Goal: Task Accomplishment & Management: Complete application form

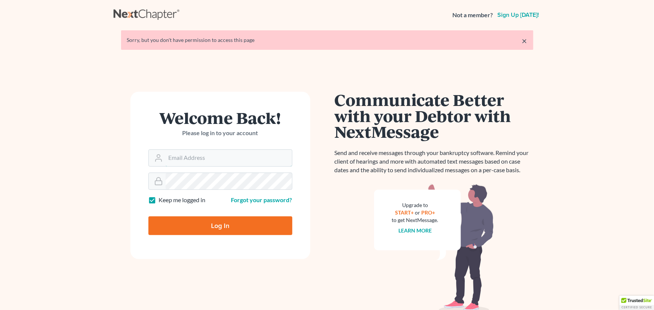
type input "fernanda@farmerwright.com"
drag, startPoint x: 164, startPoint y: 228, endPoint x: 162, endPoint y: 210, distance: 18.4
click at [164, 228] on input "Log In" at bounding box center [220, 226] width 144 height 19
type input "Thinking..."
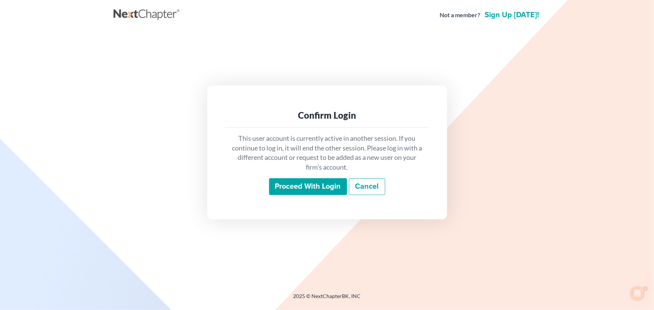
click at [312, 183] on input "Proceed with login" at bounding box center [308, 186] width 78 height 17
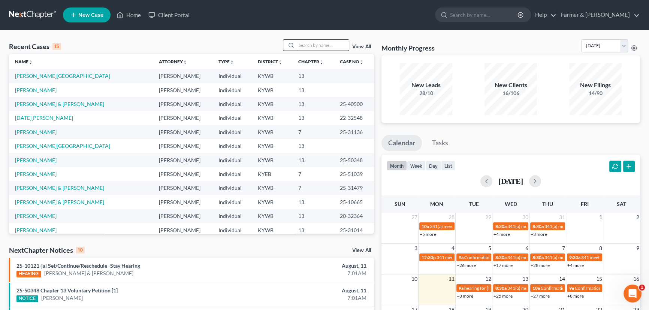
click at [299, 45] on input "search" at bounding box center [322, 45] width 52 height 11
type input "[PERSON_NAME]"
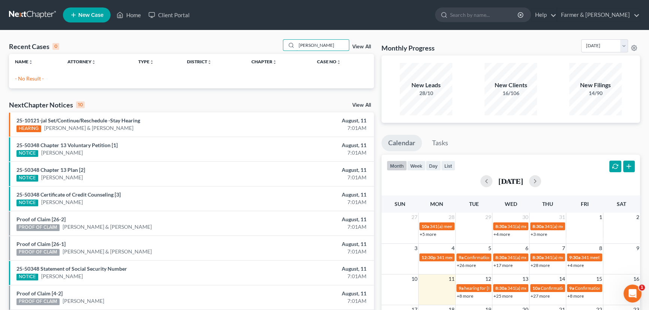
drag, startPoint x: 333, startPoint y: 44, endPoint x: 264, endPoint y: 41, distance: 69.0
click at [264, 41] on div "Recent Cases 0 [PERSON_NAME] View All" at bounding box center [191, 46] width 365 height 15
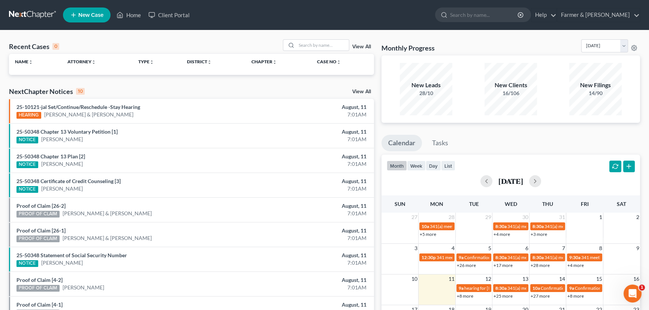
click at [97, 13] on span "New Case" at bounding box center [90, 15] width 25 height 6
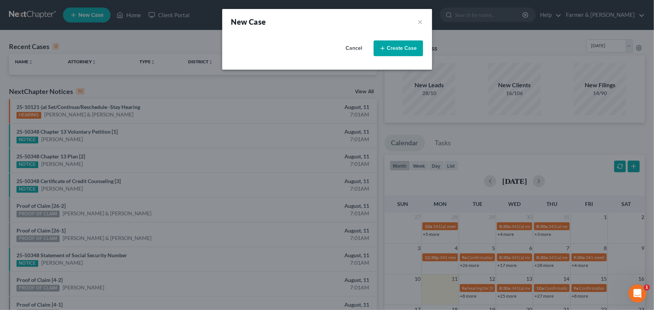
select select "33"
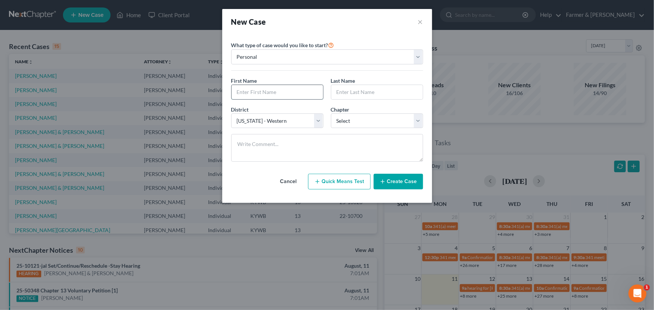
click at [252, 90] on input "text" at bounding box center [276, 92] width 91 height 14
type input "[PERSON_NAME]"
click at [352, 125] on select "Select 7 11 12 13" at bounding box center [377, 120] width 92 height 15
select select "0"
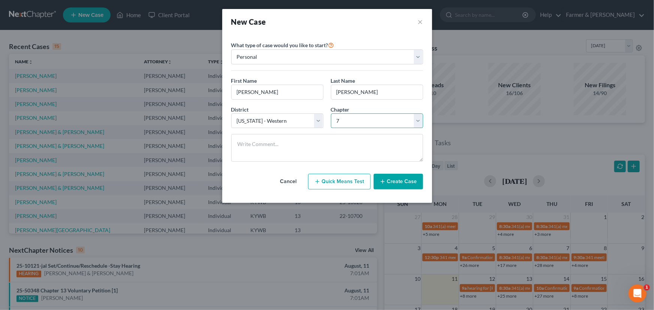
click at [331, 113] on select "Select 7 11 12 13" at bounding box center [377, 120] width 92 height 15
drag, startPoint x: 289, startPoint y: 119, endPoint x: 269, endPoint y: 177, distance: 61.4
click at [269, 177] on div "Please select case type * Bankruptcy Bankruptcy What type of case would you lik…" at bounding box center [326, 114] width 199 height 161
select select "32"
click at [231, 113] on select "Select [US_STATE] - [GEOGRAPHIC_DATA] [US_STATE] - [GEOGRAPHIC_DATA][US_STATE] …" at bounding box center [277, 120] width 92 height 15
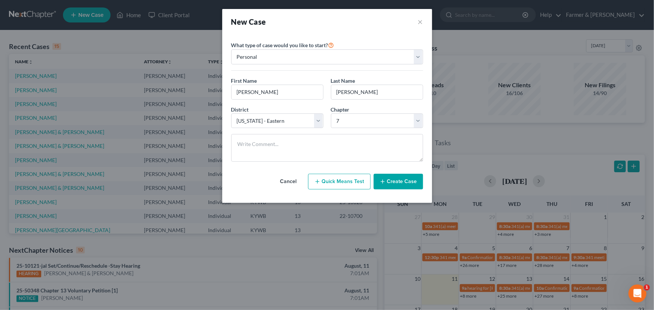
click at [390, 179] on button "Create Case" at bounding box center [397, 182] width 49 height 16
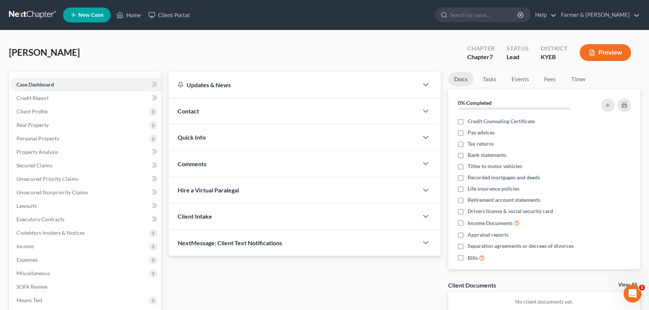
click at [308, 52] on div "[PERSON_NAME] Upgraded Chapter Chapter 7 Status Lead District KYEB Preview" at bounding box center [324, 55] width 631 height 33
click at [626, 245] on icon "button" at bounding box center [627, 246] width 3 height 5
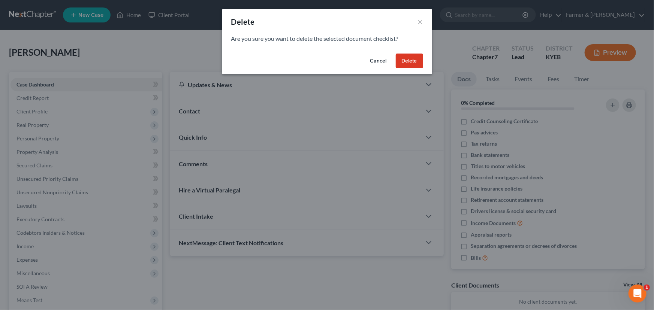
click at [403, 67] on button "Delete" at bounding box center [409, 61] width 27 height 15
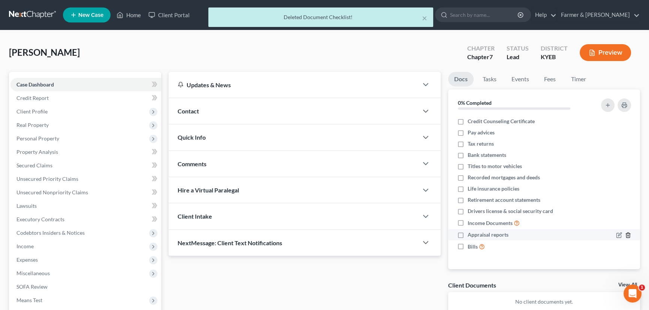
click at [630, 236] on icon "button" at bounding box center [628, 235] width 6 height 6
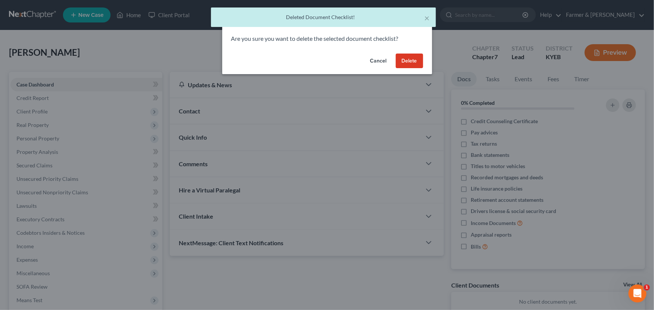
click at [396, 60] on button "Delete" at bounding box center [409, 61] width 27 height 15
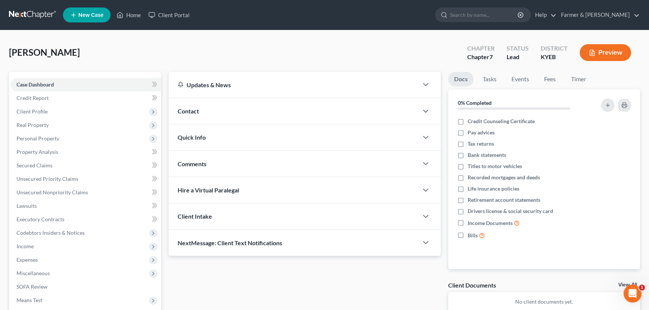
drag, startPoint x: 220, startPoint y: 107, endPoint x: 214, endPoint y: 108, distance: 6.2
click at [220, 107] on div "Contact" at bounding box center [293, 111] width 249 height 26
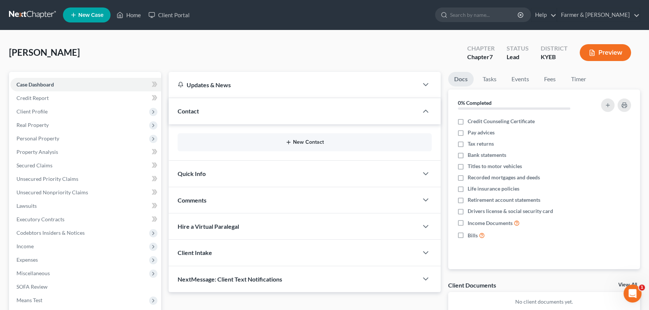
click at [312, 141] on button "New Contact" at bounding box center [305, 142] width 242 height 6
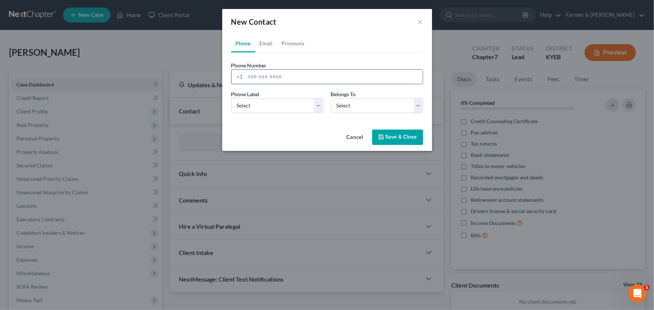
click at [271, 80] on input "tel" at bounding box center [333, 77] width 177 height 14
paste input "8592292722"
type input "8592292722"
click at [262, 112] on select "Select Mobile Home Work Other" at bounding box center [277, 105] width 92 height 15
select select "0"
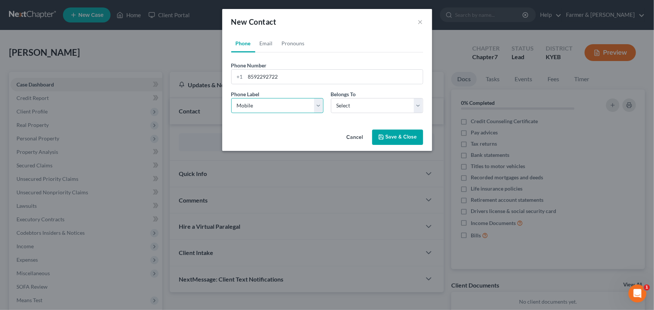
click at [231, 98] on select "Select Mobile Home Work Other" at bounding box center [277, 105] width 92 height 15
click at [359, 106] on select "Select Client Other" at bounding box center [377, 105] width 92 height 15
select select "0"
click at [331, 98] on select "Select Client Other" at bounding box center [377, 105] width 92 height 15
select select "0"
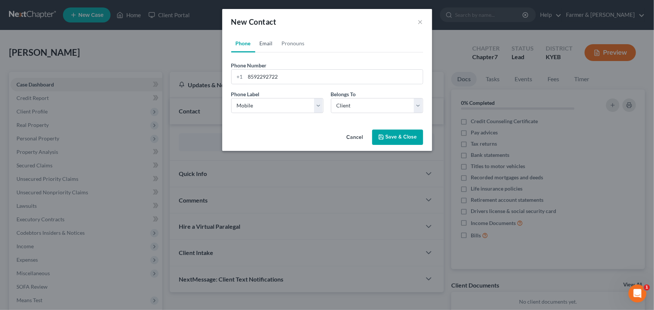
click at [272, 44] on link "Email" at bounding box center [266, 43] width 22 height 18
click at [310, 73] on input "email" at bounding box center [333, 77] width 177 height 14
paste input "[EMAIL_ADDRESS][DOMAIN_NAME]"
type input "[EMAIL_ADDRESS][DOMAIN_NAME]"
click at [271, 103] on select "Select Home Work Other" at bounding box center [277, 105] width 92 height 15
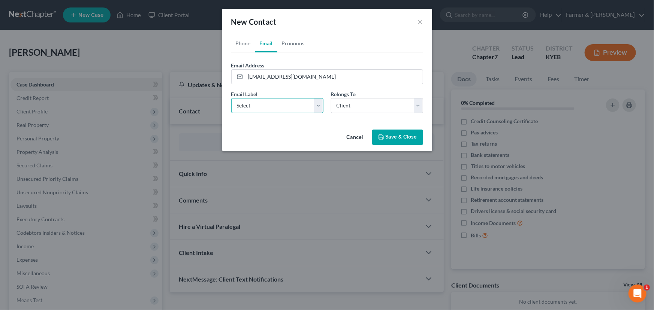
select select "0"
click at [231, 98] on select "Select Home Work Other" at bounding box center [277, 105] width 92 height 15
click at [385, 135] on button "Save & Close" at bounding box center [397, 138] width 51 height 16
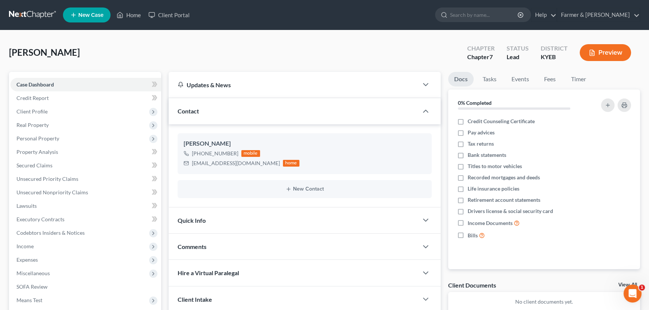
click at [409, 52] on div "[PERSON_NAME] Upgraded Chapter Chapter 7 Status Lead District KYEB Preview" at bounding box center [324, 55] width 631 height 33
click at [354, 57] on div "[PERSON_NAME] Upgraded Chapter Chapter 7 Status Lead District KYEB Preview" at bounding box center [324, 55] width 631 height 33
click at [215, 247] on div "Comments" at bounding box center [293, 247] width 249 height 26
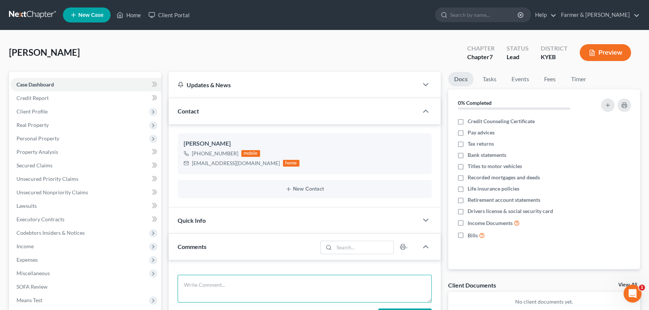
click at [210, 286] on textarea at bounding box center [305, 289] width 254 height 28
click at [237, 282] on textarea "Attorney's notes:" at bounding box center [305, 289] width 254 height 28
paste textarea "Total debt: $65,000 Credit cards: 4 $9,000 Personal loans: $54,000 Medical bill…"
click at [327, 295] on textarea "Attorney's notes: Total debt: $65,000 Credit cards: 4 $9,000 Personal loans: $5…" at bounding box center [305, 289] width 254 height 28
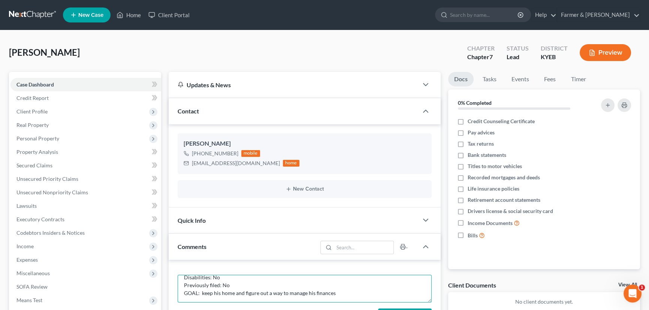
click at [351, 287] on textarea "Attorney's notes: Total debt: $65,000 Credit cards: 4 $9,000 Personal loans: $5…" at bounding box center [305, 289] width 254 height 28
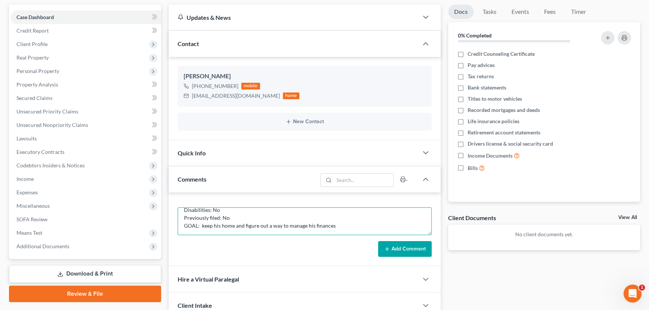
scroll to position [68, 0]
type textarea "Attorney's notes: Total debt: $65,000 Credit cards: 4 $9,000 Personal loans: $5…"
click at [404, 245] on button "Add Comment" at bounding box center [405, 249] width 54 height 16
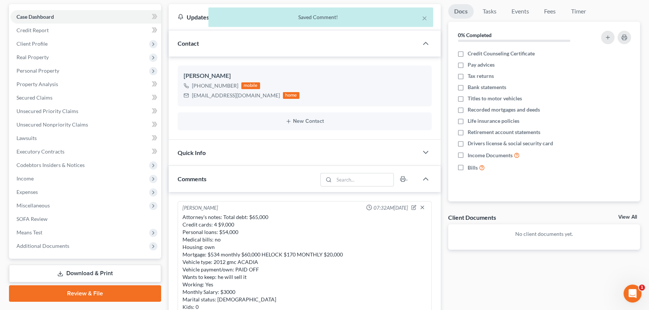
scroll to position [17, 0]
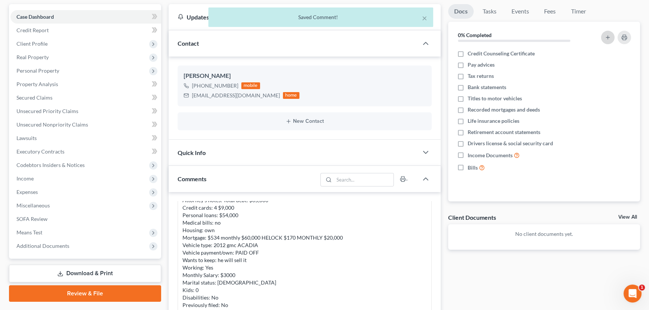
click at [601, 37] on button "button" at bounding box center [607, 37] width 13 height 13
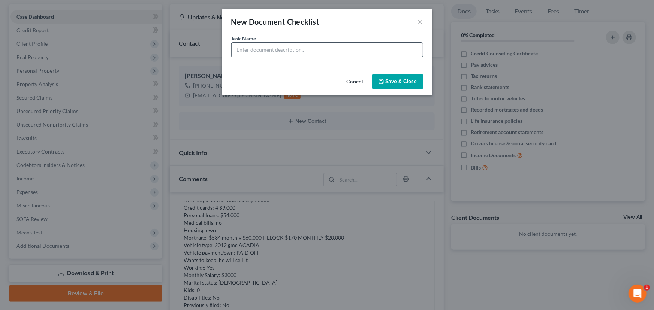
click at [384, 47] on input "text" at bounding box center [326, 50] width 191 height 14
click at [302, 52] on input "REVIEWED signing on [DATE]" at bounding box center [326, 50] width 191 height 14
type input "REVIEWED signing on [DATE]"
click at [390, 87] on button "Save & Close" at bounding box center [397, 82] width 51 height 16
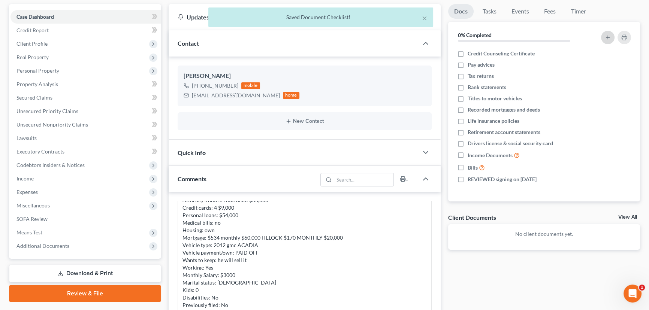
click at [607, 39] on button "button" at bounding box center [607, 37] width 13 height 13
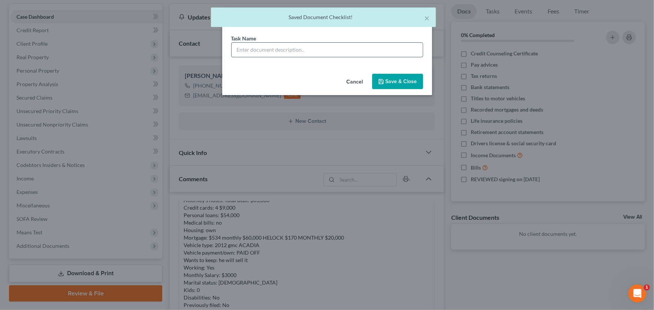
click at [330, 46] on input "text" at bounding box center [326, 50] width 191 height 14
type input "Signature Pages Sent"
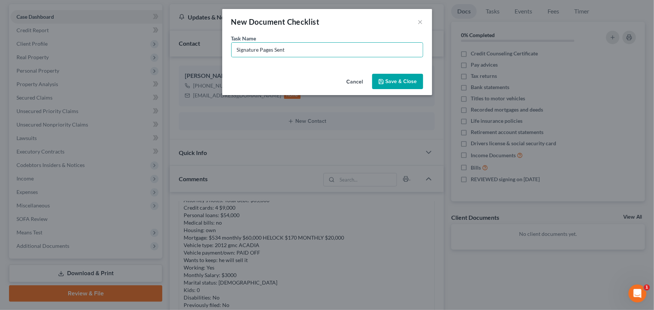
click at [394, 79] on button "Save & Close" at bounding box center [397, 82] width 51 height 16
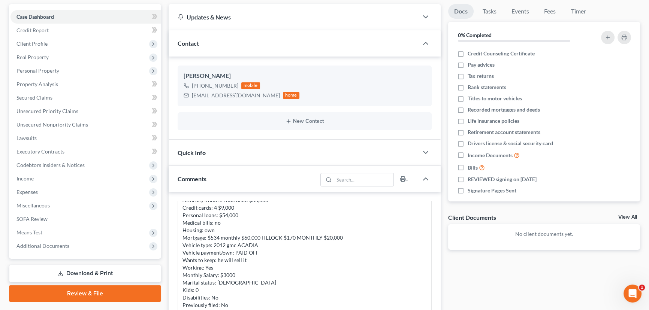
click at [163, 166] on div "Case Dashboard Payments Invoices Payments Payments Credit Report Client Profile" at bounding box center [85, 234] width 160 height 461
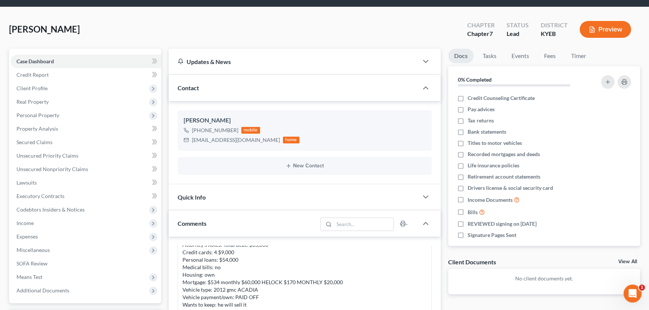
scroll to position [0, 0]
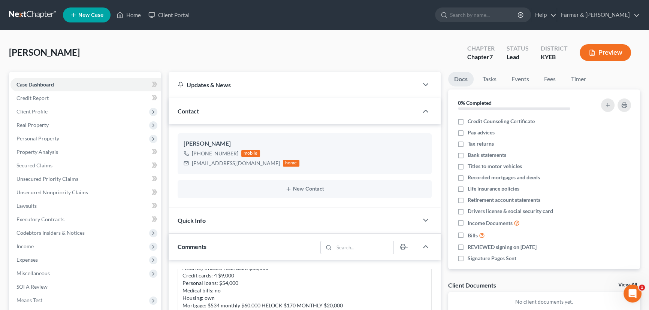
click at [157, 83] on span at bounding box center [154, 85] width 13 height 11
click at [174, 58] on div "[PERSON_NAME] Upgraded Chapter Chapter 7 Status Lead District KYEB Preview" at bounding box center [324, 55] width 631 height 33
click at [100, 118] on span "Real Property" at bounding box center [85, 124] width 151 height 13
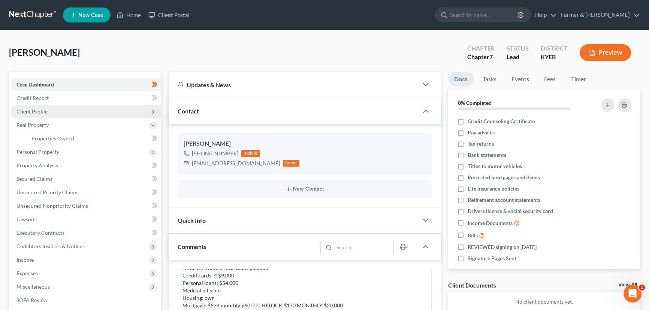
click at [98, 114] on span "Client Profile" at bounding box center [85, 111] width 151 height 13
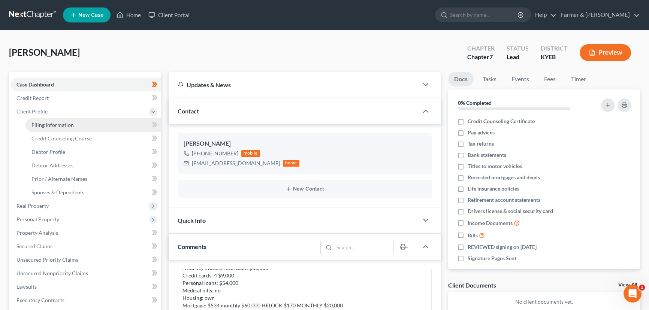
click at [68, 125] on span "Filing Information" at bounding box center [52, 125] width 42 height 6
select select "1"
select select "0"
select select "32"
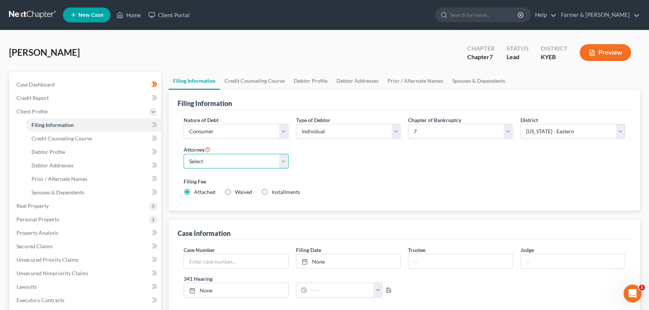
click at [241, 164] on select "Select [PERSON_NAME] - KYWB [PERSON_NAME] - [PERSON_NAME] - KYWB" at bounding box center [236, 161] width 105 height 15
click at [184, 154] on select "Select [PERSON_NAME] - KYWB [PERSON_NAME] - [PERSON_NAME] - KYWB" at bounding box center [236, 161] width 105 height 15
click at [246, 166] on select "Select [PERSON_NAME] - KYWB [PERSON_NAME] - [PERSON_NAME] - KYWB" at bounding box center [236, 161] width 105 height 15
select select "1"
click at [184, 154] on select "Select [PERSON_NAME] - KYWB [PERSON_NAME] - [PERSON_NAME] - KYWB" at bounding box center [236, 161] width 105 height 15
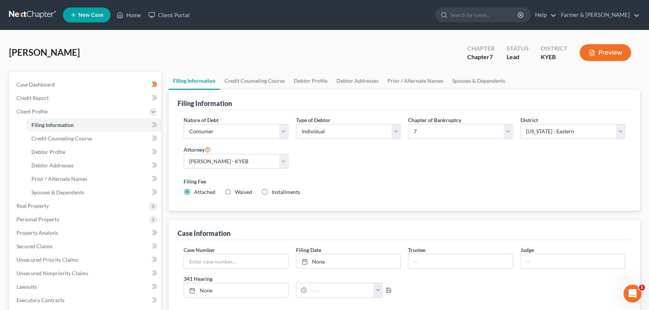
click at [340, 157] on div "Nature of Debt Select Business Consumer Other Nature of Business Select Clearin…" at bounding box center [404, 159] width 449 height 86
click at [155, 125] on icon at bounding box center [155, 124] width 3 height 5
click at [165, 137] on div "Filing Information Credit Counseling Course Debtor Profile Debtor Addresses Pri…" at bounding box center [404, 268] width 479 height 393
click at [111, 140] on link "Credit Counseling Course" at bounding box center [93, 138] width 136 height 13
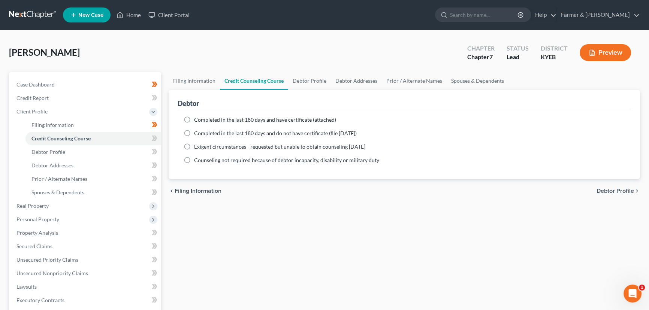
drag, startPoint x: 184, startPoint y: 119, endPoint x: 188, endPoint y: 123, distance: 5.6
click at [194, 119] on label "Completed in the last 180 days and have certificate (attached)" at bounding box center [265, 119] width 142 height 7
click at [197, 119] on input "Completed in the last 180 days and have certificate (attached)" at bounding box center [199, 118] width 5 height 5
radio input "true"
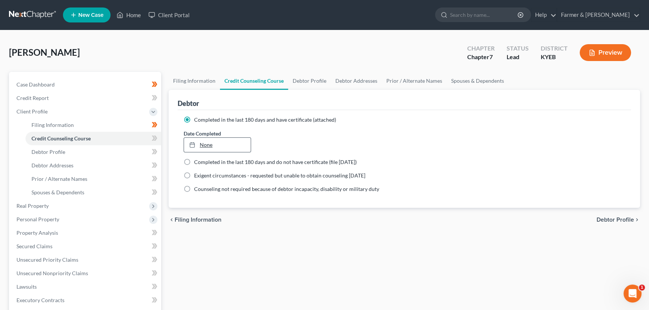
click at [208, 147] on link "None" at bounding box center [217, 145] width 67 height 14
type input "[DATE]"
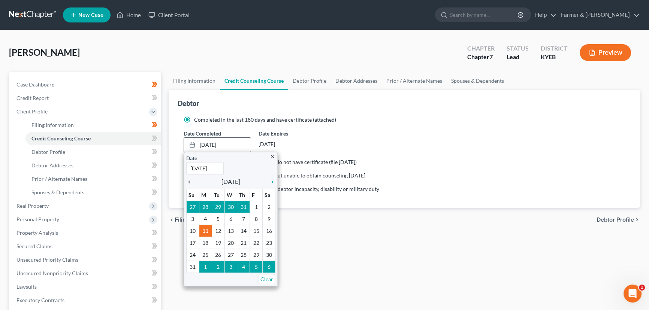
click at [187, 180] on icon "chevron_left" at bounding box center [191, 182] width 10 height 6
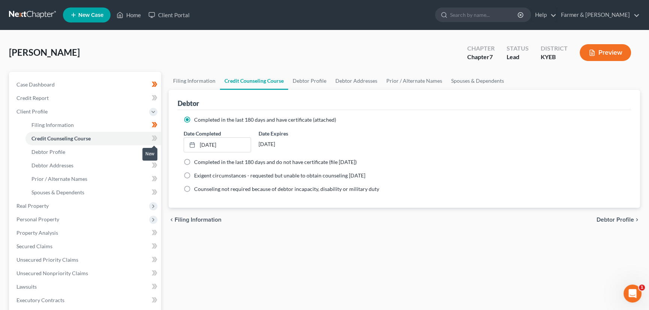
click at [152, 136] on icon at bounding box center [155, 138] width 6 height 9
click at [167, 155] on div "Filing Information Credit Counseling Course Debtor Profile Debtor Addresses Pri…" at bounding box center [404, 261] width 479 height 379
click at [130, 148] on link "Debtor Profile" at bounding box center [93, 151] width 136 height 13
select select "0"
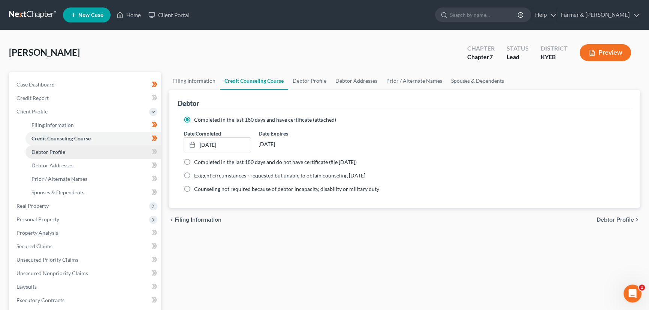
select select "0"
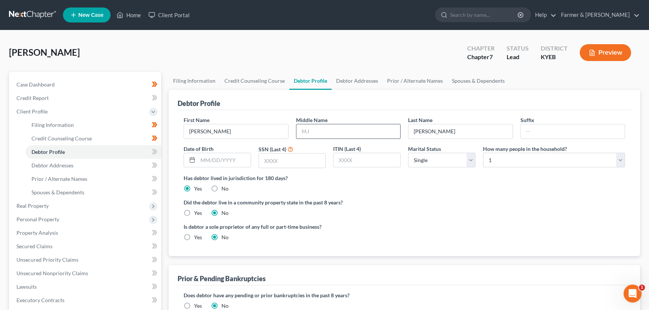
click at [313, 133] on input "text" at bounding box center [348, 131] width 104 height 14
type input "[PERSON_NAME]"
click at [199, 51] on div "[PERSON_NAME] Upgraded Chapter Chapter 7 Status Lead District KYEB Preview" at bounding box center [324, 55] width 631 height 33
click at [238, 162] on input "text" at bounding box center [224, 160] width 53 height 14
click at [292, 164] on input "text" at bounding box center [292, 161] width 67 height 14
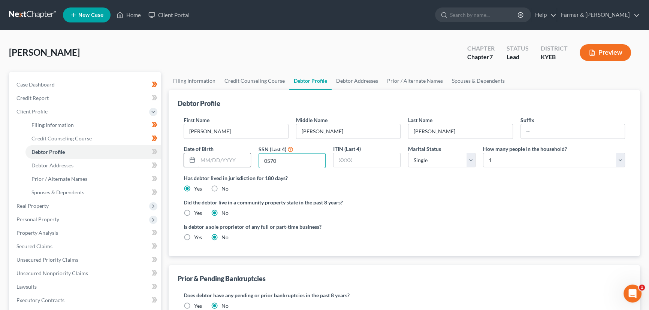
type input "0570"
click at [205, 161] on input "text" at bounding box center [224, 160] width 53 height 14
type input "[DATE]"
click at [166, 53] on div "[PERSON_NAME] Upgraded Chapter Chapter 7 Status Lead District KYEB Preview" at bounding box center [324, 55] width 631 height 33
click at [157, 149] on span at bounding box center [154, 152] width 13 height 11
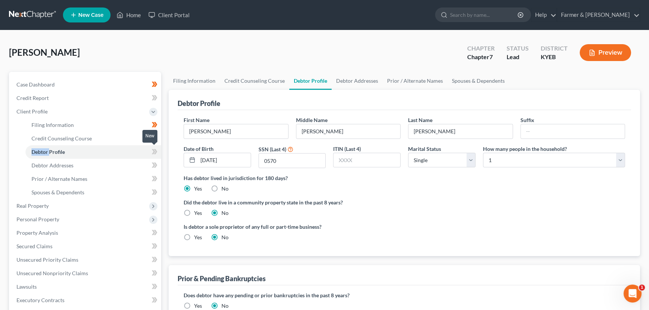
click at [157, 149] on span at bounding box center [154, 152] width 13 height 11
click at [169, 164] on div "Debtor Profile First Name [PERSON_NAME] Middle Name [PERSON_NAME] Last Name [PE…" at bounding box center [404, 173] width 471 height 166
click at [116, 166] on link "Debtor Addresses" at bounding box center [93, 165] width 136 height 13
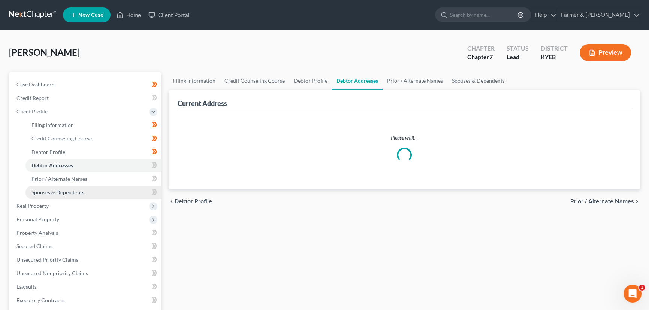
select select "0"
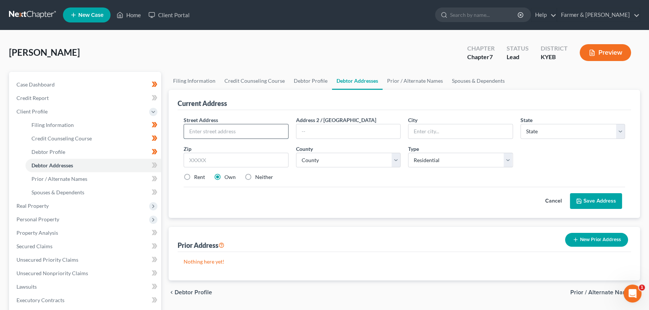
click at [232, 127] on input "text" at bounding box center [236, 131] width 104 height 14
paste input "[STREET_ADDRESS][PERSON_NAME]"
type input "[STREET_ADDRESS][PERSON_NAME]"
click at [207, 164] on input "text" at bounding box center [236, 160] width 105 height 15
paste input "40391"
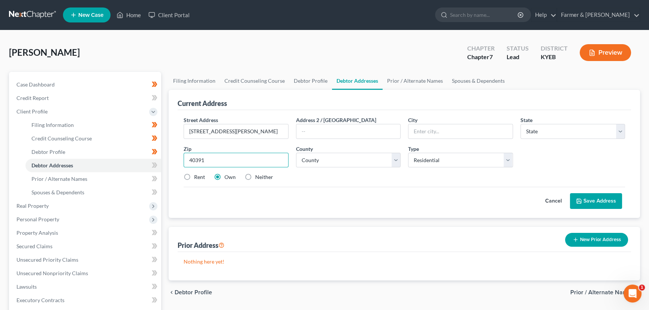
type input "40391"
click at [333, 188] on div "Cancel Save Address" at bounding box center [404, 198] width 441 height 22
type input "Winchester"
select select "18"
click at [340, 160] on select "County [GEOGRAPHIC_DATA] [GEOGRAPHIC_DATA] [GEOGRAPHIC_DATA] [GEOGRAPHIC_DATA] …" at bounding box center [348, 160] width 105 height 15
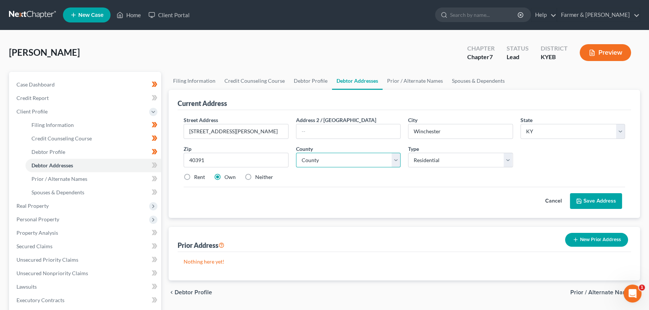
select select "24"
click at [296, 153] on select "County [GEOGRAPHIC_DATA] [GEOGRAPHIC_DATA] [GEOGRAPHIC_DATA] [GEOGRAPHIC_DATA] …" at bounding box center [348, 160] width 105 height 15
click at [353, 183] on div "Street Address * [STREET_ADDRESS][PERSON_NAME] Address [GEOGRAPHIC_DATA] * [GEO…" at bounding box center [404, 151] width 449 height 71
click at [580, 200] on icon at bounding box center [579, 201] width 6 height 6
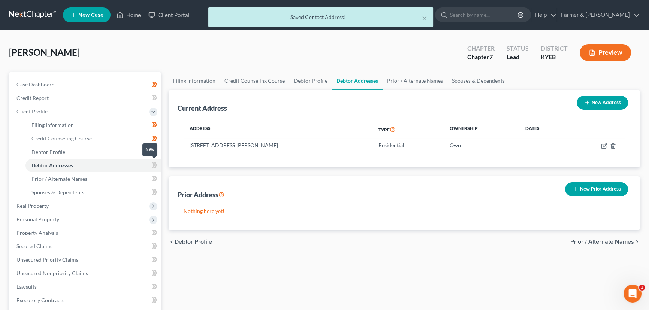
click at [158, 165] on span at bounding box center [154, 166] width 13 height 11
click at [167, 169] on div "Filing Information Credit Counseling Course Debtor Profile Debtor Addresses Pri…" at bounding box center [404, 261] width 479 height 379
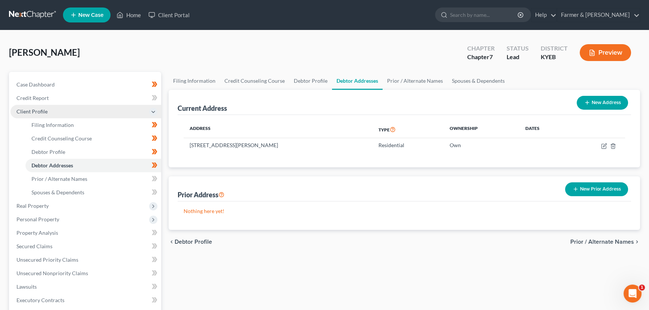
click at [43, 109] on span "Client Profile" at bounding box center [31, 111] width 31 height 6
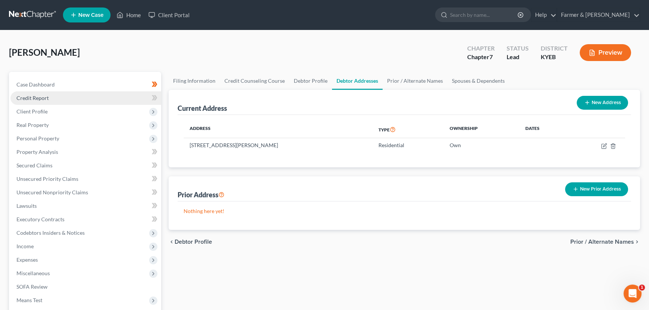
click at [43, 97] on span "Credit Report" at bounding box center [32, 98] width 32 height 6
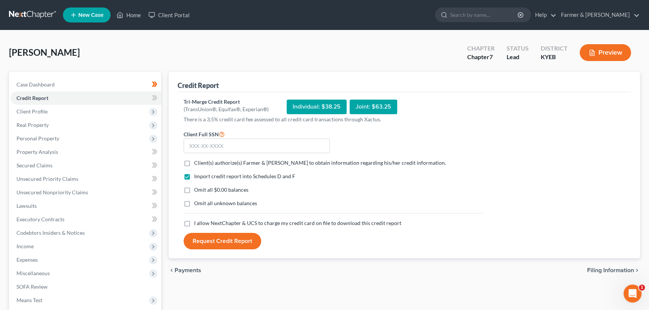
drag, startPoint x: 187, startPoint y: 161, endPoint x: 190, endPoint y: 180, distance: 18.7
click at [194, 164] on label "Client(s) authorize(s) Farmer & [PERSON_NAME] to obtain information regarding h…" at bounding box center [320, 162] width 252 height 7
click at [197, 164] on input "Client(s) authorize(s) Farmer & [PERSON_NAME] to obtain information regarding h…" at bounding box center [199, 161] width 5 height 5
checkbox input "true"
click at [194, 190] on label "Omit all $0.00 balances" at bounding box center [221, 189] width 54 height 7
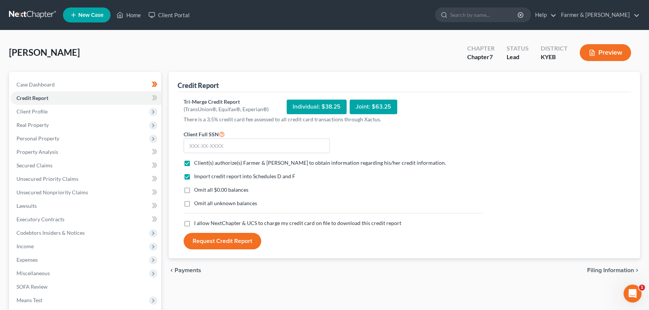
click at [197, 190] on input "Omit all $0.00 balances" at bounding box center [199, 188] width 5 height 5
checkbox input "true"
click at [194, 221] on label "I allow NextChapter & UCS to charge my credit card on file to download this cre…" at bounding box center [297, 223] width 207 height 7
click at [197, 221] on input "I allow NextChapter & UCS to charge my credit card on file to download this cre…" at bounding box center [199, 222] width 5 height 5
checkbox input "true"
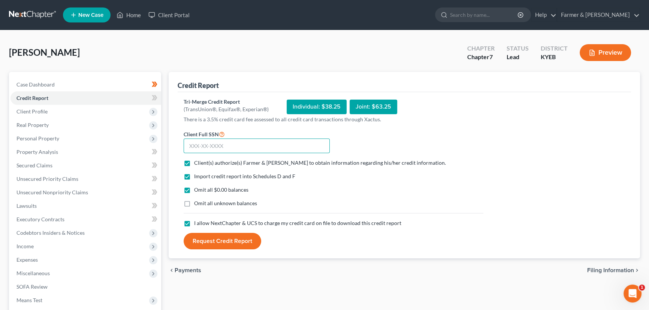
click at [205, 148] on input "text" at bounding box center [257, 146] width 146 height 15
type input "403-29-0570"
click at [240, 247] on button "Request Credit Report" at bounding box center [223, 241] width 78 height 16
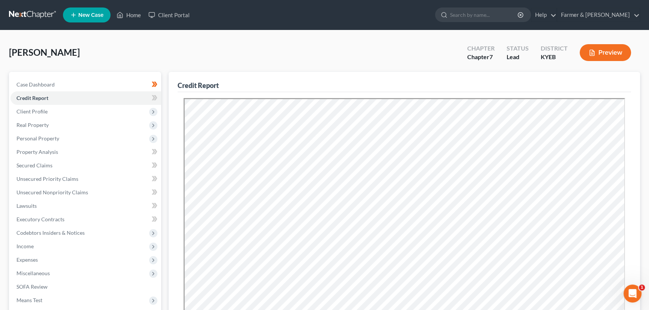
click at [161, 95] on div "Case Dashboard Payments Invoices Payments Payments Credit Report Client Profile" at bounding box center [85, 268] width 160 height 392
click at [158, 96] on span at bounding box center [154, 98] width 13 height 11
click at [181, 67] on div "[PERSON_NAME] Upgraded Chapter Chapter 7 Status Lead District KYEB Preview" at bounding box center [324, 55] width 631 height 33
click at [285, 63] on div "[PERSON_NAME] Upgraded Chapter Chapter 7 Status Lead District KYEB Preview" at bounding box center [324, 55] width 631 height 33
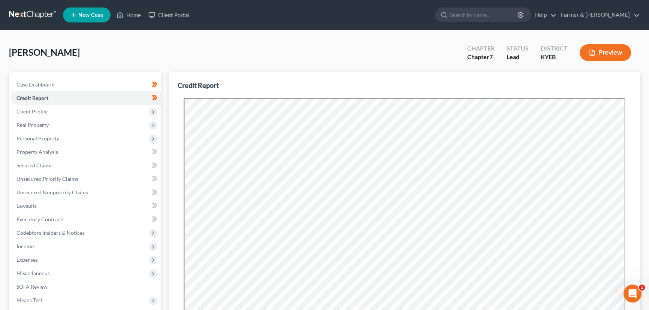
click at [212, 43] on div "[PERSON_NAME] Upgraded Chapter Chapter 7 Status Lead District KYEB Preview" at bounding box center [324, 55] width 631 height 33
click at [214, 50] on div "[PERSON_NAME] Upgraded Chapter Chapter 7 Status Lead District KYEB Preview" at bounding box center [324, 55] width 631 height 33
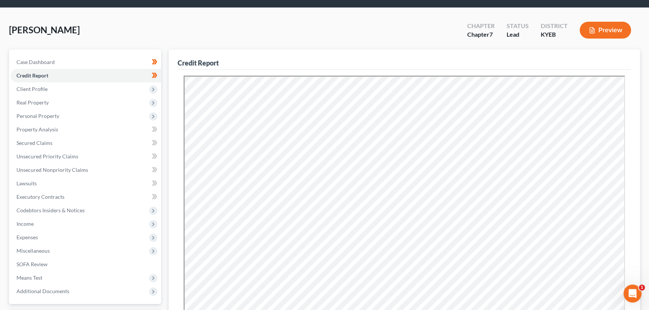
scroll to position [34, 0]
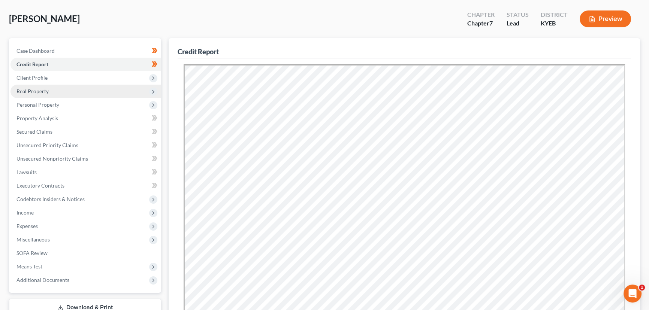
click at [40, 90] on span "Real Property" at bounding box center [32, 91] width 32 height 6
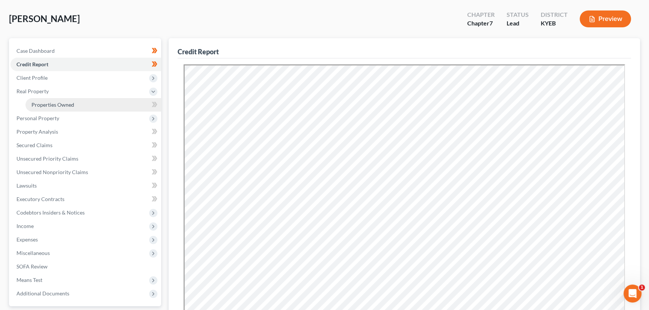
drag, startPoint x: 60, startPoint y: 106, endPoint x: 68, endPoint y: 108, distance: 8.2
click at [60, 106] on span "Properties Owned" at bounding box center [52, 105] width 43 height 6
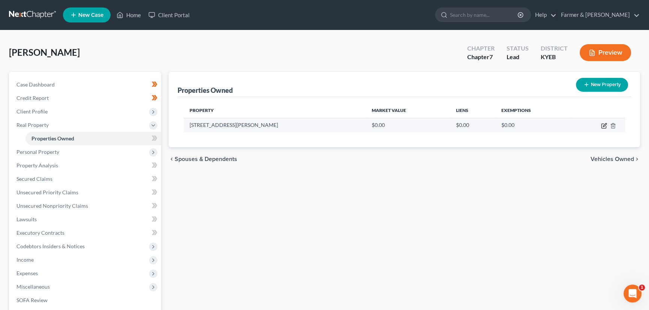
click at [603, 126] on icon "button" at bounding box center [604, 124] width 3 height 3
select select "18"
select select "24"
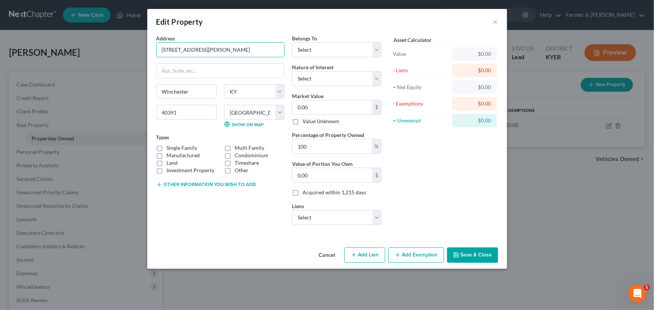
drag, startPoint x: 205, startPoint y: 52, endPoint x: 155, endPoint y: 52, distance: 50.2
click at [155, 52] on div "Address * [GEOGRAPHIC_DATA][PERSON_NAME] [GEOGRAPHIC_DATA] [US_STATE][GEOGRAPHI…" at bounding box center [220, 132] width 136 height 197
click at [180, 182] on button "Other information you wish to add" at bounding box center [206, 185] width 100 height 6
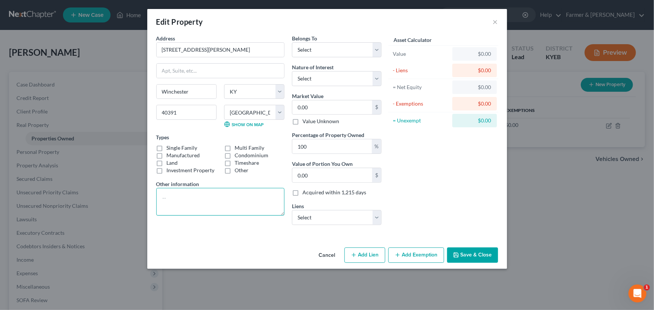
click at [178, 197] on textarea at bounding box center [220, 202] width 128 height 28
type textarea "3 bedrooms 1 bathroom"
drag, startPoint x: 323, startPoint y: 46, endPoint x: 323, endPoint y: 55, distance: 9.0
click at [323, 46] on select "Select Debtor 1 Only Debtor 2 Only Debtor 1 And Debtor 2 Only At Least One Of T…" at bounding box center [337, 49] width 90 height 15
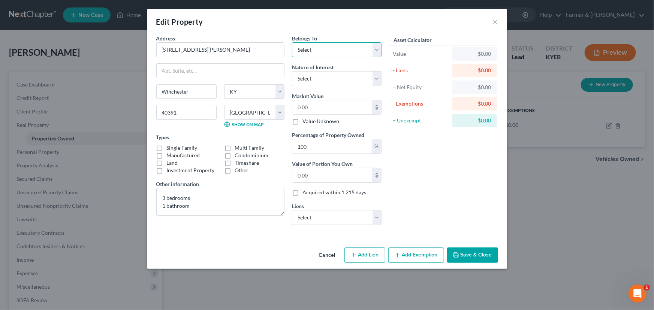
select select "0"
click at [292, 42] on select "Select Debtor 1 Only Debtor 2 Only Debtor 1 And Debtor 2 Only At Least One Of T…" at bounding box center [337, 49] width 90 height 15
click at [407, 137] on div "Asset Calculator Value $0.00 - Liens $0.00 = Net Equity $0.00 - Exemptions $0.0…" at bounding box center [443, 132] width 116 height 197
drag, startPoint x: 335, startPoint y: 79, endPoint x: 333, endPoint y: 85, distance: 6.6
click at [335, 79] on select "Select Fee Simple Joint Tenant Life Estate Equitable Interest Future Interest T…" at bounding box center [337, 78] width 90 height 15
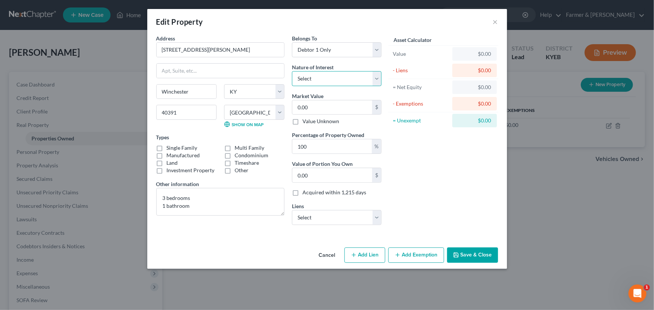
select select "0"
click at [292, 71] on select "Select Fee Simple Joint Tenant Life Estate Equitable Interest Future Interest T…" at bounding box center [337, 78] width 90 height 15
click at [398, 164] on div "Asset Calculator Value $0.00 - Liens $0.00 = Net Equity $0.00 - Exemptions $0.0…" at bounding box center [443, 132] width 116 height 197
click at [167, 152] on label "Manufactured" at bounding box center [183, 155] width 33 height 7
click at [170, 152] on input "Manufactured" at bounding box center [172, 154] width 5 height 5
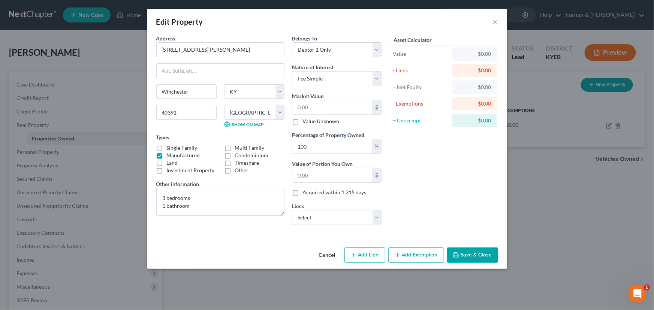
click at [167, 154] on label "Manufactured" at bounding box center [183, 155] width 33 height 7
click at [170, 154] on input "Manufactured" at bounding box center [172, 154] width 5 height 5
click at [167, 152] on label "Manufactured" at bounding box center [183, 155] width 33 height 7
click at [170, 152] on input "Manufactured" at bounding box center [172, 154] width 5 height 5
checkbox input "true"
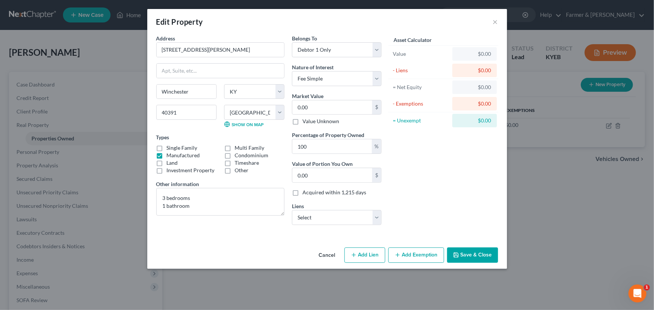
click at [167, 145] on label "Single Family" at bounding box center [182, 147] width 31 height 7
click at [170, 145] on input "Single Family" at bounding box center [172, 146] width 5 height 5
checkbox input "true"
click at [167, 155] on label "Manufactured" at bounding box center [183, 155] width 33 height 7
click at [170, 155] on input "Manufactured" at bounding box center [172, 154] width 5 height 5
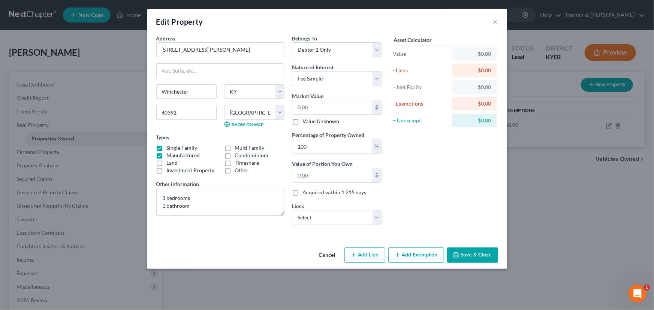
checkbox input "false"
click at [167, 167] on label "Investment Property" at bounding box center [191, 170] width 48 height 7
click at [170, 167] on input "Investment Property" at bounding box center [172, 169] width 5 height 5
click at [167, 174] on label "Investment Property" at bounding box center [191, 170] width 48 height 7
click at [170, 172] on input "Investment Property" at bounding box center [172, 169] width 5 height 5
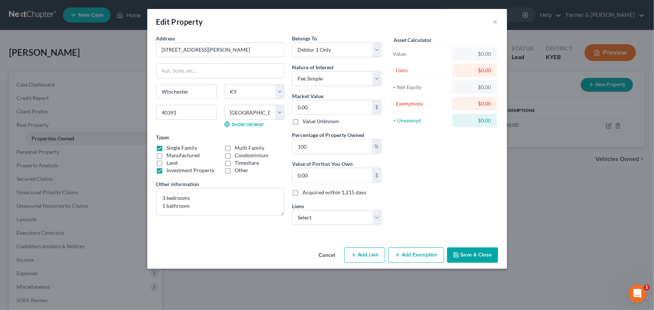
checkbox input "false"
click at [167, 161] on label "Land" at bounding box center [172, 162] width 11 height 7
click at [170, 161] on input "Land" at bounding box center [172, 161] width 5 height 5
checkbox input "true"
click at [204, 211] on textarea "3 bedrooms 1 bathroom" at bounding box center [220, 202] width 128 height 28
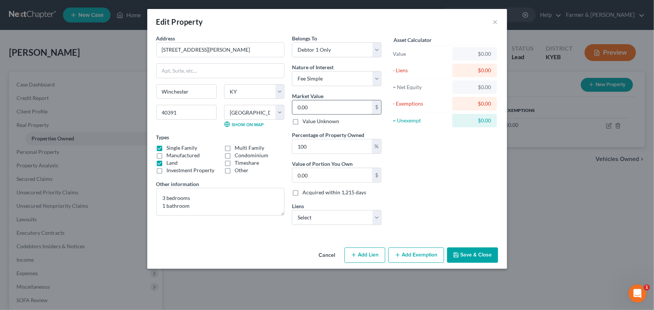
click at [317, 108] on input "0.00" at bounding box center [332, 107] width 80 height 14
type input "1"
type input "1.00"
type input "13"
type input "13.00"
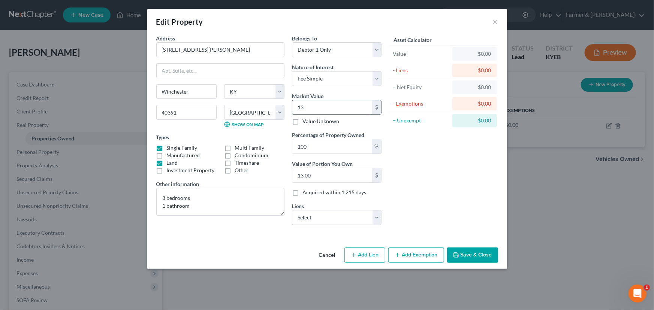
type input "132"
type input "132.00"
type input "1325"
type input "1,325.00"
type input "1,3251"
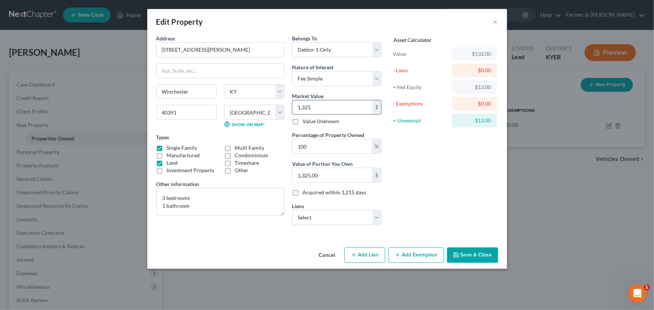
type input "13,251.00"
type input "13,2517"
type input "132,517.00"
click at [421, 163] on div "Asset Calculator Value $132,517.00 - Liens $0.00 = Net Equity $132,517.00 - Exe…" at bounding box center [443, 132] width 116 height 197
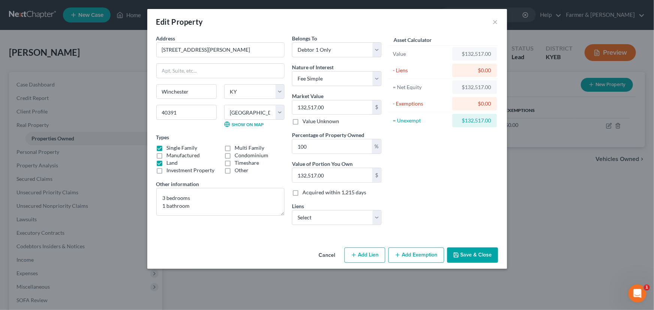
click at [182, 229] on div "Address * [GEOGRAPHIC_DATA][PERSON_NAME] [GEOGRAPHIC_DATA] [US_STATE][GEOGRAPHI…" at bounding box center [220, 132] width 136 height 197
click at [184, 211] on textarea "3 bedrooms 1 bathroom" at bounding box center [220, 202] width 128 height 28
click at [190, 211] on textarea "3 bedrooms 1 bathroom" at bounding box center [220, 202] width 128 height 28
paste textarea "Value based on most recent PVA and fair market estimate."
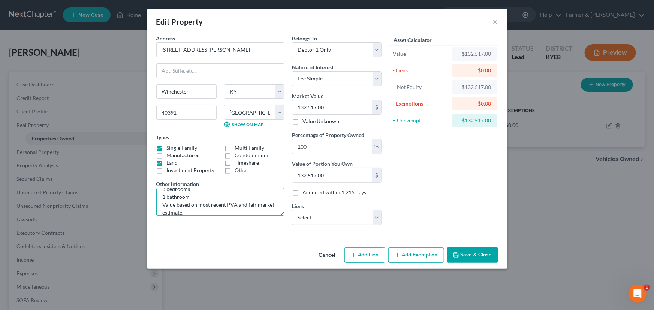
type textarea "3 bedrooms 1 bathroom Value based on most recent PVA and fair market estimate."
click at [228, 227] on div "Address * [GEOGRAPHIC_DATA][PERSON_NAME] [GEOGRAPHIC_DATA] [US_STATE][GEOGRAPHI…" at bounding box center [220, 132] width 136 height 197
click at [414, 178] on div "Asset Calculator Value $132,517.00 - Liens $0.00 = Net Equity $132,517.00 - Exe…" at bounding box center [443, 132] width 116 height 197
click at [424, 178] on div "Asset Calculator Value $132,517.00 - Liens $0.00 = Net Equity $132,517.00 - Exe…" at bounding box center [443, 132] width 116 height 197
click at [303, 221] on select "Select Ky Housing - $60,404.00 Univ Kent Cu - $19,505.00" at bounding box center [337, 217] width 90 height 15
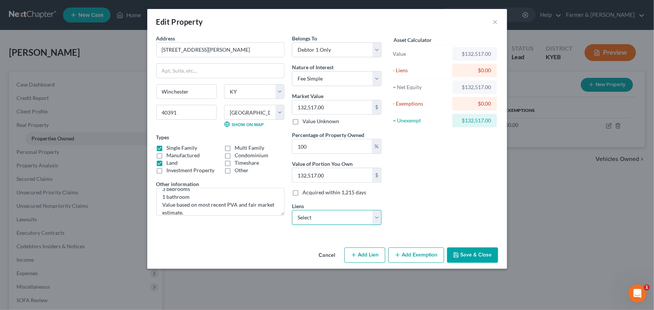
select select "0"
click at [292, 210] on select "Select Ky Housing - $60,404.00 Univ Kent Cu - $19,505.00" at bounding box center [337, 217] width 90 height 15
select select
select select "18"
select select "0"
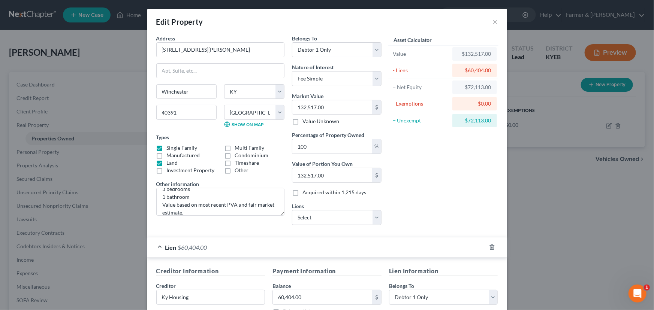
click at [435, 194] on div "Asset Calculator Value $132,517.00 - Liens $60,404.00 = Net Equity $72,113.00 -…" at bounding box center [443, 132] width 116 height 197
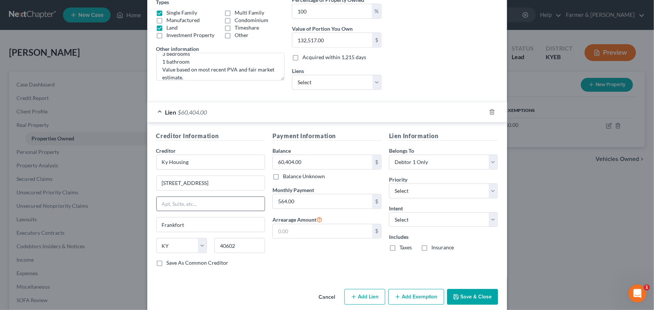
scroll to position [143, 0]
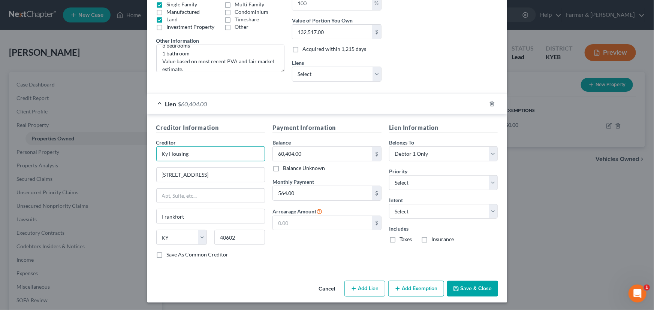
click at [204, 150] on input "Ky Housing" at bounding box center [210, 153] width 109 height 15
type input "K"
type input "[US_STATE] Housing Corporation"
click at [423, 181] on select "Select 1st 2nd 3rd 4th 5th 6th 7th 8th 9th 10th 11th 12th 13th 14th 15th 16th 1…" at bounding box center [443, 182] width 109 height 15
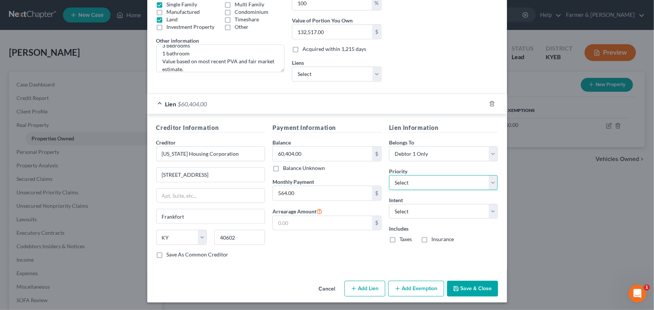
select select "0"
click at [389, 175] on select "Select 1st 2nd 3rd 4th 5th 6th 7th 8th 9th 10th 11th 12th 13th 14th 15th 16th 1…" at bounding box center [443, 182] width 109 height 15
click at [410, 212] on select "Select Surrender Redeem Reaffirm Avoid Other" at bounding box center [443, 211] width 109 height 15
select select "4"
click at [389, 204] on select "Select Surrender Redeem Reaffirm Avoid Other" at bounding box center [443, 211] width 109 height 15
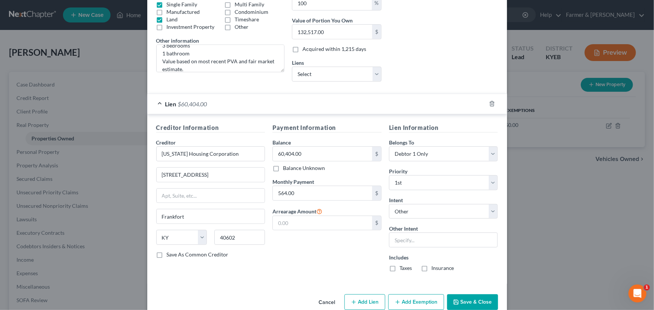
click at [348, 260] on div "Payment Information Balance 60,404.00 $ Balance Unknown Balance Undetermined 60…" at bounding box center [327, 200] width 116 height 155
click at [355, 106] on div "Lien $60,404.00" at bounding box center [316, 104] width 339 height 20
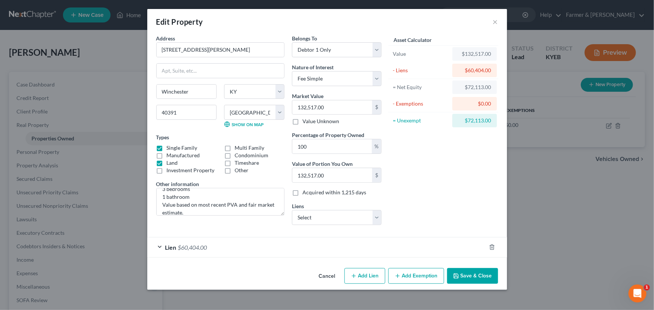
scroll to position [0, 0]
click at [432, 172] on div "Asset Calculator Value $132,517.00 - Liens $60,404.00 = Net Equity $72,113.00 -…" at bounding box center [443, 132] width 116 height 197
click at [427, 270] on button "Add Exemption" at bounding box center [416, 276] width 56 height 16
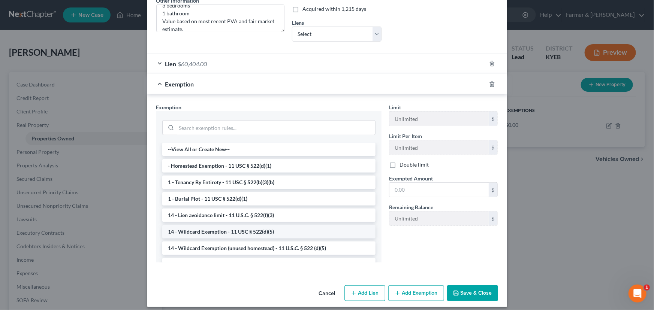
scroll to position [188, 0]
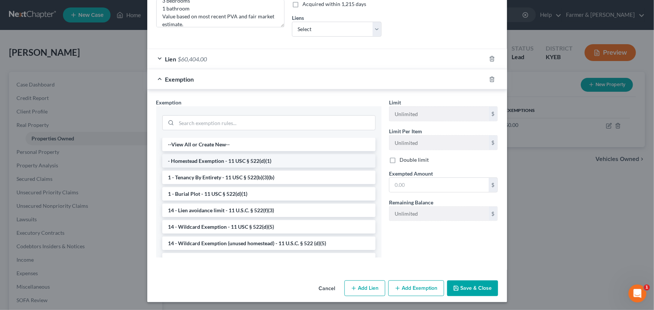
click at [209, 158] on li "- Homestead Exemption - 11 USC § 522(d)(1)" at bounding box center [268, 160] width 213 height 13
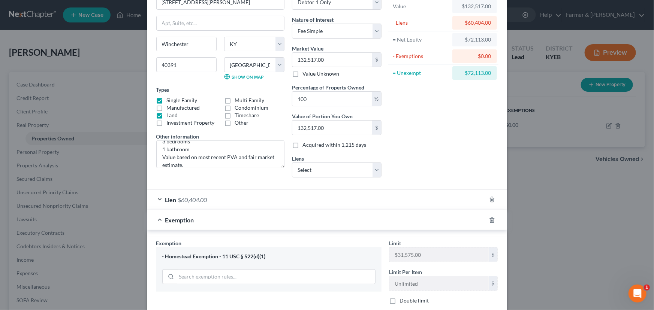
scroll to position [84, 0]
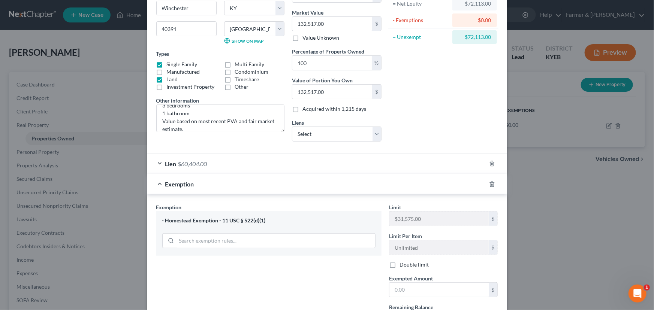
click at [346, 161] on div "Lien $60,404.00" at bounding box center [316, 164] width 339 height 20
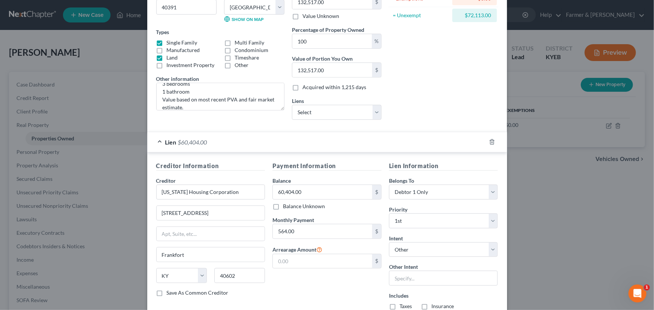
scroll to position [152, 0]
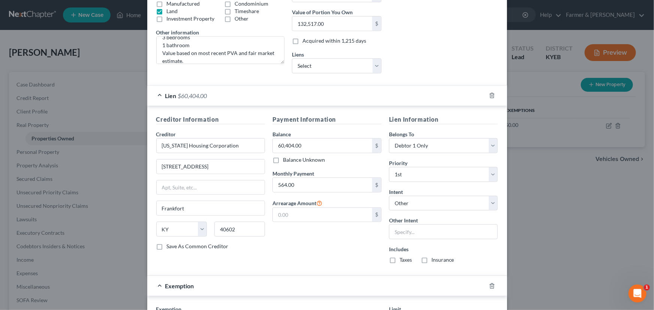
click at [399, 259] on label "Taxes" at bounding box center [405, 259] width 12 height 7
click at [402, 259] on input "Taxes" at bounding box center [404, 258] width 5 height 5
checkbox input "true"
click at [431, 260] on label "Insurance" at bounding box center [442, 259] width 23 height 7
click at [434, 260] on input "Insurance" at bounding box center [436, 258] width 5 height 5
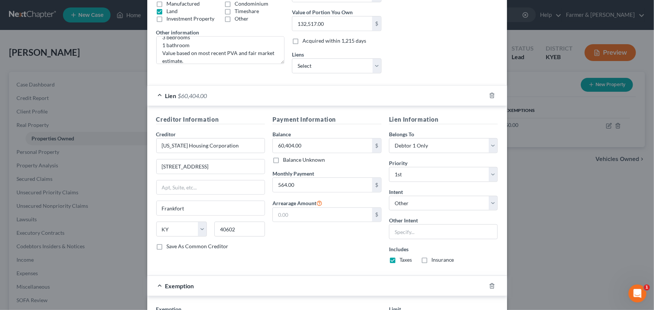
checkbox input "true"
click at [366, 104] on div "Lien $60,404.00" at bounding box center [316, 96] width 339 height 20
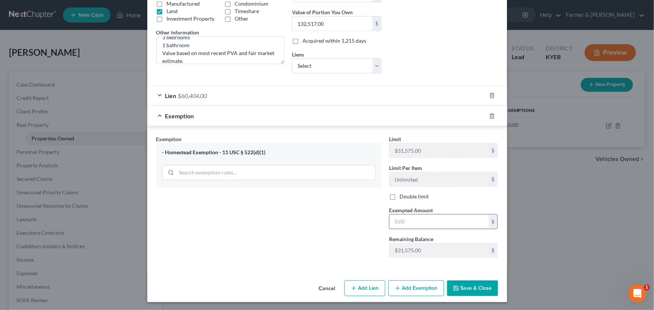
click at [411, 222] on input "text" at bounding box center [438, 222] width 99 height 14
type input "31,575.00"
click at [383, 122] on div "Exemption $31,575.00" at bounding box center [316, 116] width 339 height 20
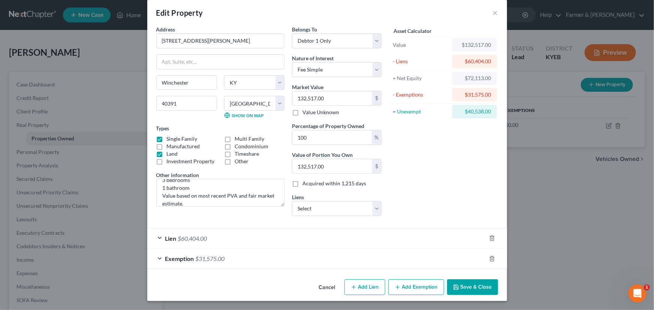
scroll to position [8, 0]
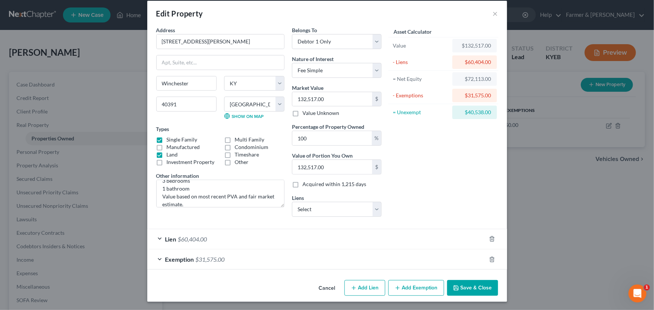
click at [404, 163] on div "Asset Calculator Value $132,517.00 - Liens $60,404.00 = Net Equity $72,113.00 -…" at bounding box center [443, 124] width 116 height 197
click at [453, 287] on icon "button" at bounding box center [456, 288] width 6 height 6
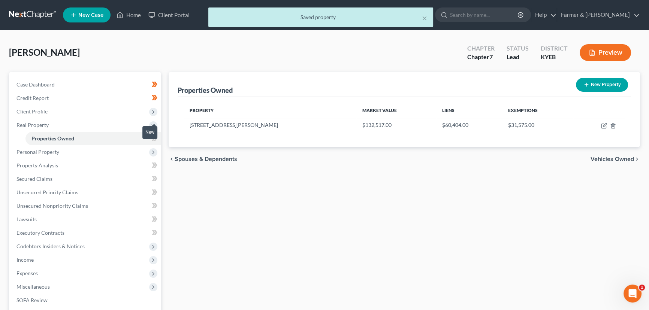
click at [157, 138] on span at bounding box center [154, 139] width 13 height 11
click at [268, 254] on div "Properties Owned New Property Property Market Value Liens Exemptions [STREET_AD…" at bounding box center [404, 227] width 479 height 311
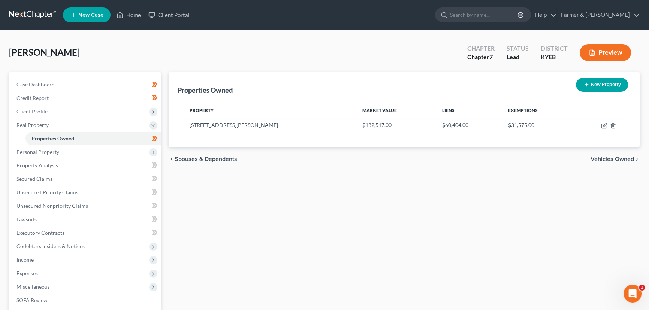
click at [242, 216] on div "Properties Owned New Property Property Market Value Liens Exemptions [STREET_AD…" at bounding box center [404, 227] width 479 height 311
drag, startPoint x: 603, startPoint y: 126, endPoint x: 588, endPoint y: 139, distance: 19.4
click at [603, 126] on icon "button" at bounding box center [604, 124] width 3 height 3
select select "18"
select select "24"
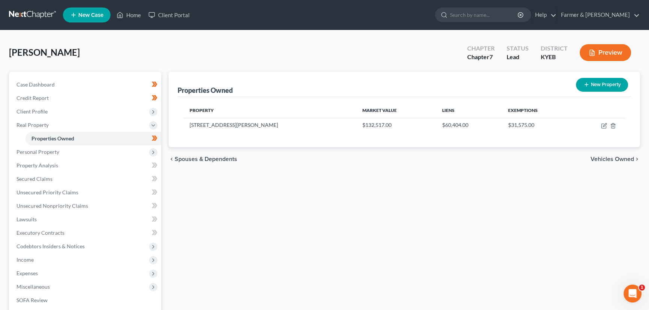
select select "0"
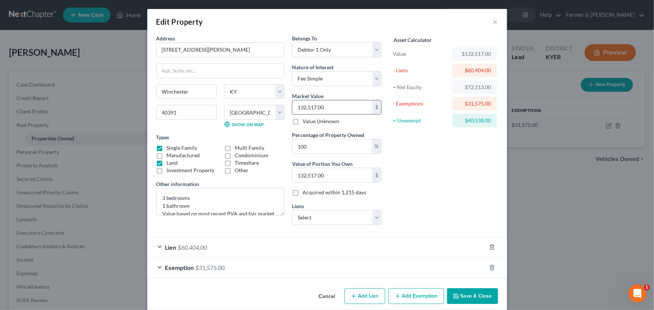
click at [323, 109] on input "132,517.00" at bounding box center [332, 107] width 80 height 14
drag, startPoint x: 180, startPoint y: 234, endPoint x: 185, endPoint y: 244, distance: 11.2
click at [183, 240] on form "Address * [GEOGRAPHIC_DATA][PERSON_NAME] [GEOGRAPHIC_DATA] [US_STATE][GEOGRAPHI…" at bounding box center [327, 155] width 342 height 243
click at [185, 244] on span "$60,404.00" at bounding box center [192, 247] width 29 height 7
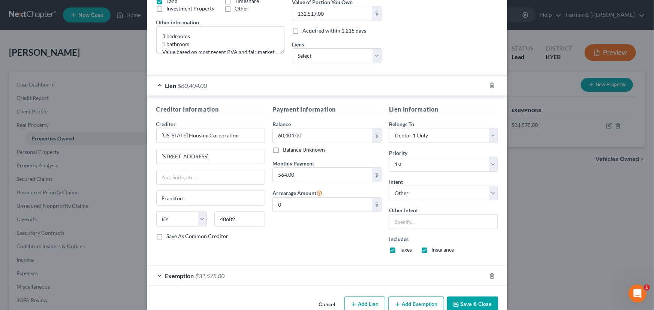
scroll to position [170, 0]
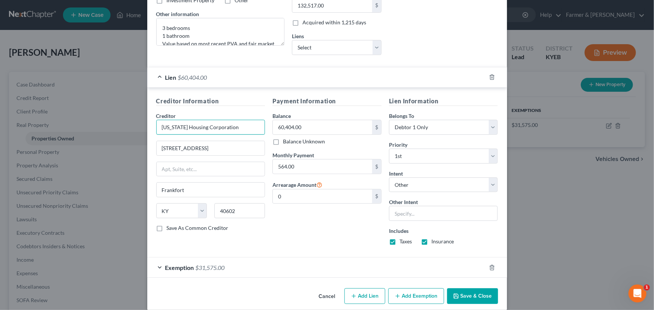
click at [237, 127] on input "[US_STATE] Housing Corporation" at bounding box center [210, 127] width 109 height 15
drag, startPoint x: 237, startPoint y: 127, endPoint x: 155, endPoint y: 130, distance: 82.8
click at [156, 130] on input "[US_STATE] Housing Corporation" at bounding box center [210, 127] width 109 height 15
click at [315, 130] on input "60,404.00" at bounding box center [322, 127] width 99 height 14
click at [344, 225] on div "Payment Information Balance 60,404.00 $ Balance Unknown Balance Undetermined 60…" at bounding box center [327, 174] width 116 height 155
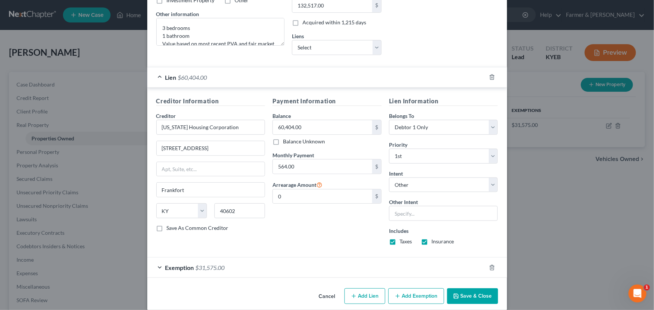
click at [288, 70] on div "Lien $60,404.00" at bounding box center [316, 77] width 339 height 20
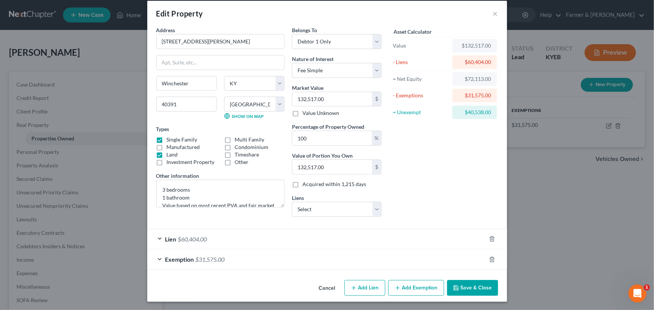
click at [254, 266] on div "Exemption $31,575.00" at bounding box center [316, 259] width 339 height 20
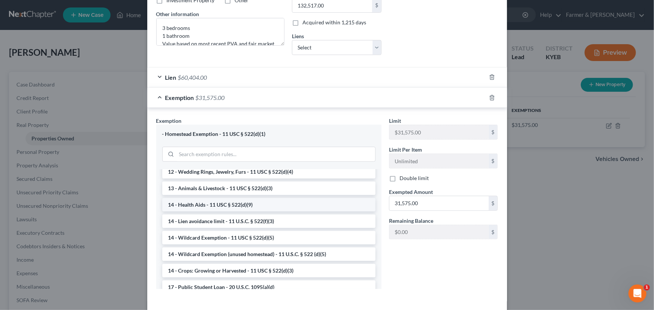
scroll to position [0, 0]
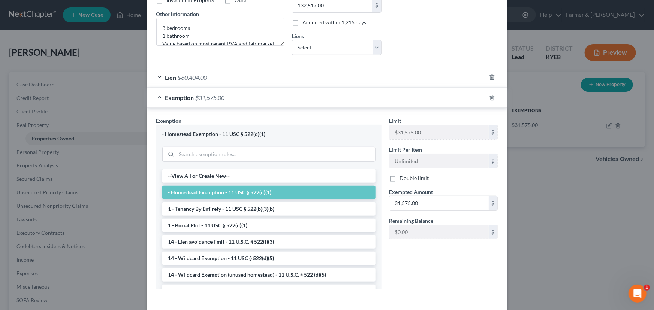
drag, startPoint x: 331, startPoint y: 101, endPoint x: 427, endPoint y: 218, distance: 150.9
click at [331, 101] on div "Exemption $31,575.00" at bounding box center [316, 98] width 339 height 20
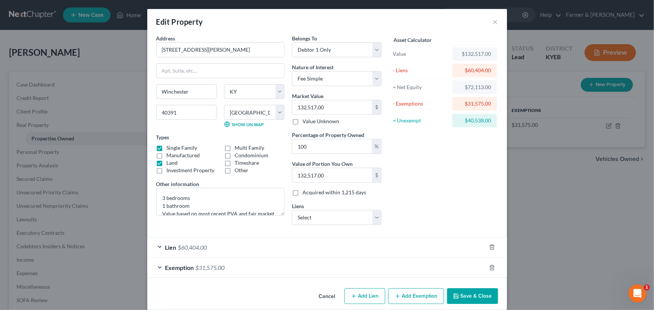
click at [388, 181] on div "Asset Calculator Value $132,517.00 - Liens $60,404.00 = Net Equity $72,113.00 -…" at bounding box center [443, 132] width 116 height 197
click at [423, 170] on div "Asset Calculator Value $132,517.00 - Liens $60,404.00 = Net Equity $72,113.00 -…" at bounding box center [443, 132] width 116 height 197
click at [448, 161] on div "Asset Calculator Value $132,517.00 - Liens $60,404.00 = Net Equity $72,113.00 -…" at bounding box center [443, 132] width 116 height 197
click at [419, 190] on div "Asset Calculator Value $132,517.00 - Liens $60,404.00 = Net Equity $72,113.00 -…" at bounding box center [443, 132] width 116 height 197
click at [466, 292] on button "Save & Close" at bounding box center [472, 296] width 51 height 16
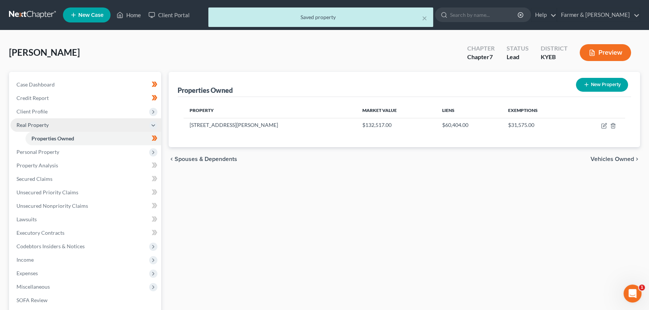
click at [74, 123] on span "Real Property" at bounding box center [85, 124] width 151 height 13
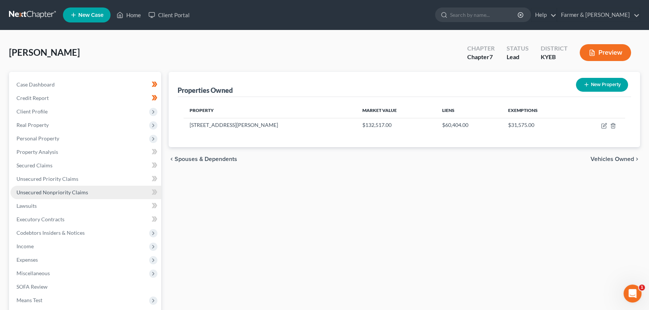
drag, startPoint x: 213, startPoint y: 214, endPoint x: 114, endPoint y: 188, distance: 102.5
click at [212, 214] on div "Properties Owned New Property Property Market Value Liens Exemptions [STREET_AD…" at bounding box center [404, 221] width 479 height 298
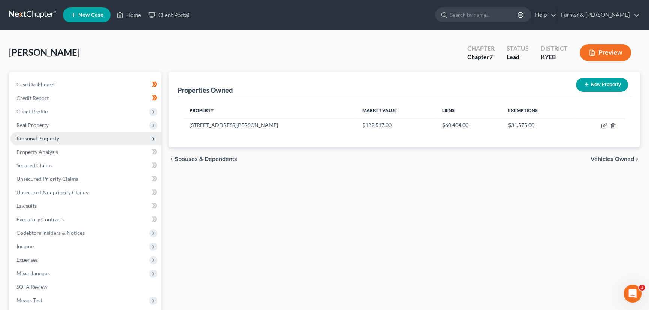
click at [60, 139] on span "Personal Property" at bounding box center [85, 138] width 151 height 13
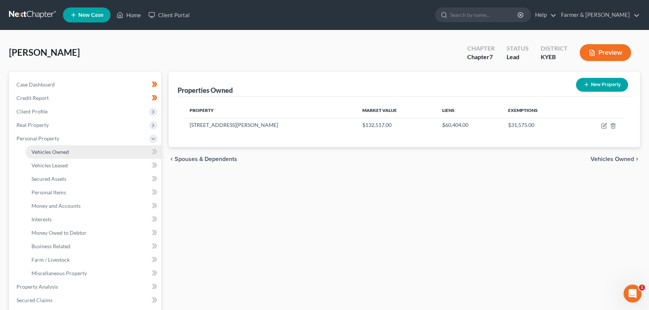
click at [64, 152] on span "Vehicles Owned" at bounding box center [49, 152] width 37 height 6
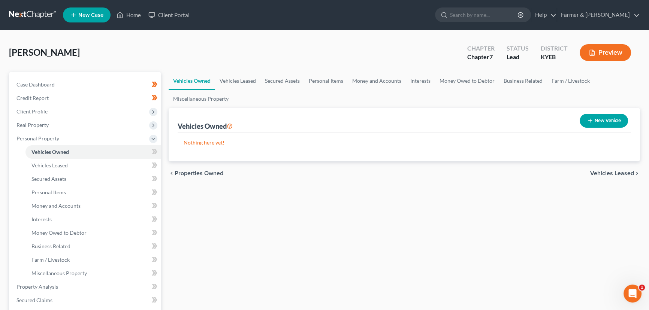
click at [587, 124] on button "New Vehicle" at bounding box center [603, 121] width 48 height 14
select select "0"
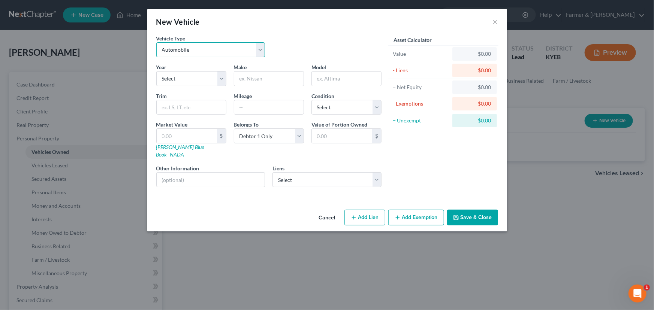
click at [203, 54] on select "Select Automobile Truck Trailer Watercraft Aircraft Motor Home Atv Other Vehicle" at bounding box center [210, 49] width 109 height 15
click at [382, 37] on div "Vehicle Type Select Automobile Truck Trailer Watercraft Aircraft Motor Home Atv…" at bounding box center [268, 48] width 233 height 29
drag, startPoint x: 202, startPoint y: 76, endPoint x: 198, endPoint y: 85, distance: 9.4
click at [202, 76] on select "Select 2026 2025 2024 2023 2022 2021 2020 2019 2018 2017 2016 2015 2014 2013 20…" at bounding box center [191, 78] width 70 height 15
select select "14"
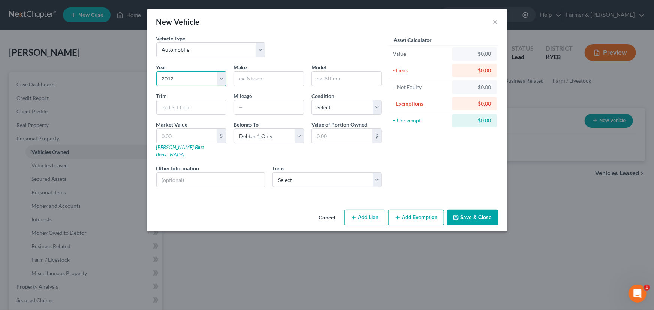
click at [156, 71] on select "Select 2026 2025 2024 2023 2022 2021 2020 2019 2018 2017 2016 2015 2014 2013 20…" at bounding box center [191, 78] width 70 height 15
click at [257, 79] on input "text" at bounding box center [268, 79] width 69 height 14
type input "GMC"
click at [327, 82] on input "text" at bounding box center [346, 79] width 69 height 14
click at [333, 85] on input "text" at bounding box center [346, 79] width 69 height 14
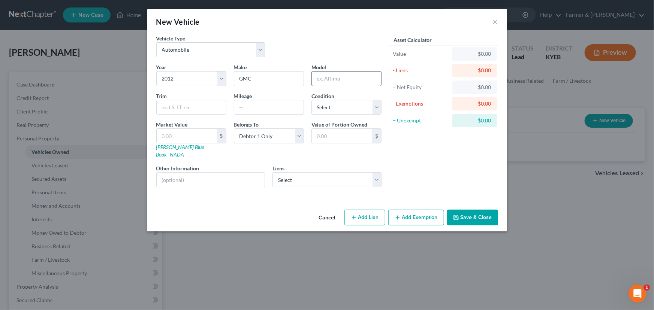
paste input "Acadia"
type input "Acadia"
click at [334, 49] on div "Vehicle Type Select Automobile Truck Trailer Watercraft Aircraft Motor Home Atv…" at bounding box center [268, 48] width 233 height 29
click at [283, 106] on input "text" at bounding box center [268, 107] width 69 height 14
paste input "200000"
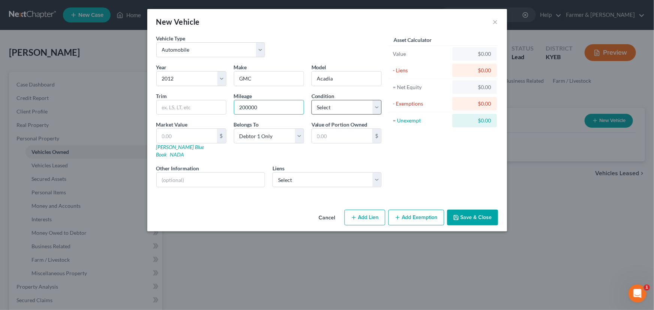
type input "200000"
click at [328, 108] on select "Select Excellent Very Good Good Fair Poor" at bounding box center [346, 107] width 70 height 15
select select "2"
click at [311, 100] on select "Select Excellent Very Good Good Fair Poor" at bounding box center [346, 107] width 70 height 15
click at [404, 165] on div "Asset Calculator Value $0.00 - Liens $0.00 = Net Equity $0.00 - Exemptions $0.0…" at bounding box center [443, 113] width 116 height 159
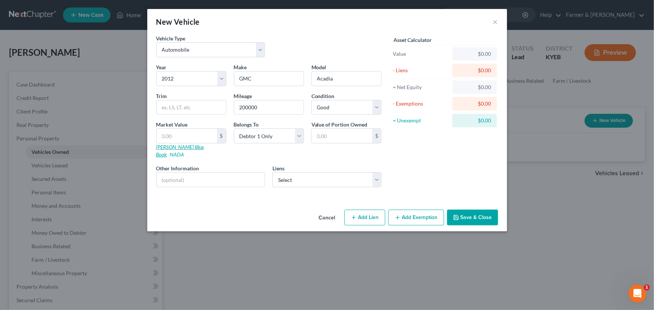
click at [163, 149] on link "[PERSON_NAME] Blue Book" at bounding box center [180, 151] width 48 height 14
click at [177, 140] on input "text" at bounding box center [187, 136] width 60 height 14
type input "5"
type input "5.00"
type input "55"
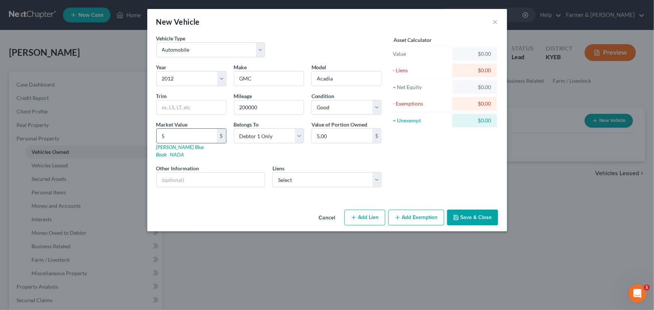
type input "55.00"
type input "552"
type input "552.00"
type input "5525"
type input "5,525.00"
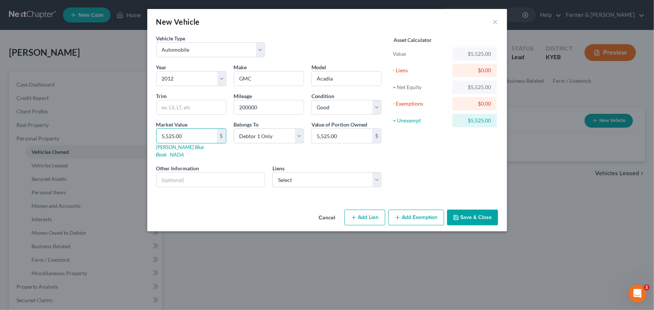
type input "5,525.00"
click at [410, 161] on div "Asset Calculator Value $5,525.00 - Liens $0.00 = Net Equity $5,525.00 - Exempti…" at bounding box center [443, 113] width 116 height 159
click at [221, 173] on input "text" at bounding box center [211, 180] width 108 height 14
type input "Value based on fair market value research done on KBB. No lien."
click at [413, 178] on div "Asset Calculator Value $5,525.00 - Liens $0.00 = Net Equity $5,525.00 - Exempti…" at bounding box center [443, 113] width 116 height 159
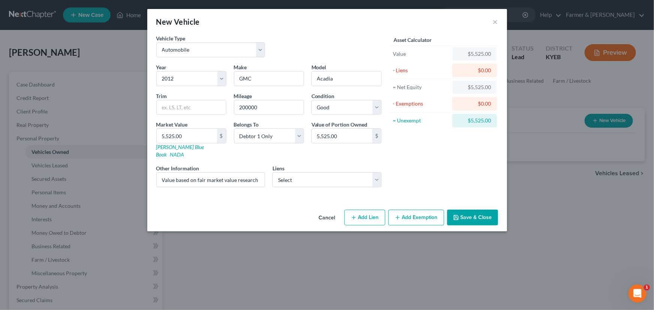
click at [415, 210] on button "Add Exemption" at bounding box center [416, 218] width 56 height 16
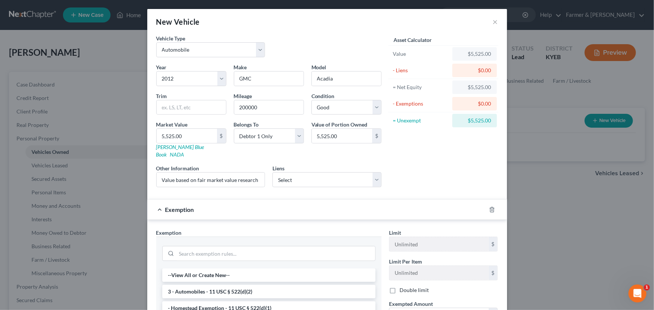
click at [221, 285] on li "3 - Automobiles - 11 USC § 522(d)(2)" at bounding box center [268, 291] width 213 height 13
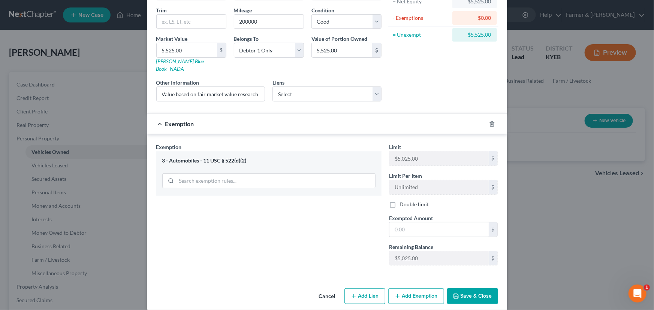
scroll to position [86, 0]
click at [400, 226] on input "text" at bounding box center [438, 229] width 99 height 14
type input "5,025.00"
click at [343, 113] on div "Exemption $5,025.00" at bounding box center [316, 123] width 339 height 20
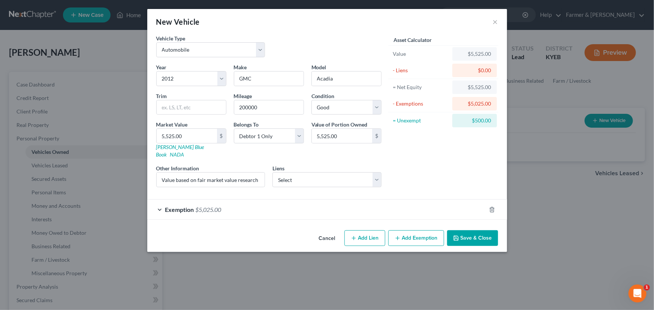
scroll to position [0, 0]
click at [428, 234] on button "Add Exemption" at bounding box center [416, 238] width 56 height 16
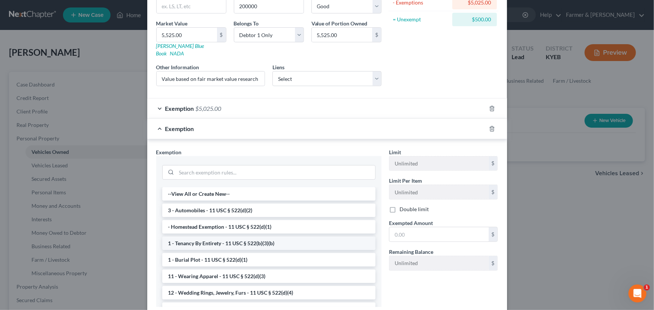
scroll to position [102, 0]
click at [197, 165] on input "search" at bounding box center [275, 172] width 199 height 14
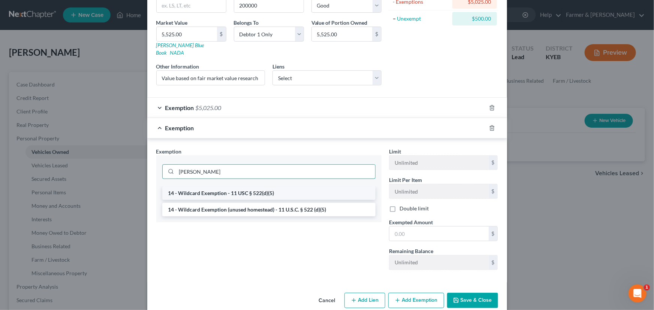
type input "[PERSON_NAME]"
click at [206, 187] on li "14 - Wildcard Exemption - 11 USC § 522(d)(5)" at bounding box center [268, 193] width 213 height 13
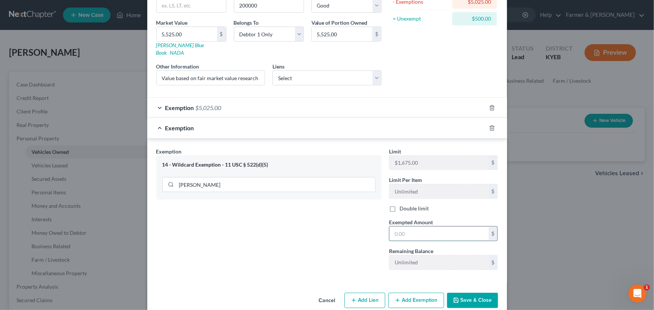
click at [396, 227] on input "text" at bounding box center [438, 234] width 99 height 14
type input "500.00"
drag, startPoint x: 324, startPoint y: 121, endPoint x: 328, endPoint y: 124, distance: 5.3
click at [324, 121] on div "Exemption $500.00" at bounding box center [316, 128] width 339 height 20
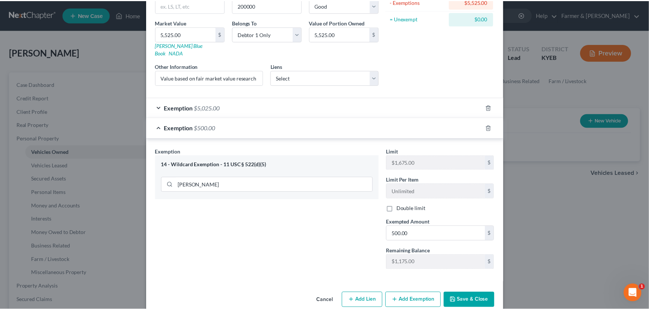
scroll to position [0, 0]
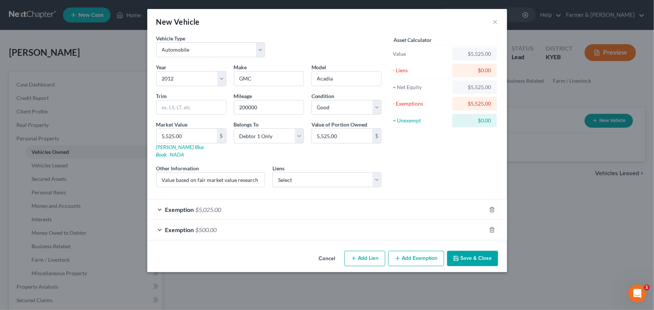
click at [470, 251] on button "Save & Close" at bounding box center [472, 259] width 51 height 16
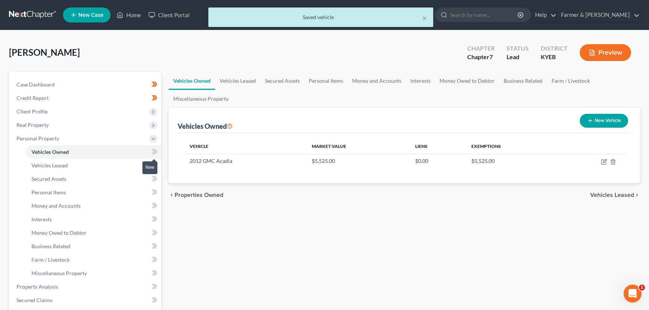
click at [156, 152] on icon at bounding box center [155, 151] width 3 height 5
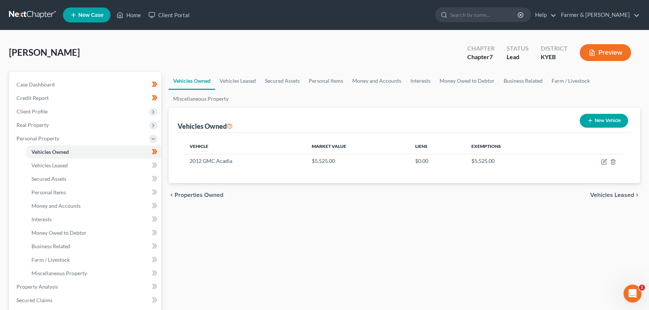
click at [261, 281] on div "Vehicles Owned Vehicles Leased Secured Assets Personal Items Money and Accounts…" at bounding box center [404, 288] width 479 height 433
click at [179, 45] on div "[PERSON_NAME] Upgraded Chapter Chapter 7 Status Lead District KYEB Preview" at bounding box center [324, 55] width 631 height 33
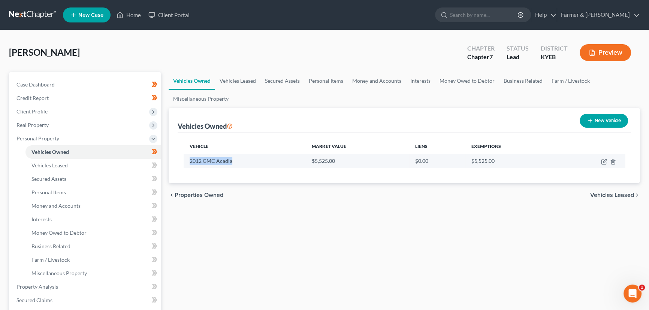
drag, startPoint x: 190, startPoint y: 161, endPoint x: 231, endPoint y: 162, distance: 40.8
click at [231, 162] on td "2012 GMC Acadia" at bounding box center [245, 161] width 122 height 14
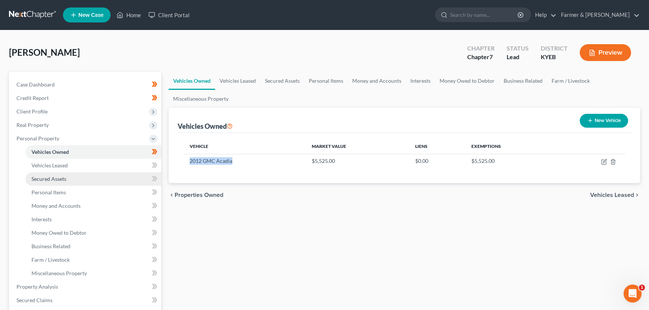
copy td "2012 GMC Acadia"
drag, startPoint x: 382, startPoint y: 221, endPoint x: 346, endPoint y: 207, distance: 38.7
click at [382, 221] on div "Vehicles Owned Vehicles Leased Secured Assets Personal Items Money and Accounts…" at bounding box center [404, 288] width 479 height 433
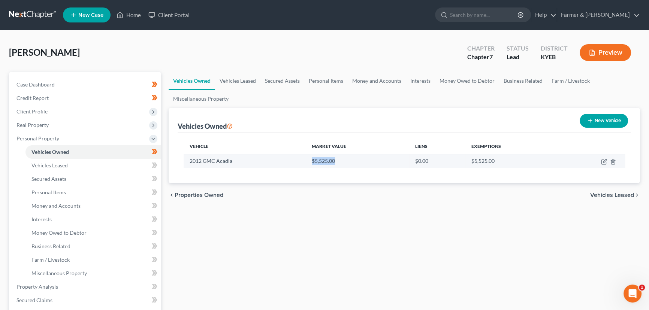
drag, startPoint x: 311, startPoint y: 162, endPoint x: 335, endPoint y: 161, distance: 23.6
click at [335, 161] on td "$5,525.00" at bounding box center [358, 161] width 104 height 14
copy td "$5,525.00"
click at [185, 248] on div "Vehicles Owned Vehicles Leased Secured Assets Personal Items Money and Accounts…" at bounding box center [404, 288] width 479 height 433
click at [161, 51] on div "[PERSON_NAME] Upgraded Chapter Chapter 7 Status Lead District KYEB Preview" at bounding box center [324, 55] width 631 height 33
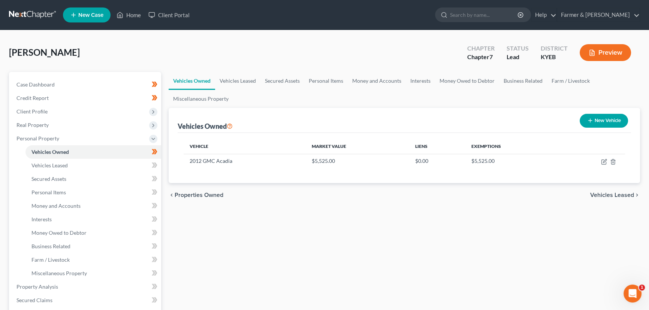
click at [209, 241] on div "Vehicles Owned Vehicles Leased Secured Assets Personal Items Money and Accounts…" at bounding box center [404, 288] width 479 height 433
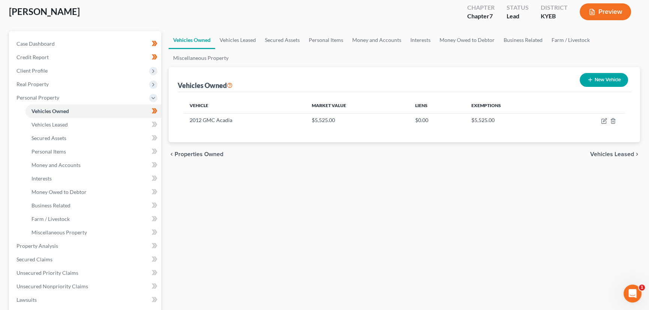
scroll to position [68, 0]
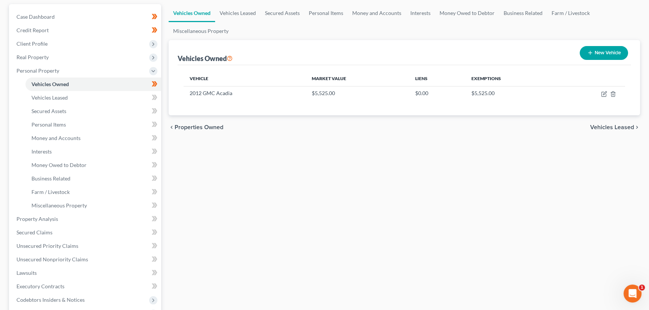
click at [258, 239] on div "Vehicles Owned Vehicles Leased Secured Assets Personal Items Money and Accounts…" at bounding box center [404, 220] width 479 height 433
click at [52, 72] on span "Personal Property" at bounding box center [37, 70] width 43 height 6
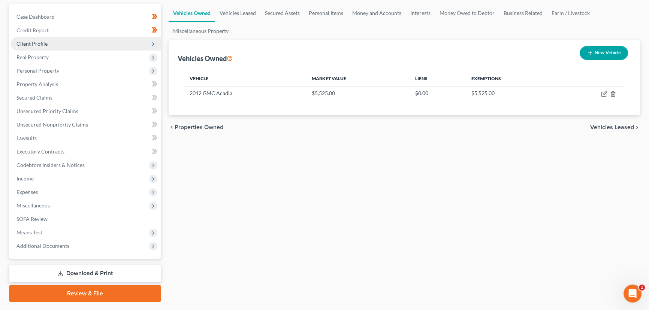
click at [43, 40] on span "Client Profile" at bounding box center [31, 43] width 31 height 6
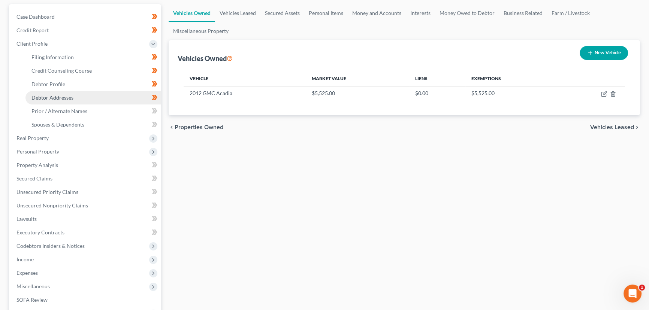
click at [60, 95] on span "Debtor Addresses" at bounding box center [52, 97] width 42 height 6
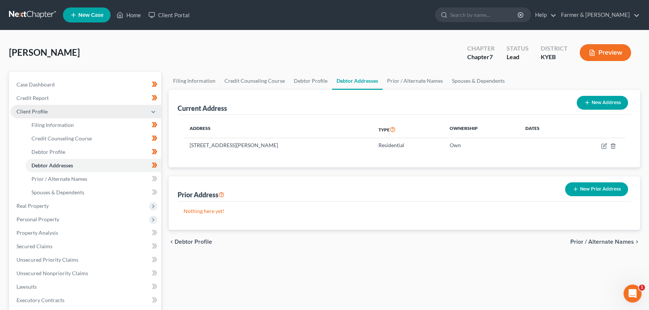
click at [55, 109] on span "Client Profile" at bounding box center [85, 111] width 151 height 13
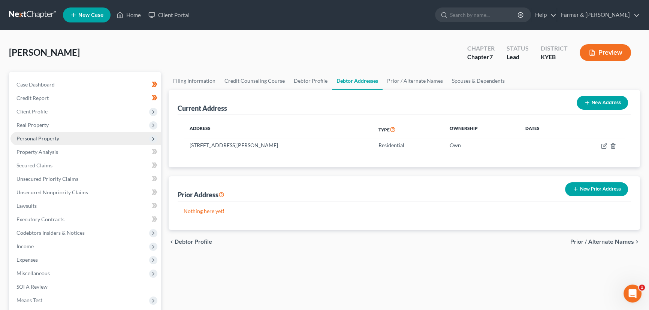
click at [41, 136] on span "Personal Property" at bounding box center [37, 138] width 43 height 6
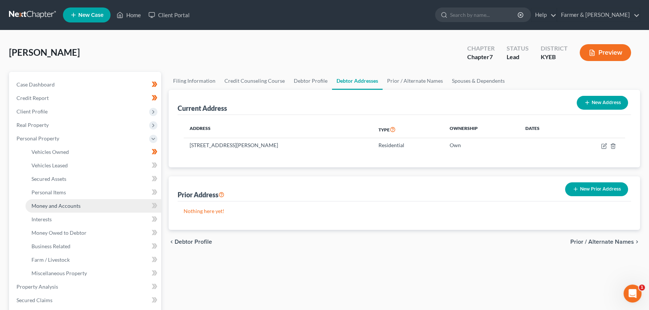
click at [64, 209] on link "Money and Accounts" at bounding box center [93, 205] width 136 height 13
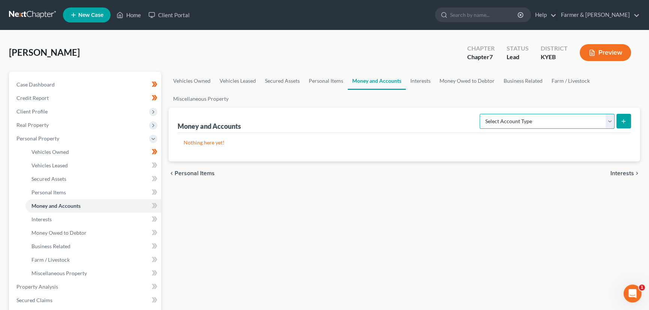
click at [525, 124] on select "Select Account Type Brokerage Cash on Hand Certificates of Deposit Checking Acc…" at bounding box center [546, 121] width 135 height 15
select select "checking"
click at [481, 114] on select "Select Account Type Brokerage Cash on Hand Certificates of Deposit Checking Acc…" at bounding box center [546, 121] width 135 height 15
click at [618, 122] on button "submit" at bounding box center [623, 121] width 15 height 15
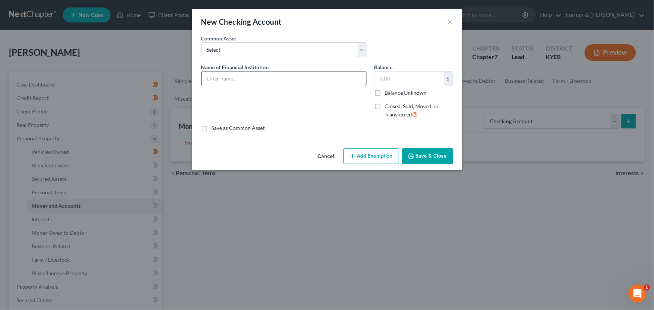
click at [221, 79] on input "text" at bounding box center [284, 79] width 164 height 14
click at [220, 82] on input "text" at bounding box center [284, 79] width 164 height 14
click at [303, 82] on input "University of [US_STATE] FCU *" at bounding box center [284, 79] width 164 height 14
type input "University of [US_STATE] FCU *752"
click at [378, 73] on input "text" at bounding box center [408, 79] width 69 height 14
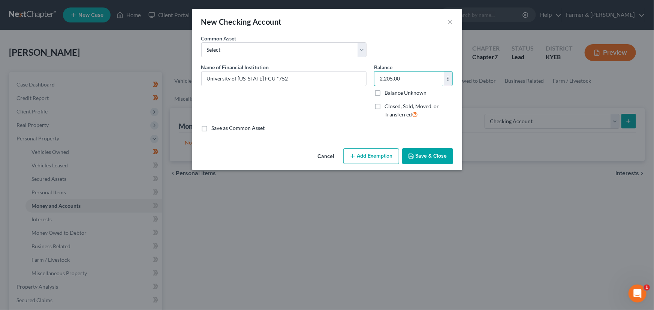
type input "2,205.00"
click at [372, 158] on button "Add Exemption" at bounding box center [371, 156] width 56 height 16
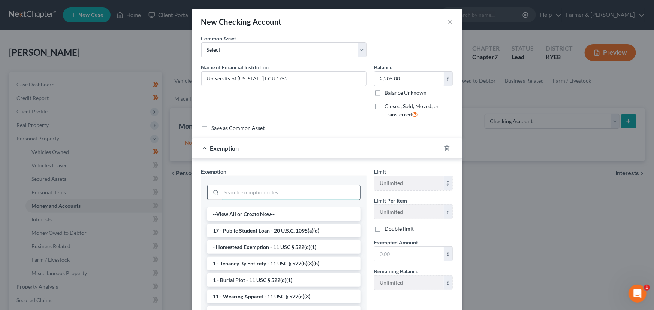
click at [263, 191] on input "search" at bounding box center [290, 192] width 139 height 14
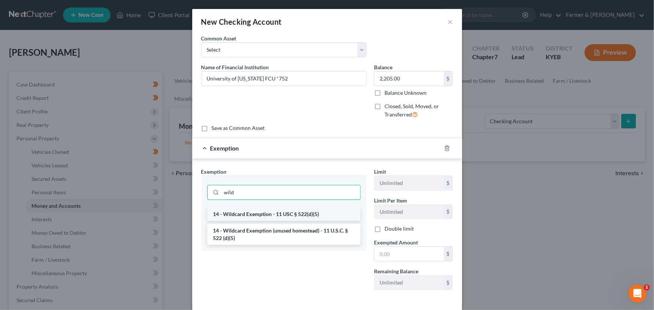
type input "wild"
click at [269, 216] on li "14 - Wildcard Exemption - 11 USC § 522(d)(5)" at bounding box center [283, 214] width 153 height 13
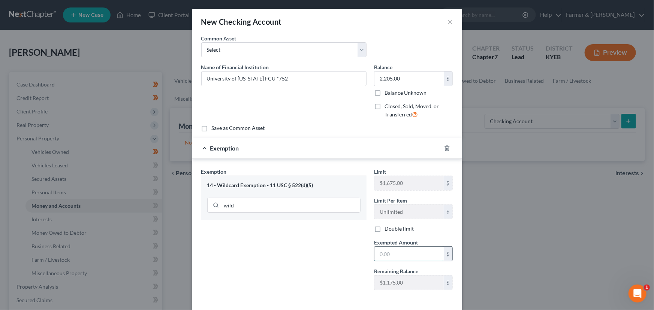
click at [382, 249] on input "text" at bounding box center [408, 254] width 69 height 14
type input "1,175.00"
click at [307, 245] on div "Exemption Set must be selected for CA. Exemption * 14 - Wildcard Exemption - 11…" at bounding box center [283, 232] width 173 height 128
click at [306, 156] on div "Exemption $1,175.00" at bounding box center [316, 148] width 249 height 20
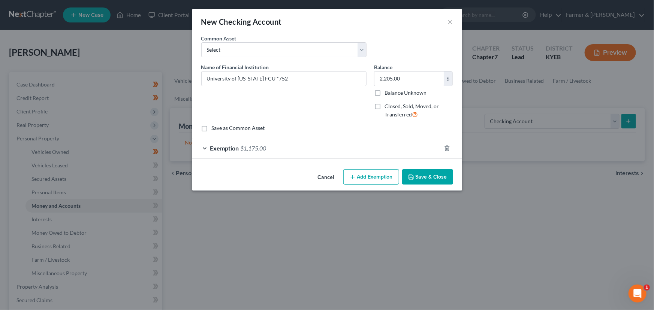
click at [422, 179] on button "Save & Close" at bounding box center [427, 177] width 51 height 16
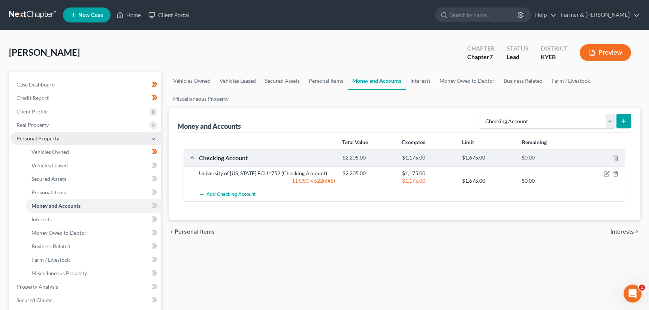
click at [63, 136] on span "Personal Property" at bounding box center [85, 138] width 151 height 13
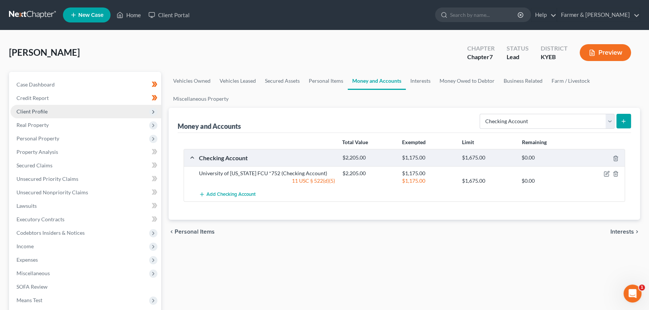
click at [47, 112] on span "Client Profile" at bounding box center [85, 111] width 151 height 13
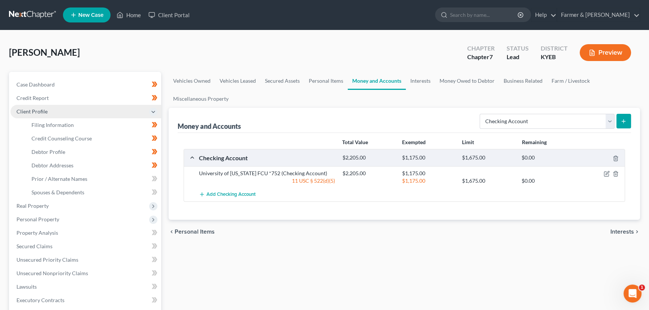
click at [45, 110] on span "Client Profile" at bounding box center [31, 111] width 31 height 6
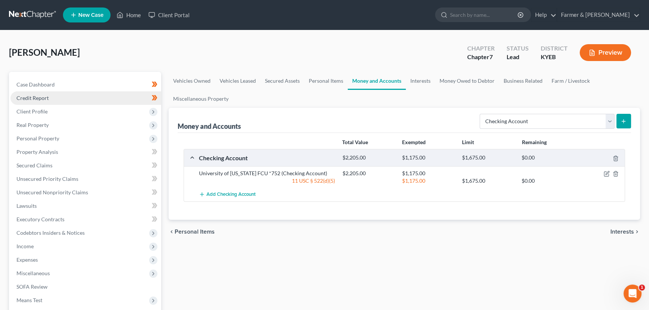
click at [49, 97] on link "Credit Report" at bounding box center [85, 97] width 151 height 13
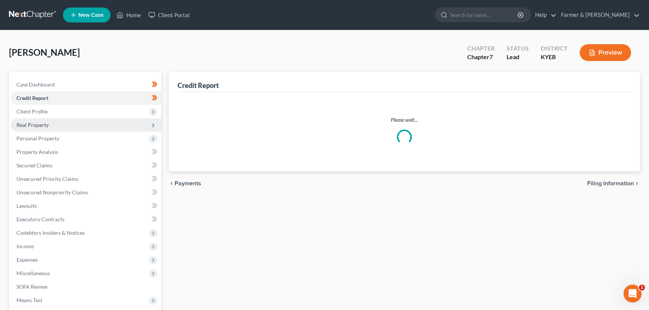
click at [46, 122] on span "Real Property" at bounding box center [32, 125] width 32 height 6
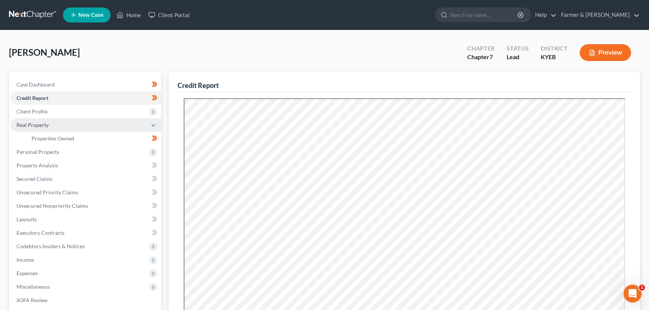
click at [41, 124] on span "Real Property" at bounding box center [32, 125] width 32 height 6
click at [47, 126] on span "Real Property" at bounding box center [32, 125] width 32 height 6
click at [58, 134] on link "Properties Owned" at bounding box center [93, 138] width 136 height 13
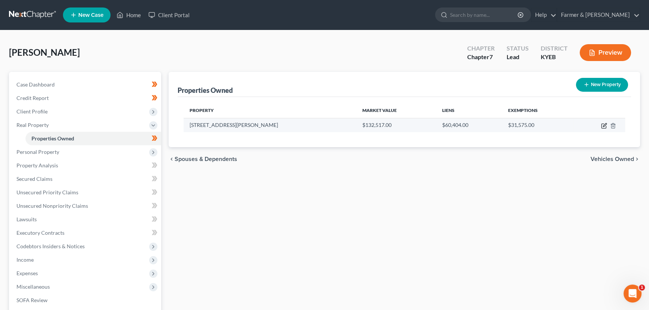
click at [604, 126] on icon "button" at bounding box center [604, 126] width 6 height 6
select select "18"
select select "24"
select select "0"
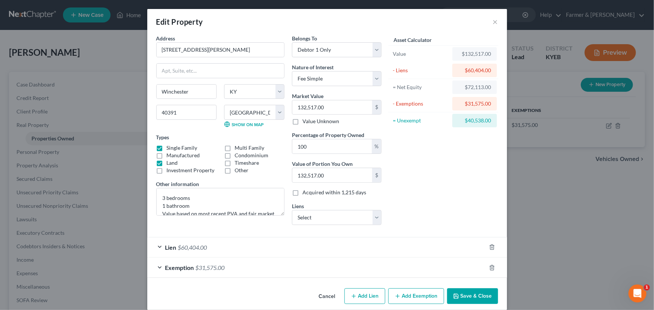
click at [492, 269] on div at bounding box center [496, 268] width 21 height 12
click at [491, 269] on icon "button" at bounding box center [492, 268] width 6 height 6
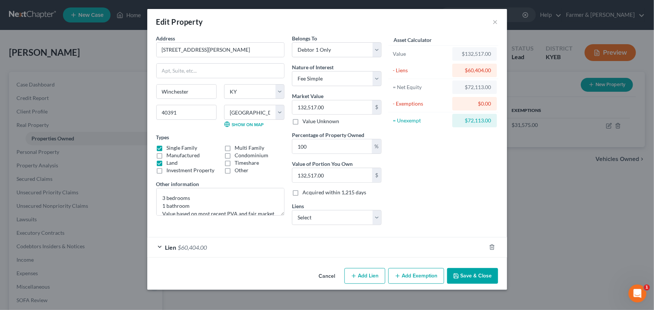
click at [337, 208] on div "Liens Select Univ Kent Cu - $19,505.00" at bounding box center [337, 213] width 90 height 23
click at [330, 213] on select "Select Univ Kent Cu - $19,505.00" at bounding box center [337, 217] width 90 height 15
select select "18"
select select "0"
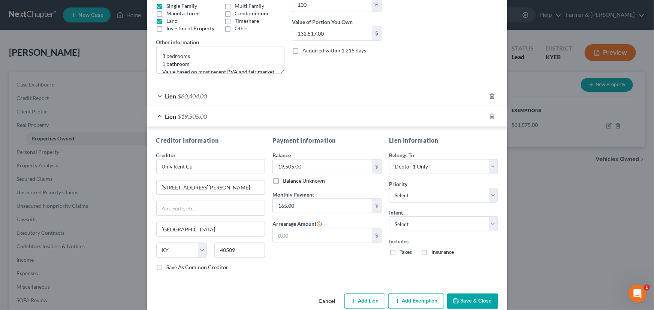
scroll to position [155, 0]
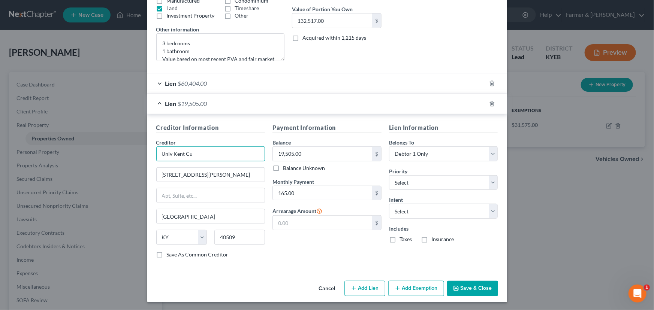
click at [205, 154] on input "Univ Kent Cu" at bounding box center [210, 153] width 109 height 15
type input "University of [US_STATE] FCU"
click at [339, 253] on div "Payment Information Balance 19,505.00 $ Balance Unknown Balance Undetermined 19…" at bounding box center [327, 193] width 116 height 141
click at [403, 180] on select "Select 1st 2nd 3rd 4th 5th 6th 7th 8th 9th 10th 11th 12th 13th 14th 15th 16th 1…" at bounding box center [443, 182] width 109 height 15
select select "1"
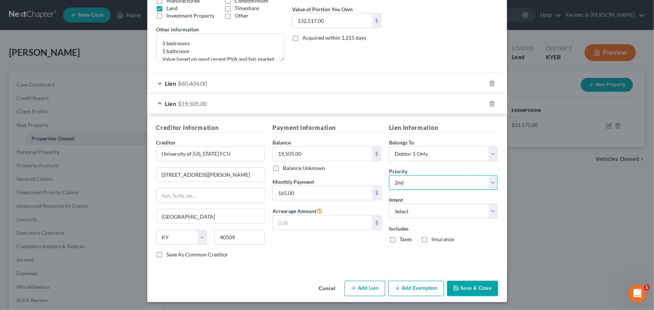
click at [389, 175] on select "Select 1st 2nd 3rd 4th 5th 6th 7th 8th 9th 10th 11th 12th 13th 14th 15th 16th 1…" at bounding box center [443, 182] width 109 height 15
click at [406, 206] on select "Select Surrender Redeem Reaffirm Avoid Other" at bounding box center [443, 211] width 109 height 15
select select "4"
click at [389, 204] on select "Select Surrender Redeem Reaffirm Avoid Other" at bounding box center [443, 211] width 109 height 15
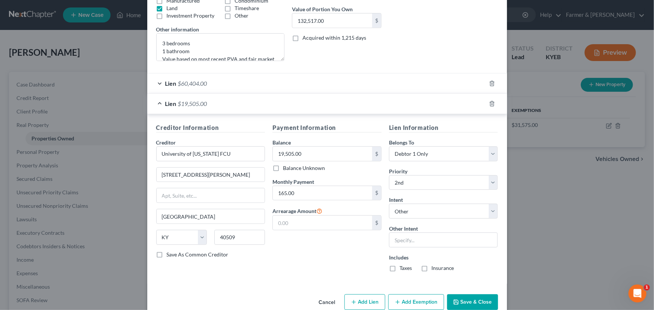
click at [405, 101] on div "Lien $19,505.00" at bounding box center [316, 104] width 339 height 20
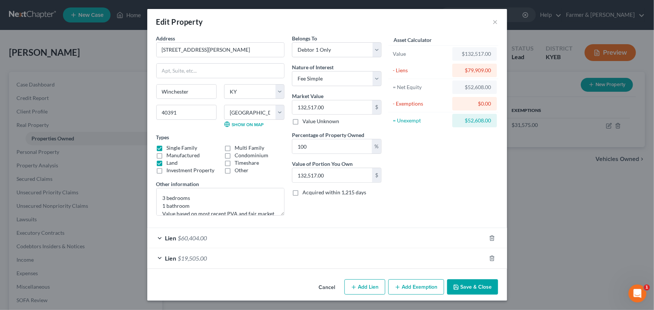
scroll to position [0, 0]
click at [420, 284] on button "Add Exemption" at bounding box center [416, 287] width 56 height 16
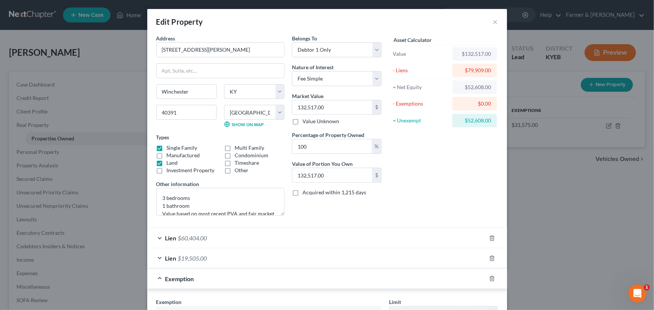
scroll to position [200, 0]
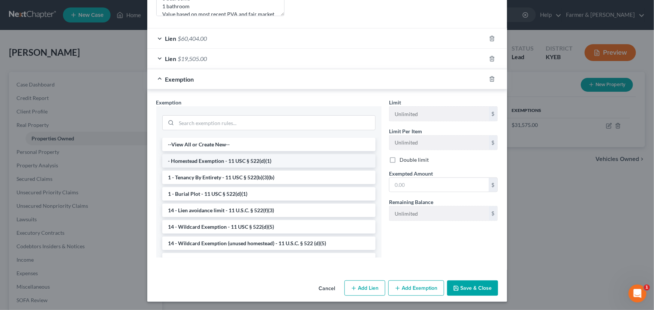
click at [202, 165] on li "- Homestead Exemption - 11 USC § 522(d)(1)" at bounding box center [268, 160] width 213 height 13
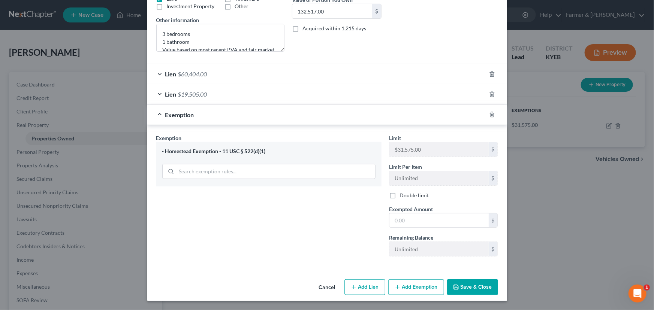
scroll to position [163, 0]
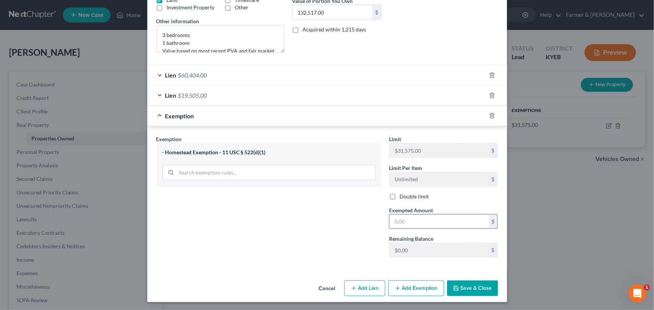
click at [395, 215] on input "text" at bounding box center [438, 222] width 99 height 14
type input "31,575.00"
click at [355, 225] on div "Exemption Set must be selected for CA. Exemption * - Homestead Exemption - 11 U…" at bounding box center [268, 199] width 233 height 128
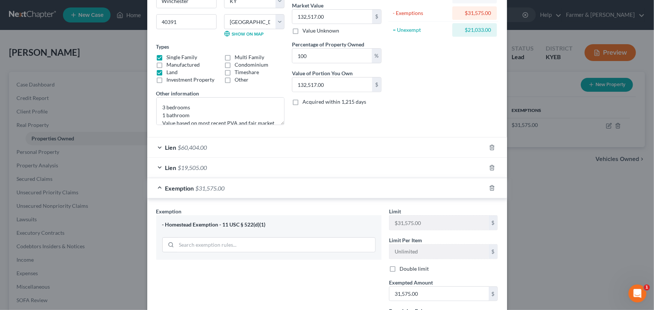
scroll to position [90, 0]
click at [328, 194] on div "Exemption $31,575.00" at bounding box center [316, 189] width 339 height 20
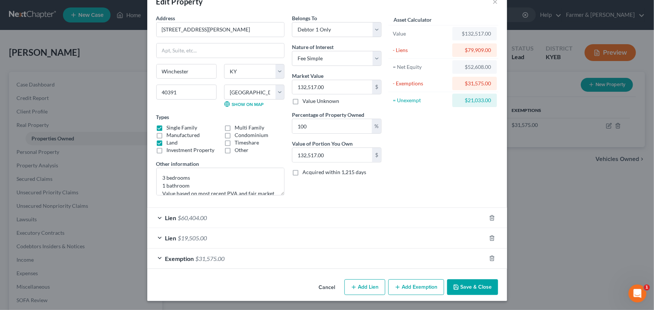
scroll to position [19, 0]
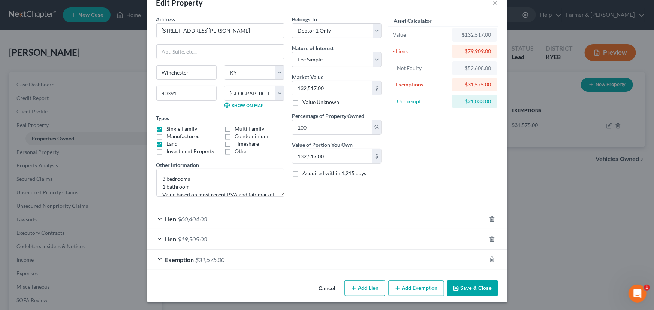
click at [172, 233] on div "Lien $19,505.00" at bounding box center [316, 239] width 339 height 20
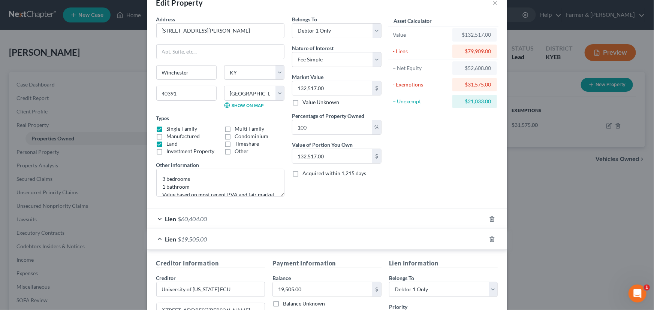
scroll to position [90, 0]
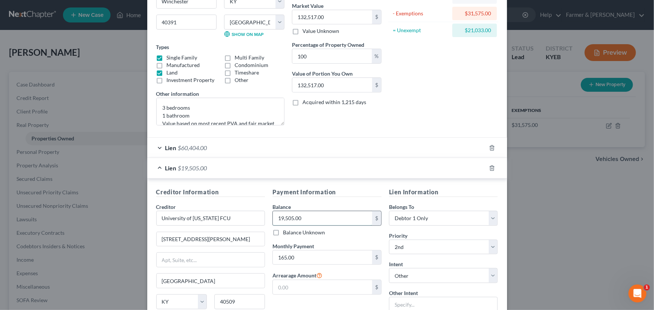
click at [299, 219] on input "19,505.00" at bounding box center [322, 218] width 99 height 14
click at [316, 211] on input "19,505.00" at bounding box center [322, 218] width 99 height 14
click at [379, 167] on div "Lien $19,505.00" at bounding box center [316, 168] width 339 height 20
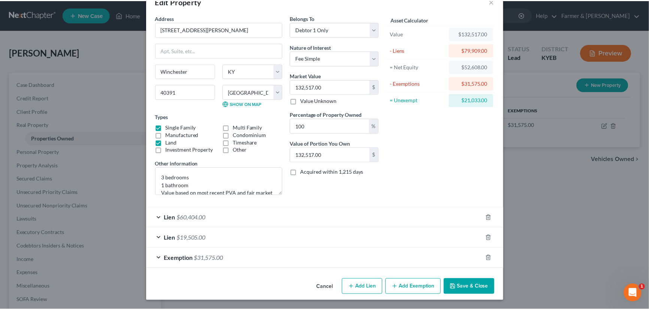
scroll to position [19, 0]
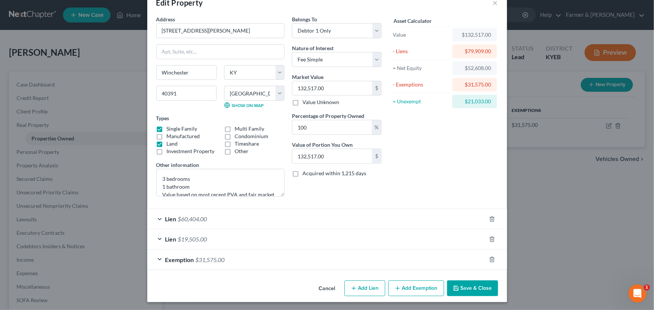
click at [465, 285] on button "Save & Close" at bounding box center [472, 289] width 51 height 16
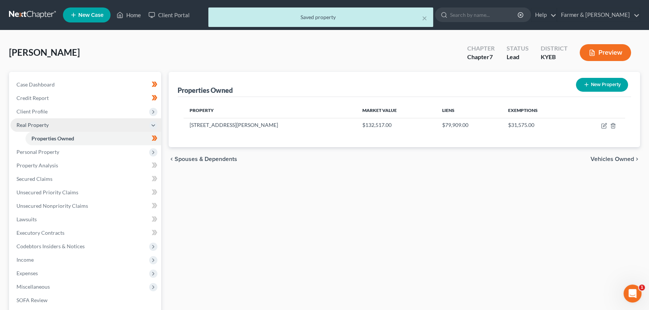
click at [51, 121] on span "Real Property" at bounding box center [85, 124] width 151 height 13
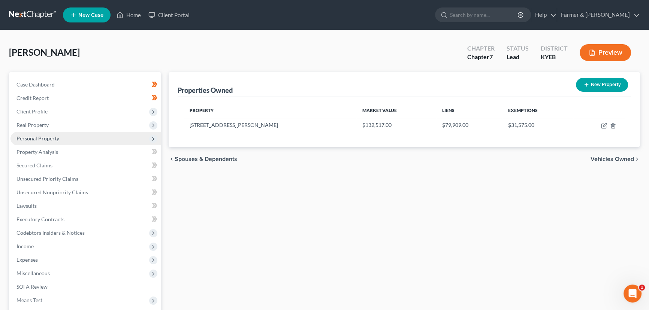
click at [52, 139] on span "Personal Property" at bounding box center [37, 138] width 43 height 6
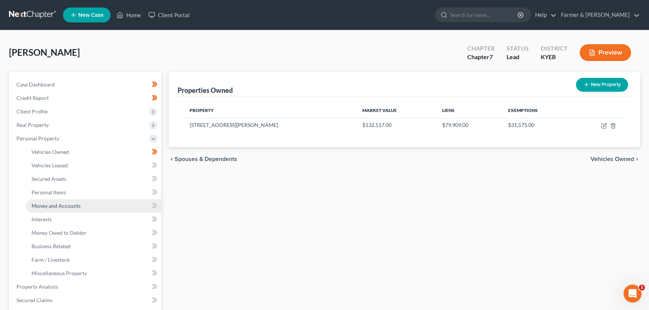
click at [78, 206] on span "Money and Accounts" at bounding box center [55, 206] width 49 height 6
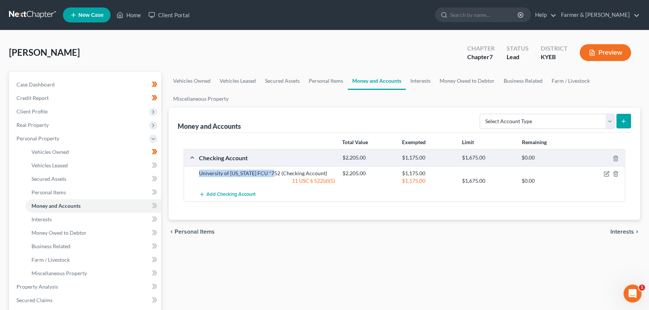
drag, startPoint x: 199, startPoint y: 174, endPoint x: 273, endPoint y: 173, distance: 74.9
click at [273, 173] on div "University of [US_STATE] FCU *752 (Checking Account)" at bounding box center [266, 173] width 143 height 7
copy div "University of [US_STATE] FCU *752"
click at [215, 37] on div "[PERSON_NAME] Upgraded Chapter Chapter 7 Status Lead District KYEB Preview Peti…" at bounding box center [324, 274] width 649 height 489
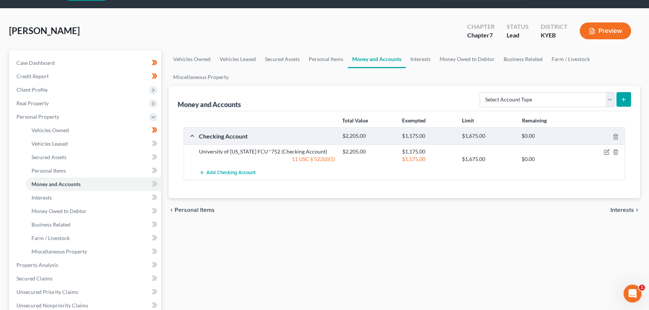
scroll to position [136, 0]
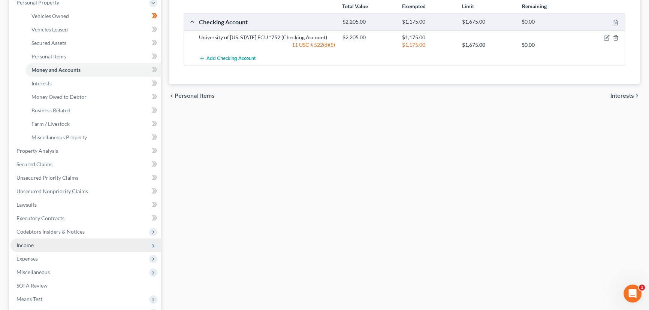
click at [40, 245] on span "Income" at bounding box center [85, 245] width 151 height 13
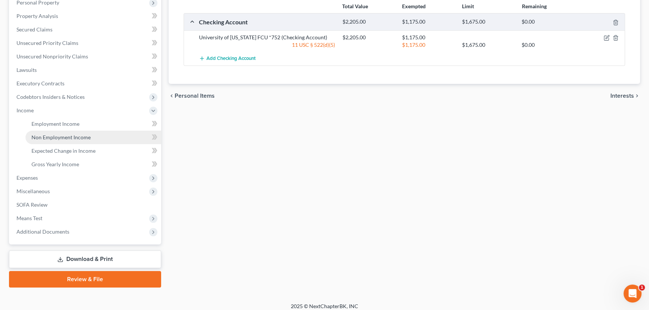
click at [66, 139] on span "Non Employment Income" at bounding box center [60, 137] width 59 height 6
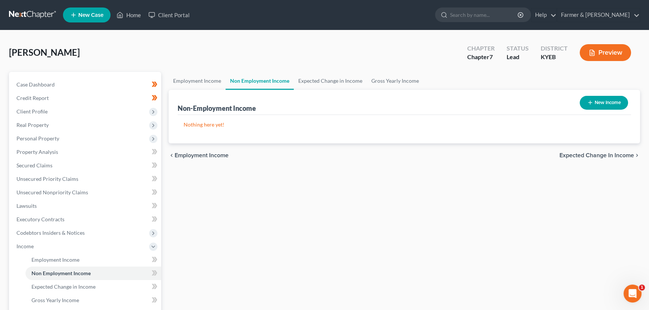
click at [588, 103] on icon "button" at bounding box center [590, 103] width 6 height 6
select select "0"
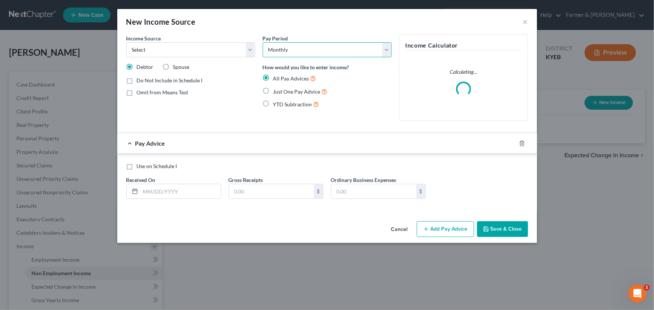
click at [301, 52] on select "Select Monthly Twice Monthly Every Other Week Weekly" at bounding box center [327, 49] width 129 height 15
click at [239, 49] on select "Select Unemployment Disability (from employer) Pension Retirement Social Securi…" at bounding box center [190, 49] width 129 height 15
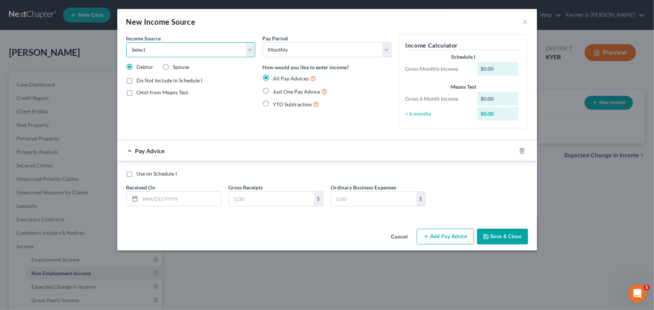
select select "0"
click at [126, 42] on select "Select Unemployment Disability (from employer) Pension Retirement Social Securi…" at bounding box center [190, 49] width 129 height 15
click at [182, 200] on input "text" at bounding box center [180, 199] width 80 height 14
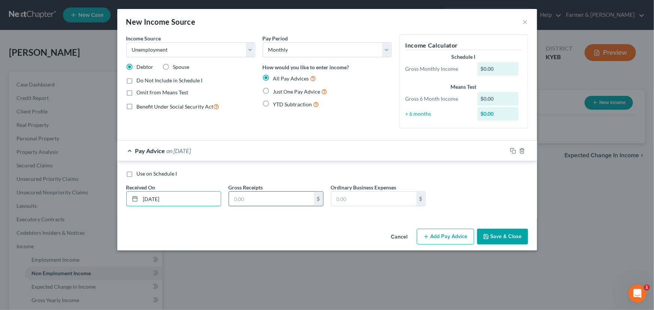
type input "[DATE]"
click at [246, 198] on input "text" at bounding box center [271, 199] width 85 height 14
type input "597.00"
click at [421, 186] on div "Ordinary Business Expenses $" at bounding box center [378, 195] width 102 height 23
click at [488, 236] on icon "button" at bounding box center [486, 237] width 6 height 6
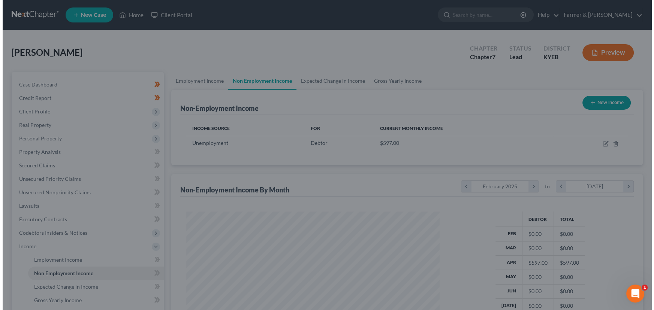
scroll to position [374450, 374318]
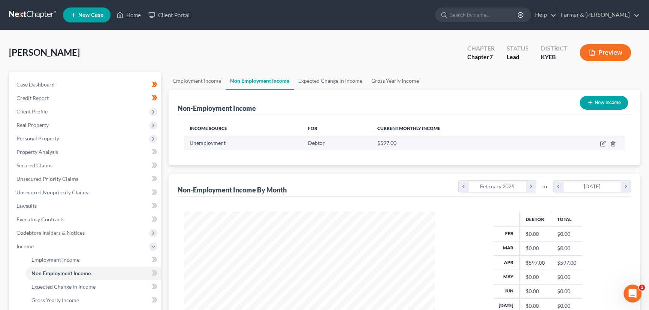
click at [603, 140] on td at bounding box center [587, 143] width 75 height 14
click at [603, 145] on icon "button" at bounding box center [603, 144] width 6 height 6
select select "0"
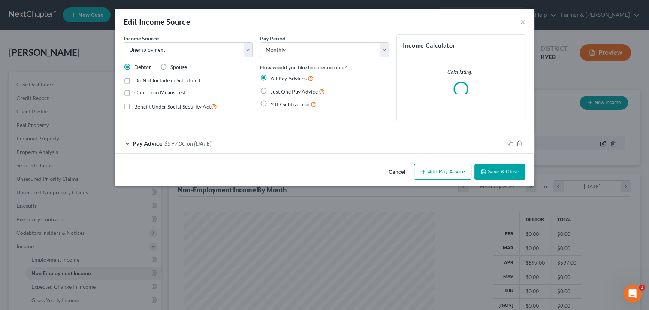
scroll to position [134, 268]
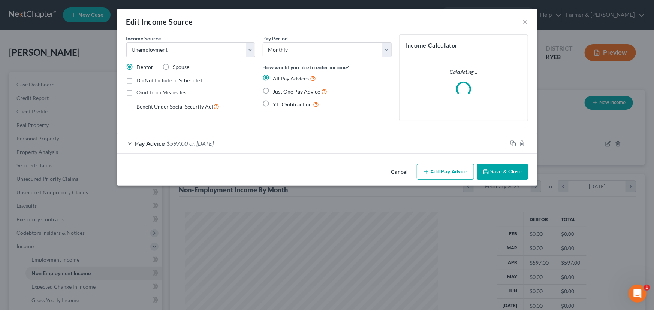
drag, startPoint x: 429, startPoint y: 172, endPoint x: 320, endPoint y: 205, distance: 114.3
click at [430, 172] on button "Add Pay Advice" at bounding box center [445, 172] width 57 height 16
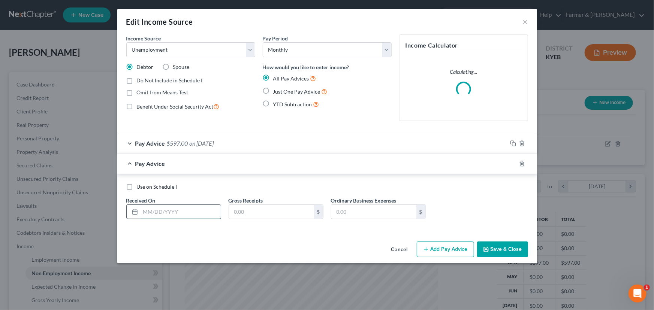
click at [207, 216] on input "text" at bounding box center [180, 212] width 80 height 14
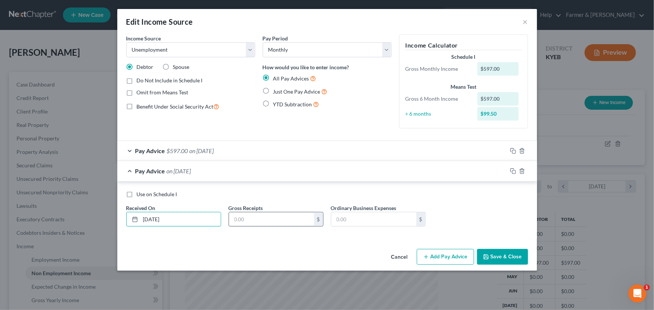
type input "[DATE]"
click at [246, 214] on input "text" at bounding box center [271, 219] width 85 height 14
type input "1,194.00"
drag, startPoint x: 275, startPoint y: 173, endPoint x: 282, endPoint y: 184, distance: 14.0
click at [276, 173] on div "Pay Advice $1,194.00 on [DATE]" at bounding box center [312, 171] width 390 height 20
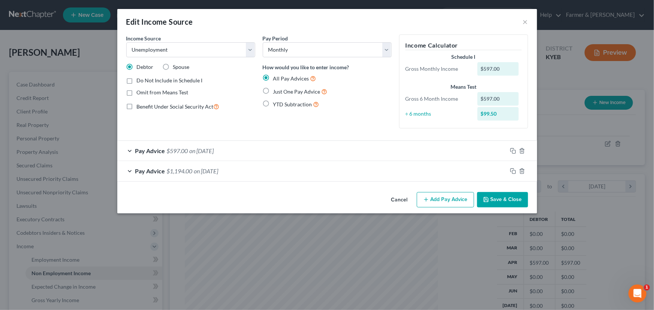
click at [483, 203] on button "Save & Close" at bounding box center [502, 200] width 51 height 16
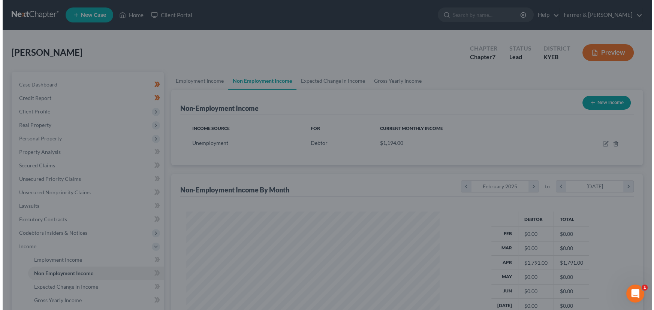
scroll to position [374450, 374318]
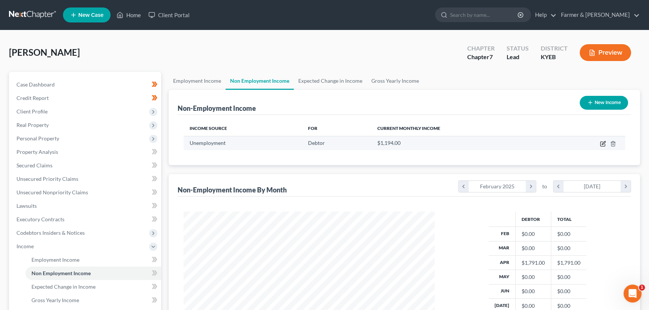
click at [603, 142] on icon "button" at bounding box center [603, 144] width 6 height 6
select select "0"
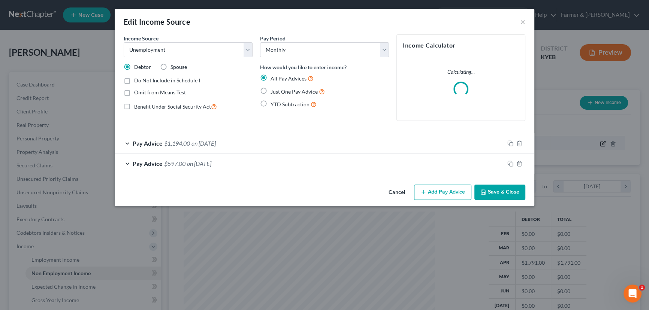
scroll to position [134, 268]
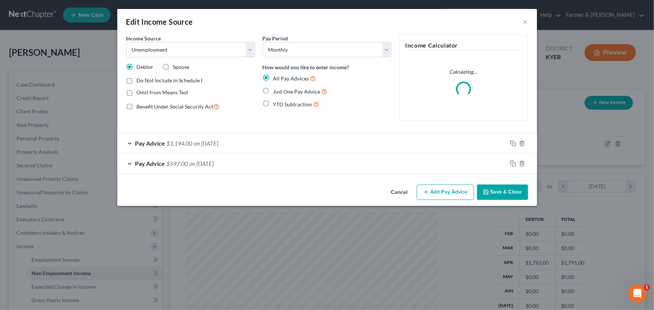
drag, startPoint x: 446, startPoint y: 192, endPoint x: 299, endPoint y: 202, distance: 147.1
click at [447, 193] on button "Add Pay Advice" at bounding box center [445, 193] width 57 height 16
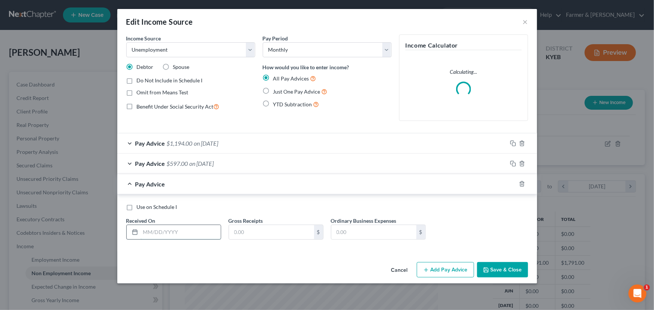
click at [194, 232] on input "text" at bounding box center [180, 232] width 80 height 14
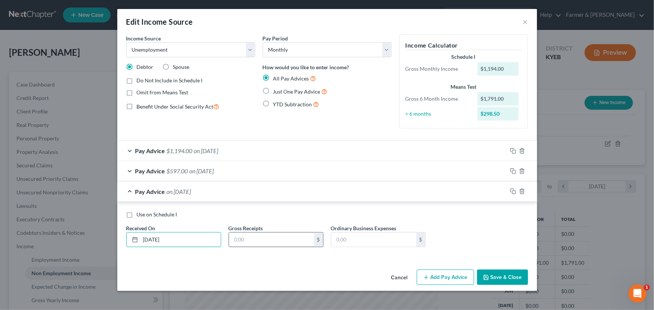
type input "[DATE]"
click at [240, 243] on input "text" at bounding box center [271, 240] width 85 height 14
type input "1,194.00"
click at [245, 198] on div "Pay Advice $1,194.00 on [DATE]" at bounding box center [312, 192] width 390 height 20
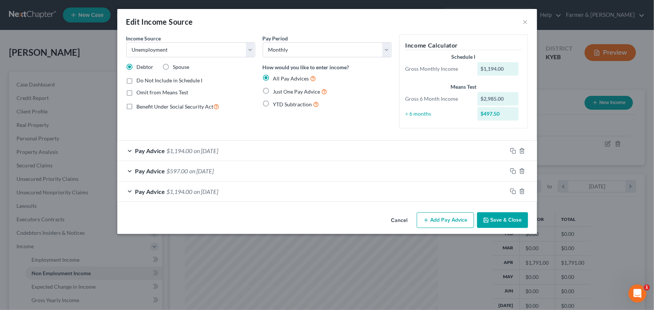
click at [492, 220] on button "Save & Close" at bounding box center [502, 220] width 51 height 16
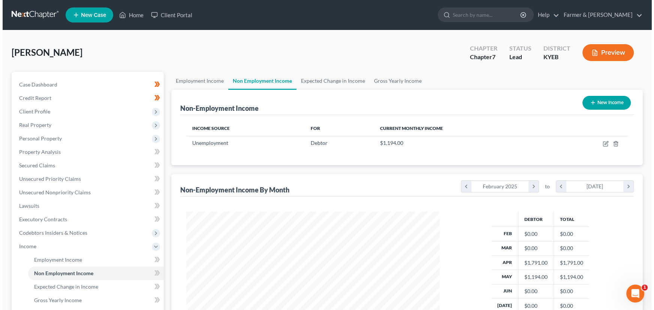
scroll to position [374450, 374318]
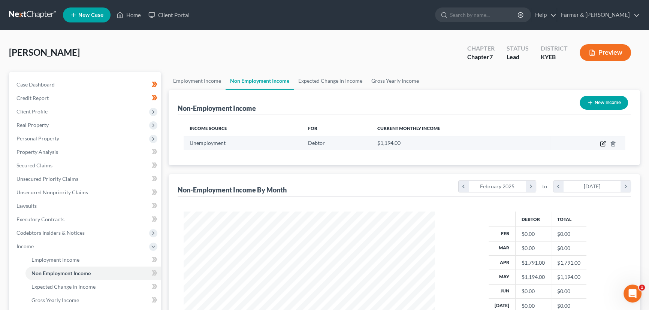
click at [603, 143] on icon "button" at bounding box center [603, 144] width 6 height 6
select select "0"
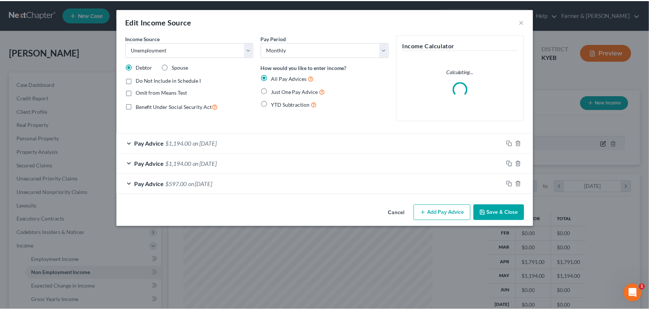
scroll to position [134, 268]
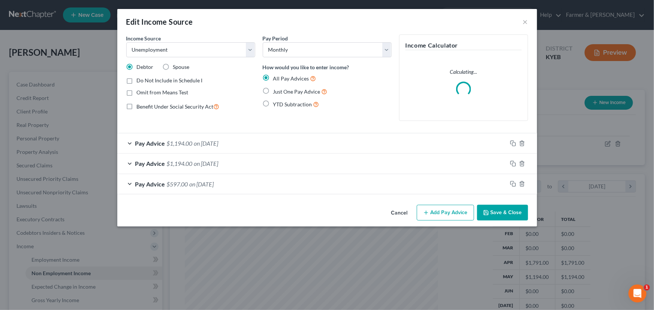
click at [454, 211] on button "Add Pay Advice" at bounding box center [445, 213] width 57 height 16
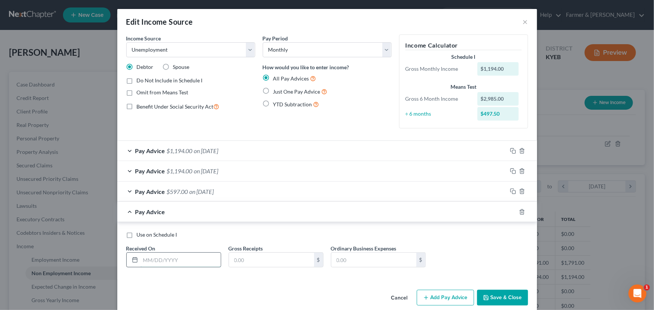
click at [191, 262] on input "text" at bounding box center [180, 260] width 80 height 14
type input "[DATE]"
click at [254, 261] on input "text" at bounding box center [271, 260] width 85 height 14
type input "1,194.00"
click at [202, 215] on div "Pay Advice $1,194.00 on [DATE]" at bounding box center [312, 212] width 390 height 20
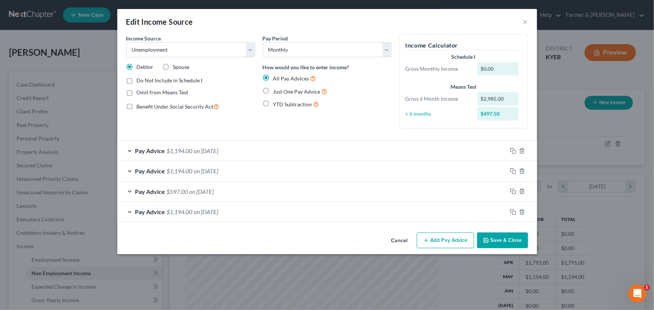
click at [485, 236] on button "Save & Close" at bounding box center [502, 241] width 51 height 16
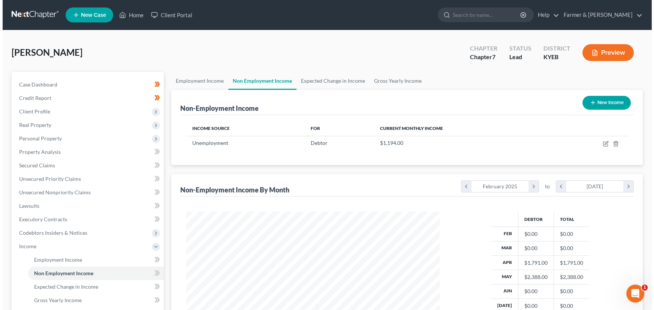
scroll to position [374450, 374318]
click at [158, 50] on div "[PERSON_NAME] Upgraded Chapter Chapter 7 Status Lead District KYEB Preview" at bounding box center [324, 55] width 631 height 33
click at [595, 107] on button "New Income" at bounding box center [603, 103] width 48 height 14
select select "0"
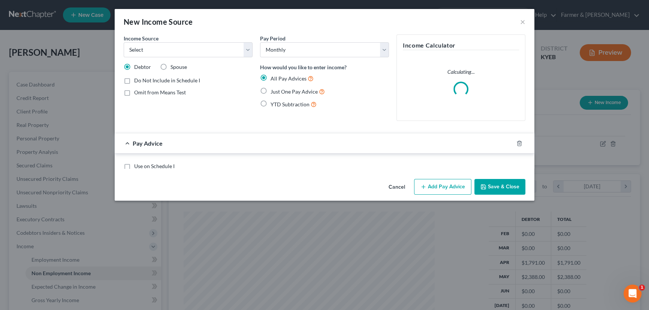
scroll to position [134, 268]
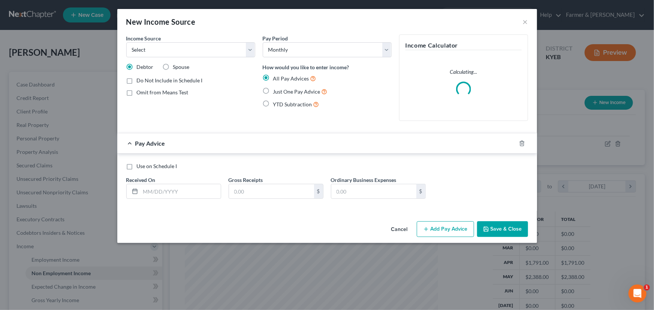
click at [396, 229] on button "Cancel" at bounding box center [399, 229] width 28 height 15
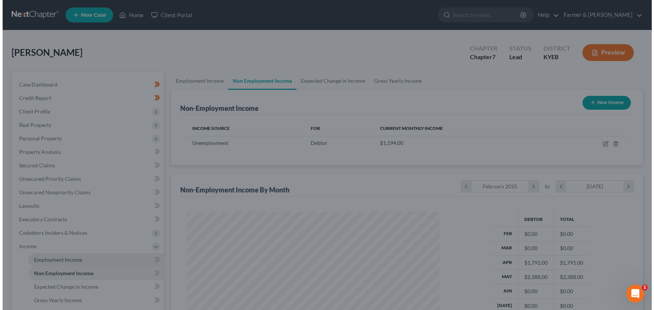
scroll to position [374450, 374318]
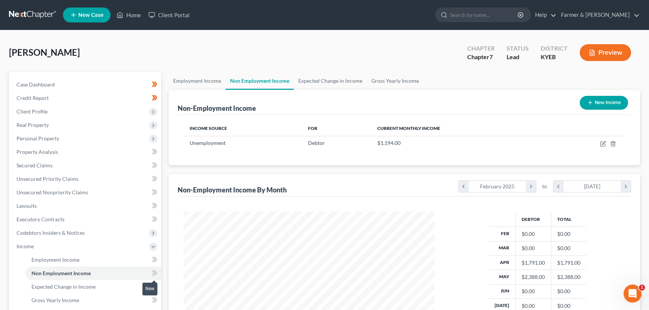
click at [157, 274] on icon at bounding box center [155, 273] width 6 height 9
click at [44, 244] on span "Income" at bounding box center [85, 246] width 151 height 13
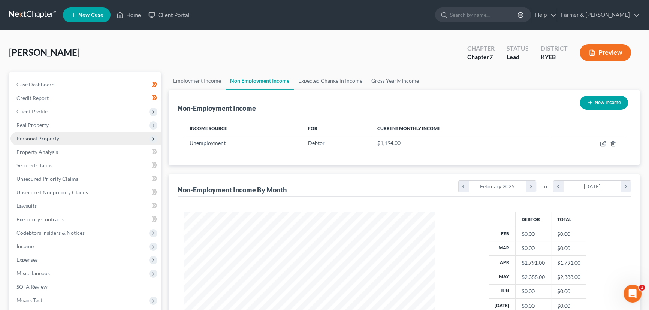
click at [42, 142] on span "Personal Property" at bounding box center [85, 138] width 151 height 13
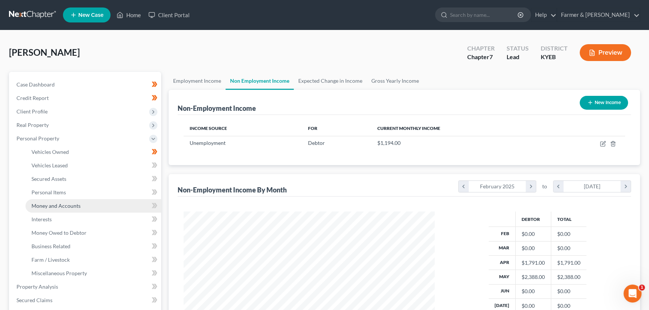
click at [59, 208] on span "Money and Accounts" at bounding box center [55, 206] width 49 height 6
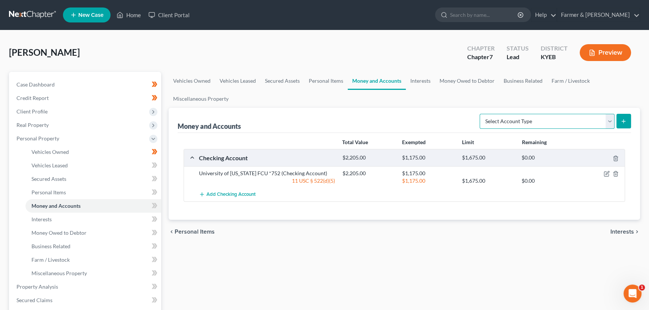
click at [526, 125] on select "Select Account Type Brokerage Cash on Hand Certificates of Deposit Checking Acc…" at bounding box center [546, 121] width 135 height 15
select select "savings"
click at [481, 114] on select "Select Account Type Brokerage Cash on Hand Certificates of Deposit Checking Acc…" at bounding box center [546, 121] width 135 height 15
drag, startPoint x: 199, startPoint y: 174, endPoint x: 274, endPoint y: 173, distance: 75.3
click at [274, 173] on div "University of [US_STATE] FCU *752 (Checking Account)" at bounding box center [266, 173] width 143 height 7
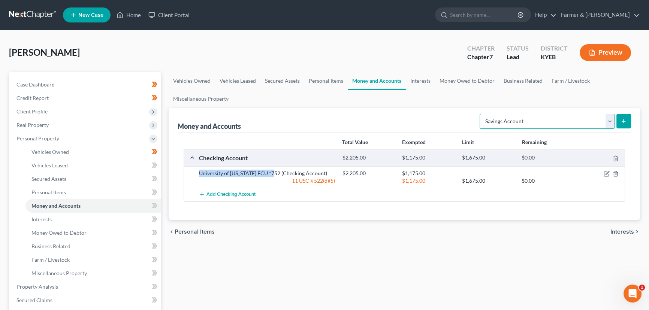
click at [577, 124] on select "Select Account Type Brokerage Cash on Hand Certificates of Deposit Checking Acc…" at bounding box center [546, 121] width 135 height 15
click at [481, 114] on select "Select Account Type Brokerage Cash on Hand Certificates of Deposit Checking Acc…" at bounding box center [546, 121] width 135 height 15
click at [620, 121] on icon "submit" at bounding box center [623, 121] width 6 height 6
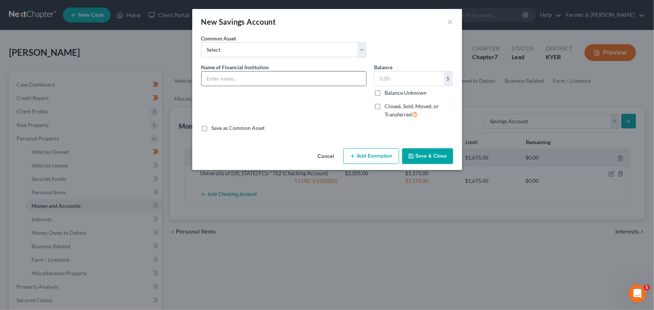
click at [281, 76] on input "text" at bounding box center [284, 79] width 164 height 14
paste input "University of [US_STATE] FCU *752"
type input "University of [US_STATE] FCU *752-00"
click at [416, 155] on button "Save & Close" at bounding box center [427, 156] width 51 height 16
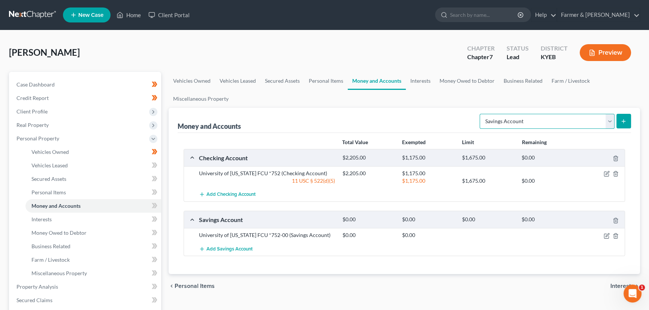
click at [494, 123] on select "Select Account Type Brokerage Cash on Hand Certificates of Deposit Checking Acc…" at bounding box center [546, 121] width 135 height 15
select select "money_market"
click at [481, 114] on select "Select Account Type Brokerage Cash on Hand Certificates of Deposit Checking Acc…" at bounding box center [546, 121] width 135 height 15
click at [625, 119] on icon "submit" at bounding box center [623, 121] width 6 height 6
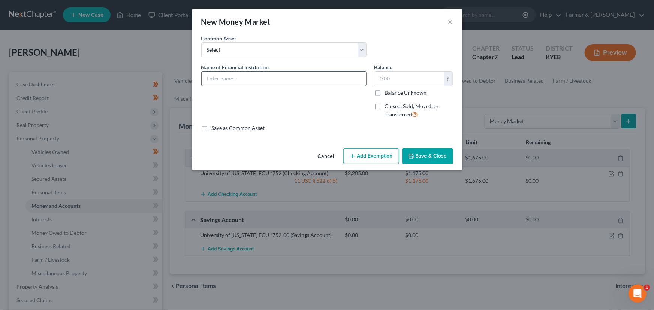
click at [240, 84] on input "text" at bounding box center [284, 79] width 164 height 14
drag, startPoint x: 260, startPoint y: 79, endPoint x: 232, endPoint y: 80, distance: 27.8
click at [232, 80] on input "Cash App *GET INFO" at bounding box center [284, 79] width 164 height 14
type input "Cash App *5838"
click at [388, 82] on input "text" at bounding box center [408, 79] width 69 height 14
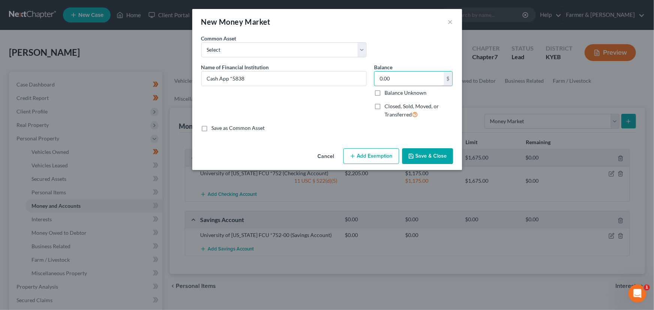
type input "0.00"
click at [411, 154] on icon "button" at bounding box center [411, 156] width 4 height 4
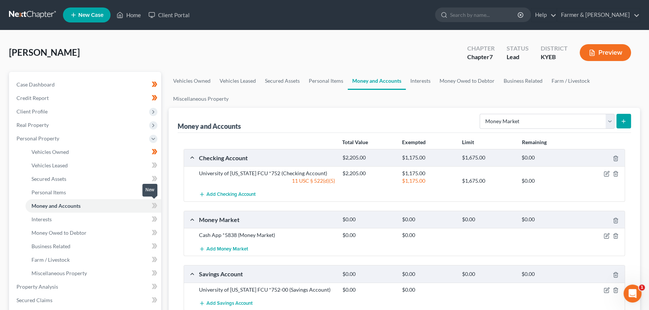
click at [152, 204] on icon at bounding box center [155, 205] width 6 height 9
click at [119, 215] on link "Interests" at bounding box center [93, 219] width 136 height 13
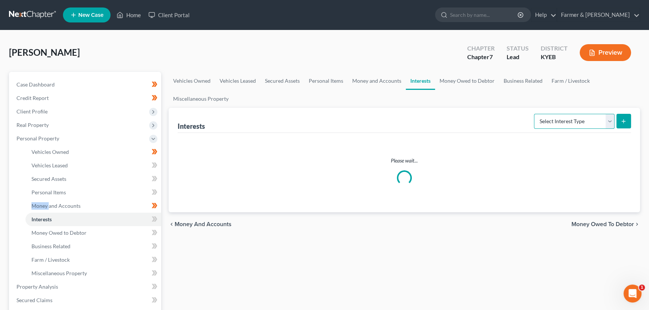
drag, startPoint x: 548, startPoint y: 124, endPoint x: 549, endPoint y: 127, distance: 3.8
click at [548, 124] on select "Select Interest Type 401K Annuity Bond Education IRA Government Bond Government…" at bounding box center [574, 121] width 81 height 15
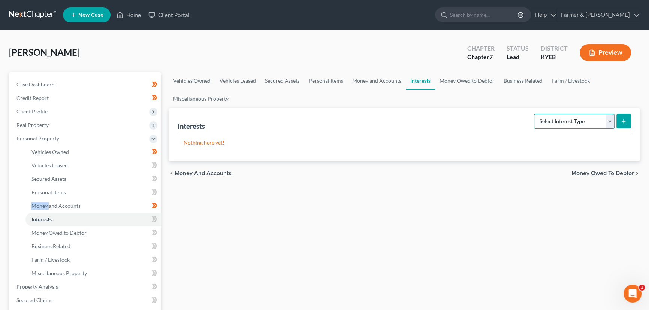
select select "401k"
click at [535, 114] on select "Select Interest Type 401K Annuity Bond Education IRA Government Bond Government…" at bounding box center [574, 121] width 81 height 15
click at [619, 121] on button "submit" at bounding box center [623, 121] width 15 height 15
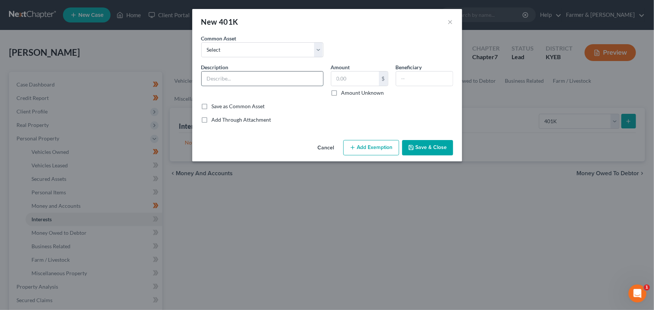
click at [253, 79] on input "text" at bounding box center [262, 79] width 121 height 14
drag, startPoint x: 286, startPoint y: 81, endPoint x: 320, endPoint y: 81, distance: 34.1
click at [320, 81] on input "401k retirement account through - GET INFO" at bounding box center [262, 79] width 121 height 14
type input "401k retirement account through employer - [PERSON_NAME] International, Inc"
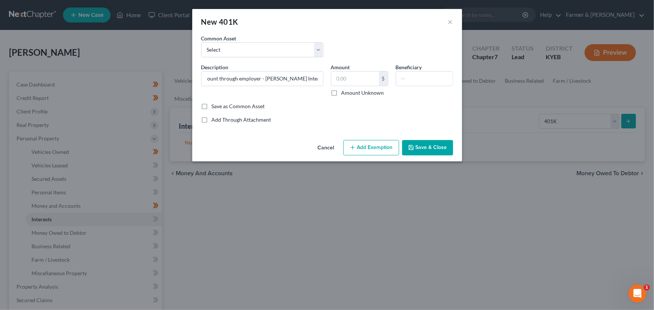
click at [341, 93] on label "Amount Unknown" at bounding box center [362, 92] width 43 height 7
click at [344, 93] on input "Amount Unknown" at bounding box center [346, 91] width 5 height 5
checkbox input "true"
click at [408, 82] on input "text" at bounding box center [424, 79] width 57 height 14
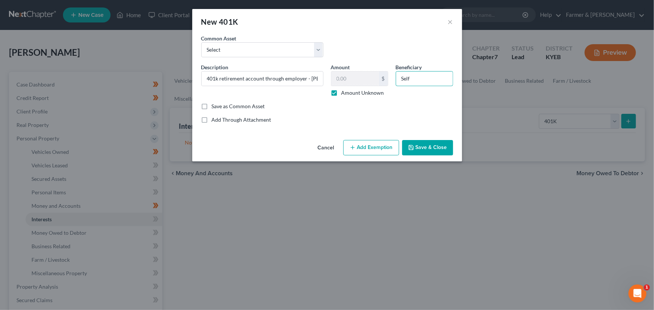
type input "Self"
click at [430, 145] on button "Save & Close" at bounding box center [427, 148] width 51 height 16
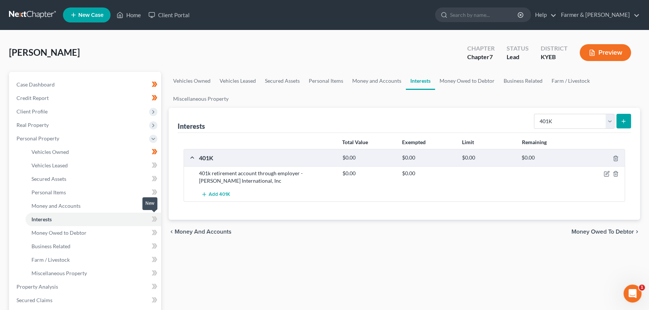
click at [157, 217] on icon at bounding box center [155, 219] width 6 height 9
click at [155, 221] on icon at bounding box center [155, 219] width 6 height 9
click at [206, 267] on div "Vehicles Owned Vehicles Leased Secured Assets Personal Items Money and Accounts…" at bounding box center [404, 288] width 479 height 433
click at [51, 139] on span "Personal Property" at bounding box center [37, 138] width 43 height 6
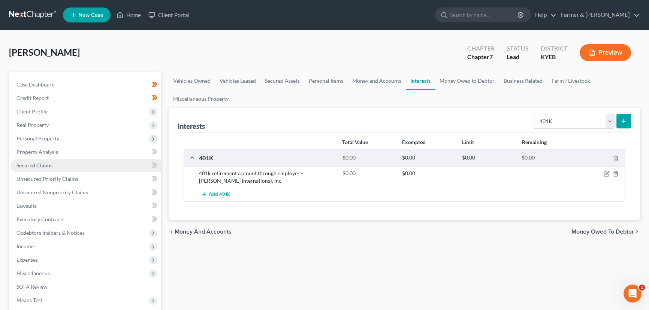
click at [40, 165] on span "Secured Claims" at bounding box center [34, 165] width 36 height 6
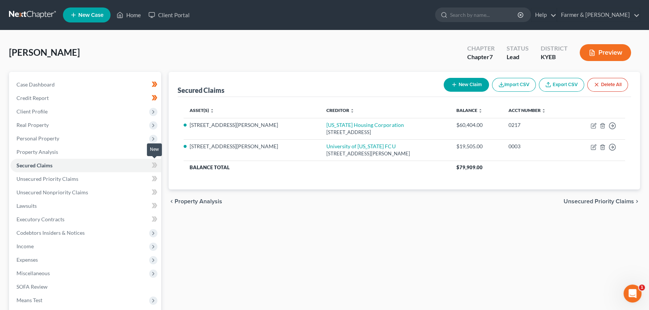
click at [155, 166] on icon at bounding box center [155, 165] width 3 height 5
click at [221, 254] on div "Secured Claims New Claim Import CSV Export CSV Delete All Asset(s) expand_more …" at bounding box center [404, 221] width 479 height 298
click at [47, 249] on span "Income" at bounding box center [85, 246] width 151 height 13
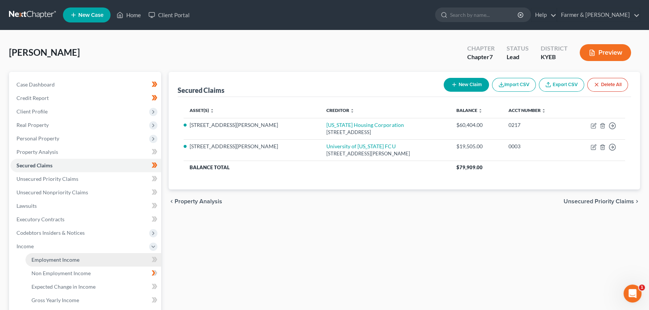
click at [73, 261] on span "Employment Income" at bounding box center [55, 260] width 48 height 6
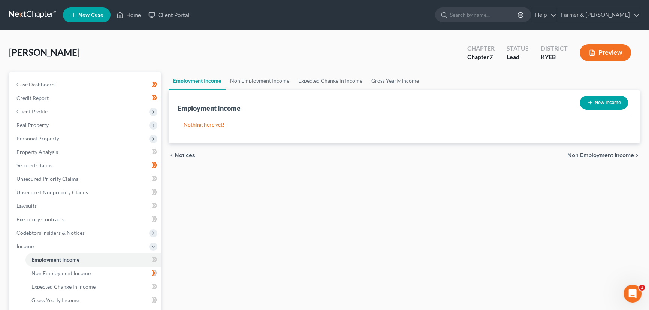
click at [598, 103] on button "New Income" at bounding box center [603, 103] width 48 height 14
select select "0"
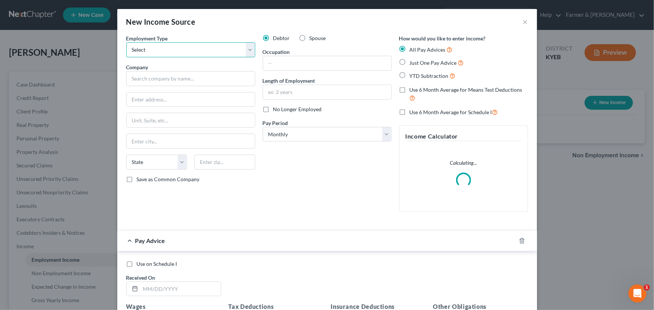
drag, startPoint x: 199, startPoint y: 49, endPoint x: 196, endPoint y: 57, distance: 7.6
click at [199, 49] on select "Select Full or [DEMOGRAPHIC_DATA] Employment Self Employment" at bounding box center [190, 49] width 129 height 15
select select "0"
click at [126, 42] on select "Select Full or [DEMOGRAPHIC_DATA] Employment Self Employment" at bounding box center [190, 49] width 129 height 15
click at [164, 80] on input "text" at bounding box center [190, 78] width 129 height 15
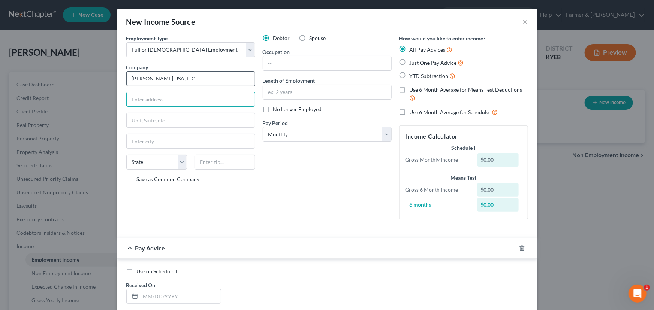
type input "[PERSON_NAME] USA, LLC"
type input "[STREET_ADDRESS][PERSON_NAME]"
type input "15301"
click at [270, 167] on div "Debtor Spouse Occupation Length of Employment No Longer Employed Pay Period * S…" at bounding box center [327, 129] width 136 height 191
type input "[US_STATE]"
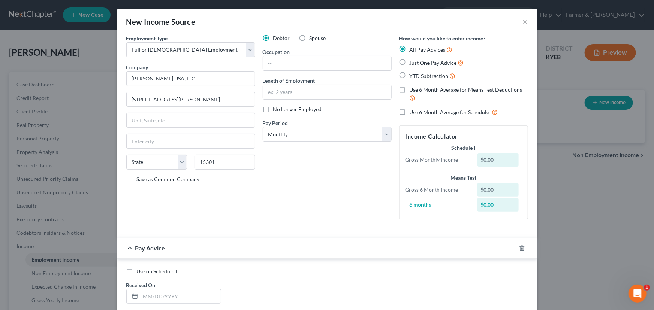
select select "39"
click at [265, 66] on input "text" at bounding box center [327, 63] width 128 height 14
paste input "Process technician"
type input "Process technician"
click at [284, 138] on select "Select Monthly Twice Monthly Every Other Week Weekly" at bounding box center [327, 134] width 129 height 15
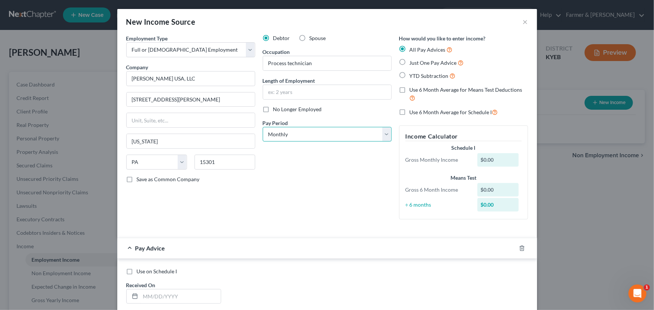
select select "2"
click at [263, 127] on select "Select Monthly Twice Monthly Every Other Week Weekly" at bounding box center [327, 134] width 129 height 15
click at [276, 92] on input "text" at bounding box center [327, 92] width 128 height 14
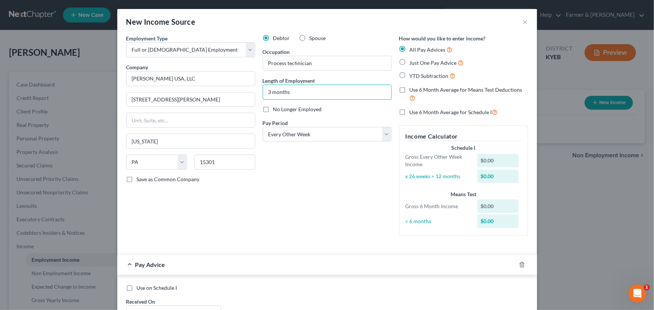
type input "3 months"
click at [294, 168] on div "Debtor Spouse Occupation Process technician Length of Employment 3 months No Lo…" at bounding box center [327, 138] width 136 height 208
click at [273, 183] on div "Debtor Spouse Occupation Process technician Length of Employment 3 months No Lo…" at bounding box center [327, 138] width 136 height 208
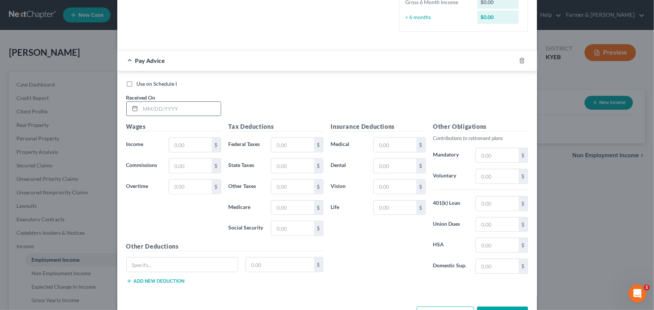
click at [190, 109] on input "text" at bounding box center [180, 109] width 80 height 14
click at [177, 108] on input "text" at bounding box center [180, 109] width 80 height 14
type input "[DATE]"
click at [197, 143] on input "text" at bounding box center [190, 145] width 42 height 14
type input "1,825.00"
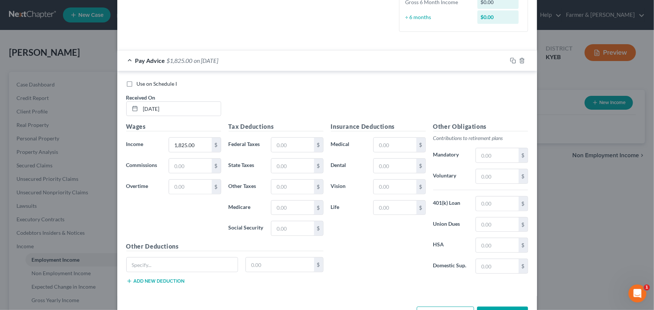
click at [160, 221] on div "Wages Income * 1,825.00 $ Commissions $ Overtime $" at bounding box center [173, 182] width 102 height 120
click at [285, 225] on input "text" at bounding box center [292, 228] width 42 height 14
click at [278, 143] on input "text" at bounding box center [292, 145] width 42 height 14
click at [327, 126] on div "Insurance Deductions Medical $ Dental $ Vision $ Life $" at bounding box center [378, 201] width 102 height 158
click at [295, 148] on input "text" at bounding box center [292, 145] width 42 height 14
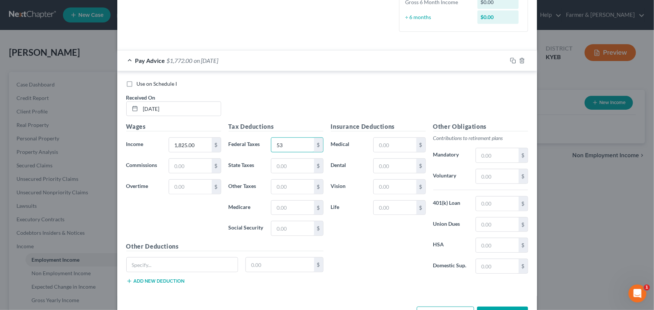
type input "5"
type input "93.82"
click at [288, 227] on input "text" at bounding box center [292, 228] width 42 height 14
type input "108.88"
click at [276, 208] on input "text" at bounding box center [292, 208] width 42 height 14
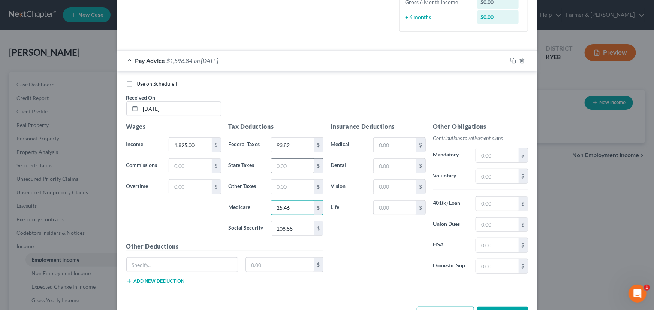
type input "25.46"
click at [280, 167] on input "text" at bounding box center [292, 166] width 42 height 14
type input "65.22"
click at [281, 185] on input "text" at bounding box center [292, 187] width 42 height 14
type input "39.24"
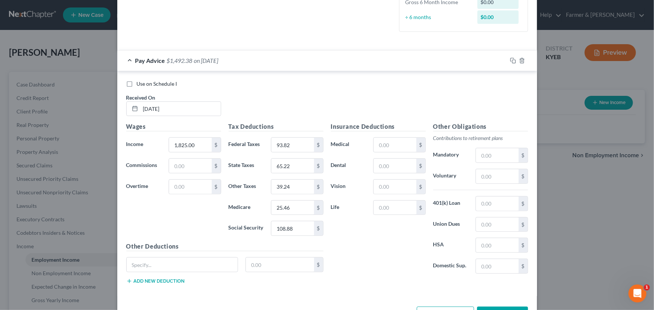
click at [353, 280] on div "Insurance Deductions Medical $ Dental $ Vision $ Life $ Other Obligations Contr…" at bounding box center [429, 206] width 205 height 168
click at [387, 172] on input "text" at bounding box center [394, 166] width 42 height 14
type input "7.20"
click at [382, 144] on input "text" at bounding box center [394, 145] width 42 height 14
type input "59.28"
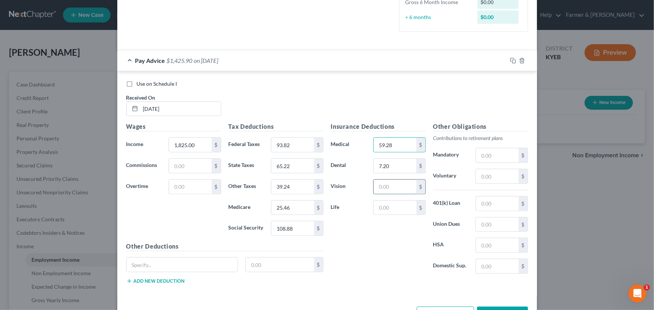
click at [379, 187] on input "text" at bounding box center [394, 187] width 42 height 14
type input "2.29"
click at [389, 211] on input "text" at bounding box center [394, 208] width 42 height 14
type input "0.94"
click at [358, 247] on div "Insurance Deductions Medical 59.28 $ Dental 7.20 $ Vision 2.29 $ Life 0.94 $" at bounding box center [378, 201] width 102 height 158
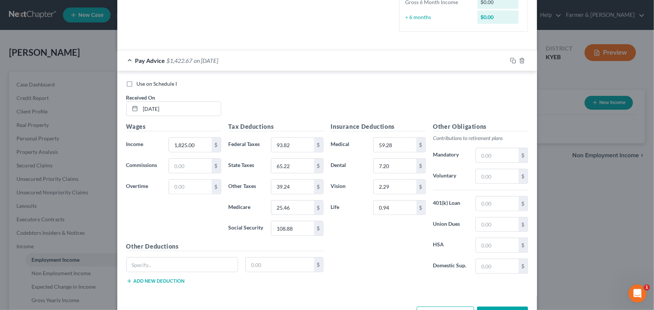
click at [179, 210] on div "Wages Income * 1,825.00 $ Commissions $ Overtime $" at bounding box center [173, 182] width 102 height 120
click at [182, 220] on div "Wages Income * 1,825.00 $ Commissions $ Overtime $" at bounding box center [173, 182] width 102 height 120
click at [198, 259] on input "text" at bounding box center [182, 265] width 111 height 14
type input "Post tax long term dis"
click at [273, 258] on input "text" at bounding box center [280, 265] width 68 height 14
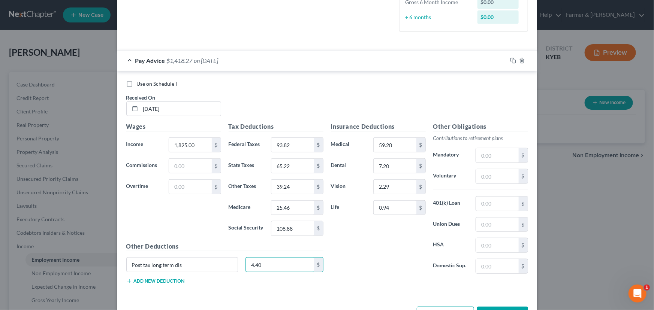
type input "4.40"
click at [180, 276] on div "Post tax long term dis 4.40 $" at bounding box center [224, 267] width 205 height 21
click at [173, 280] on button "Add new deduction" at bounding box center [155, 281] width 58 height 6
drag, startPoint x: 173, startPoint y: 280, endPoint x: 176, endPoint y: 277, distance: 4.0
click at [173, 280] on input "text" at bounding box center [182, 286] width 111 height 14
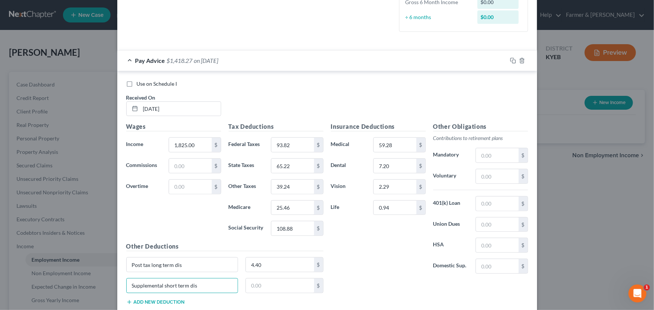
type input "Supplemental short term dis"
type input "10.35"
click at [146, 302] on button "Add new deduction" at bounding box center [155, 302] width 58 height 6
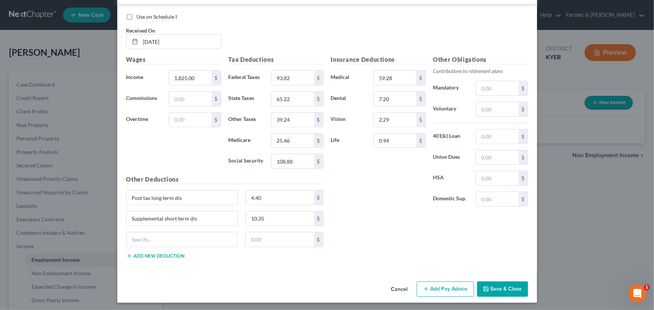
scroll to position [272, 0]
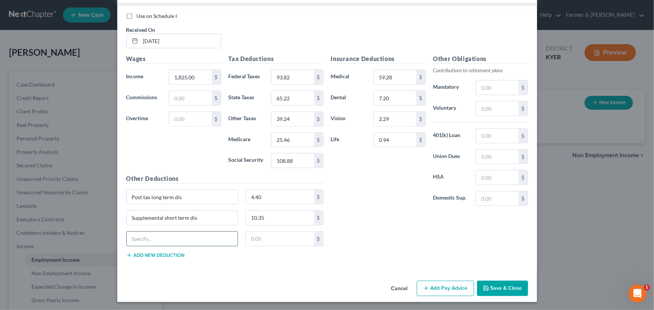
click at [166, 236] on input "text" at bounding box center [182, 239] width 111 height 14
type input "Vol EE AD&D"
type input "2.77"
click at [373, 208] on div "Insurance Deductions Medical 59.28 $ Dental 7.20 $ Vision 2.29 $ Life 0.94 $" at bounding box center [378, 133] width 102 height 158
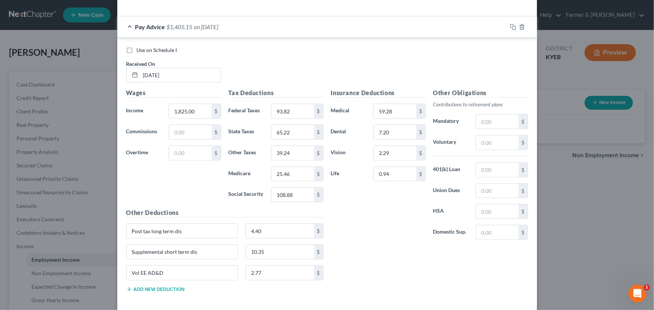
click at [173, 289] on button "Add new deduction" at bounding box center [155, 290] width 58 height 6
click at [173, 289] on input "text" at bounding box center [182, 294] width 111 height 14
type input "Accident"
type input "3.83"
click at [379, 246] on div "Insurance Deductions Medical 59.28 $ Dental 7.20 $ Vision 2.29 $ Life 0.94 $ Ot…" at bounding box center [429, 197] width 205 height 219
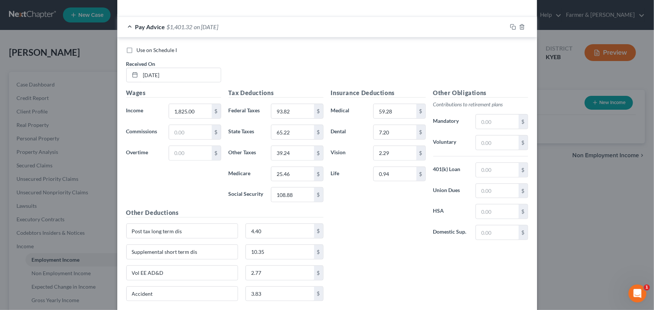
click at [136, 174] on div "Wages Income * 1,825.00 $ Commissions $ Overtime $" at bounding box center [173, 148] width 102 height 120
click at [199, 28] on span "on [DATE]" at bounding box center [206, 26] width 24 height 7
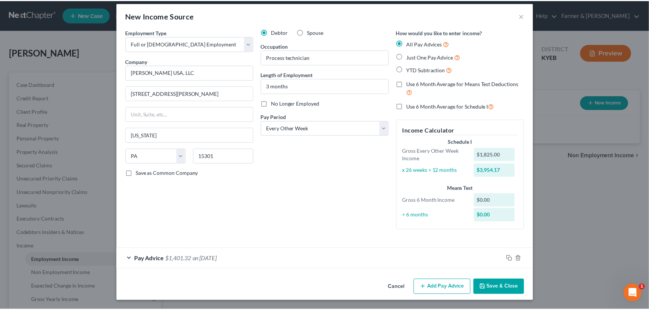
scroll to position [6, 0]
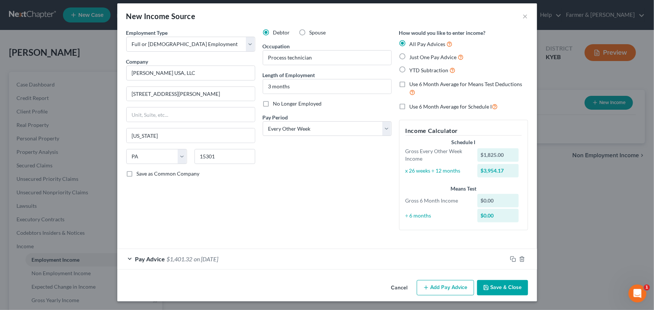
click at [512, 290] on button "Save & Close" at bounding box center [502, 288] width 51 height 16
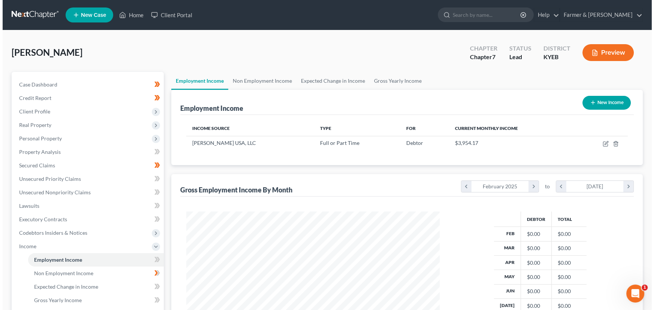
scroll to position [374450, 374318]
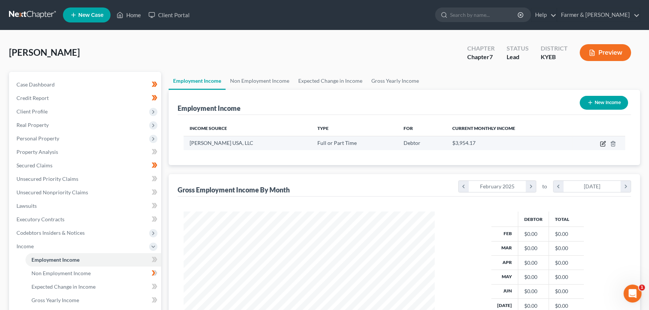
click at [603, 143] on icon "button" at bounding box center [603, 144] width 6 height 6
select select "0"
select select "39"
select select "2"
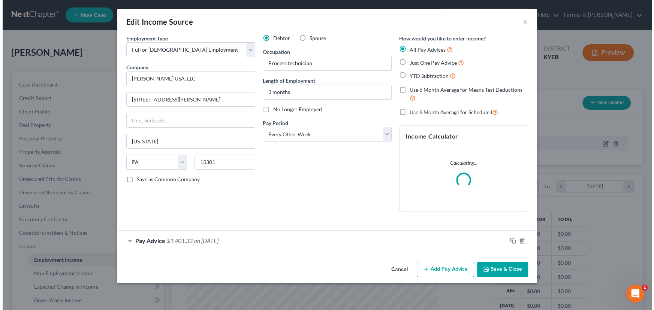
scroll to position [134, 268]
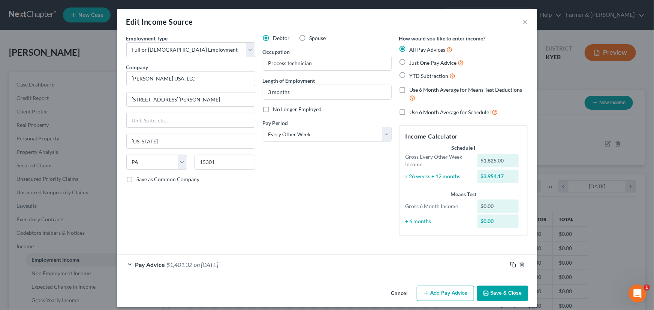
click at [512, 265] on rect "button" at bounding box center [513, 265] width 3 height 3
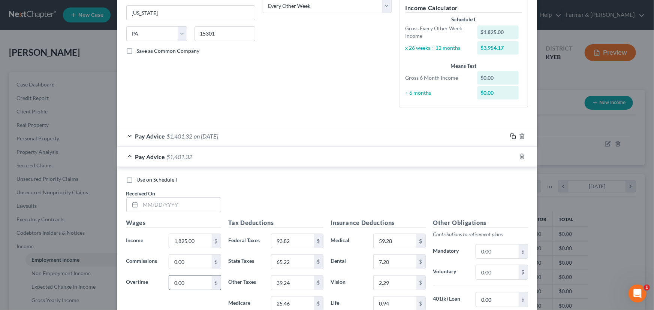
scroll to position [238, 0]
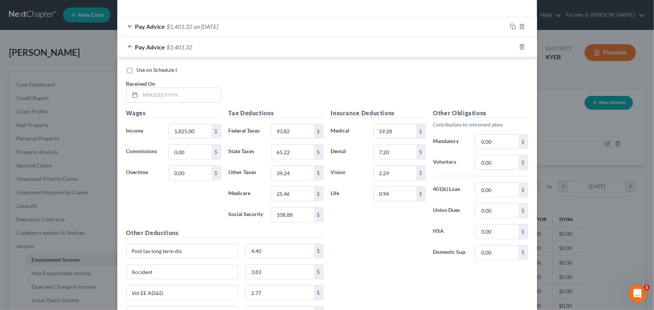
click at [199, 138] on div "Wages Income * 1,825.00 $ Commissions 0.00 $ Overtime 0.00 $" at bounding box center [173, 169] width 102 height 120
click at [200, 132] on input "1,825.00" at bounding box center [190, 131] width 42 height 14
click at [288, 137] on input "93.82" at bounding box center [292, 131] width 42 height 14
click at [294, 157] on input "65.22" at bounding box center [292, 152] width 42 height 14
click at [296, 173] on input "39.24" at bounding box center [292, 173] width 42 height 14
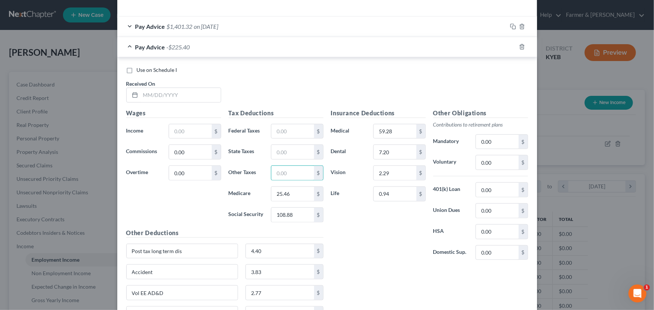
drag, startPoint x: 296, startPoint y: 185, endPoint x: 296, endPoint y: 205, distance: 19.1
click at [296, 187] on div "25.46 $" at bounding box center [297, 194] width 52 height 15
click at [294, 196] on input "25.46" at bounding box center [292, 194] width 42 height 14
click at [298, 212] on input "108.88" at bounding box center [292, 215] width 42 height 14
click at [183, 103] on div "Use on Schedule I Received On *" at bounding box center [326, 87] width 409 height 42
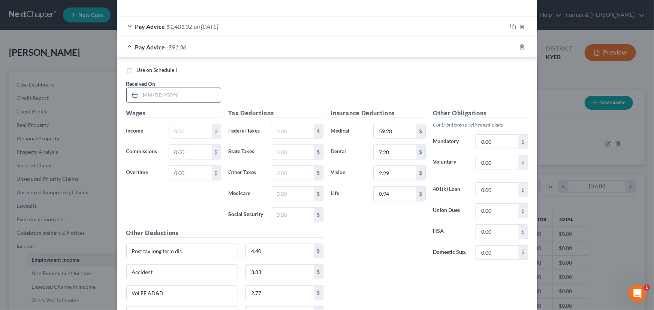
click at [182, 96] on input "text" at bounding box center [180, 95] width 80 height 14
type input "[DATE]"
click at [188, 136] on input "text" at bounding box center [190, 131] width 42 height 14
type input "950.00"
click at [284, 136] on input "text" at bounding box center [292, 131] width 42 height 14
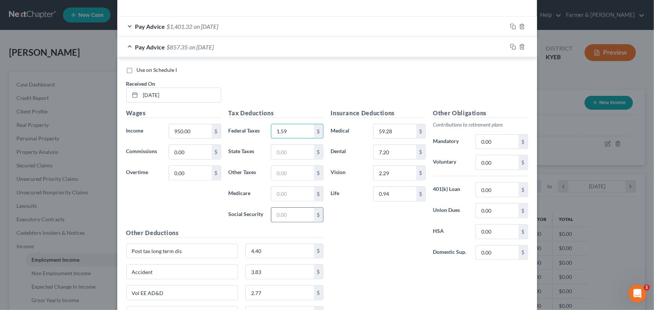
type input "1.59"
click at [288, 216] on input "text" at bounding box center [292, 215] width 42 height 14
type input "54.64"
click at [274, 195] on input "text" at bounding box center [292, 194] width 42 height 14
type input "12.78"
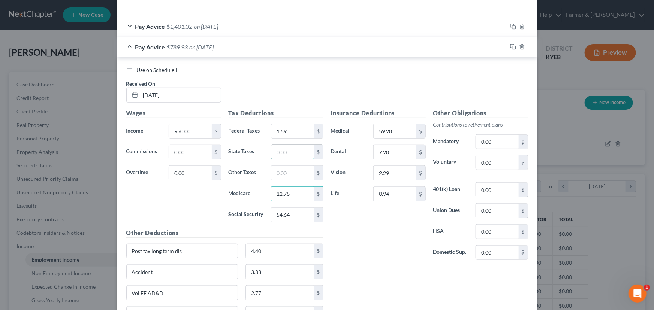
click at [281, 153] on input "text" at bounding box center [292, 152] width 42 height 14
type input "30.22"
click at [286, 173] on input "text" at bounding box center [292, 173] width 42 height 14
type input "20.43"
click at [386, 253] on div "Insurance Deductions Medical 59.28 $ Dental 7.20 $ Vision 2.29 $ Life 0.94 $" at bounding box center [378, 188] width 102 height 158
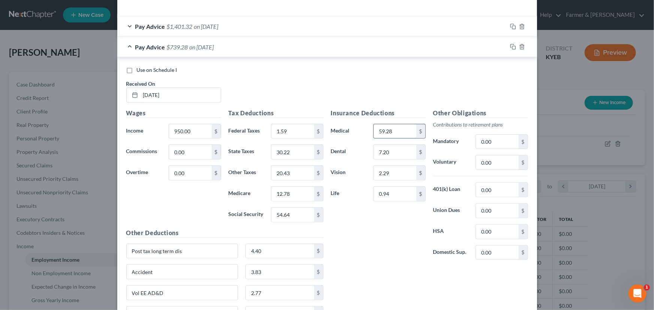
click at [403, 134] on input "59.28" at bounding box center [394, 131] width 42 height 14
type input "59.28"
click at [292, 175] on input "20.4" at bounding box center [292, 173] width 42 height 14
type input "20.43"
click at [359, 232] on div "Insurance Deductions Medical 59.28 $ Dental 7.20 $ Vision 2.29 $ Life 0.94 $" at bounding box center [378, 188] width 102 height 158
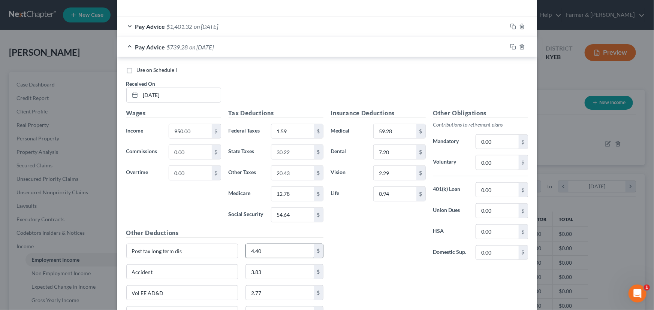
scroll to position [272, 0]
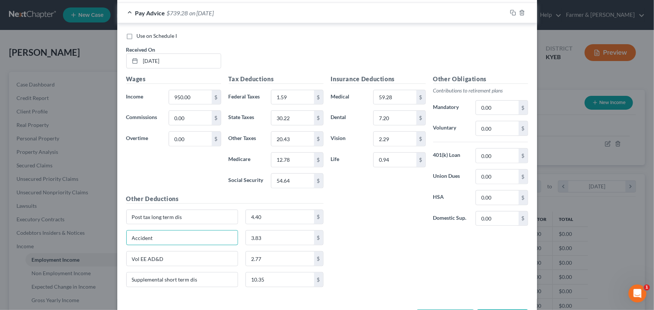
drag, startPoint x: 154, startPoint y: 237, endPoint x: 114, endPoint y: 239, distance: 40.1
click at [114, 239] on div "Edit Income Source × Employment Type * Select Full or [DEMOGRAPHIC_DATA] Employ…" at bounding box center [327, 155] width 654 height 310
click at [264, 238] on input "3.83" at bounding box center [280, 238] width 68 height 14
click at [357, 238] on div "Insurance Deductions Medical 59.28 $ Dental 7.20 $ Vision 2.29 $ Life 0.94 $ Ot…" at bounding box center [429, 184] width 205 height 219
click at [185, 20] on div "Pay Advice $743.11 on [DATE]" at bounding box center [312, 13] width 390 height 20
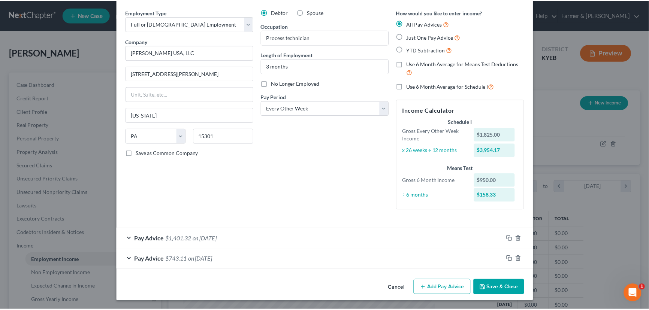
scroll to position [26, 0]
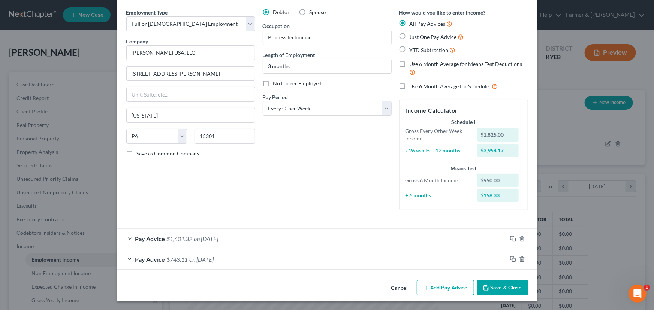
click at [490, 284] on button "Save & Close" at bounding box center [502, 288] width 51 height 16
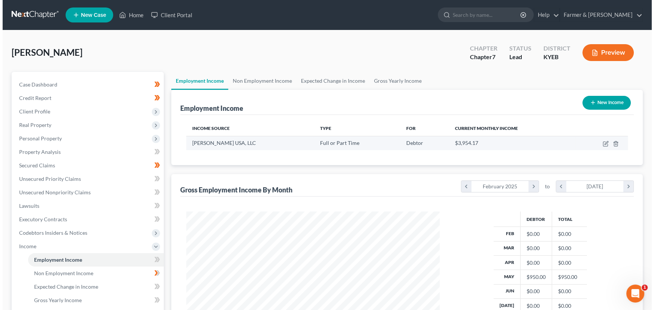
scroll to position [374450, 374318]
click at [600, 142] on icon "button" at bounding box center [603, 144] width 6 height 6
select select "0"
select select "39"
select select "2"
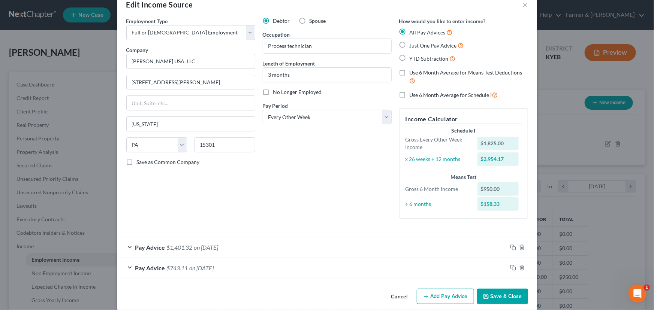
scroll to position [26, 0]
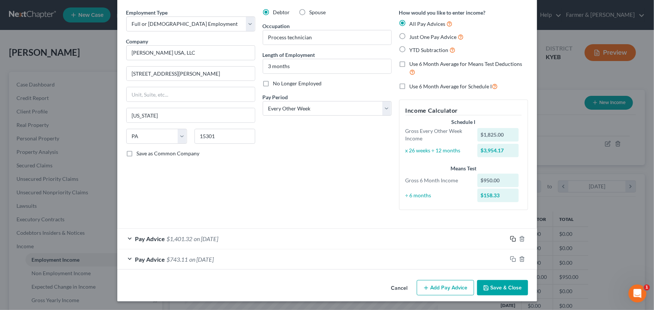
click at [510, 238] on icon "button" at bounding box center [513, 239] width 6 height 6
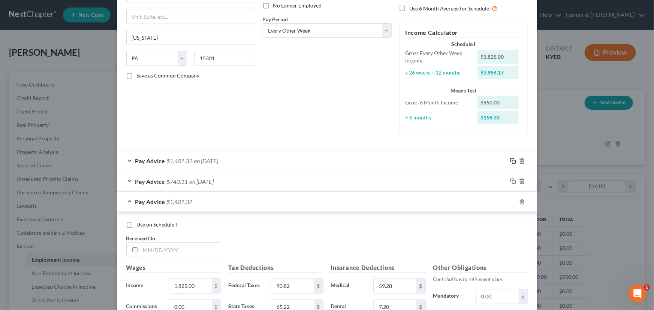
scroll to position [264, 0]
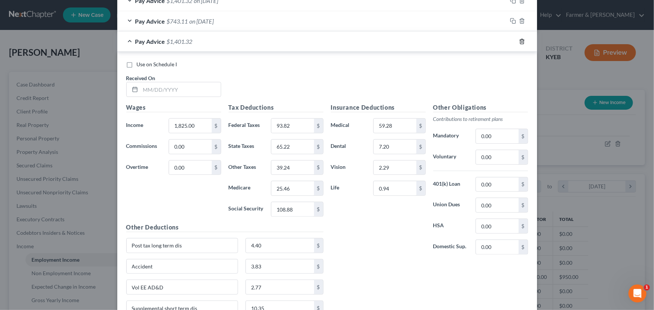
click at [519, 41] on icon "button" at bounding box center [522, 42] width 6 height 6
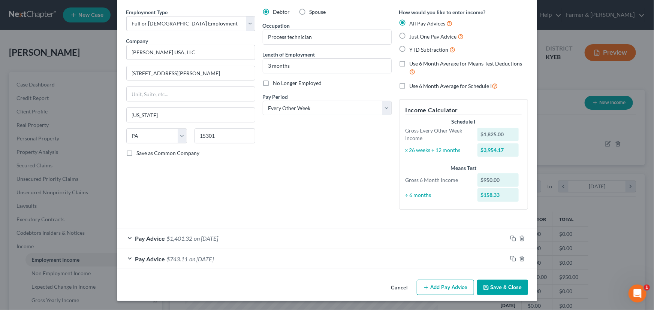
scroll to position [26, 0]
click at [511, 256] on icon "button" at bounding box center [513, 259] width 6 height 6
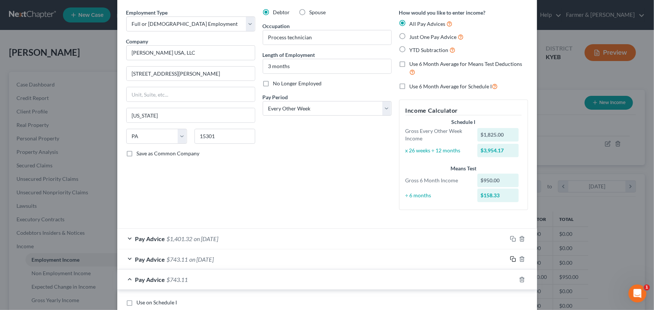
scroll to position [264, 0]
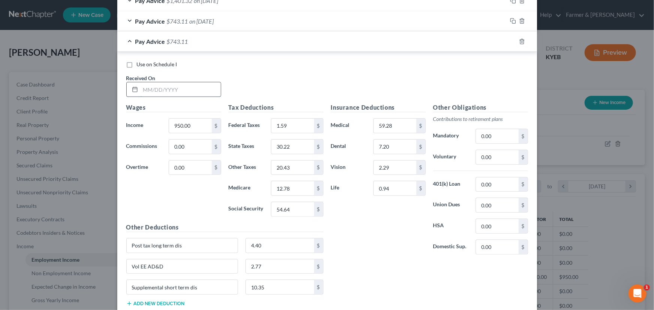
click at [176, 85] on input "text" at bounding box center [180, 89] width 80 height 14
type input "[DATE]"
click at [258, 87] on div "Use on Schedule I Received On * [DATE]" at bounding box center [326, 82] width 409 height 42
click at [201, 124] on input "950.00" at bounding box center [190, 126] width 42 height 14
click at [287, 129] on input "1.59" at bounding box center [292, 126] width 42 height 14
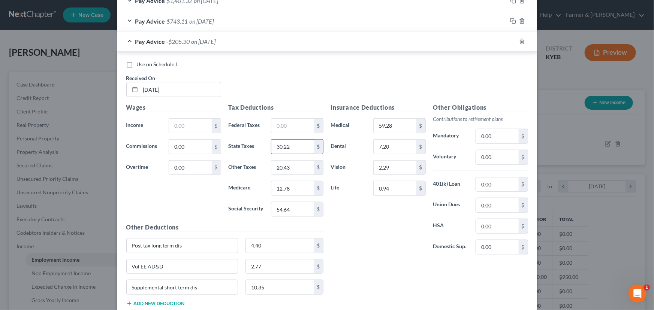
click at [299, 146] on input "30.22" at bounding box center [292, 147] width 42 height 14
click at [297, 164] on input "20.43" at bounding box center [292, 168] width 42 height 14
click at [296, 187] on input "12.78" at bounding box center [292, 188] width 42 height 14
click at [294, 208] on input "54.64" at bounding box center [292, 209] width 42 height 14
click at [191, 124] on input "text" at bounding box center [190, 126] width 42 height 14
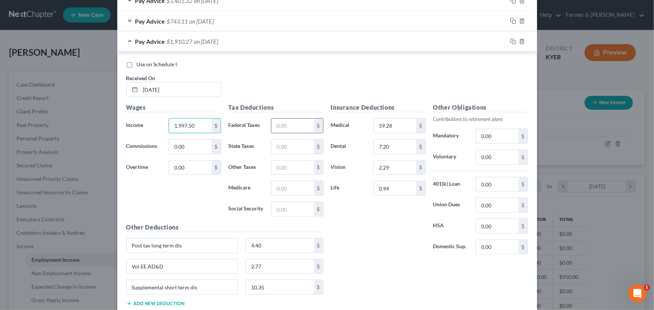
type input "1,997.50"
click at [282, 131] on input "text" at bounding box center [292, 126] width 42 height 14
click at [291, 209] on input "text" at bounding box center [292, 209] width 42 height 14
click at [290, 186] on input "text" at bounding box center [292, 188] width 42 height 14
click at [288, 148] on input "text" at bounding box center [292, 147] width 42 height 14
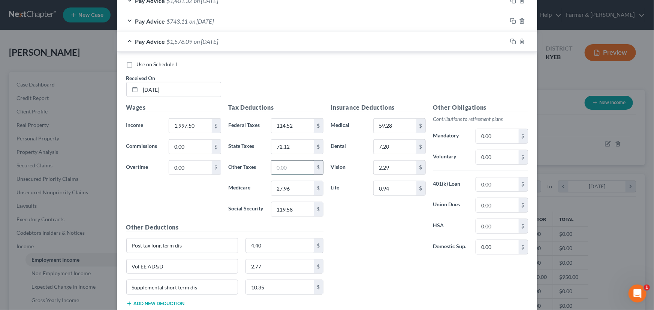
click at [289, 169] on input "text" at bounding box center [292, 168] width 42 height 14
click at [360, 226] on div "Insurance Deductions Medical 59.28 $ Dental 7.20 $ Vision 2.29 $ Life 0.94 $" at bounding box center [378, 182] width 102 height 158
click at [215, 39] on span "on [DATE]" at bounding box center [206, 41] width 24 height 7
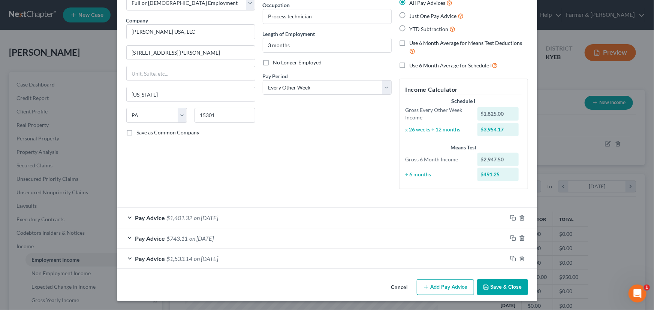
scroll to position [46, 0]
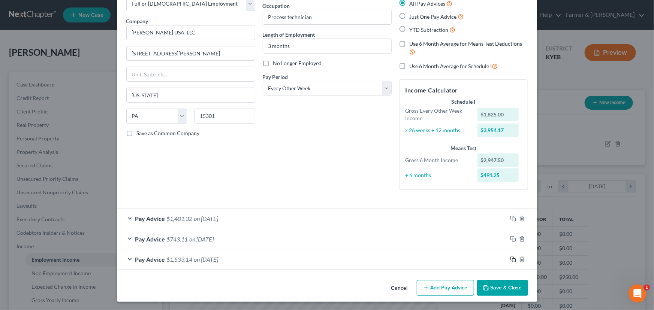
click at [512, 260] on icon "button" at bounding box center [513, 260] width 6 height 6
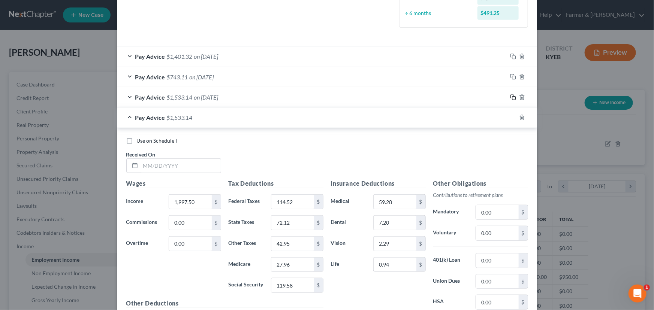
scroll to position [285, 0]
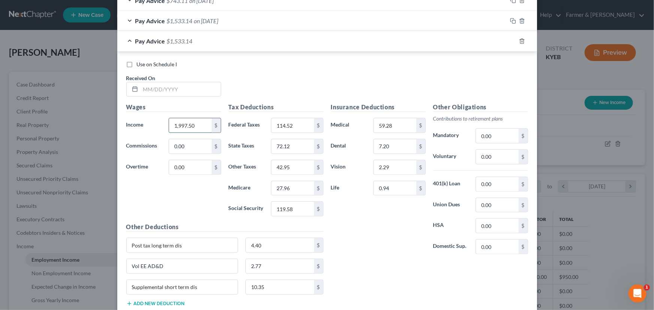
click at [193, 127] on input "1,997.50" at bounding box center [190, 125] width 42 height 14
click at [295, 124] on input "114.52" at bounding box center [292, 125] width 42 height 14
click at [297, 145] on input "72.12" at bounding box center [292, 146] width 42 height 14
click at [294, 164] on input "42.95" at bounding box center [292, 167] width 42 height 14
click at [295, 184] on input "27.96" at bounding box center [292, 188] width 42 height 14
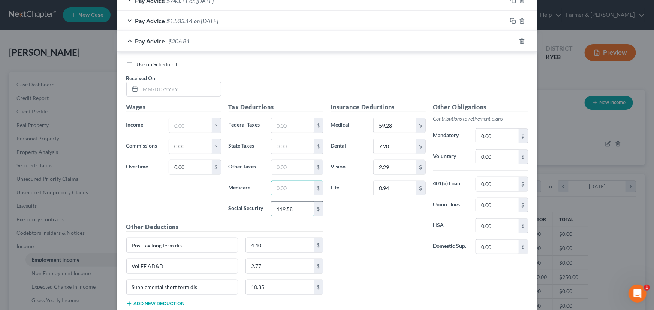
click at [299, 209] on input "119.58" at bounding box center [292, 209] width 42 height 14
click at [179, 84] on input "text" at bounding box center [180, 89] width 80 height 14
click at [149, 181] on div "Wages Income * $ Commissions 0.00 $ Overtime 0.00 $" at bounding box center [173, 163] width 102 height 120
drag, startPoint x: 173, startPoint y: 131, endPoint x: 164, endPoint y: 136, distance: 10.4
click at [173, 131] on input "text" at bounding box center [190, 125] width 42 height 14
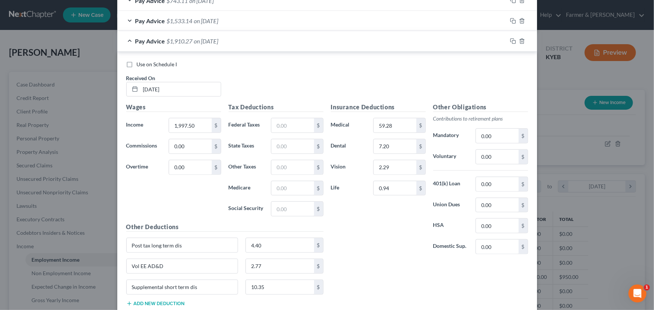
click at [156, 191] on div "Wages Income * 1,997.50 $ Commissions 0.00 $ Overtime 0.00 $" at bounding box center [173, 163] width 102 height 120
click at [288, 122] on input "text" at bounding box center [292, 125] width 42 height 14
click at [284, 211] on input "text" at bounding box center [292, 209] width 42 height 14
click at [282, 189] on input "text" at bounding box center [292, 188] width 42 height 14
click at [281, 146] on input "text" at bounding box center [292, 146] width 42 height 14
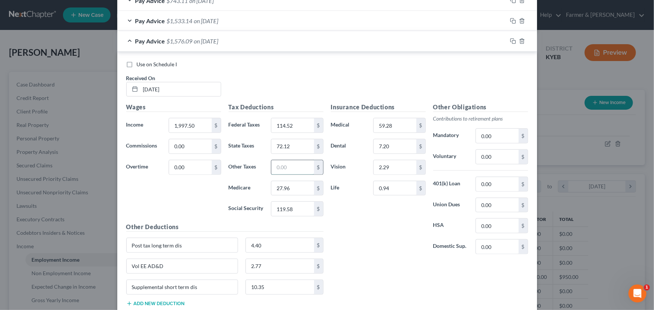
click at [288, 171] on input "text" at bounding box center [292, 167] width 42 height 14
click at [344, 224] on div "Insurance Deductions Medical 59.28 $ Dental 7.20 $ Vision 2.29 $ Life 0.94 $" at bounding box center [378, 182] width 102 height 158
click at [345, 225] on div "Insurance Deductions Medical 59.28 $ Dental 7.20 $ Vision 2.29 $ Life 0.94 $" at bounding box center [378, 182] width 102 height 158
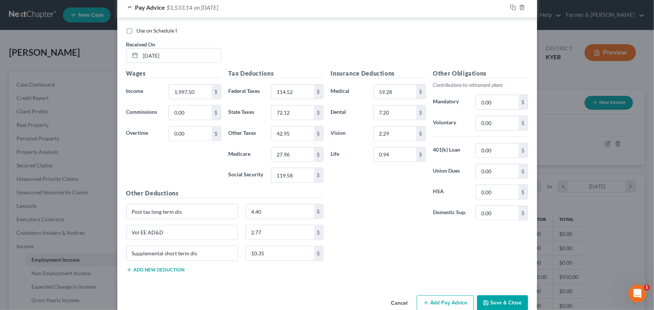
click at [185, 7] on span "$1,533.14" at bounding box center [180, 7] width 26 height 7
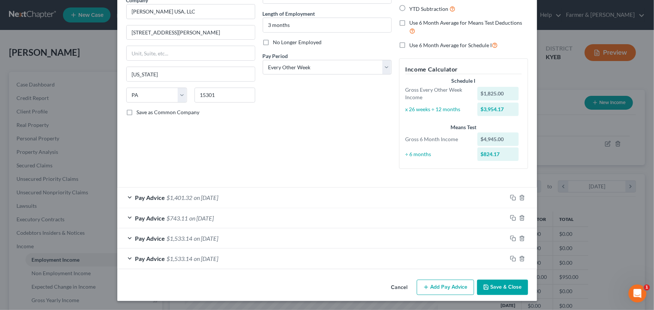
scroll to position [67, 0]
click at [510, 257] on icon "button" at bounding box center [513, 259] width 6 height 6
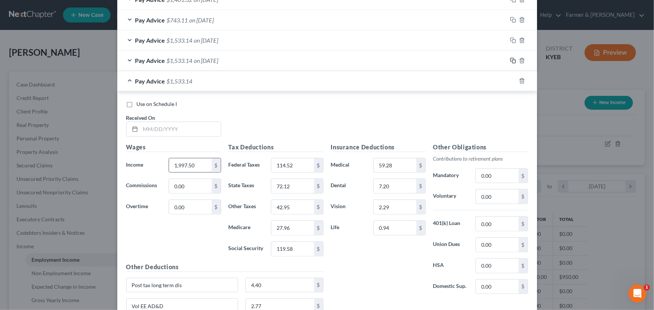
scroll to position [353, 0]
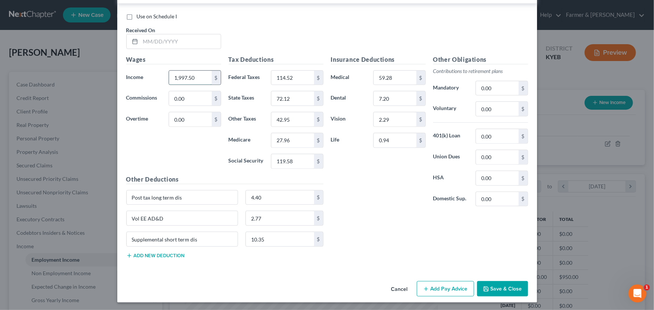
click at [197, 71] on input "1,997.50" at bounding box center [190, 78] width 42 height 14
click at [302, 80] on input "114.52" at bounding box center [292, 78] width 42 height 14
click at [296, 106] on div "Tax Deductions Federal Taxes $ State Taxes 72.12 $ Other Taxes 42.95 $ Medicare…" at bounding box center [276, 115] width 102 height 120
drag, startPoint x: 294, startPoint y: 98, endPoint x: 296, endPoint y: 106, distance: 8.8
click at [294, 97] on input "72.12" at bounding box center [292, 98] width 42 height 14
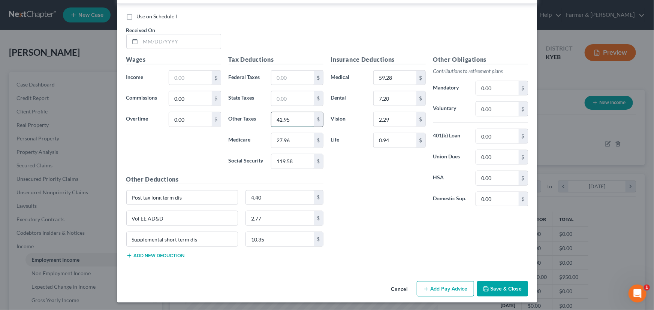
click at [297, 118] on input "42.95" at bounding box center [292, 119] width 42 height 14
click at [294, 139] on input "27.96" at bounding box center [292, 140] width 42 height 14
click at [294, 158] on input "119.58" at bounding box center [292, 161] width 42 height 14
click at [172, 42] on input "text" at bounding box center [180, 41] width 80 height 14
drag, startPoint x: 179, startPoint y: 75, endPoint x: 67, endPoint y: 109, distance: 117.1
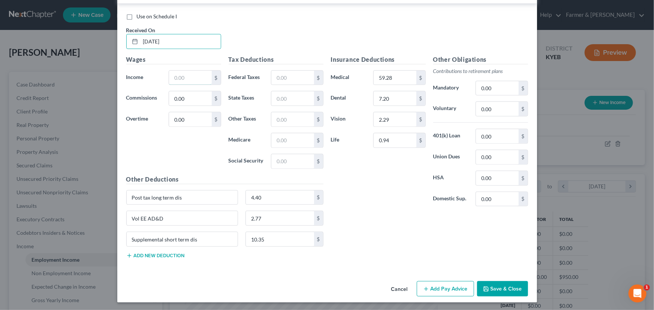
click at [179, 75] on input "text" at bounding box center [190, 78] width 42 height 14
click at [153, 154] on div "Wages Income * 1,907.50 $ Commissions 0.00 $ Overtime 0.00 $" at bounding box center [173, 115] width 102 height 120
click at [288, 84] on input "text" at bounding box center [292, 78] width 42 height 14
click at [278, 160] on input "text" at bounding box center [292, 161] width 42 height 14
click at [288, 138] on input "text" at bounding box center [292, 140] width 42 height 14
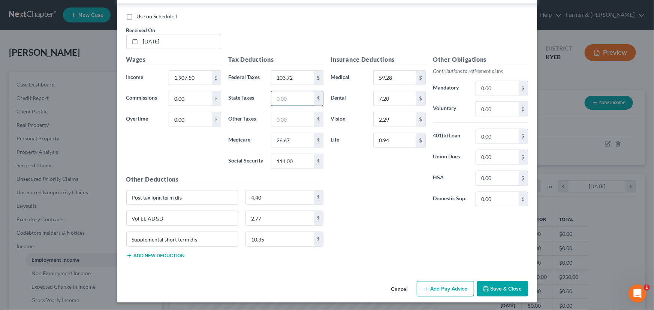
click at [280, 101] on input "text" at bounding box center [292, 98] width 42 height 14
click at [278, 120] on input "text" at bounding box center [292, 119] width 42 height 14
click at [176, 258] on div "Other Deductions Post tax long term dis 4.40 $ Vol EE AD&D 2.77 $ Supplemental …" at bounding box center [224, 220] width 205 height 90
click at [176, 255] on button "Add new deduction" at bounding box center [155, 256] width 58 height 6
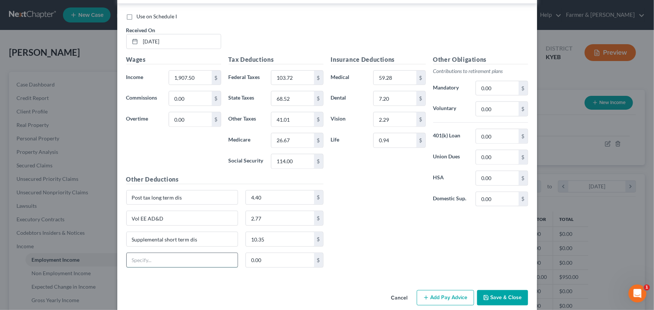
click at [173, 258] on input "text" at bounding box center [182, 260] width 111 height 14
click at [261, 260] on input "0.00" at bounding box center [280, 260] width 68 height 14
click at [354, 261] on div "Insurance Deductions Medical 59.28 $ Dental 7.20 $ Vision 2.29 $ Life 0.94 $ Ot…" at bounding box center [429, 164] width 205 height 219
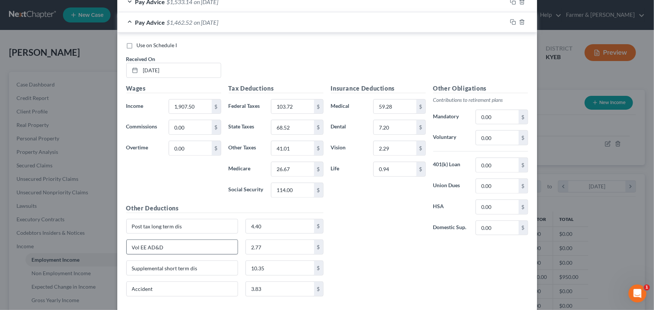
scroll to position [285, 0]
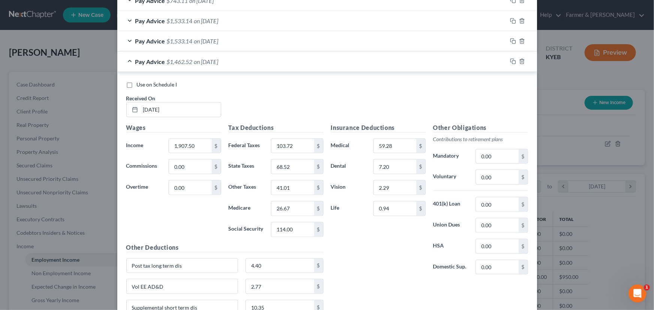
click at [186, 59] on span "$1,462.52" at bounding box center [180, 61] width 26 height 7
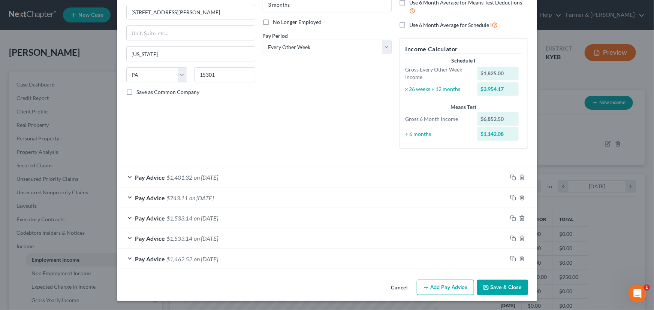
scroll to position [87, 0]
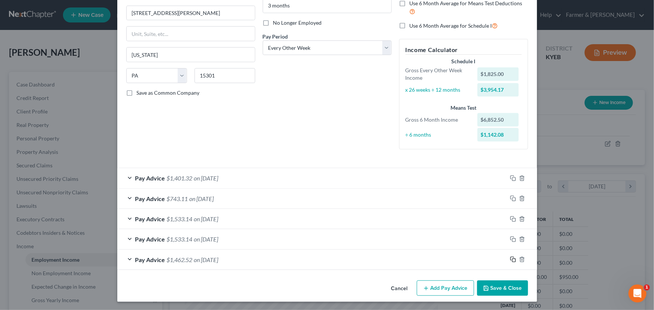
click at [510, 259] on icon "button" at bounding box center [513, 260] width 6 height 6
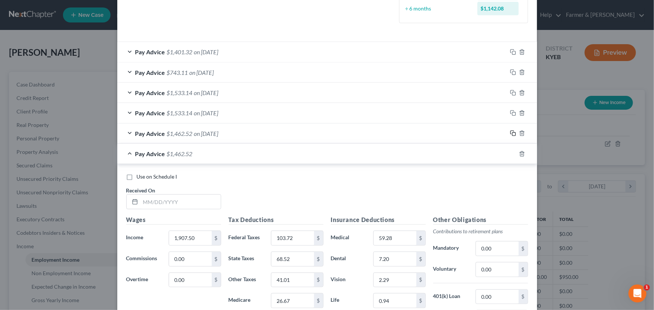
scroll to position [291, 0]
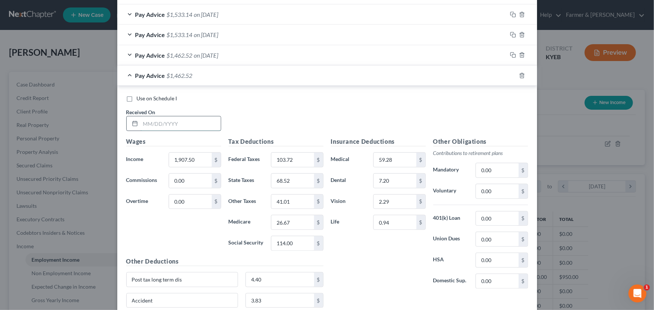
click at [190, 126] on input "text" at bounding box center [180, 123] width 80 height 14
drag, startPoint x: 207, startPoint y: 172, endPoint x: 199, endPoint y: 175, distance: 8.9
click at [207, 172] on div "Wages Income * 1,907.50 $ Commissions 0.00 $ Overtime 0.00 $" at bounding box center [173, 197] width 102 height 120
click at [198, 158] on input "1,907.50" at bounding box center [190, 160] width 42 height 14
click at [288, 161] on input "103.72" at bounding box center [292, 160] width 42 height 14
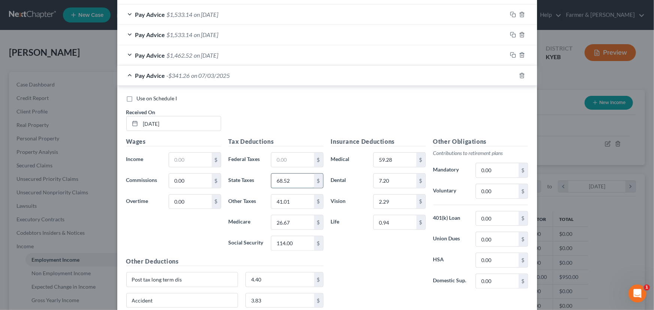
click at [292, 178] on input "68.52" at bounding box center [292, 181] width 42 height 14
drag, startPoint x: 289, startPoint y: 196, endPoint x: 289, endPoint y: 206, distance: 10.9
click at [289, 196] on input "41.01" at bounding box center [292, 202] width 42 height 14
click at [291, 213] on div "Tax Deductions Federal Taxes $ State Taxes $ Other Taxes $ Medicare 26.67 $ Soc…" at bounding box center [276, 197] width 102 height 120
click at [294, 227] on input "26.67" at bounding box center [292, 222] width 42 height 14
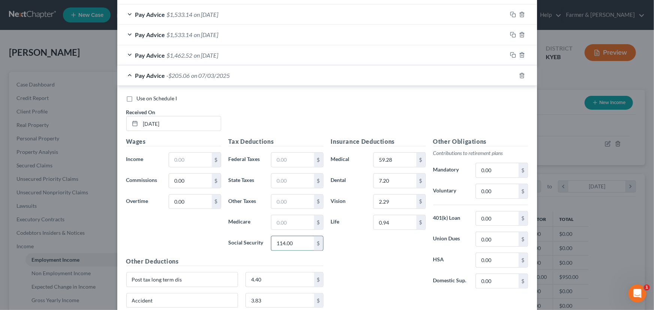
click at [302, 241] on input "114.00" at bounding box center [292, 243] width 42 height 14
click at [249, 110] on div "Use on Schedule I Received On * [DATE]" at bounding box center [326, 116] width 409 height 42
click at [192, 161] on input "text" at bounding box center [190, 160] width 42 height 14
click at [184, 236] on div "Wages Income * 1,937.50 $ Commissions 0.00 $ Overtime 0.00 $" at bounding box center [173, 197] width 102 height 120
click at [287, 163] on input "text" at bounding box center [292, 160] width 42 height 14
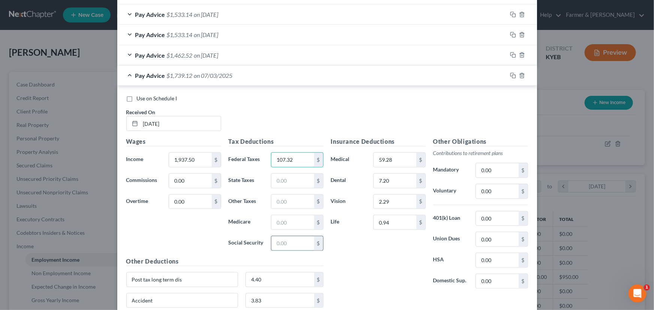
click at [273, 243] on input "text" at bounding box center [292, 243] width 42 height 14
click at [279, 219] on input "text" at bounding box center [292, 222] width 42 height 14
click at [294, 176] on input "text" at bounding box center [292, 181] width 42 height 14
click at [308, 200] on input "text" at bounding box center [292, 202] width 42 height 14
click at [271, 115] on div "Use on Schedule I Received On * [DATE]" at bounding box center [326, 116] width 409 height 42
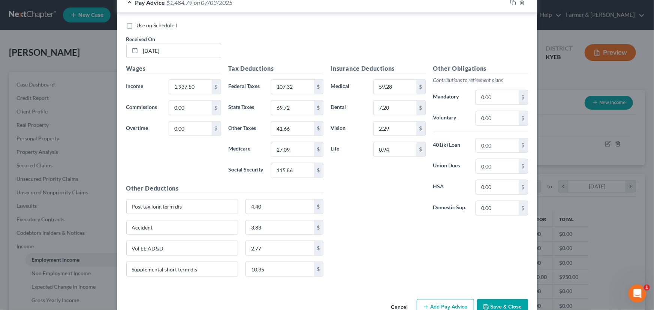
scroll to position [348, 0]
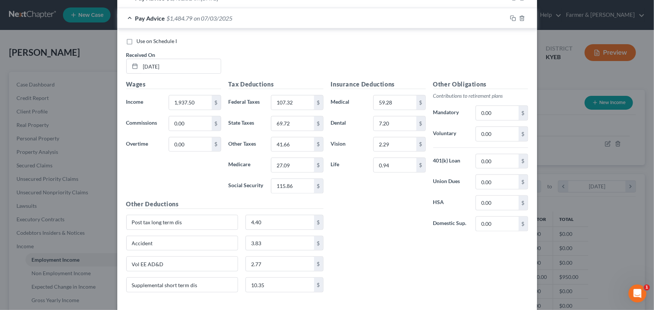
click at [205, 19] on span "on 07/03/2025" at bounding box center [213, 18] width 39 height 7
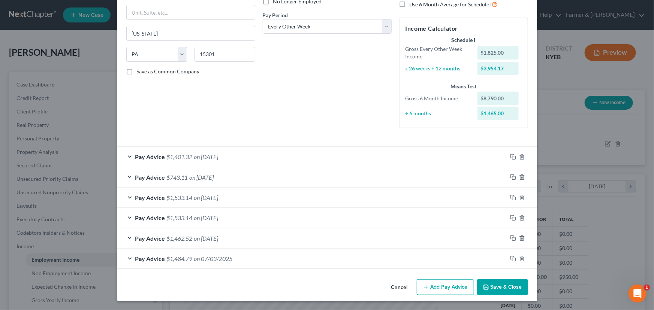
scroll to position [107, 0]
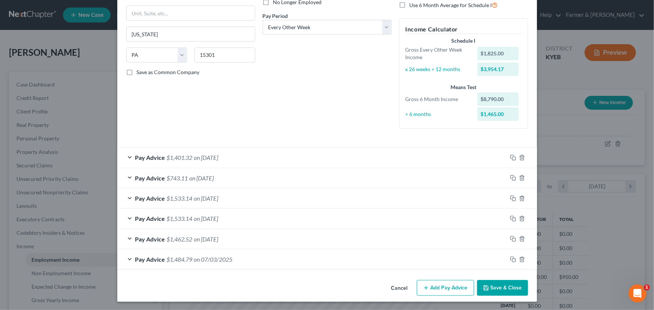
click at [431, 290] on button "Add Pay Advice" at bounding box center [445, 288] width 57 height 16
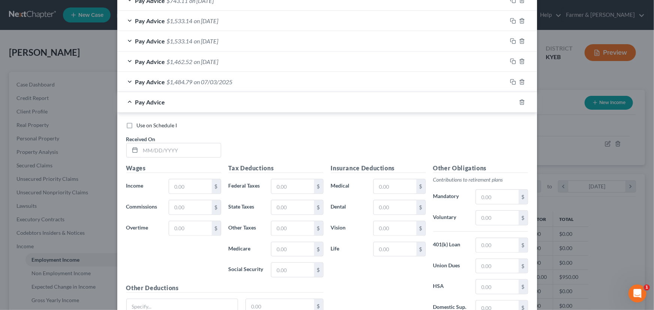
scroll to position [311, 0]
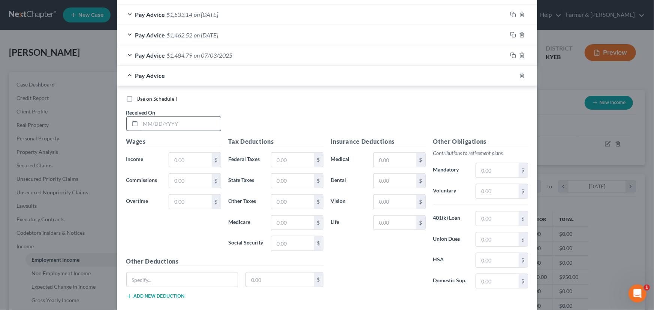
click at [161, 122] on input "text" at bounding box center [180, 124] width 80 height 14
click at [205, 161] on input "text" at bounding box center [190, 160] width 42 height 14
click at [252, 237] on label "Social Security" at bounding box center [246, 243] width 43 height 15
click at [282, 164] on input "text" at bounding box center [292, 160] width 42 height 14
click at [284, 246] on input "text" at bounding box center [292, 243] width 42 height 14
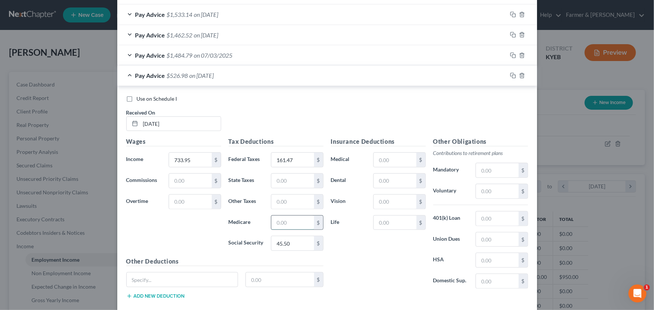
click at [301, 217] on input "text" at bounding box center [292, 223] width 42 height 14
click at [294, 177] on input "text" at bounding box center [292, 181] width 42 height 14
click at [296, 199] on input "text" at bounding box center [292, 202] width 42 height 14
click at [302, 131] on div "Use on Schedule I Received On * [DATE]" at bounding box center [326, 116] width 409 height 42
click at [197, 83] on div "Pay Advice $476.23 on [DATE]" at bounding box center [312, 76] width 390 height 20
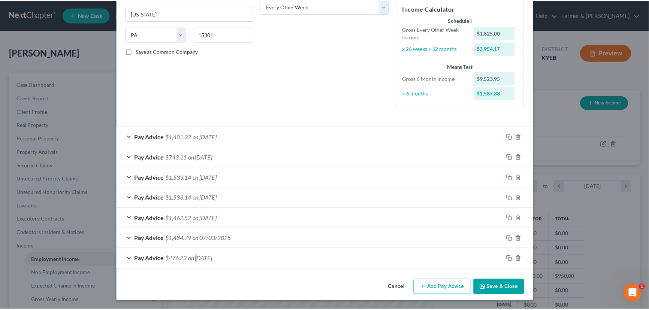
scroll to position [127, 0]
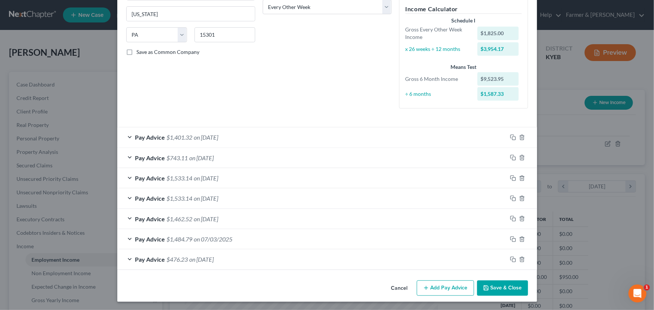
click at [218, 88] on div "Employment Type * Select Full or [DEMOGRAPHIC_DATA] Employment Self Employment …" at bounding box center [190, 11] width 136 height 208
click at [486, 282] on button "Save & Close" at bounding box center [502, 289] width 51 height 16
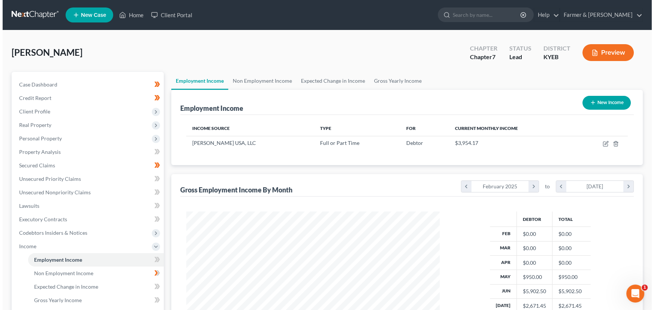
scroll to position [374450, 374318]
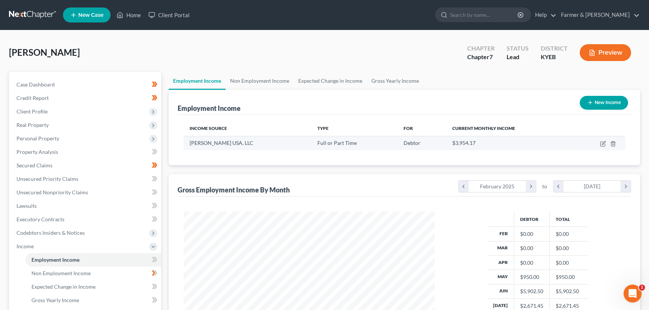
drag, startPoint x: 599, startPoint y: 146, endPoint x: 602, endPoint y: 143, distance: 4.2
click at [599, 146] on td at bounding box center [598, 143] width 52 height 14
click at [602, 143] on icon "button" at bounding box center [603, 142] width 3 height 3
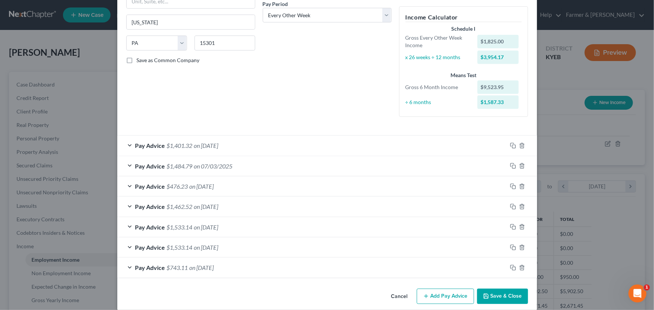
scroll to position [127, 0]
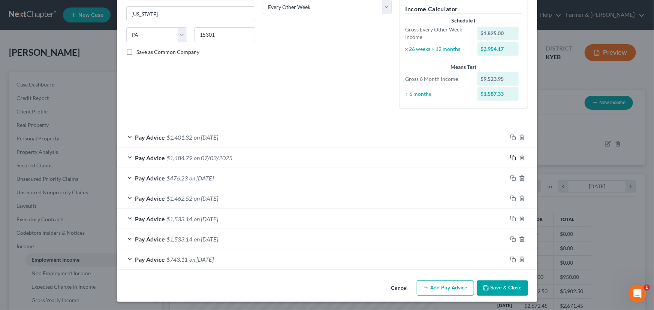
click at [510, 156] on icon "button" at bounding box center [513, 158] width 6 height 6
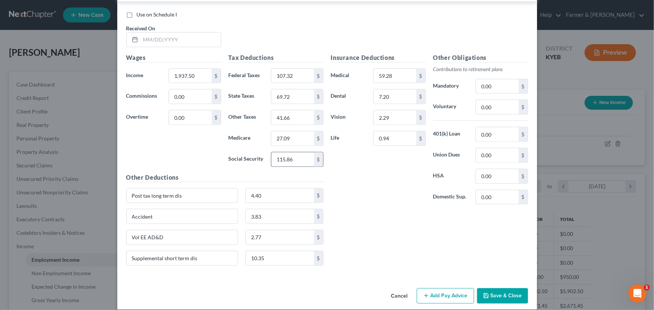
scroll to position [423, 0]
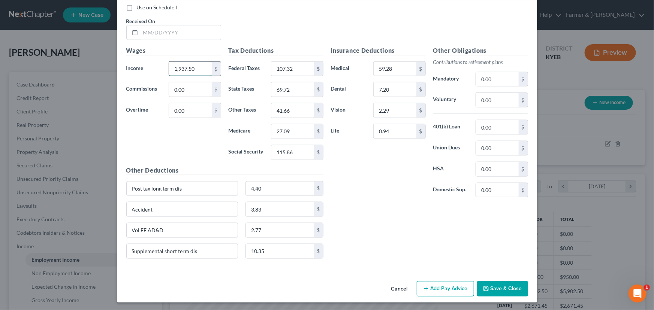
click at [202, 68] on input "1,937.50" at bounding box center [190, 69] width 42 height 14
click at [294, 67] on input "107.32" at bounding box center [292, 69] width 42 height 14
click at [296, 84] on input "69.72" at bounding box center [292, 89] width 42 height 14
click at [299, 110] on input "41.66" at bounding box center [292, 110] width 42 height 14
click at [299, 125] on input "27.09" at bounding box center [292, 131] width 42 height 14
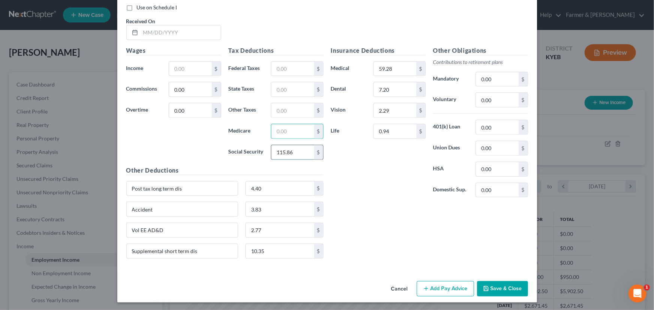
click at [297, 153] on input "115.86" at bounding box center [292, 152] width 42 height 14
drag, startPoint x: 173, startPoint y: 37, endPoint x: 123, endPoint y: 57, distance: 53.6
click at [173, 37] on input "text" at bounding box center [180, 32] width 80 height 14
click at [176, 73] on input "text" at bounding box center [190, 69] width 42 height 14
click at [136, 127] on div "Wages Income * 2,027.50 $ Commissions 0.00 $ Overtime 0.00 $" at bounding box center [173, 106] width 102 height 120
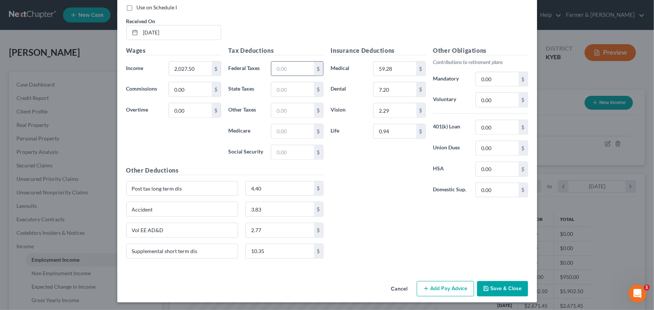
click at [285, 69] on input "text" at bounding box center [292, 69] width 42 height 14
click at [297, 155] on input "text" at bounding box center [292, 152] width 42 height 14
click at [294, 131] on input "text" at bounding box center [292, 131] width 42 height 14
click at [296, 87] on input "text" at bounding box center [292, 89] width 42 height 14
click at [299, 109] on input "text" at bounding box center [292, 110] width 42 height 14
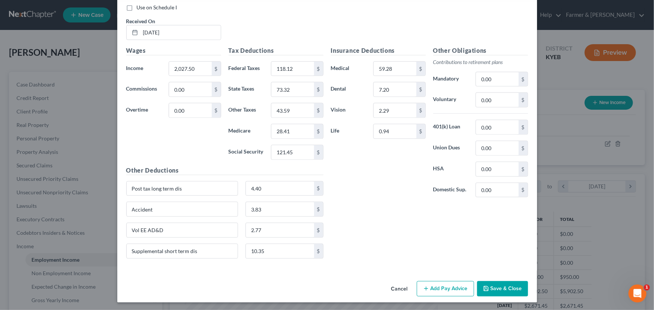
click at [340, 176] on div "Insurance Deductions Medical 59.28 $ Dental 7.20 $ Vision 2.29 $ Life 0.94 $" at bounding box center [378, 125] width 102 height 158
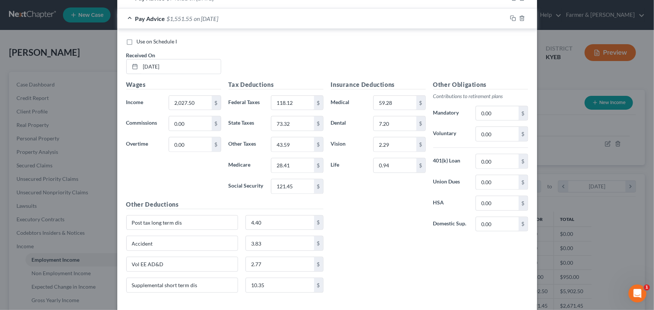
click at [203, 21] on span "on [DATE]" at bounding box center [206, 18] width 24 height 7
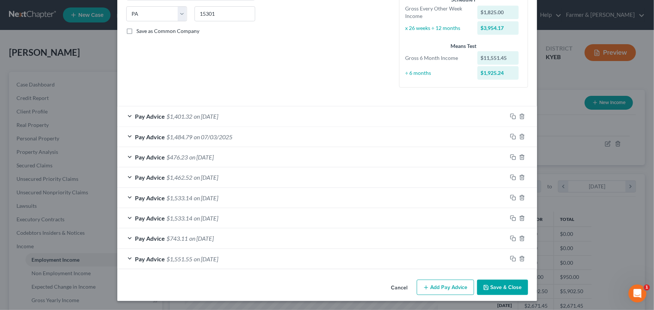
scroll to position [148, 0]
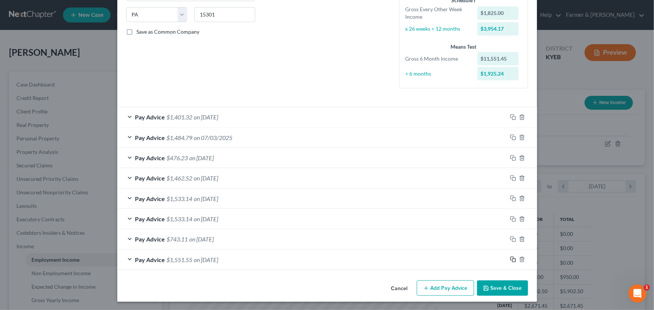
click at [510, 259] on icon "button" at bounding box center [511, 258] width 3 height 3
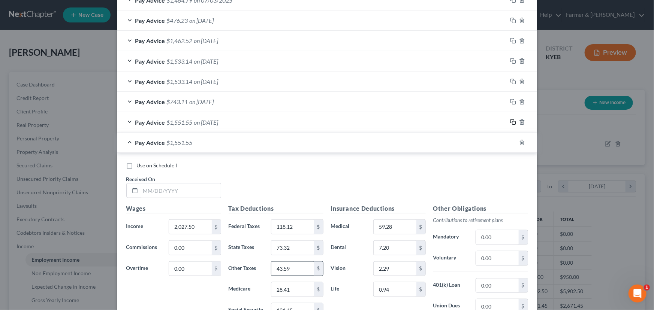
scroll to position [352, 0]
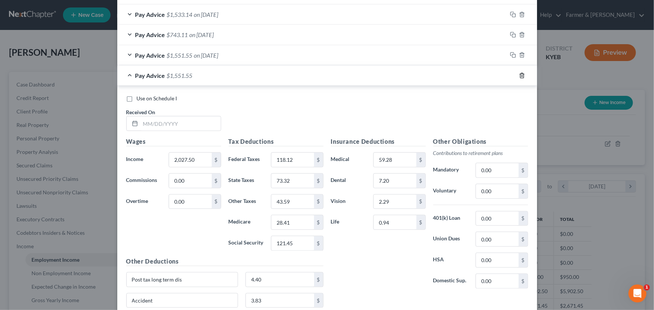
click at [519, 76] on icon "button" at bounding box center [522, 76] width 6 height 6
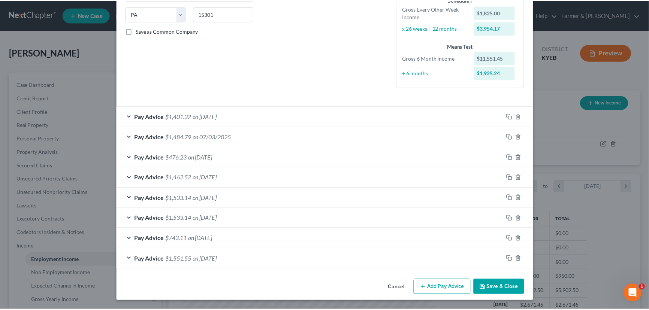
scroll to position [148, 0]
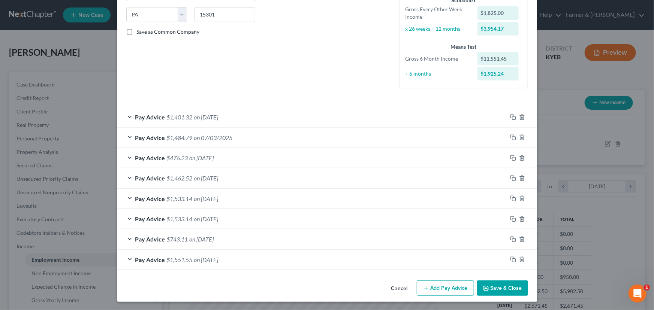
click at [503, 289] on button "Save & Close" at bounding box center [502, 289] width 51 height 16
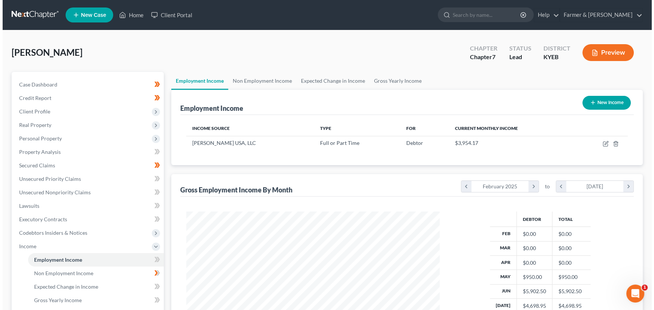
scroll to position [374450, 374318]
click at [601, 105] on button "New Income" at bounding box center [603, 103] width 48 height 14
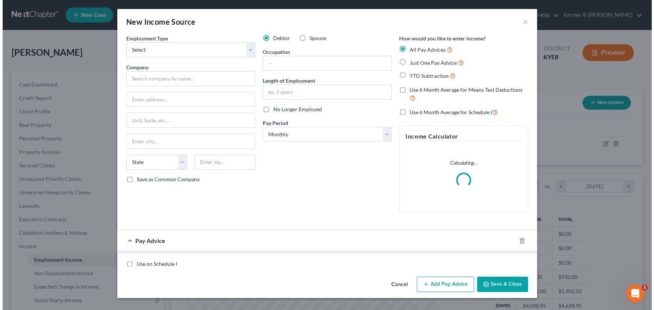
scroll to position [134, 268]
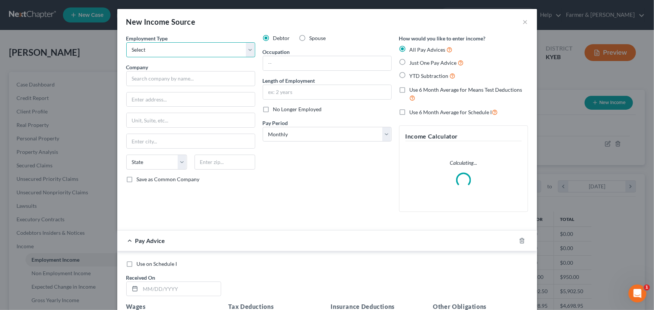
click at [168, 51] on select "Select Full or [DEMOGRAPHIC_DATA] Employment Self Employment" at bounding box center [190, 49] width 129 height 15
click at [126, 42] on select "Select Full or [DEMOGRAPHIC_DATA] Employment Self Employment" at bounding box center [190, 49] width 129 height 15
click at [273, 109] on label "No Longer Employed" at bounding box center [297, 109] width 49 height 7
click at [276, 109] on input "No Longer Employed" at bounding box center [278, 108] width 5 height 5
click at [159, 79] on input "text" at bounding box center [190, 78] width 129 height 15
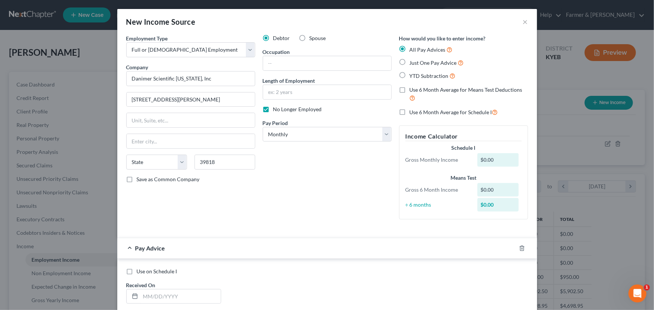
click at [270, 179] on div "Debtor Spouse Occupation Length of Employment No Longer Employed Pay Period * S…" at bounding box center [327, 129] width 136 height 191
click at [237, 167] on input "39818" at bounding box center [224, 162] width 61 height 15
click at [284, 183] on div "Debtor Spouse Occupation Length of Employment No Longer Employed Pay Period * S…" at bounding box center [327, 129] width 136 height 191
click at [160, 163] on select "State [US_STATE] AK AR AZ CA CO CT DE DC [GEOGRAPHIC_DATA] [GEOGRAPHIC_DATA] GU…" at bounding box center [156, 162] width 61 height 15
click at [126, 155] on select "State [US_STATE] AK AR AZ CA CO CT DE DC [GEOGRAPHIC_DATA] [GEOGRAPHIC_DATA] GU…" at bounding box center [156, 162] width 61 height 15
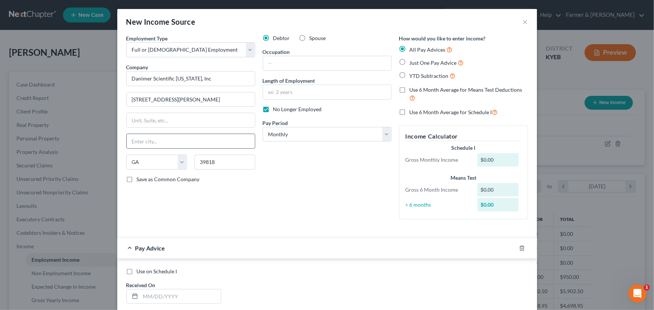
click at [149, 138] on input "text" at bounding box center [191, 141] width 128 height 14
click at [306, 157] on div "Debtor Spouse Occupation Length of Employment No Longer Employed Pay Period * S…" at bounding box center [327, 129] width 136 height 191
click at [272, 64] on input "text" at bounding box center [327, 63] width 128 height 14
click at [311, 91] on input "text" at bounding box center [327, 92] width 128 height 14
click at [293, 170] on div "Debtor Spouse Occupation GET INFO Length of Employment GET INFO No Longer Emplo…" at bounding box center [327, 129] width 136 height 191
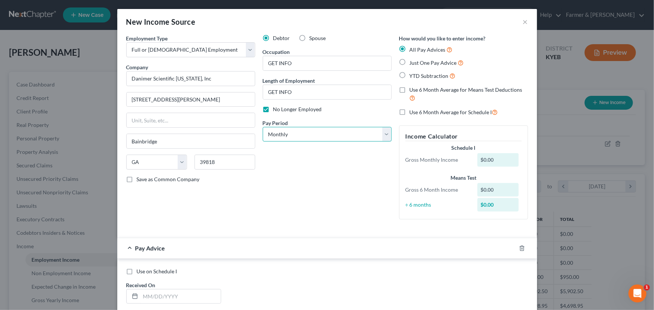
click at [275, 137] on select "Select Monthly Twice Monthly Every Other Week Weekly" at bounding box center [327, 134] width 129 height 15
click at [263, 127] on select "Select Monthly Twice Monthly Every Other Week Weekly" at bounding box center [327, 134] width 129 height 15
click at [288, 179] on div "Debtor Spouse Occupation GET INFO Length of Employment GET INFO No Longer Emplo…" at bounding box center [327, 129] width 136 height 191
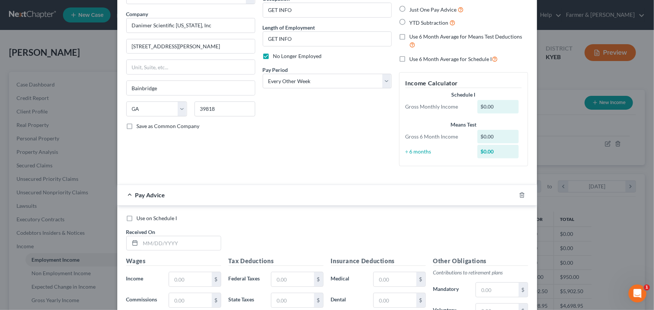
scroll to position [214, 0]
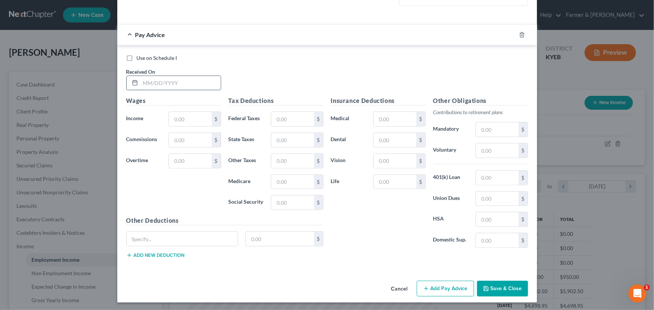
click at [179, 85] on input "text" at bounding box center [180, 83] width 80 height 14
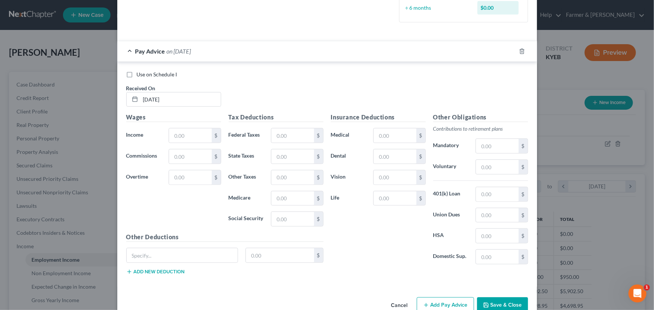
click at [170, 194] on div "Wages Income * $ Commissions $ Overtime $" at bounding box center [173, 173] width 102 height 120
click at [188, 131] on input "text" at bounding box center [190, 135] width 42 height 14
click at [296, 139] on input "text" at bounding box center [292, 135] width 42 height 14
click at [305, 103] on div "Use on Schedule I Received On * [DATE]" at bounding box center [326, 92] width 409 height 42
click at [292, 219] on input "text" at bounding box center [292, 219] width 42 height 14
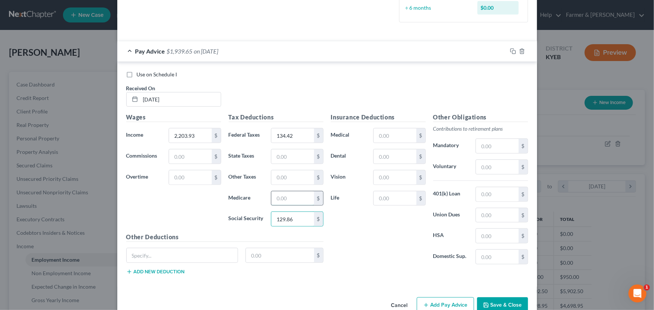
click at [282, 197] on input "text" at bounding box center [292, 198] width 42 height 14
click at [288, 158] on input "text" at bounding box center [292, 156] width 42 height 14
click at [293, 176] on input "text" at bounding box center [292, 177] width 42 height 14
click at [341, 234] on div "Insurance Deductions Medical $ Dental $ Vision $ Life $" at bounding box center [378, 192] width 102 height 158
click at [163, 255] on input "text" at bounding box center [182, 255] width 111 height 14
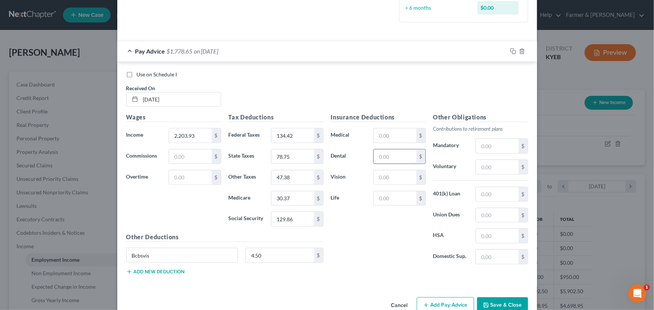
click at [403, 158] on input "text" at bounding box center [394, 156] width 42 height 14
click at [379, 136] on input "text" at bounding box center [394, 135] width 42 height 14
click at [360, 238] on div "Insurance Deductions Medical 78.96 $ Dental 15.94 $ Vision $ Life $" at bounding box center [378, 192] width 102 height 158
click at [507, 235] on input "text" at bounding box center [497, 236] width 42 height 14
click at [383, 259] on div "Insurance Deductions Medical 78.96 $ Dental 15.94 $ Vision $ Life $" at bounding box center [378, 192] width 102 height 158
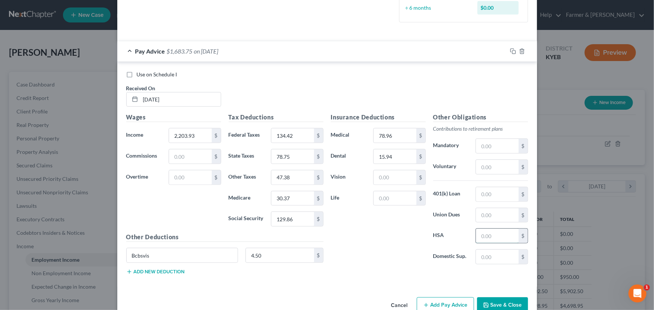
click at [476, 238] on input "text" at bounding box center [497, 236] width 42 height 14
click at [166, 273] on button "Add new deduction" at bounding box center [155, 272] width 58 height 6
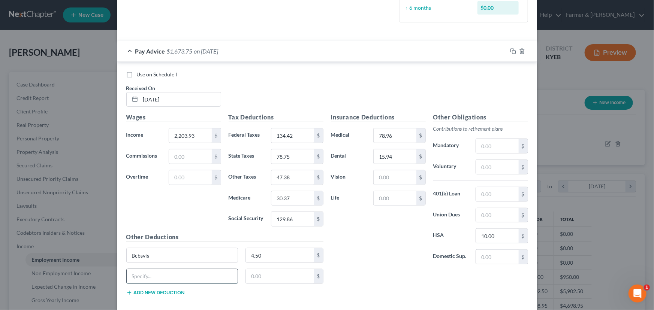
click at [168, 276] on input "text" at bounding box center [182, 276] width 111 height 14
click at [146, 292] on button "Add new deduction" at bounding box center [155, 293] width 58 height 6
click at [146, 292] on input "text" at bounding box center [182, 297] width 111 height 14
click at [429, 251] on label "Domestic Sup." at bounding box center [450, 256] width 43 height 15
click at [197, 49] on span "on [DATE]" at bounding box center [206, 51] width 24 height 7
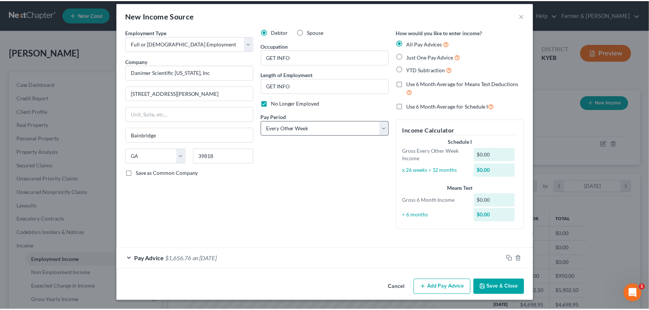
scroll to position [6, 0]
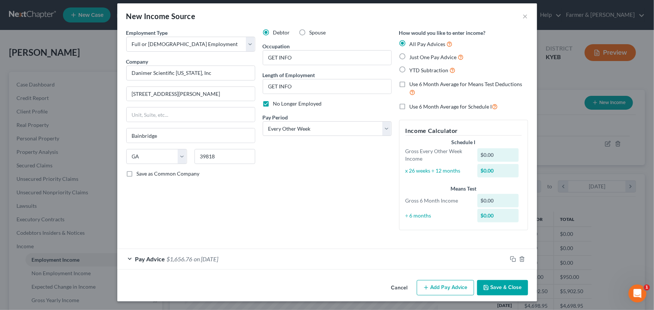
click at [493, 284] on button "Save & Close" at bounding box center [502, 288] width 51 height 16
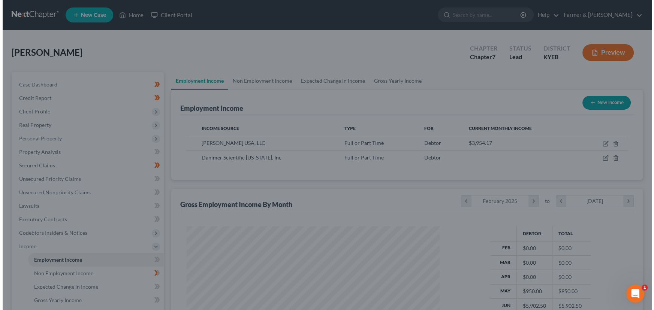
scroll to position [374450, 374318]
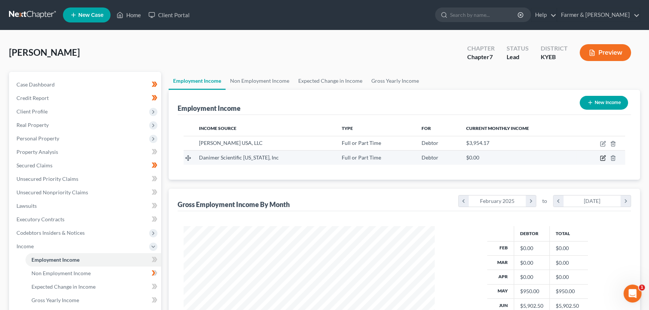
click at [603, 158] on icon "button" at bounding box center [603, 158] width 6 height 6
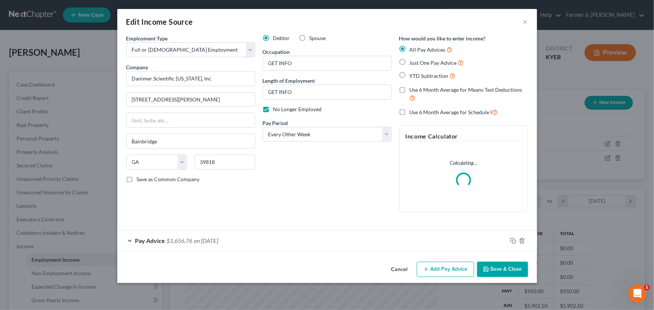
scroll to position [134, 268]
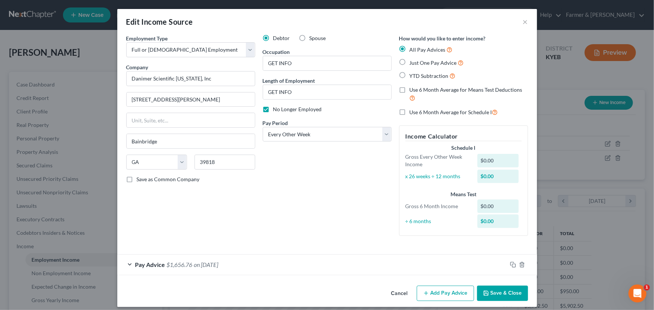
click at [285, 151] on div "Debtor Spouse Occupation GET INFO Length of Employment GET INFO No Longer Emplo…" at bounding box center [327, 138] width 136 height 208
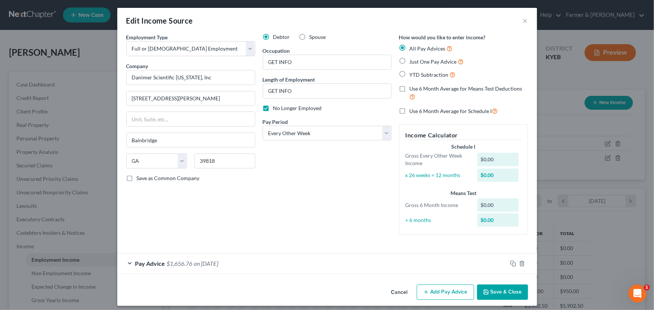
scroll to position [0, 0]
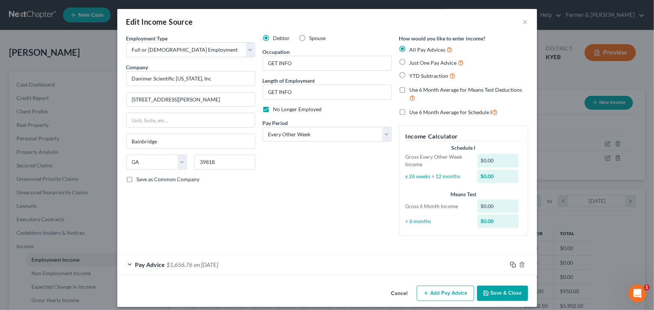
click at [510, 264] on icon "button" at bounding box center [513, 265] width 6 height 6
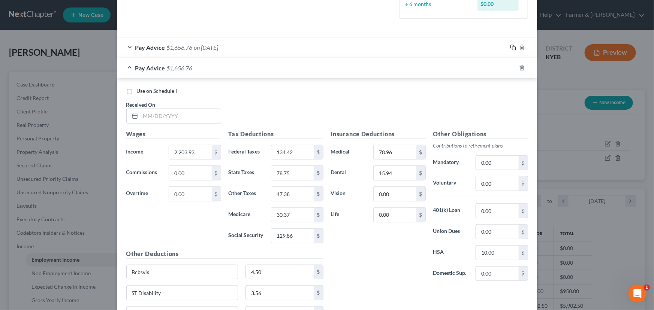
scroll to position [238, 0]
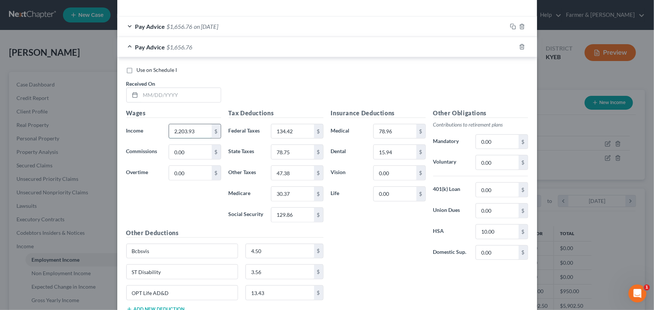
click at [200, 134] on input "2,203.93" at bounding box center [190, 131] width 42 height 14
click at [289, 127] on input "134.42" at bounding box center [292, 131] width 42 height 14
click at [297, 156] on input "78.75" at bounding box center [292, 152] width 42 height 14
click at [299, 173] on input "47.38" at bounding box center [292, 173] width 42 height 14
click at [297, 190] on input "30.37" at bounding box center [292, 194] width 42 height 14
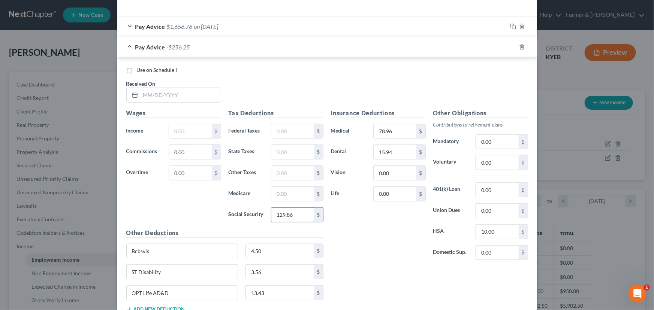
click at [296, 214] on input "129.86" at bounding box center [292, 215] width 42 height 14
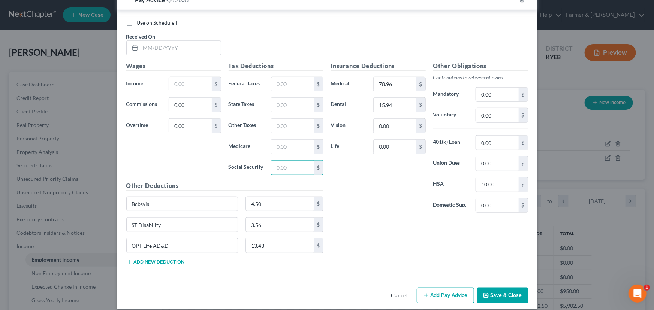
scroll to position [292, 0]
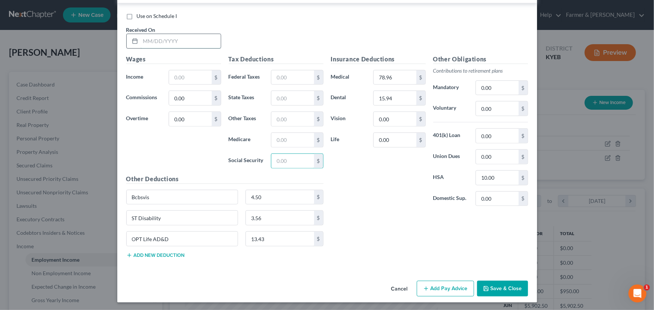
click at [173, 39] on input "text" at bounding box center [180, 41] width 80 height 14
click at [178, 79] on input "text" at bounding box center [190, 77] width 42 height 14
click at [282, 72] on input "text" at bounding box center [292, 77] width 42 height 14
click at [277, 164] on input "text" at bounding box center [292, 161] width 42 height 14
click at [285, 139] on input "text" at bounding box center [292, 140] width 42 height 14
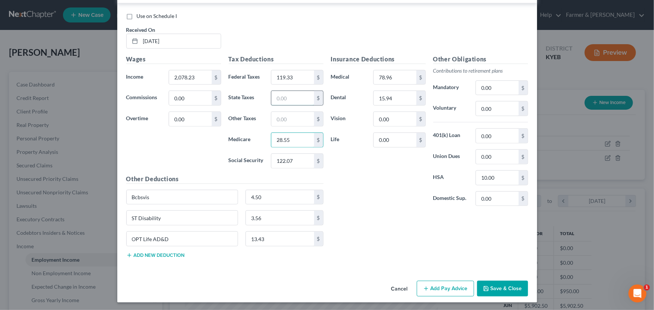
click at [297, 95] on input "text" at bounding box center [292, 98] width 42 height 14
click at [314, 124] on div "$" at bounding box center [318, 119] width 9 height 14
click at [289, 118] on input "text" at bounding box center [292, 119] width 42 height 14
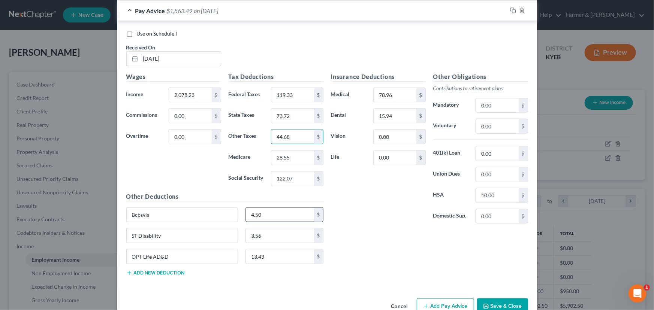
scroll to position [258, 0]
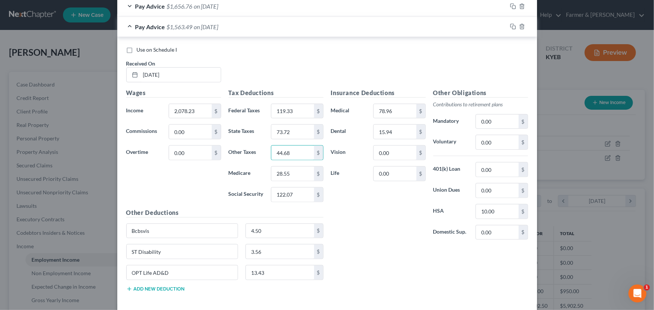
click at [183, 287] on div "Other Deductions Bcbsvis 4.50 $ ST Disability 3.56 $ OPT Life AD&D 13.43 $ Add …" at bounding box center [224, 253] width 205 height 90
click at [179, 287] on button "Add new deduction" at bounding box center [155, 289] width 58 height 6
click at [179, 287] on input "text" at bounding box center [182, 294] width 111 height 14
drag, startPoint x: 184, startPoint y: 293, endPoint x: 120, endPoint y: 291, distance: 63.7
click at [122, 291] on div "espp" at bounding box center [181, 293] width 119 height 15
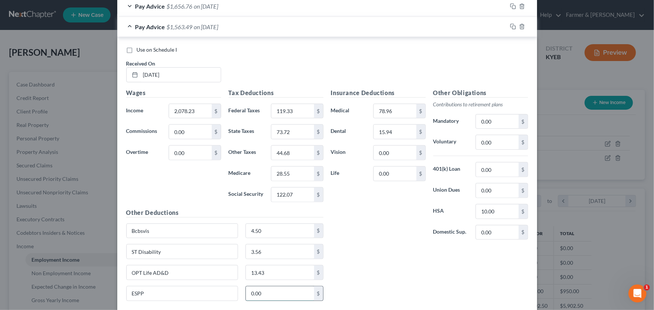
click at [260, 292] on input "0.00" at bounding box center [280, 294] width 68 height 14
click at [373, 272] on div "Insurance Deductions Medical 78.96 $ Dental 15.94 $ Vision 0.00 $ Life 0.00 $ O…" at bounding box center [429, 197] width 205 height 219
click at [159, 29] on span "Pay Advice" at bounding box center [150, 26] width 30 height 7
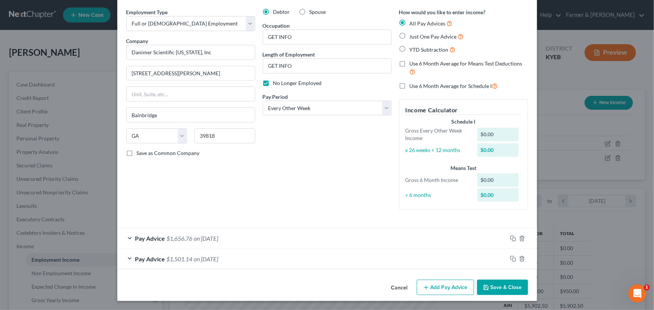
scroll to position [26, 0]
click at [435, 285] on button "Add Pay Advice" at bounding box center [445, 288] width 57 height 16
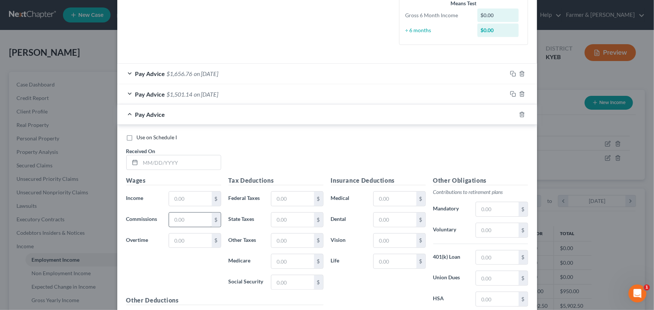
scroll to position [196, 0]
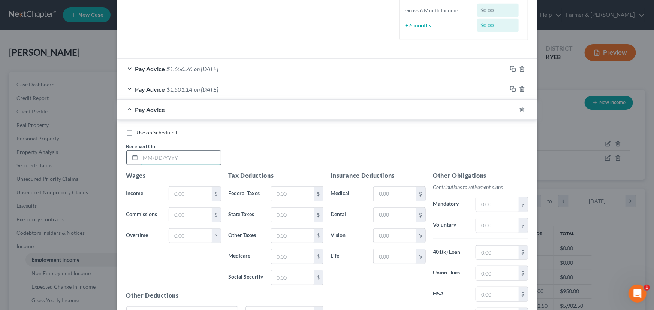
click at [169, 160] on input "text" at bounding box center [180, 158] width 80 height 14
click at [197, 199] on input "text" at bounding box center [190, 194] width 42 height 14
click at [304, 192] on input "text" at bounding box center [292, 194] width 42 height 14
click at [273, 279] on input "text" at bounding box center [292, 277] width 42 height 14
click at [283, 255] on input "text" at bounding box center [292, 256] width 42 height 14
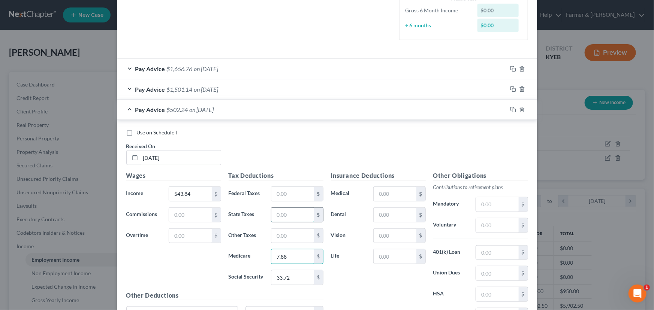
click at [288, 216] on input "text" at bounding box center [292, 215] width 42 height 14
click at [290, 235] on input "text" at bounding box center [292, 236] width 42 height 14
click at [253, 156] on div "Use on Schedule I Received On * [DATE]" at bounding box center [326, 150] width 409 height 42
click at [221, 113] on div "Pay Advice $473.83 on [DATE]" at bounding box center [312, 110] width 390 height 20
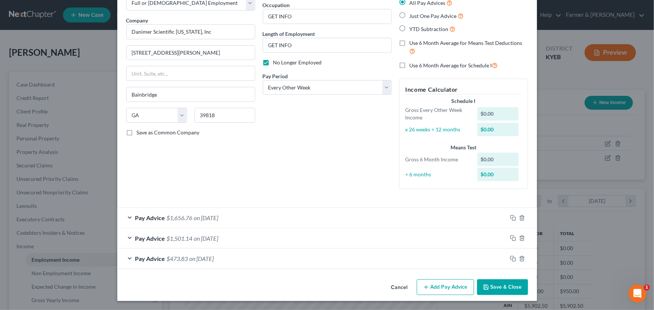
scroll to position [46, 0]
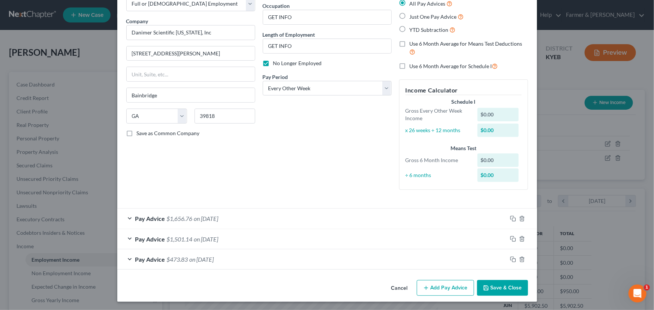
click at [438, 292] on button "Add Pay Advice" at bounding box center [445, 288] width 57 height 16
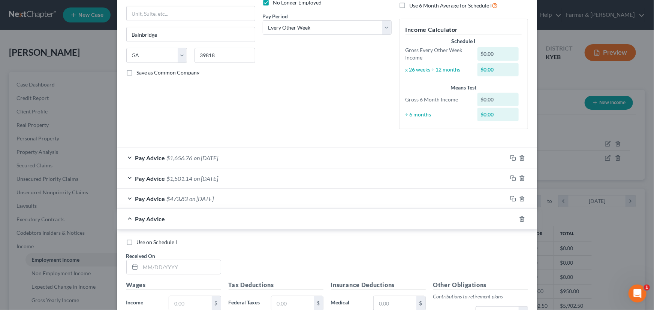
scroll to position [251, 0]
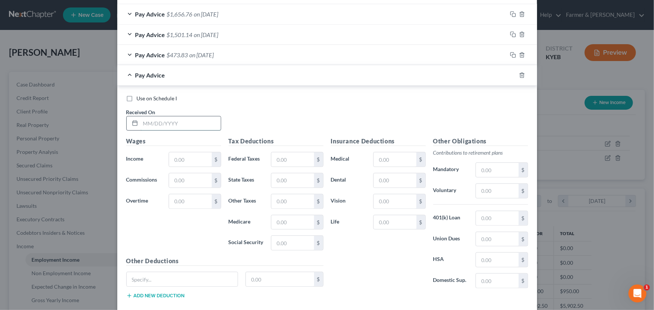
click at [162, 127] on input "text" at bounding box center [180, 123] width 80 height 14
click at [177, 157] on input "text" at bounding box center [190, 159] width 42 height 14
click at [285, 162] on input "text" at bounding box center [292, 159] width 42 height 14
click at [292, 240] on input "text" at bounding box center [292, 243] width 42 height 14
click at [294, 220] on input "text" at bounding box center [292, 222] width 42 height 14
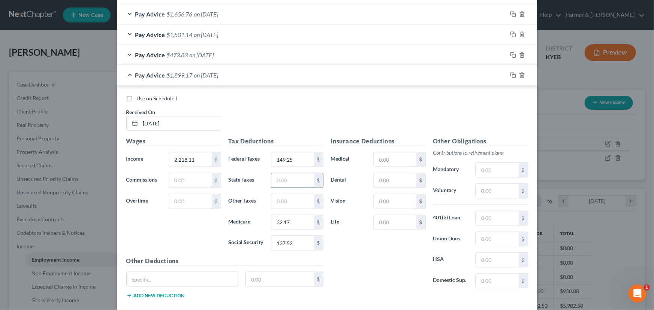
click at [296, 181] on input "text" at bounding box center [292, 180] width 42 height 14
click at [299, 195] on input "text" at bounding box center [292, 201] width 42 height 14
click at [260, 119] on div "Use on Schedule I Received On * [DATE]" at bounding box center [326, 116] width 409 height 42
click at [191, 82] on div "Pay Advice $1,767.79 on [DATE]" at bounding box center [312, 75] width 390 height 20
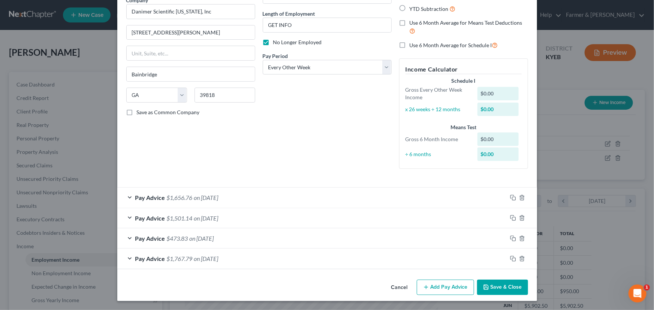
scroll to position [67, 0]
click at [187, 197] on span "$1,656.76" at bounding box center [180, 197] width 26 height 7
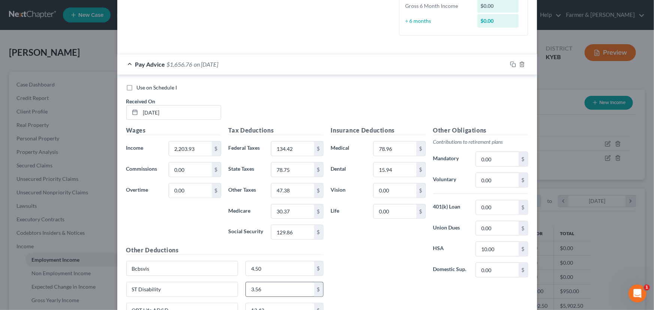
scroll to position [197, 0]
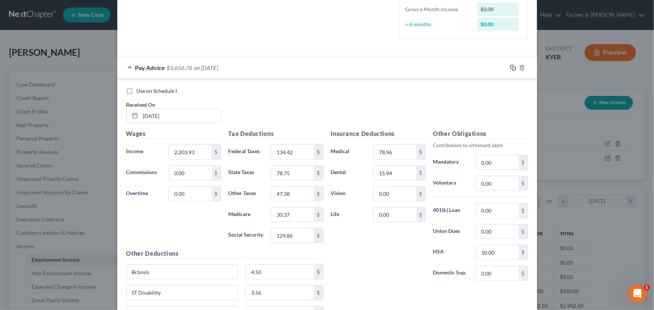
click at [510, 67] on icon "button" at bounding box center [513, 68] width 6 height 6
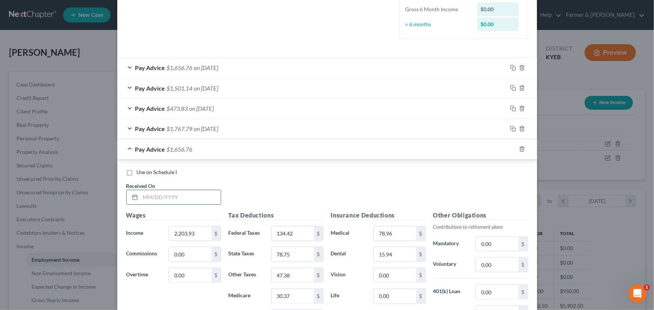
drag, startPoint x: 193, startPoint y: 194, endPoint x: 188, endPoint y: 197, distance: 5.9
click at [193, 194] on input "text" at bounding box center [180, 197] width 80 height 14
click at [203, 233] on input "2,203.93" at bounding box center [190, 234] width 42 height 14
click at [307, 233] on input "134.42" at bounding box center [292, 234] width 42 height 14
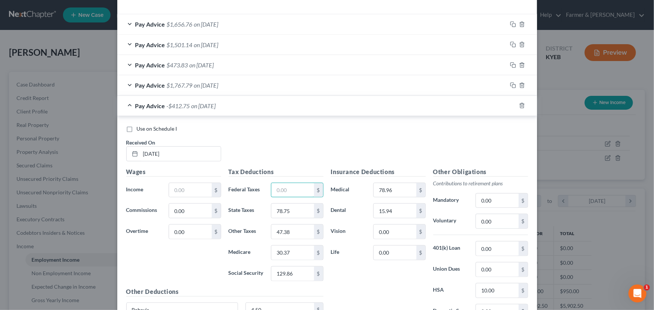
scroll to position [299, 0]
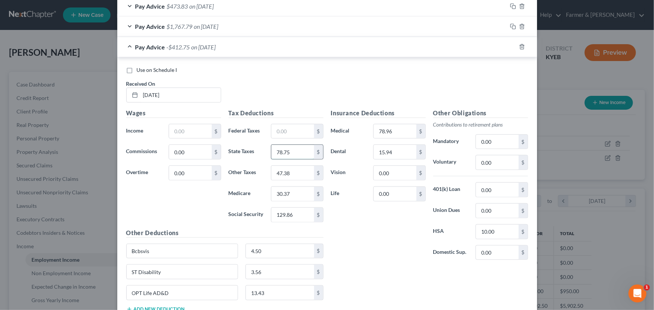
click at [295, 146] on input "78.75" at bounding box center [292, 152] width 42 height 14
click at [299, 176] on input "47.38" at bounding box center [292, 173] width 42 height 14
click at [302, 191] on input "30.37" at bounding box center [292, 194] width 42 height 14
click at [302, 205] on div "Tax Deductions Federal Taxes $ State Taxes $ Other Taxes $ Medicare $ Social Se…" at bounding box center [276, 169] width 102 height 120
click at [303, 212] on input "129.86" at bounding box center [292, 215] width 42 height 14
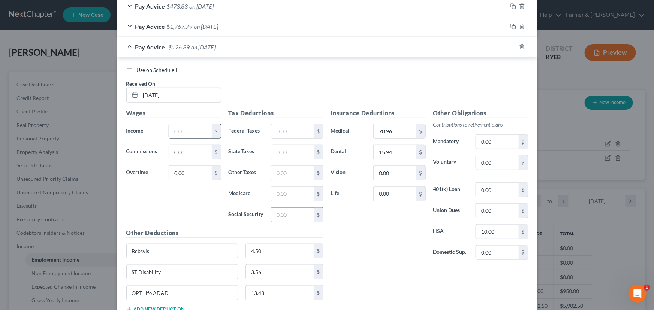
click at [185, 134] on input "text" at bounding box center [190, 131] width 42 height 14
click at [283, 131] on input "text" at bounding box center [292, 131] width 42 height 14
click at [290, 217] on input "text" at bounding box center [292, 215] width 42 height 14
click at [293, 194] on input "text" at bounding box center [292, 194] width 42 height 14
click at [293, 150] on input "text" at bounding box center [292, 152] width 42 height 14
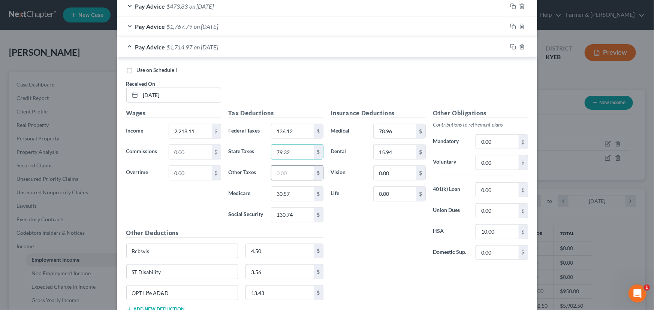
click at [296, 173] on input "text" at bounding box center [292, 173] width 42 height 14
click at [369, 242] on div "Insurance Deductions Medical 78.96 $ Dental 15.94 $ Vision 0.00 $ Life 0.00 $" at bounding box center [378, 188] width 102 height 158
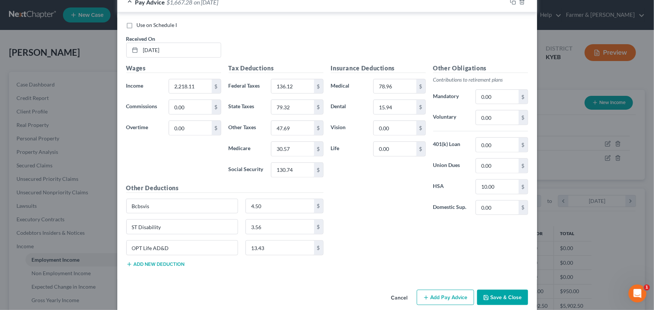
scroll to position [353, 0]
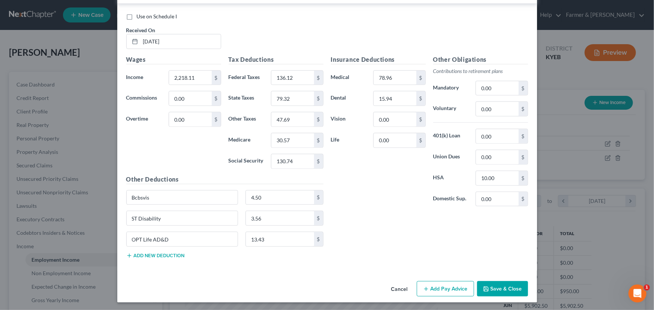
click at [354, 226] on div "Insurance Deductions Medical 78.96 $ Dental 15.94 $ Vision 0.00 $ Life 0.00 $ O…" at bounding box center [429, 160] width 205 height 210
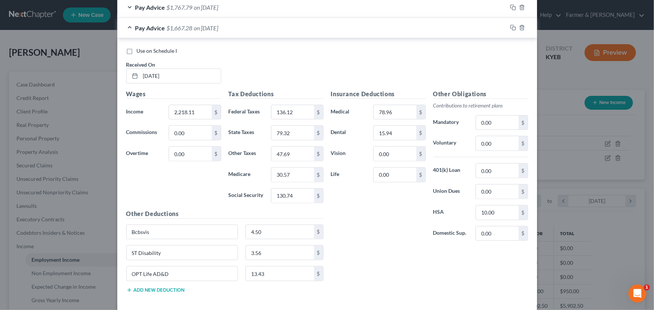
scroll to position [285, 0]
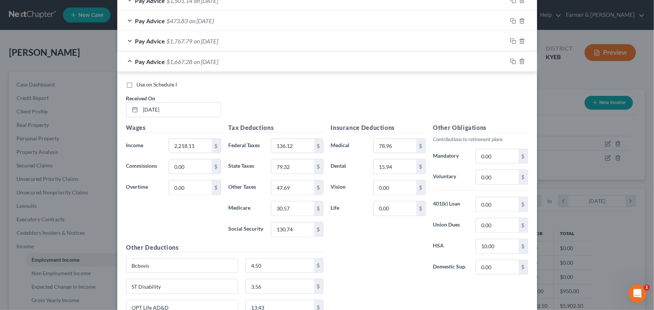
click at [211, 61] on span "on [DATE]" at bounding box center [206, 61] width 24 height 7
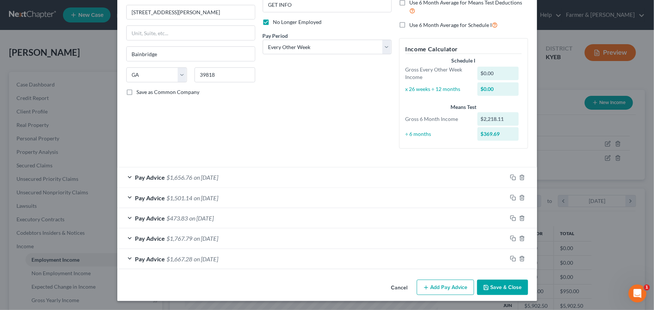
scroll to position [87, 0]
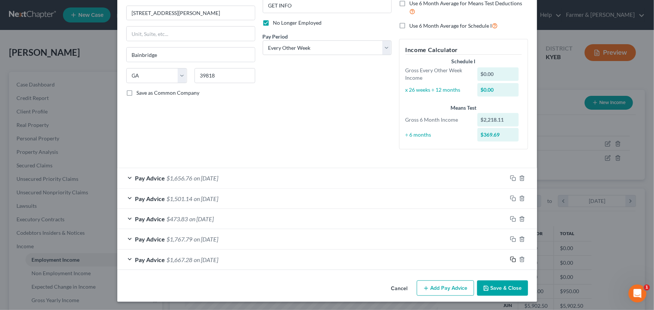
click at [512, 260] on icon "button" at bounding box center [513, 260] width 6 height 6
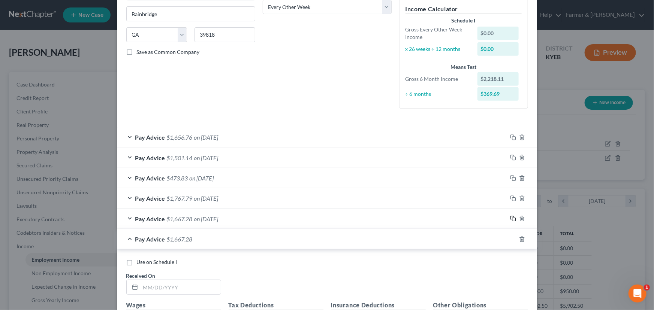
scroll to position [325, 0]
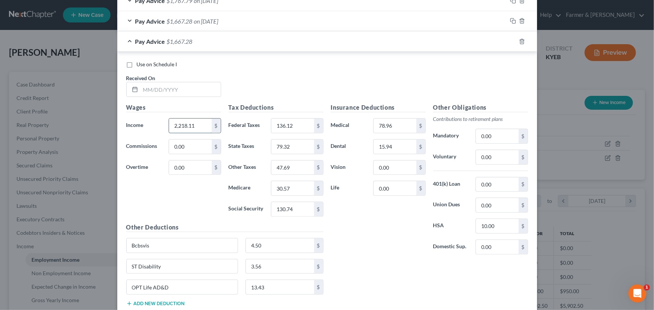
click at [199, 127] on input "2,218.11" at bounding box center [190, 126] width 42 height 14
click at [290, 127] on input "136.12" at bounding box center [292, 126] width 42 height 14
click at [294, 143] on input "79.32" at bounding box center [292, 147] width 42 height 14
click at [293, 160] on div "47.69 $" at bounding box center [297, 167] width 52 height 15
click at [289, 167] on input "47.69" at bounding box center [292, 168] width 42 height 14
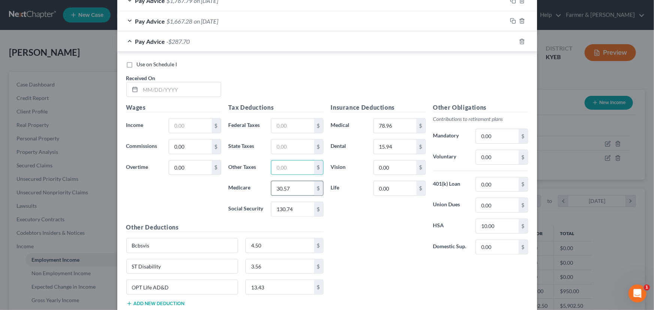
click at [294, 190] on input "30.57" at bounding box center [292, 188] width 42 height 14
click at [295, 209] on input "130.74" at bounding box center [292, 209] width 42 height 14
click at [184, 93] on input "text" at bounding box center [180, 89] width 80 height 14
click at [144, 149] on label "Commissions" at bounding box center [143, 146] width 43 height 15
click at [174, 124] on input "text" at bounding box center [190, 126] width 42 height 14
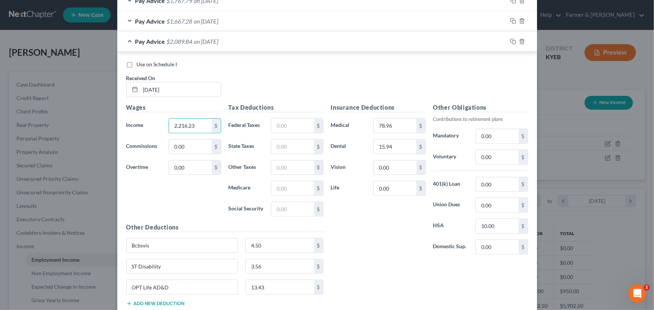
click at [160, 199] on div "Wages Income * 2,216.23 $ Commissions 0.00 $ Overtime 0.00 $" at bounding box center [173, 163] width 102 height 120
click at [283, 127] on input "text" at bounding box center [292, 126] width 42 height 14
click at [292, 208] on input "text" at bounding box center [292, 209] width 42 height 14
click at [281, 186] on input "text" at bounding box center [292, 188] width 42 height 14
click at [273, 131] on input "135.89" at bounding box center [292, 126] width 42 height 14
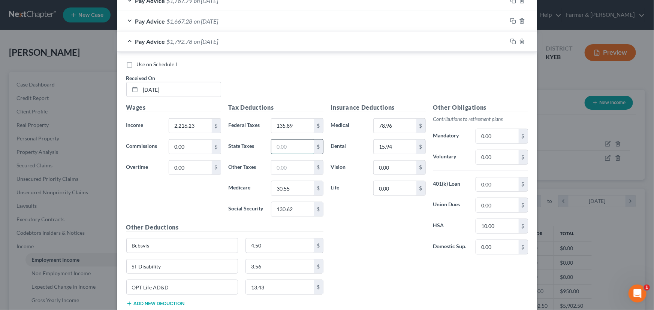
click at [279, 143] on input "text" at bounding box center [292, 147] width 42 height 14
click at [285, 164] on input "text" at bounding box center [292, 168] width 42 height 14
click at [338, 225] on div "Insurance Deductions Medical 78.96 $ Dental 15.94 $ Vision 0.00 $ Life 0.00 $" at bounding box center [378, 182] width 102 height 158
click at [204, 45] on div "Pay Advice $1,665.89 on [DATE]" at bounding box center [312, 41] width 390 height 20
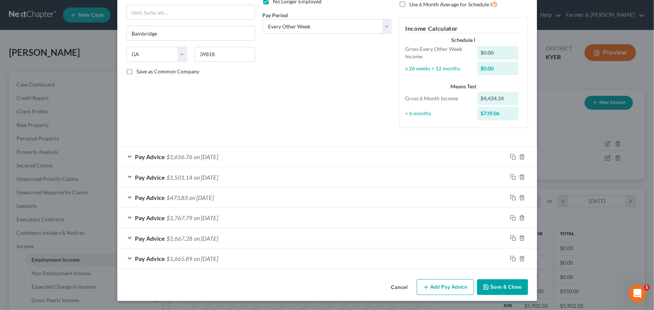
scroll to position [107, 0]
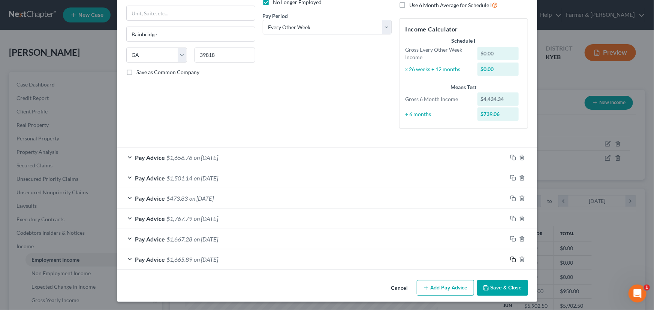
click at [510, 260] on icon "button" at bounding box center [513, 260] width 6 height 6
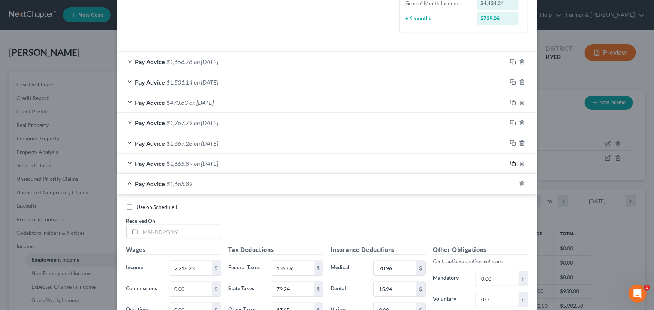
scroll to position [311, 0]
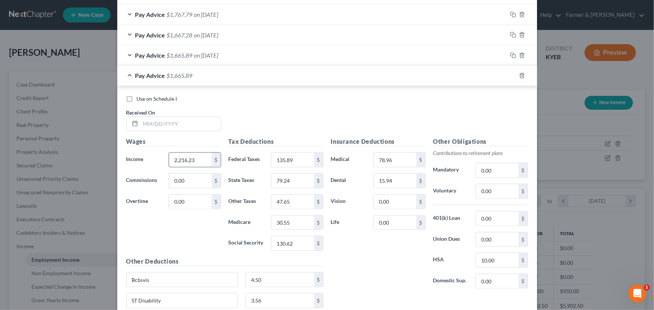
click at [200, 159] on input "2,216.23" at bounding box center [190, 160] width 42 height 14
click at [296, 157] on input "135.89" at bounding box center [292, 160] width 42 height 14
click at [296, 175] on input "79.24" at bounding box center [292, 181] width 42 height 14
click at [294, 199] on input "47.65" at bounding box center [292, 202] width 42 height 14
click at [292, 218] on input "30.55" at bounding box center [292, 223] width 42 height 14
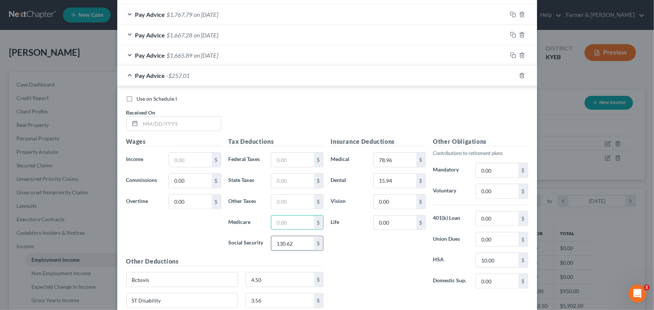
click at [299, 240] on input "130.62" at bounding box center [292, 243] width 42 height 14
click at [180, 127] on input "text" at bounding box center [180, 124] width 80 height 14
click at [174, 166] on div "Wages Income * $ Commissions 0.00 $ Overtime 0.00 $" at bounding box center [173, 197] width 102 height 120
click at [179, 161] on input "text" at bounding box center [190, 160] width 42 height 14
click at [292, 156] on input "text" at bounding box center [292, 160] width 42 height 14
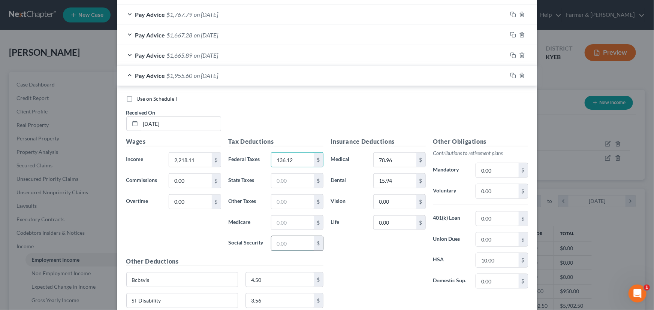
click at [281, 248] on input "text" at bounding box center [292, 243] width 42 height 14
click at [284, 221] on input "text" at bounding box center [292, 223] width 42 height 14
click at [297, 183] on input "text" at bounding box center [292, 181] width 42 height 14
click at [303, 203] on input "text" at bounding box center [292, 202] width 42 height 14
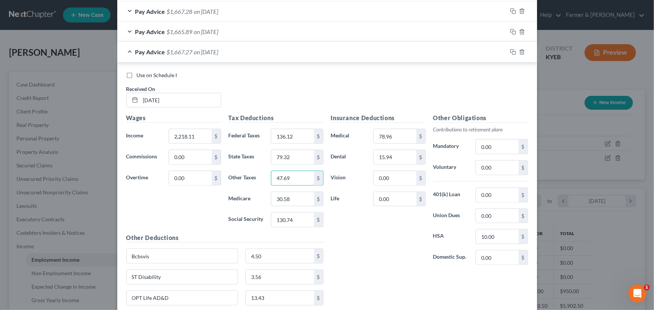
scroll to position [345, 0]
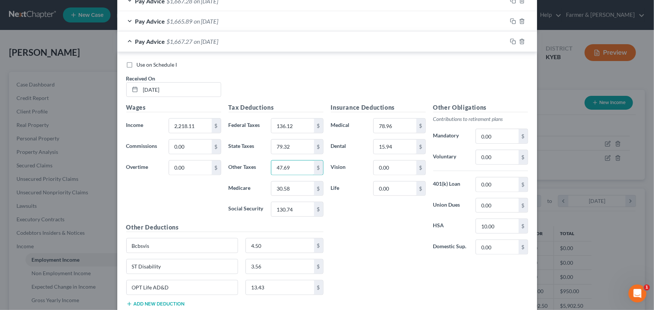
click at [218, 41] on span "on [DATE]" at bounding box center [206, 41] width 24 height 7
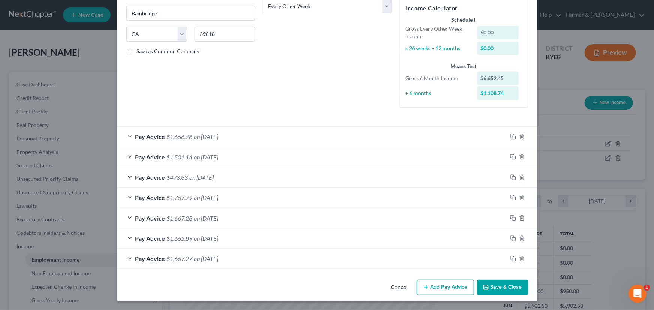
scroll to position [127, 0]
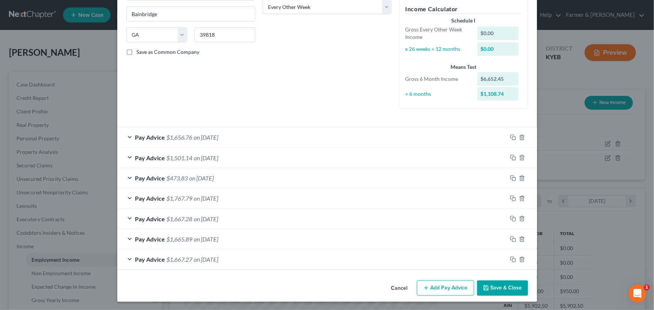
click at [428, 285] on button "Add Pay Advice" at bounding box center [445, 289] width 57 height 16
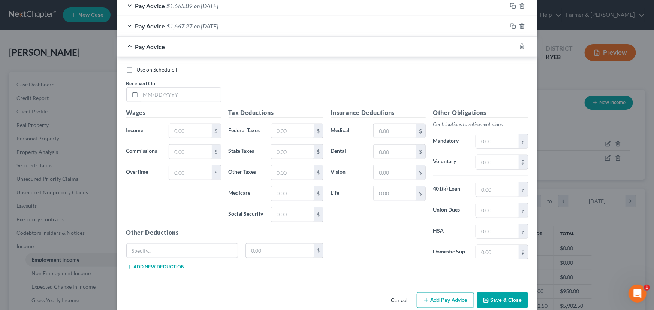
scroll to position [366, 0]
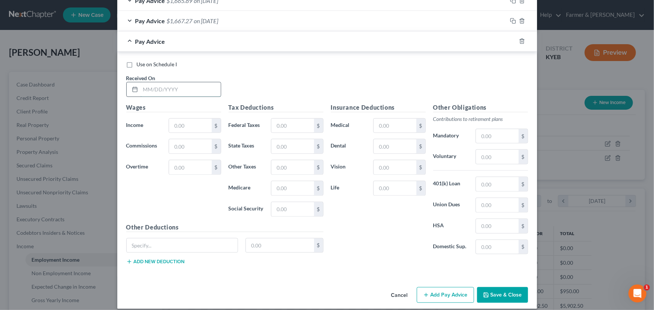
click at [174, 92] on input "text" at bounding box center [180, 89] width 80 height 14
click at [146, 151] on label "Commissions" at bounding box center [143, 146] width 43 height 15
click at [179, 127] on input "text" at bounding box center [190, 126] width 42 height 14
click at [173, 183] on div "Wages Income * 1,280.29 $ Commissions $ Overtime $" at bounding box center [173, 163] width 102 height 120
click at [278, 128] on input "text" at bounding box center [292, 126] width 42 height 14
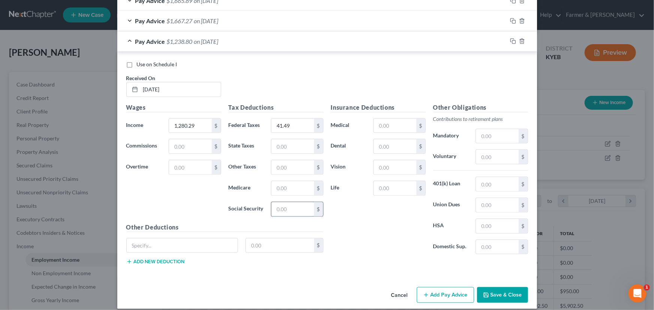
click at [284, 215] on input "text" at bounding box center [292, 209] width 42 height 14
click at [297, 190] on input "text" at bounding box center [292, 188] width 42 height 14
click at [285, 146] on input "text" at bounding box center [292, 146] width 42 height 14
click at [289, 171] on input "text" at bounding box center [292, 167] width 42 height 14
click at [330, 228] on div "Insurance Deductions Medical $ Dental $ Vision $ Life $" at bounding box center [378, 182] width 102 height 158
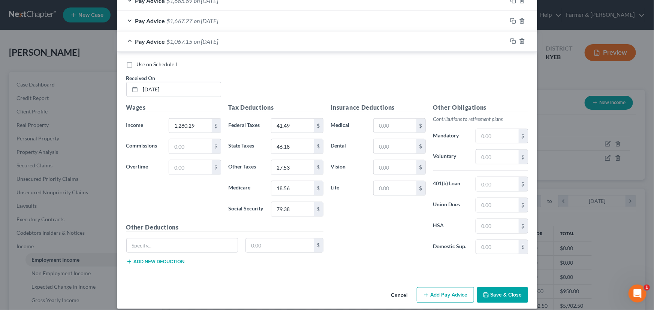
click at [211, 42] on span "on [DATE]" at bounding box center [206, 41] width 24 height 7
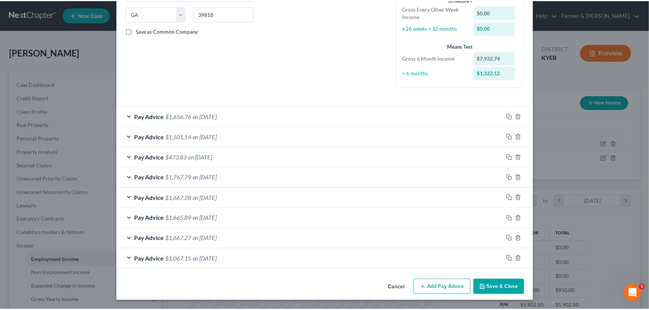
scroll to position [148, 0]
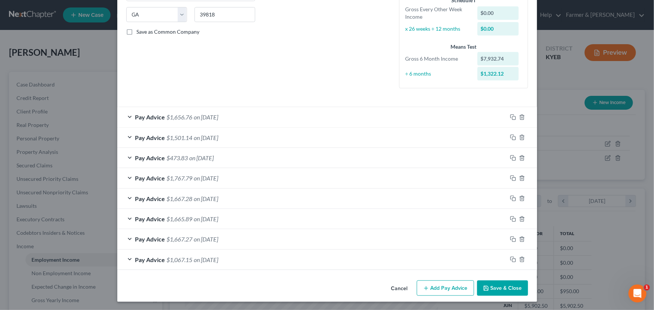
click at [501, 289] on button "Save & Close" at bounding box center [502, 289] width 51 height 16
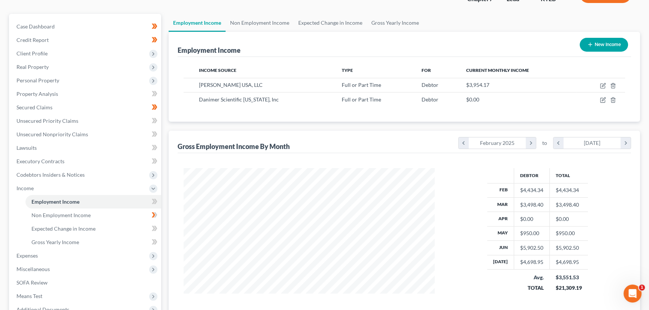
scroll to position [141, 0]
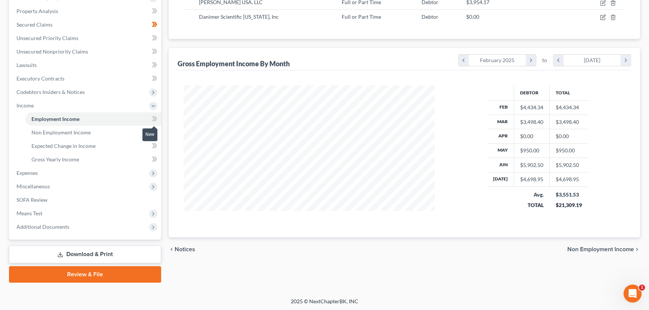
click at [154, 119] on icon at bounding box center [155, 118] width 3 height 5
click at [154, 119] on icon at bounding box center [155, 118] width 6 height 9
click at [163, 133] on div "Case Dashboard Payments Invoices Payments Payments Credit Report Client Profile" at bounding box center [85, 107] width 160 height 352
click at [157, 132] on span at bounding box center [154, 133] width 13 height 11
click at [95, 136] on link "Non Employment Income" at bounding box center [93, 132] width 136 height 13
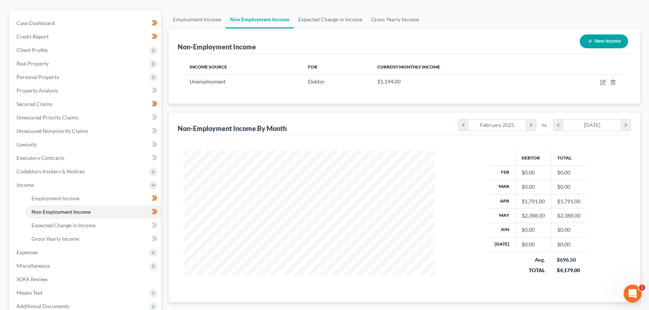
scroll to position [141, 0]
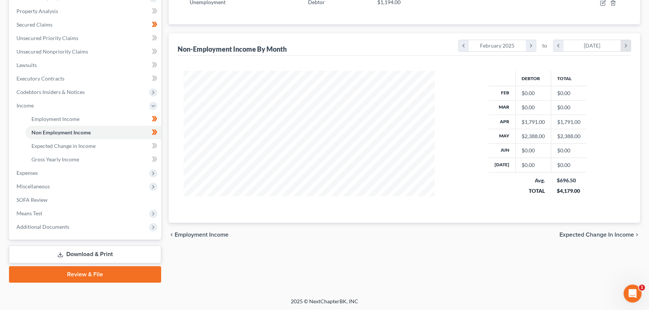
click at [623, 43] on icon "chevron_right" at bounding box center [625, 45] width 10 height 11
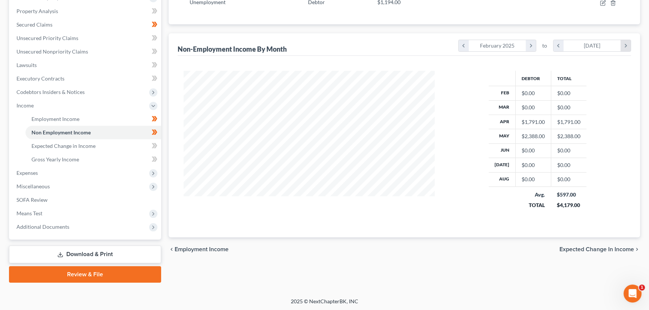
scroll to position [148, 266]
click at [558, 45] on icon "chevron_left" at bounding box center [558, 45] width 10 height 11
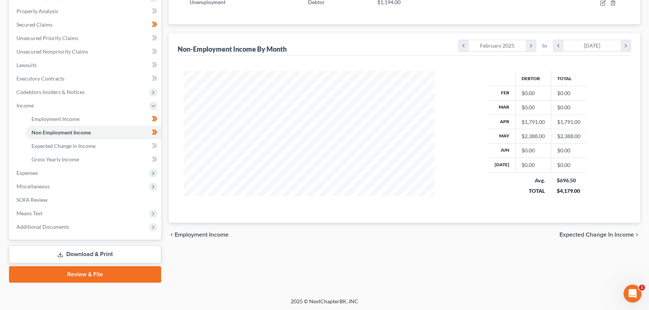
scroll to position [374450, 374318]
click at [33, 103] on span "Income" at bounding box center [24, 105] width 17 height 6
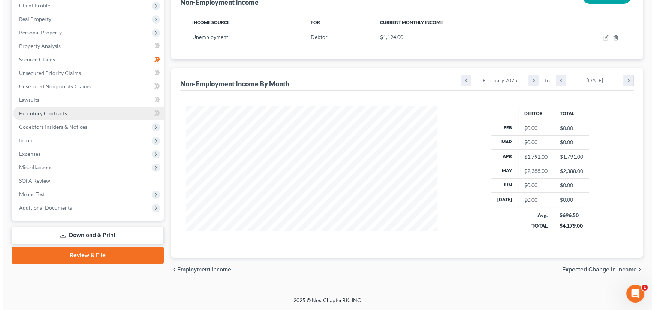
scroll to position [105, 0]
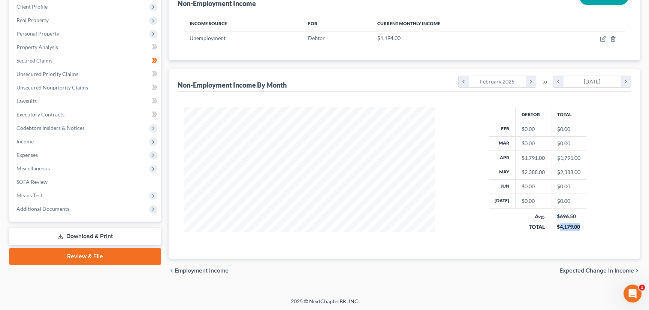
drag, startPoint x: 559, startPoint y: 226, endPoint x: 581, endPoint y: 226, distance: 22.1
click at [581, 226] on td "$696.50 $4,179.00" at bounding box center [569, 221] width 36 height 27
copy div "4,179.00"
click at [602, 41] on icon "button" at bounding box center [602, 39] width 4 height 4
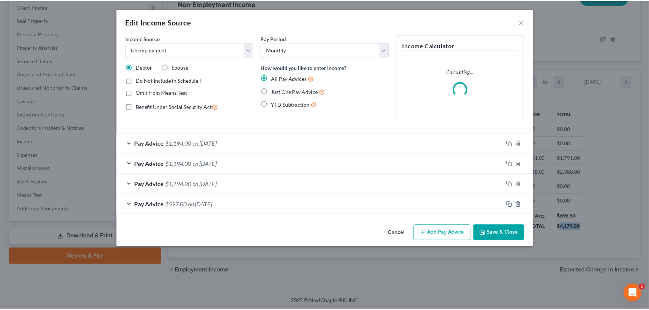
scroll to position [134, 268]
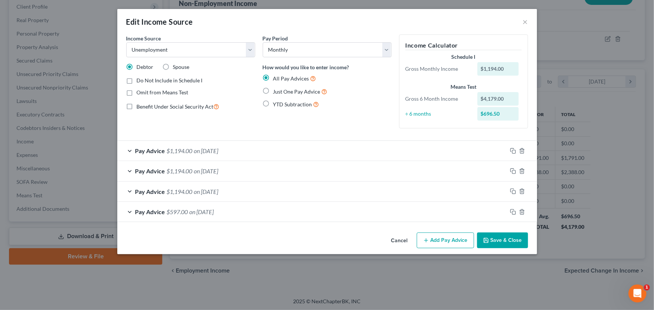
click at [137, 81] on label "Do Not Include in Schedule I" at bounding box center [170, 80] width 66 height 7
click at [140, 81] on input "Do Not Include in Schedule I" at bounding box center [142, 79] width 5 height 5
click at [137, 80] on label "Do Not Include in Schedule I" at bounding box center [170, 80] width 66 height 7
click at [140, 80] on input "Do Not Include in Schedule I" at bounding box center [142, 79] width 5 height 5
click at [503, 238] on button "Save & Close" at bounding box center [502, 241] width 51 height 16
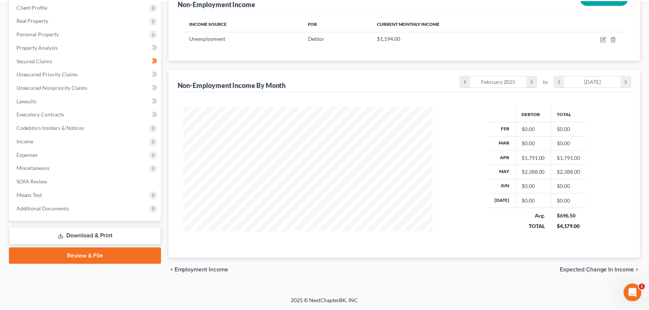
scroll to position [374450, 374318]
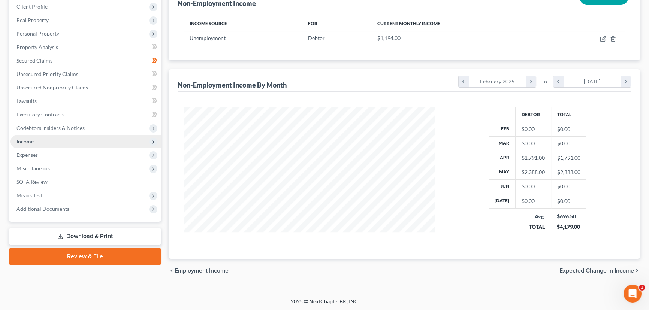
click at [30, 142] on span "Income" at bounding box center [24, 141] width 17 height 6
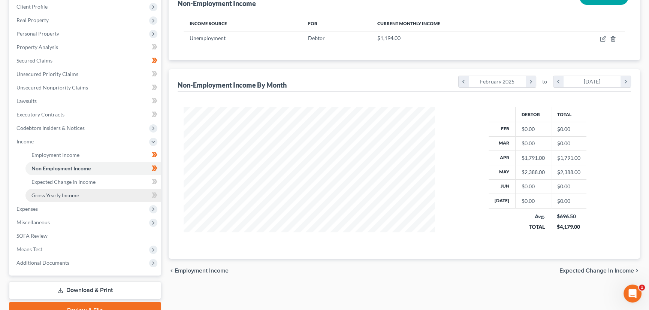
click at [47, 192] on span "Gross Yearly Income" at bounding box center [55, 195] width 48 height 6
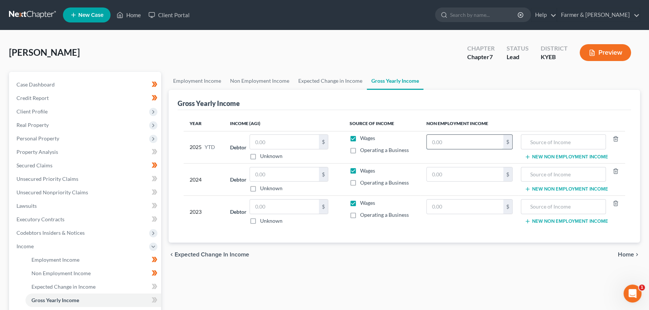
click at [458, 142] on input "text" at bounding box center [465, 142] width 76 height 14
paste input "4,179.00"
click at [539, 140] on input "text" at bounding box center [563, 142] width 76 height 14
drag, startPoint x: 587, startPoint y: 141, endPoint x: 524, endPoint y: 150, distance: 64.4
click at [524, 150] on td "UNEMPOYMENT New Non Employment Income" at bounding box center [571, 147] width 106 height 32
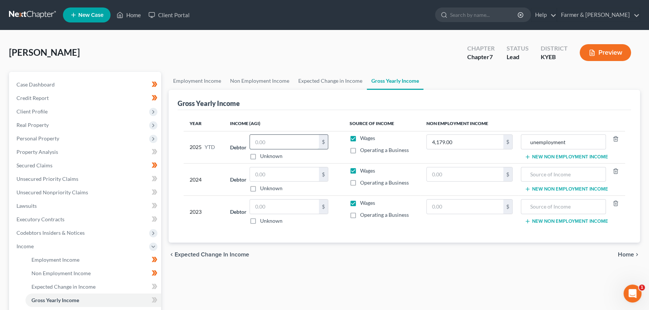
click at [265, 142] on input "text" at bounding box center [284, 142] width 69 height 14
click at [301, 273] on div "Employment Income Non Employment Income Expected Change in Income Gross Yearly …" at bounding box center [404, 248] width 479 height 352
click at [288, 142] on input "11,378.95" at bounding box center [284, 142] width 69 height 14
click at [309, 47] on div "[PERSON_NAME] Upgraded Chapter Chapter 7 Status Lead District KYEB Preview" at bounding box center [324, 55] width 631 height 33
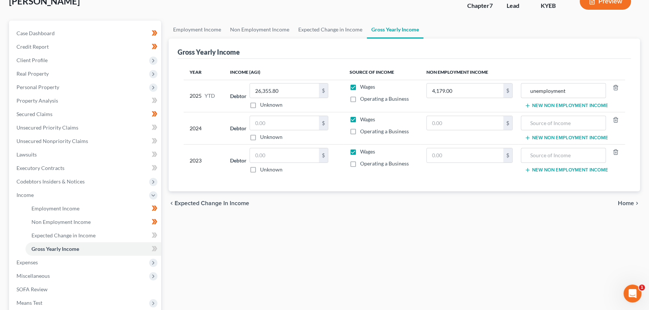
scroll to position [136, 0]
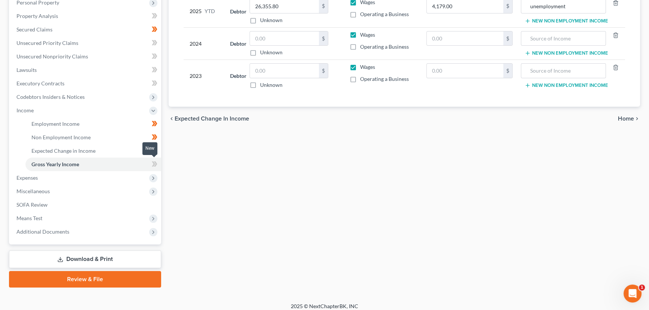
click at [158, 166] on span at bounding box center [154, 165] width 13 height 11
click at [188, 183] on div "Employment Income Non Employment Income Expected Change in Income Gross Yearly …" at bounding box center [404, 112] width 479 height 352
click at [54, 105] on span "Income" at bounding box center [85, 110] width 151 height 13
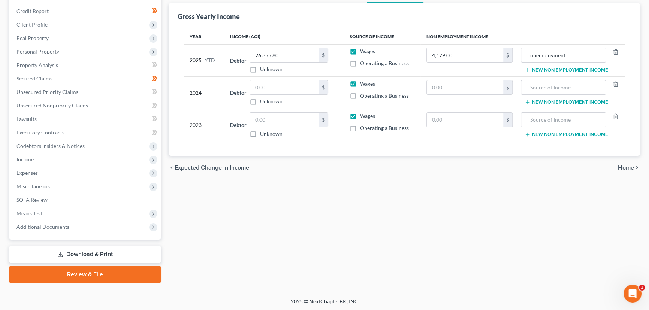
click at [242, 247] on div "Employment Income Non Employment Income Expected Change in Income Gross Yearly …" at bounding box center [404, 134] width 479 height 298
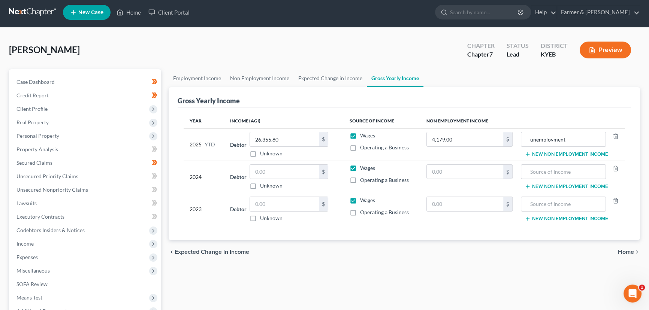
scroll to position [0, 0]
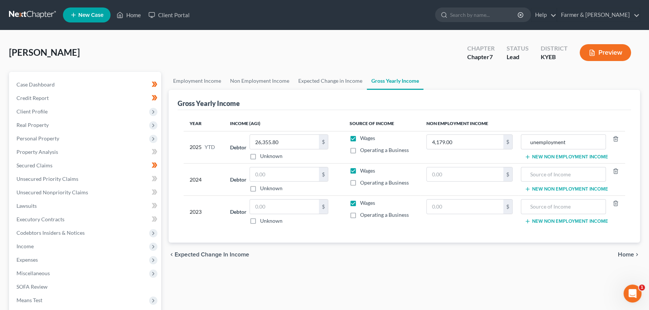
click at [242, 54] on div "[PERSON_NAME] Upgraded Chapter Chapter 7 Status Lead District KYEB Preview" at bounding box center [324, 55] width 631 height 33
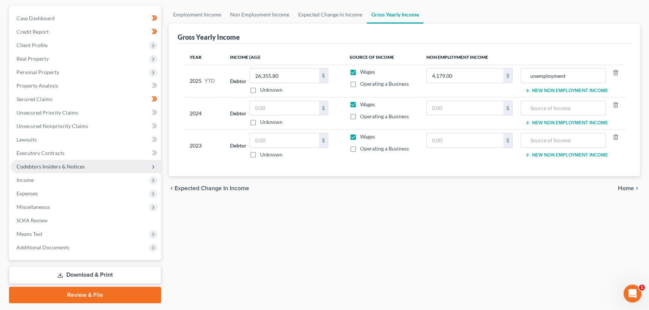
scroll to position [68, 0]
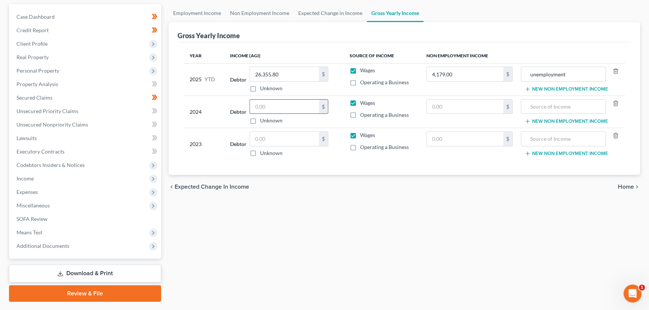
click at [295, 108] on input "text" at bounding box center [284, 107] width 69 height 14
click at [307, 225] on div "Employment Income Non Employment Income Expected Change in Income Gross Yearly …" at bounding box center [404, 153] width 479 height 298
click at [255, 133] on input "text" at bounding box center [284, 139] width 69 height 14
click at [357, 213] on div "Employment Income Non Employment Income Expected Change in Income Gross Yearly …" at bounding box center [404, 153] width 479 height 298
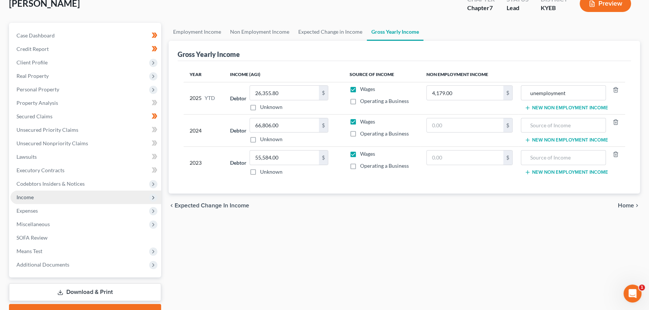
scroll to position [0, 0]
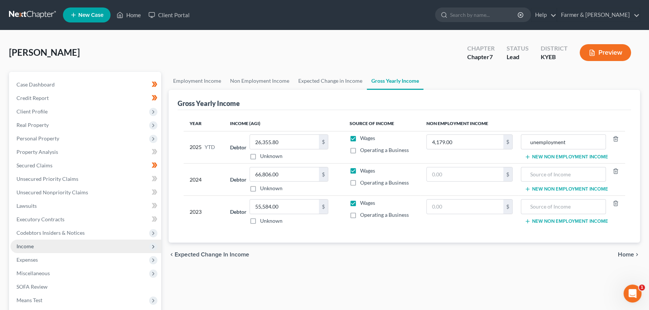
click at [35, 245] on span "Income" at bounding box center [85, 246] width 151 height 13
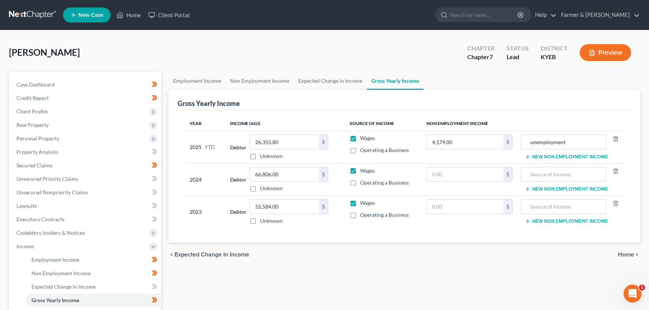
click at [195, 282] on div "Employment Income Non Employment Income Expected Change in Income Gross Yearly …" at bounding box center [404, 248] width 479 height 352
click at [43, 82] on span "Case Dashboard" at bounding box center [35, 84] width 38 height 6
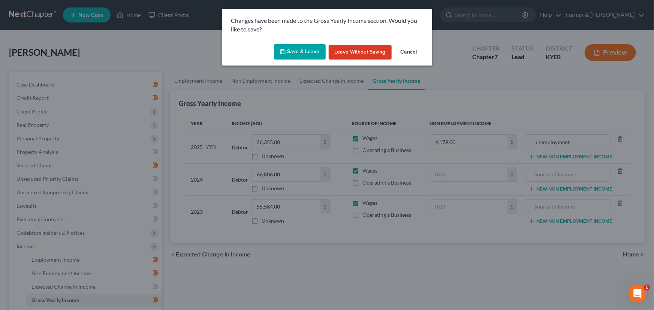
click at [282, 54] on icon "button" at bounding box center [283, 51] width 4 height 4
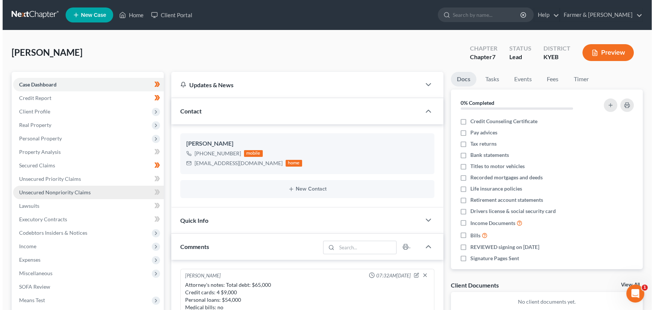
scroll to position [17, 0]
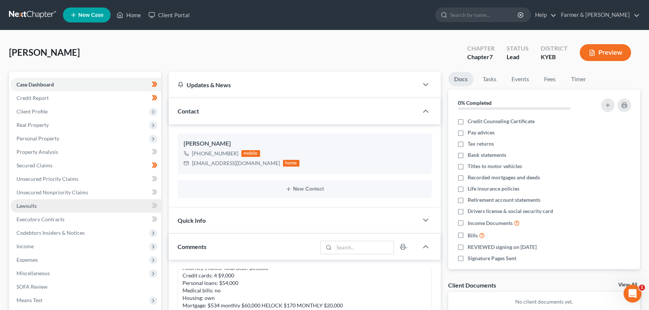
click at [36, 206] on span "Lawsuits" at bounding box center [26, 206] width 20 height 6
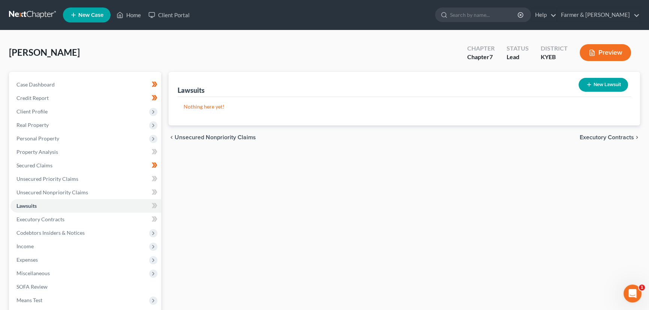
click at [611, 84] on button "New Lawsuit" at bounding box center [602, 85] width 49 height 14
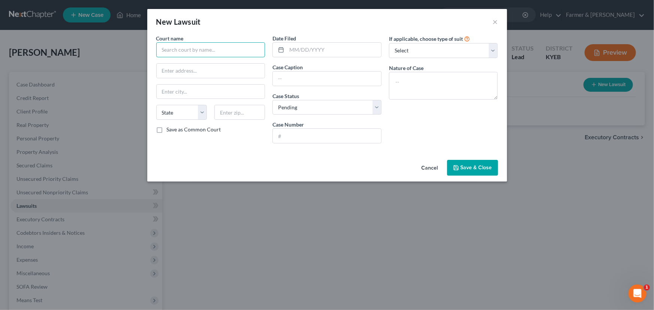
click at [196, 46] on input "text" at bounding box center [210, 49] width 109 height 15
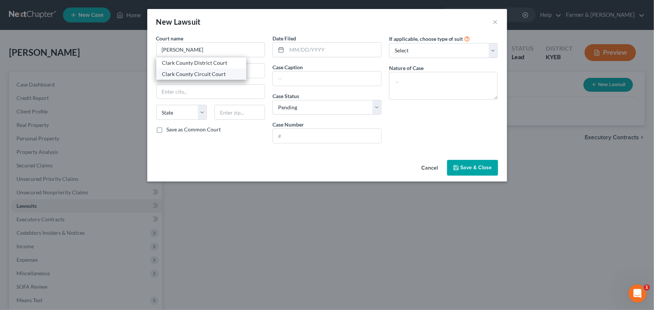
click at [206, 79] on div "Clark County Circuit Court" at bounding box center [201, 74] width 90 height 11
click at [313, 54] on input "text" at bounding box center [334, 50] width 94 height 14
paste input "[DATE]"
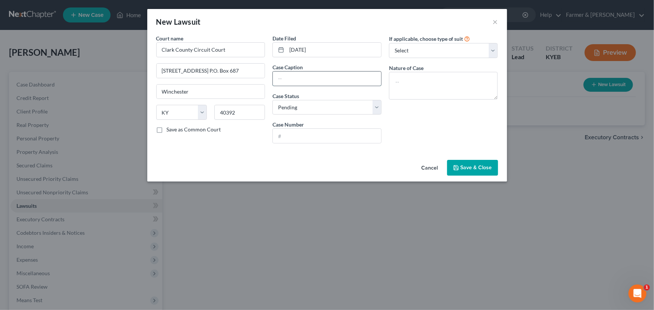
click at [280, 85] on input "text" at bounding box center [327, 79] width 108 height 14
paste input "JPMORGAN CHASE BANK, N.A. VS. [PERSON_NAME]"
paste input "24-CI-00012"
click at [294, 138] on input "24-CI-00012" at bounding box center [327, 136] width 108 height 14
click at [409, 114] on div "If applicable, choose type of suit Select Repossession Garnishment Foreclosure …" at bounding box center [443, 91] width 116 height 115
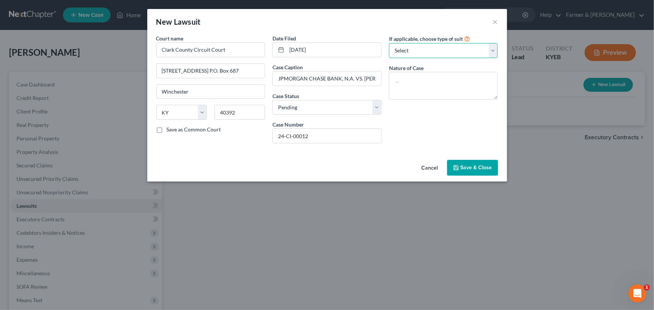
click at [416, 51] on select "Select Repossession Garnishment Foreclosure Attached, Seized, Or Levied Other" at bounding box center [443, 50] width 109 height 15
click at [389, 43] on select "Select Repossession Garnishment Foreclosure Attached, Seized, Or Levied Other" at bounding box center [443, 50] width 109 height 15
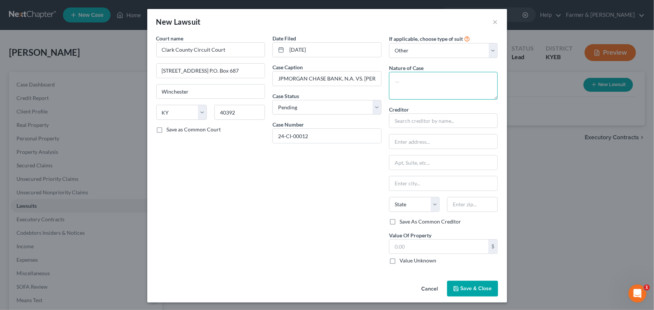
click at [426, 75] on textarea at bounding box center [443, 86] width 109 height 28
click at [416, 122] on input "text" at bounding box center [443, 120] width 109 height 15
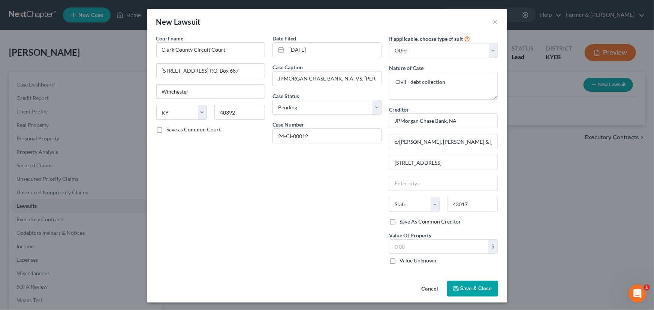
click at [327, 191] on div "Date Filed [DATE] Case Caption JPMORGAN CHASE BANK, N.A. VS. [PERSON_NAME], [PE…" at bounding box center [327, 152] width 116 height 236
click at [396, 243] on input "text" at bounding box center [438, 247] width 99 height 14
click at [337, 245] on div "Date Filed [DATE] Case Caption JPMORGAN CHASE BANK, N.A. VS. [PERSON_NAME], [PE…" at bounding box center [327, 152] width 116 height 236
drag, startPoint x: 315, startPoint y: 136, endPoint x: 236, endPoint y: 142, distance: 79.3
click at [236, 142] on div "Court name * [GEOGRAPHIC_DATA] [STREET_ADDRESS] P.O. [GEOGRAPHIC_DATA] [US_STAT…" at bounding box center [326, 152] width 349 height 236
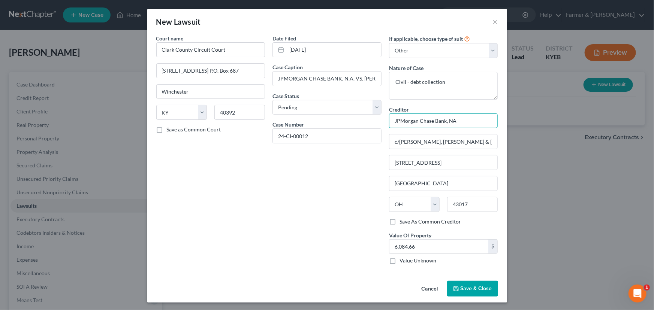
drag, startPoint x: 459, startPoint y: 116, endPoint x: 388, endPoint y: 125, distance: 71.0
click at [389, 125] on input "JPMorgan Chase Bank, NA" at bounding box center [443, 120] width 109 height 15
click at [423, 245] on input "6,084.66" at bounding box center [438, 247] width 99 height 14
click at [231, 248] on div "Court name * [GEOGRAPHIC_DATA] [STREET_ADDRESS] P.O. [GEOGRAPHIC_DATA] [US_STAT…" at bounding box center [210, 152] width 116 height 236
drag, startPoint x: 472, startPoint y: 283, endPoint x: 154, endPoint y: 246, distance: 319.8
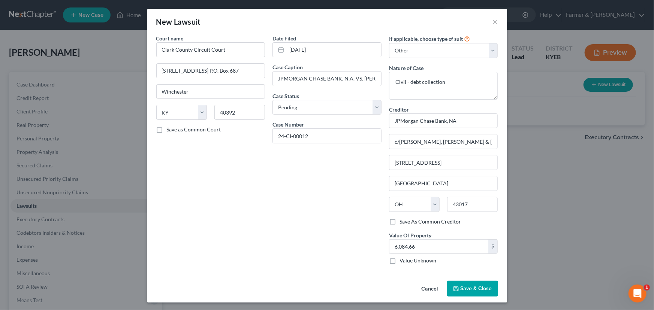
click at [472, 283] on button "Save & Close" at bounding box center [472, 289] width 51 height 16
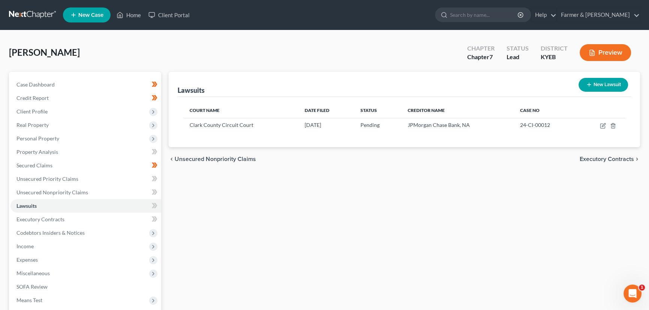
click at [197, 215] on div "Lawsuits New Lawsuit Court Name Date Filed Status Creditor Name Case No [GEOGRA…" at bounding box center [404, 221] width 479 height 298
click at [159, 205] on span at bounding box center [154, 206] width 13 height 11
click at [190, 210] on div "Lawsuits New Lawsuit Court Name Date Filed Status Creditor Name Case No [GEOGRA…" at bounding box center [404, 221] width 479 height 298
click at [60, 140] on span "Personal Property" at bounding box center [85, 138] width 151 height 13
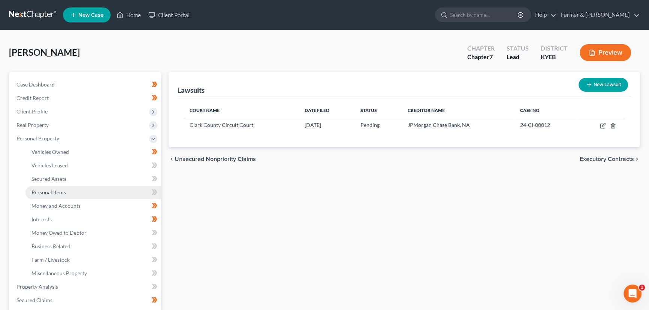
click at [71, 192] on link "Personal Items" at bounding box center [93, 192] width 136 height 13
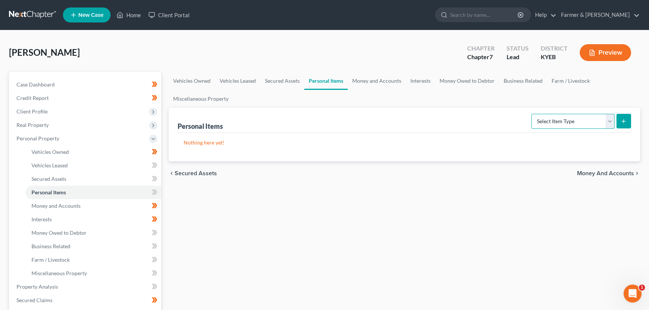
click at [572, 122] on select "Select Item Type Clothing Collectibles Of Value Electronics Firearms Household …" at bounding box center [572, 121] width 83 height 15
click at [532, 114] on select "Select Item Type Clothing Collectibles Of Value Electronics Firearms Household …" at bounding box center [572, 121] width 83 height 15
click at [617, 123] on button "submit" at bounding box center [623, 121] width 15 height 15
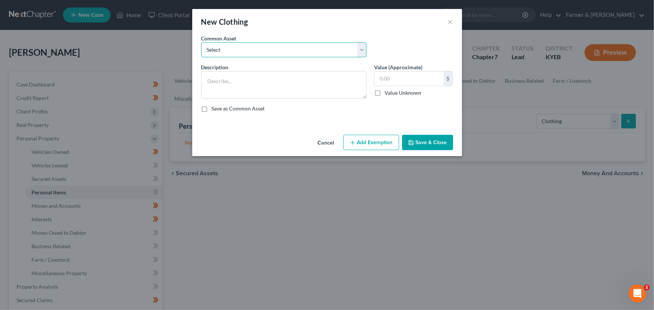
click at [244, 48] on select "Select misc. clothing for 1 adult misc. clothing for 2 adults and 2 children mi…" at bounding box center [283, 49] width 165 height 15
click at [201, 42] on select "Select misc. clothing for 1 adult misc. clothing for 2 adults and 2 children mi…" at bounding box center [283, 49] width 165 height 15
click at [210, 87] on textarea "misc. clothing for 1 adult" at bounding box center [283, 85] width 165 height 28
click at [273, 84] on textarea "Misc. clothing for 1 adult" at bounding box center [283, 85] width 165 height 28
click at [267, 91] on textarea "Misc. clothing for 1 adult" at bounding box center [283, 85] width 165 height 28
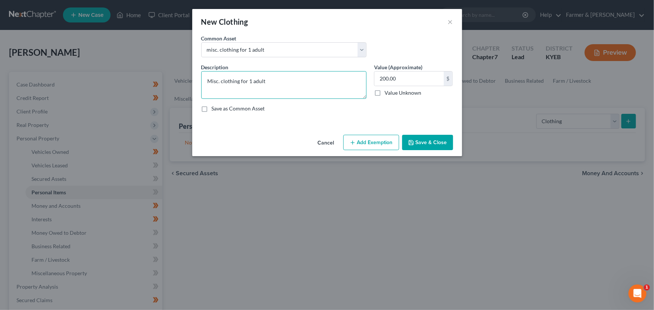
paste textarea "⦁ Value listed is given age and condition of items and is not mean to reflect r…"
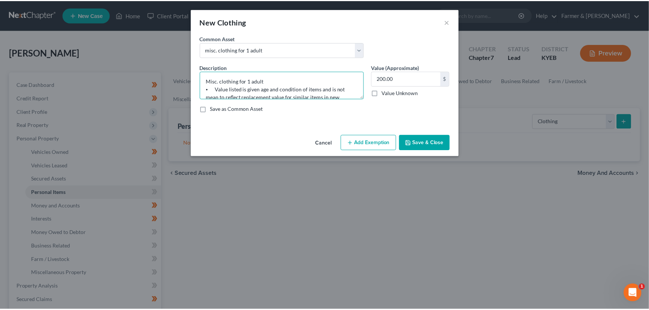
scroll to position [17, 0]
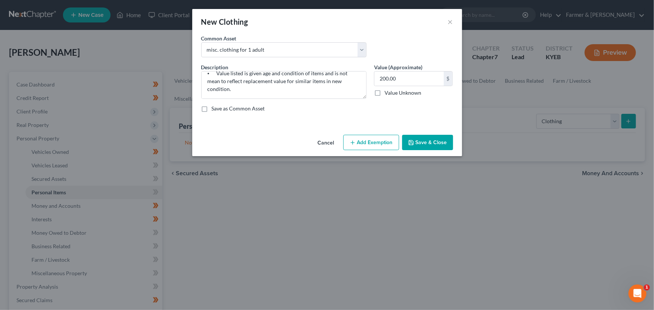
click at [334, 118] on div "An exemption set must first be selected from the Filing Information section. Co…" at bounding box center [327, 82] width 270 height 97
click at [356, 143] on button "Add Exemption" at bounding box center [371, 143] width 56 height 16
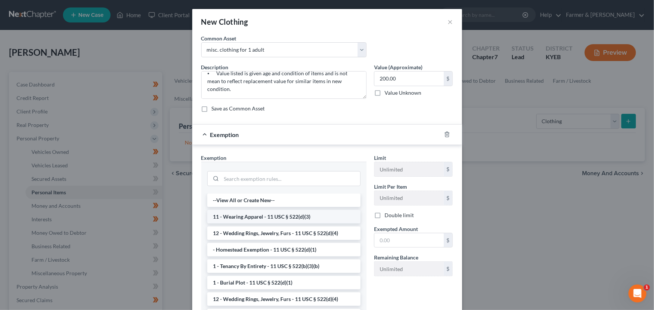
click at [261, 211] on li "11 - Wearing Apparel - 11 USC § 522(d)(3)" at bounding box center [283, 216] width 153 height 13
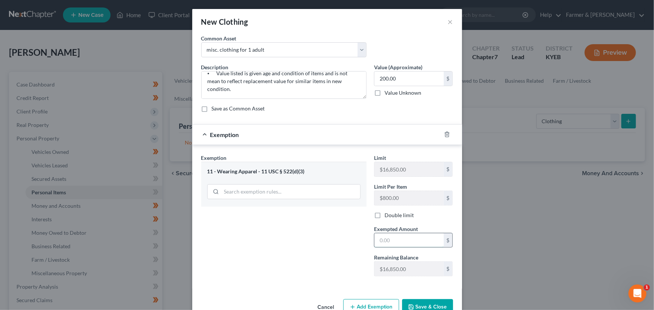
click at [378, 242] on input "text" at bounding box center [408, 240] width 69 height 14
click at [387, 137] on div "Exemption $200.00" at bounding box center [316, 135] width 249 height 20
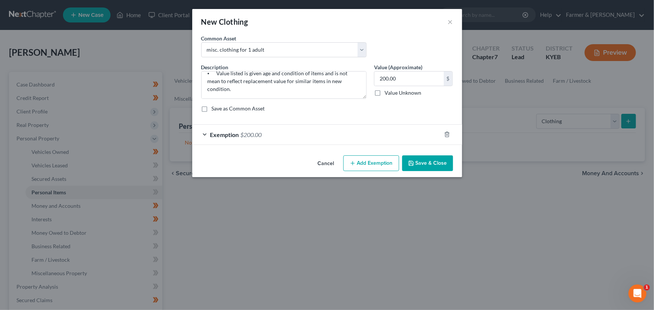
click at [427, 164] on button "Save & Close" at bounding box center [427, 163] width 51 height 16
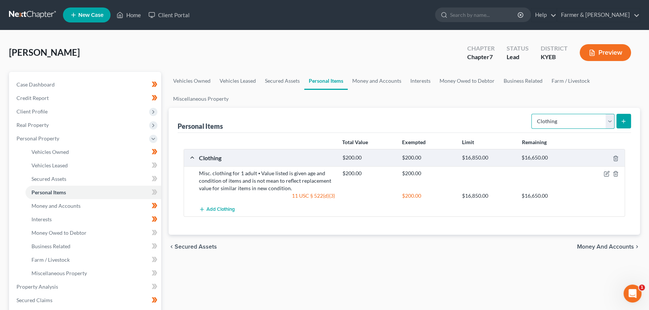
click at [559, 124] on select "Select Item Type Clothing Collectibles Of Value Electronics Firearms Household …" at bounding box center [572, 121] width 83 height 15
click at [532, 114] on select "Select Item Type Clothing Collectibles Of Value Electronics Firearms Household …" at bounding box center [572, 121] width 83 height 15
click at [623, 119] on icon "submit" at bounding box center [623, 121] width 6 height 6
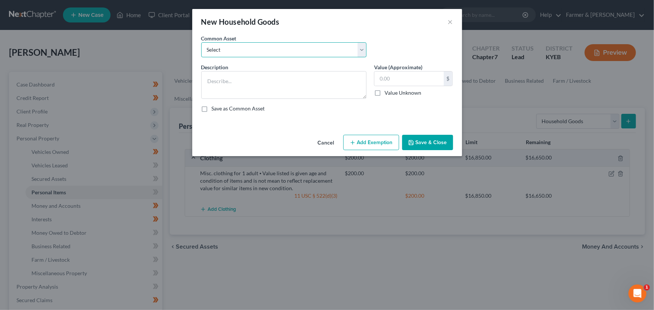
click at [239, 56] on select "Select small misc. household items: some decor (pictures/frames and misc. knick…" at bounding box center [283, 49] width 165 height 15
click at [201, 42] on select "Select small misc. household items: some decor (pictures/frames and misc. knick…" at bounding box center [283, 49] width 165 height 15
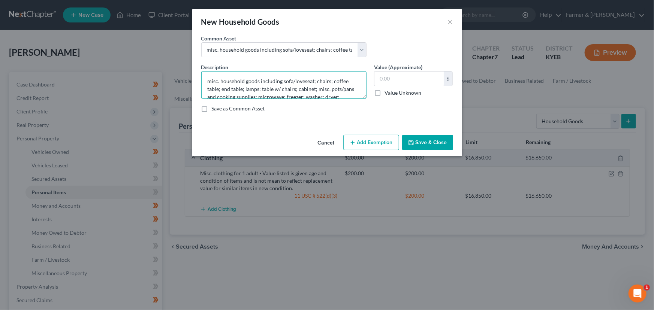
click at [210, 82] on textarea "misc. household goods including sofa/loveseat; chairs; coffee table; end table;…" at bounding box center [283, 85] width 165 height 28
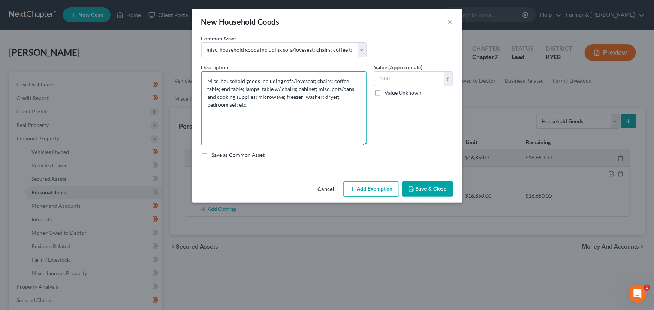
drag, startPoint x: 364, startPoint y: 94, endPoint x: 360, endPoint y: 142, distance: 47.7
click at [360, 142] on textarea "Misc. household goods including sofa/loveseat; chairs; coffee table; end table;…" at bounding box center [283, 108] width 165 height 74
click at [260, 109] on textarea "Misc. household goods including sofa/loveseat; chairs; coffee table; end table;…" at bounding box center [283, 108] width 165 height 75
drag, startPoint x: 331, startPoint y: 82, endPoint x: 231, endPoint y: 89, distance: 99.9
click at [231, 89] on textarea "Misc. household goods including sofa/loveseat; chairs; coffee table; end table;…" at bounding box center [283, 108] width 165 height 75
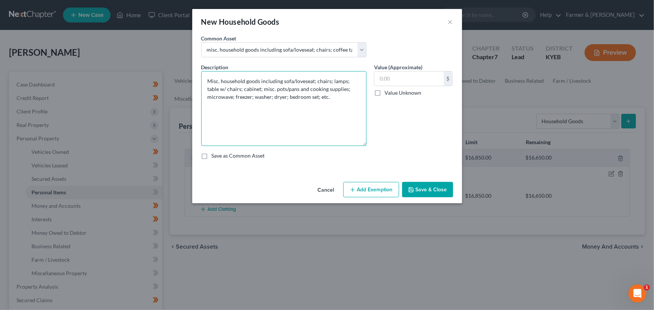
click at [250, 89] on textarea "Misc. household goods including sofa/loveseat; chairs; lamps; table w/ chairs; …" at bounding box center [283, 108] width 165 height 75
click at [249, 90] on textarea "Misc. household goods including sofa/loveseat; chairs; lamps; table w/ chairs; …" at bounding box center [283, 108] width 165 height 75
click at [288, 99] on textarea "Misc. household goods including sofa/loveseat; chairs; lamps; table w/ chairs; …" at bounding box center [283, 108] width 165 height 75
click at [335, 97] on textarea "Misc. household goods including sofa/loveseat; chairs; lamps; table w/ chairs; …" at bounding box center [283, 108] width 165 height 75
paste textarea "⦁ Value listed is given age and condition of items and is not mean to reflect r…"
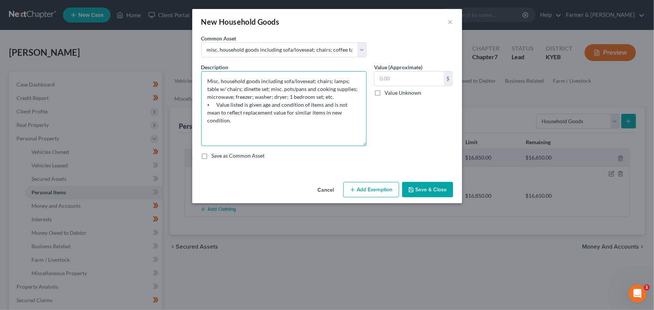
click at [339, 96] on textarea "Misc. household goods including sofa/loveseat; chairs; lamps; table w/ chairs; …" at bounding box center [283, 108] width 165 height 75
click at [235, 97] on textarea "Misc. household goods including sofa/loveseat; chairs; lamps; table w/ chairs; …" at bounding box center [283, 108] width 165 height 75
click at [218, 106] on textarea "Misc. household goods including sofa/loveseat; chairs; lamps; table w/ chairs; …" at bounding box center [283, 108] width 165 height 75
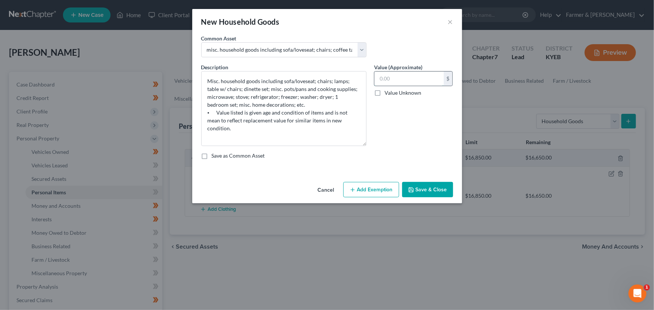
click at [388, 81] on input "text" at bounding box center [408, 79] width 69 height 14
click at [366, 188] on button "Add Exemption" at bounding box center [371, 190] width 56 height 16
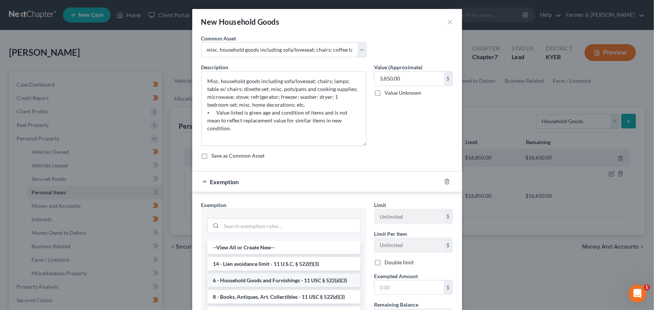
click at [250, 281] on li "6 - Household Goods and Furnishings - 11 USC § 522(d)(3)" at bounding box center [283, 280] width 153 height 13
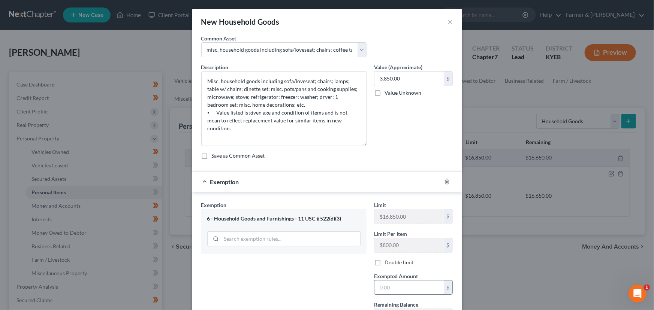
click at [396, 290] on input "text" at bounding box center [408, 288] width 69 height 14
click at [345, 183] on div "Exemption $3,850.00" at bounding box center [316, 182] width 249 height 20
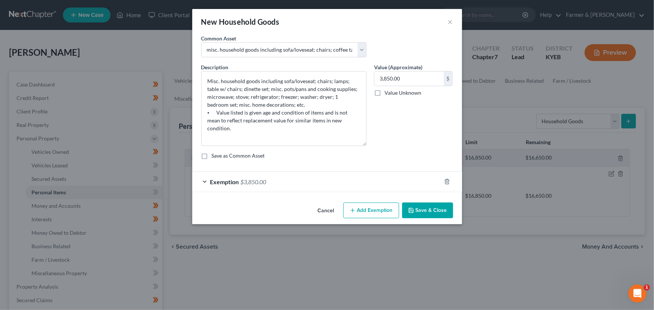
click at [418, 215] on button "Save & Close" at bounding box center [427, 211] width 51 height 16
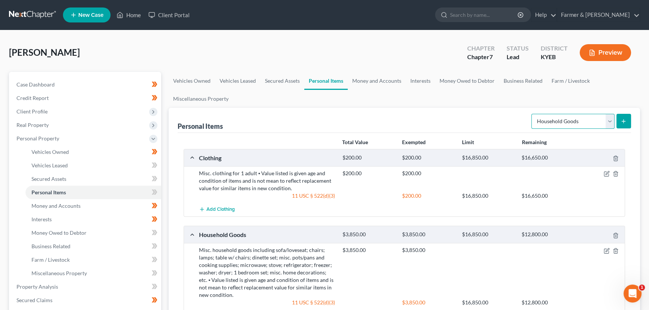
click at [533, 124] on select "Select Item Type Clothing Collectibles Of Value Electronics Firearms Household …" at bounding box center [572, 121] width 83 height 15
click at [532, 114] on select "Select Item Type Clothing Collectibles Of Value Electronics Firearms Household …" at bounding box center [572, 121] width 83 height 15
click at [624, 120] on icon "submit" at bounding box center [623, 121] width 6 height 6
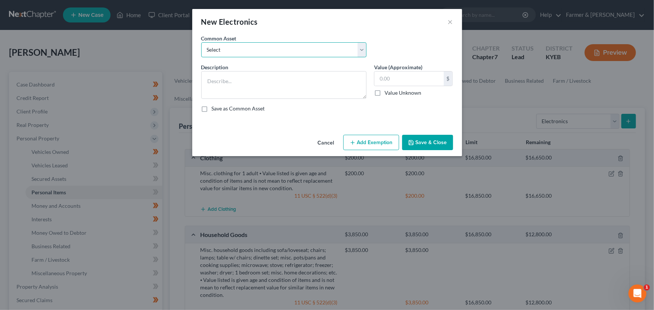
click at [296, 48] on select "Select Televisions; DVD Players; Gaming systems; Home Computer ⦁ Value listed i…" at bounding box center [283, 49] width 165 height 15
click at [201, 42] on select "Select Televisions; DVD Players; Gaming systems; Home Computer ⦁ Value listed i…" at bounding box center [283, 49] width 165 height 15
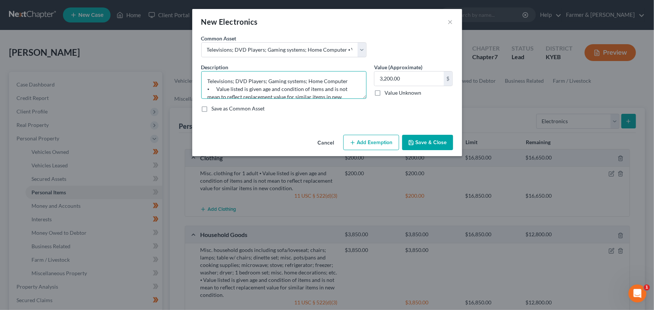
drag, startPoint x: 306, startPoint y: 82, endPoint x: 346, endPoint y: 79, distance: 39.8
click at [346, 79] on textarea "Televisions; DVD Players; Gaming systems; Home Computer ⦁ Value listed is given…" at bounding box center [283, 85] width 165 height 28
click at [364, 140] on button "Add Exemption" at bounding box center [371, 143] width 56 height 16
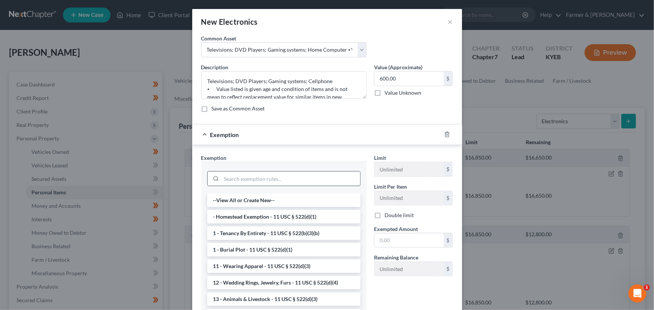
click at [272, 178] on input "search" at bounding box center [290, 179] width 139 height 14
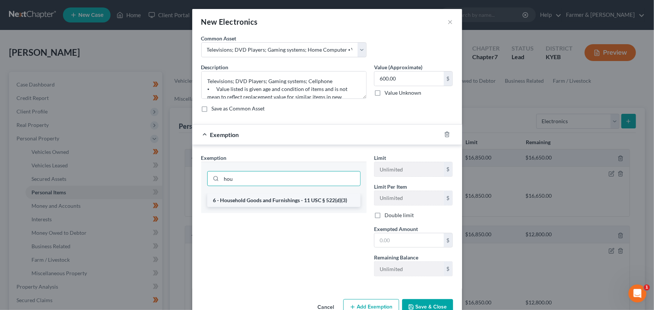
click at [286, 204] on li "6 - Household Goods and Furnishings - 11 USC § 522(d)(3)" at bounding box center [283, 200] width 153 height 13
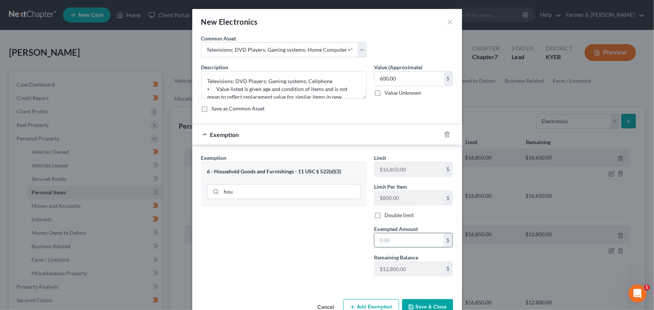
click at [386, 242] on input "text" at bounding box center [408, 240] width 69 height 14
click at [357, 138] on div "Exemption $600.00" at bounding box center [316, 135] width 249 height 20
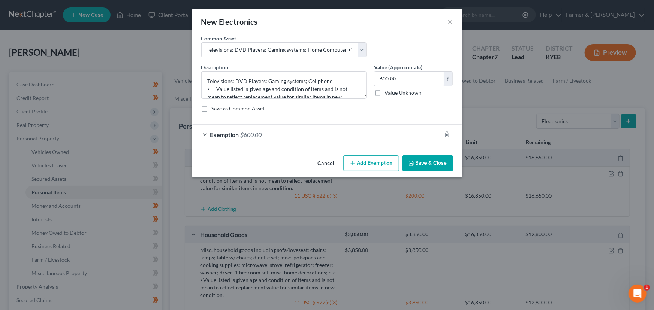
click at [406, 162] on button "Save & Close" at bounding box center [427, 163] width 51 height 16
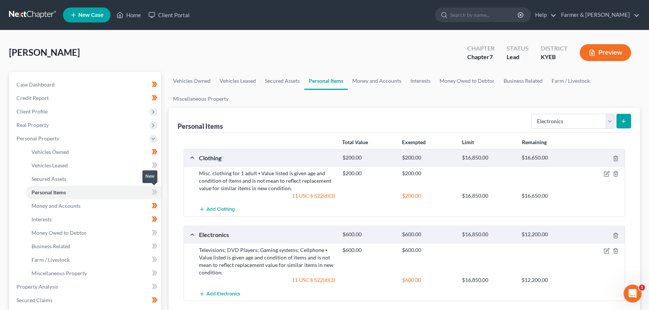
click at [155, 194] on icon at bounding box center [155, 192] width 3 height 5
click at [165, 177] on div "Vehicles Owned Vehicles Leased Secured Assets Personal Items Money and Accounts…" at bounding box center [404, 288] width 479 height 433
click at [64, 133] on span "Personal Property" at bounding box center [85, 138] width 151 height 13
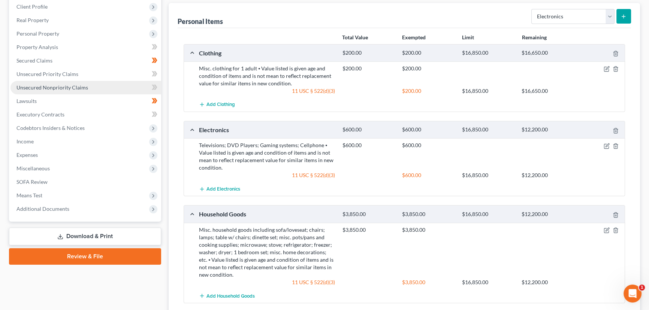
scroll to position [105, 0]
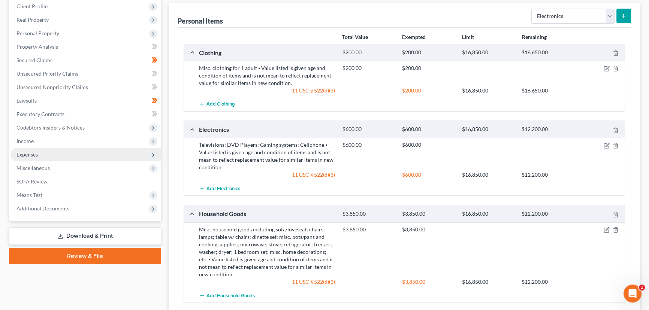
click at [36, 154] on span "Expenses" at bounding box center [26, 154] width 21 height 6
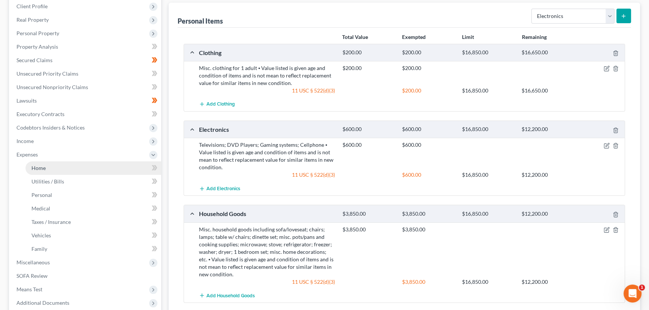
click at [45, 167] on span "Home" at bounding box center [38, 168] width 14 height 6
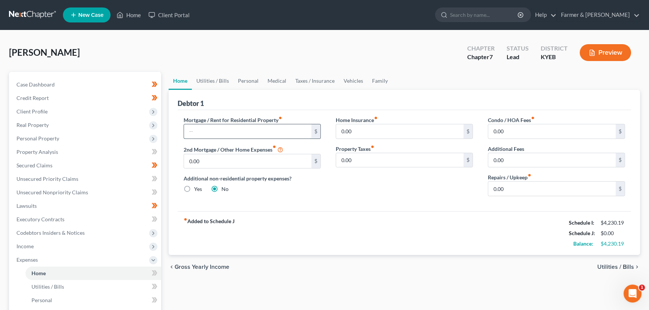
click at [222, 133] on input "text" at bounding box center [247, 131] width 127 height 14
click at [216, 82] on link "Utilities / Bills" at bounding box center [213, 81] width 42 height 18
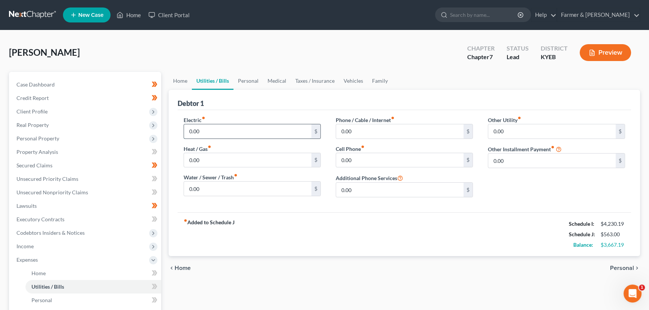
click at [210, 129] on input "0.00" at bounding box center [247, 131] width 127 height 14
click at [205, 184] on input "0.00" at bounding box center [247, 189] width 127 height 14
click at [394, 163] on input "0.00" at bounding box center [399, 160] width 127 height 14
click at [397, 128] on input "0.00" at bounding box center [399, 131] width 127 height 14
click at [255, 76] on link "Personal" at bounding box center [248, 81] width 30 height 18
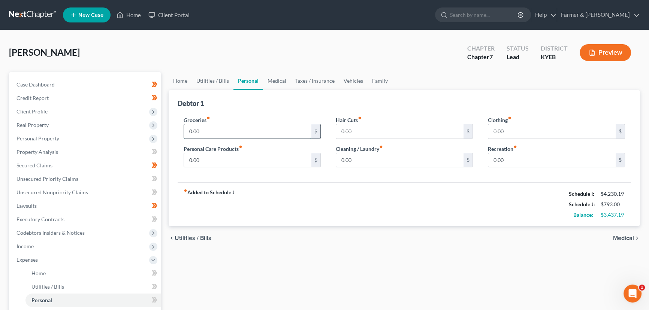
click at [214, 130] on input "0.00" at bounding box center [247, 131] width 127 height 14
click at [499, 130] on input "0.00" at bounding box center [551, 131] width 127 height 14
click at [301, 154] on input "0.00" at bounding box center [247, 160] width 127 height 14
click at [348, 160] on input "0.00" at bounding box center [399, 160] width 127 height 14
click at [349, 79] on link "Vehicles" at bounding box center [353, 81] width 28 height 18
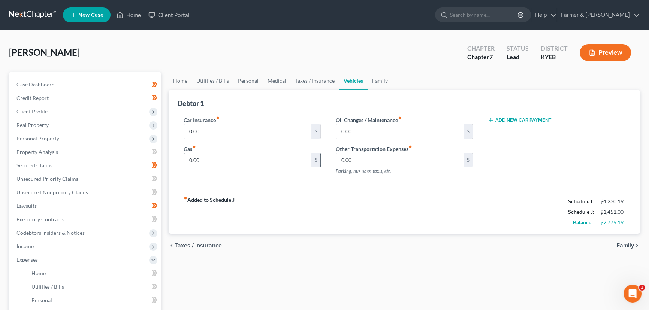
click at [202, 161] on input "0.00" at bounding box center [247, 160] width 127 height 14
click at [212, 125] on input "0.00" at bounding box center [247, 131] width 127 height 14
click at [212, 61] on div "[PERSON_NAME] Upgraded Chapter Chapter 7 Status Lead District KYEB Preview" at bounding box center [324, 55] width 631 height 33
click at [281, 216] on div "fiber_manual_record Added to Schedule J Schedule I: $4,230.19 Schedule J: $1,75…" at bounding box center [404, 212] width 453 height 44
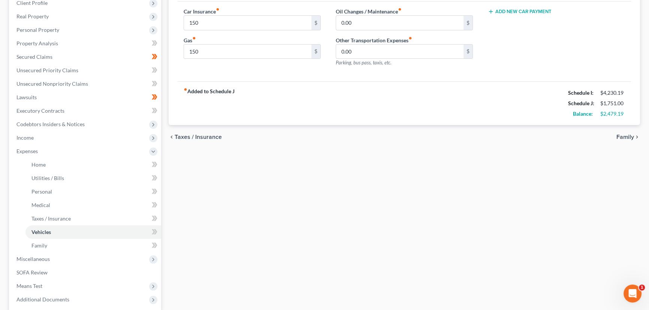
scroll to position [112, 0]
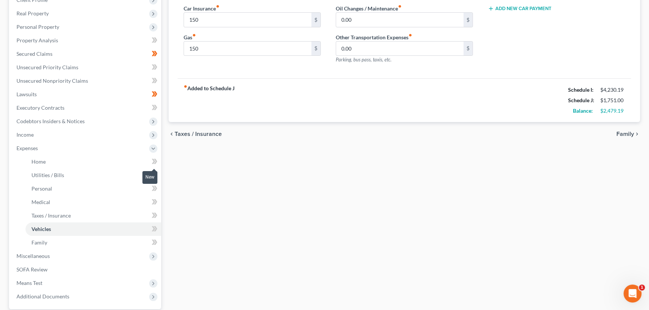
click at [157, 163] on icon at bounding box center [155, 161] width 6 height 9
click at [154, 170] on icon at bounding box center [155, 174] width 6 height 9
click at [154, 188] on icon at bounding box center [153, 188] width 3 height 5
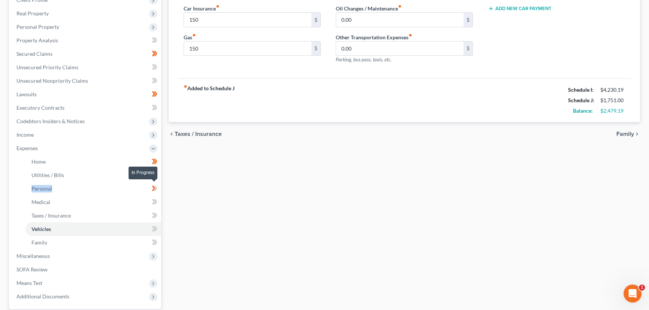
click at [154, 188] on icon at bounding box center [153, 188] width 3 height 5
click at [154, 227] on icon at bounding box center [153, 228] width 3 height 5
click at [189, 234] on div "Home Utilities / Bills Personal Medical Taxes / Insurance Vehicles Family Debto…" at bounding box center [404, 156] width 479 height 392
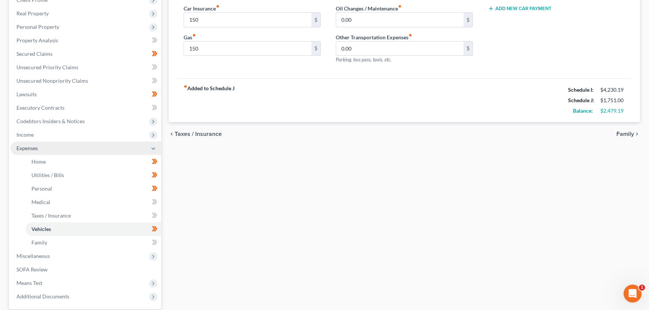
click at [63, 149] on span "Expenses" at bounding box center [85, 148] width 151 height 13
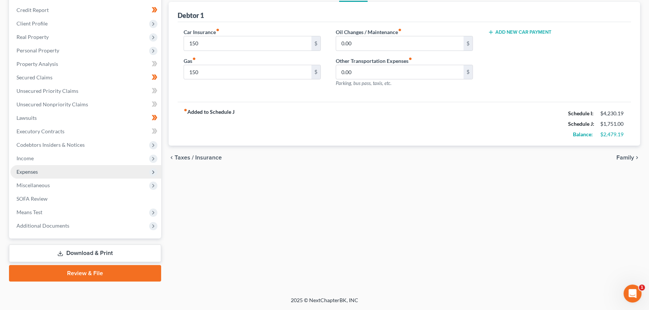
scroll to position [87, 0]
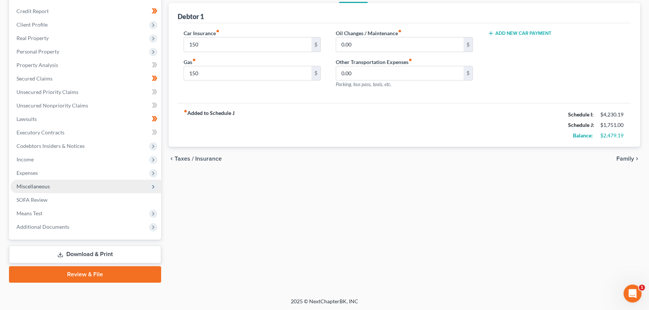
click at [49, 188] on span "Miscellaneous" at bounding box center [85, 186] width 151 height 13
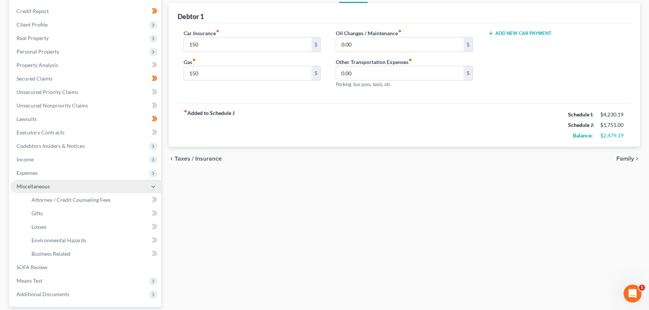
scroll to position [112, 0]
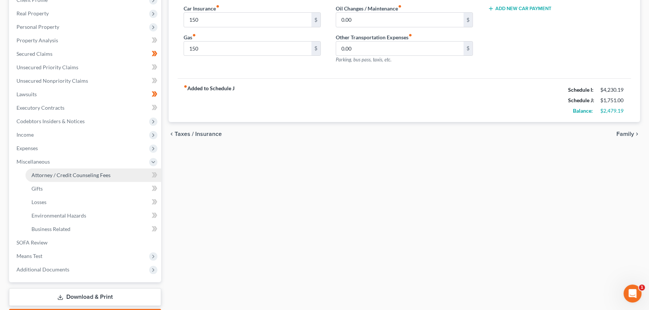
click at [70, 177] on span "Attorney / Credit Counseling Fees" at bounding box center [70, 175] width 79 height 6
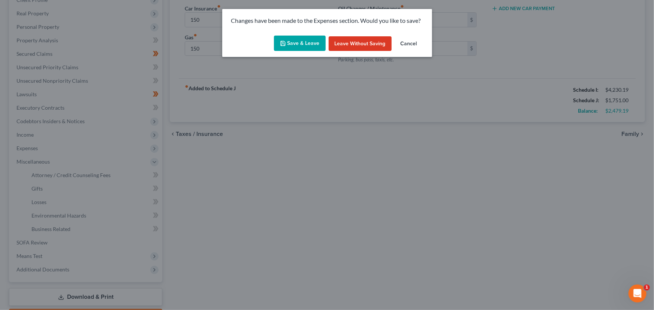
click at [298, 43] on button "Save & Leave" at bounding box center [300, 44] width 52 height 16
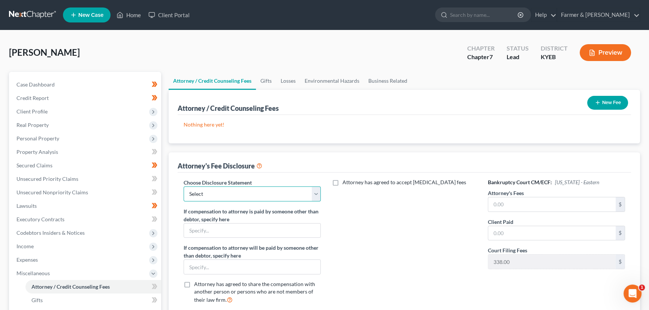
click at [215, 194] on select "Select Disclosure" at bounding box center [252, 194] width 137 height 15
click at [184, 187] on select "Select Disclosure" at bounding box center [252, 194] width 137 height 15
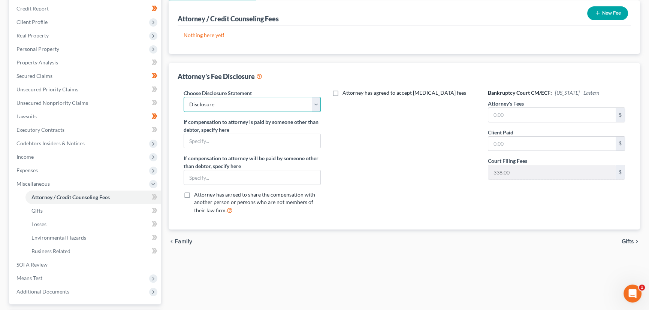
scroll to position [97, 0]
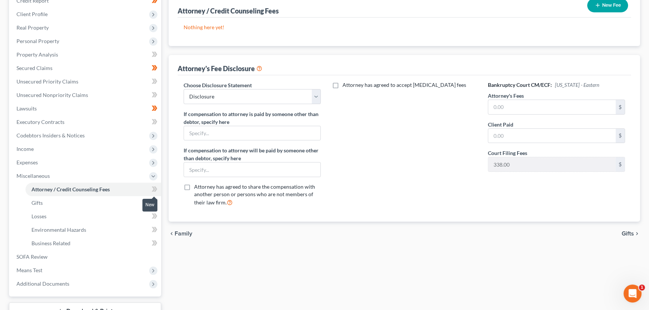
click at [158, 188] on span at bounding box center [154, 190] width 13 height 11
click at [175, 273] on div "Attorney / Credit Counseling Fees Gifts Losses Environmental Hazards Business R…" at bounding box center [404, 157] width 479 height 365
click at [76, 173] on span "Miscellaneous" at bounding box center [85, 175] width 151 height 13
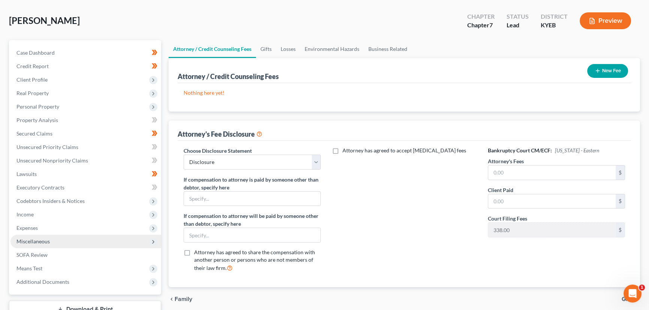
scroll to position [26, 0]
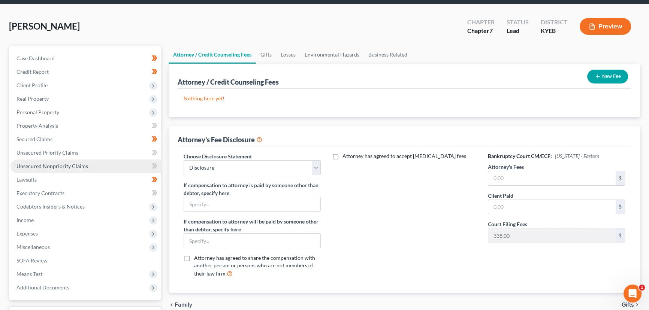
click at [68, 167] on span "Unsecured Nonpriority Claims" at bounding box center [52, 166] width 72 height 6
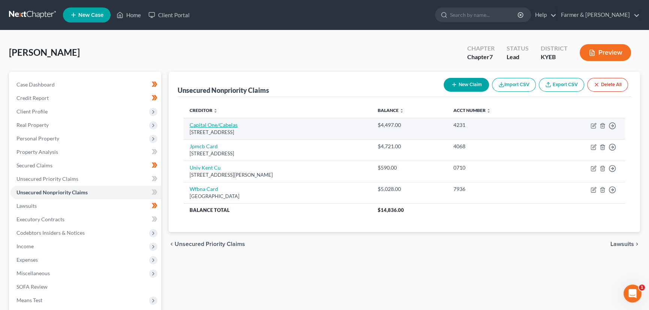
click at [233, 124] on link "Capital One/Cabelas" at bounding box center [214, 125] width 48 height 6
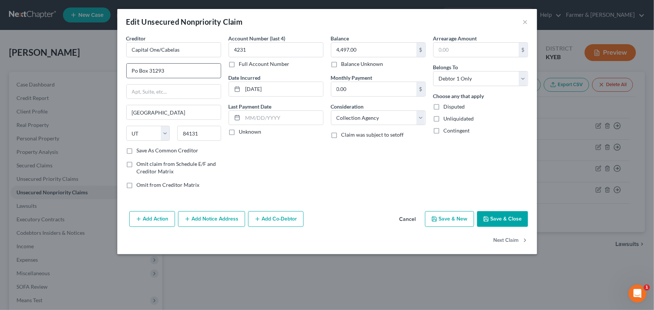
click at [138, 70] on input "Po Box 31293" at bounding box center [174, 71] width 94 height 14
click at [239, 135] on label "Unknown" at bounding box center [250, 131] width 22 height 7
click at [242, 133] on input "Unknown" at bounding box center [244, 130] width 5 height 5
click at [316, 170] on div "Account Number (last 4) 4231 Full Account Number Date Incurred [DATE] Last Paym…" at bounding box center [276, 114] width 102 height 160
click at [486, 217] on icon "button" at bounding box center [486, 219] width 4 height 4
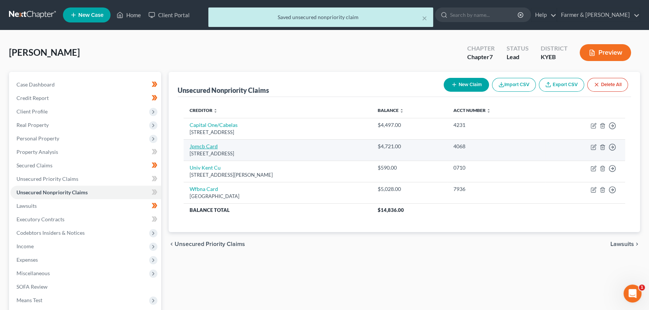
click at [209, 144] on link "Jpmcb Card" at bounding box center [204, 146] width 28 height 6
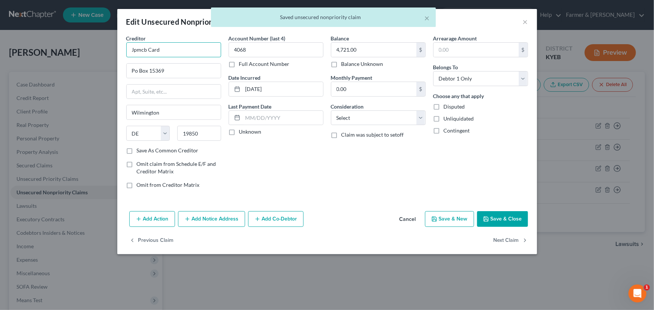
click at [148, 48] on input "Jpmcb Card" at bounding box center [173, 49] width 95 height 15
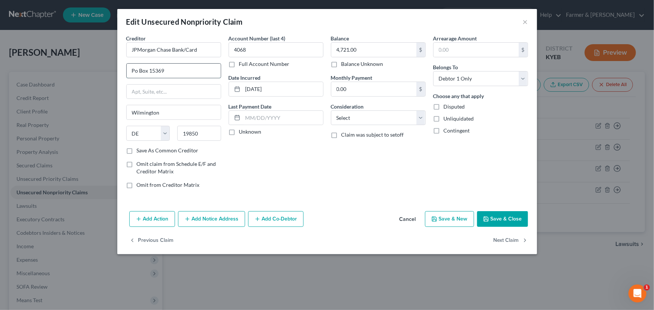
click at [138, 73] on input "Po Box 15369" at bounding box center [174, 71] width 94 height 14
click at [239, 135] on label "Unknown" at bounding box center [250, 131] width 22 height 7
click at [242, 133] on input "Unknown" at bounding box center [244, 130] width 5 height 5
click at [337, 119] on select "Select Cable / Satellite Services Collection Agency Credit Card Debt Debt Couns…" at bounding box center [378, 118] width 95 height 15
click at [331, 111] on select "Select Cable / Satellite Services Collection Agency Credit Card Debt Debt Couns…" at bounding box center [378, 118] width 95 height 15
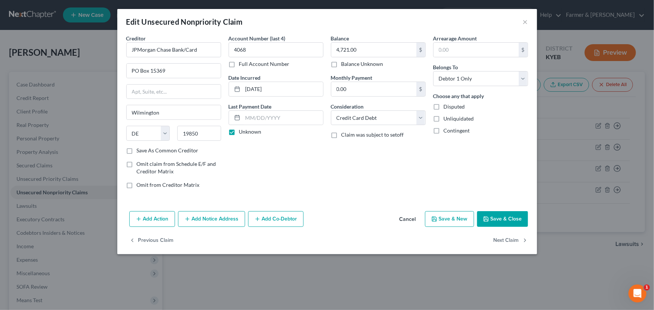
click at [405, 170] on div "Balance 4,721.00 $ Balance Unknown Balance Undetermined 4,721.00 $ Balance Unkn…" at bounding box center [378, 114] width 102 height 160
click at [486, 217] on icon "button" at bounding box center [486, 219] width 6 height 6
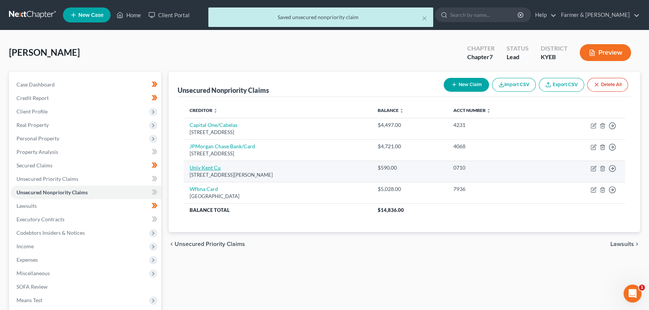
click at [209, 166] on link "Univ Kent Cu" at bounding box center [205, 167] width 31 height 6
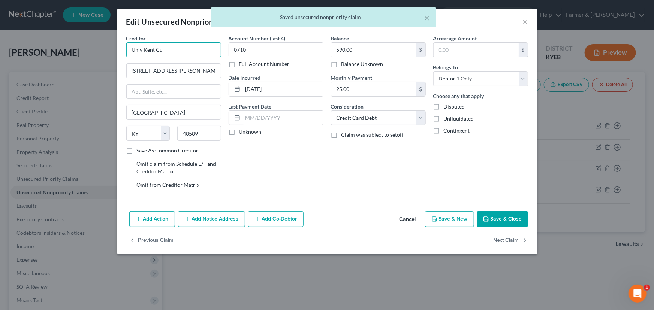
click at [187, 49] on input "Univ Kent Cu" at bounding box center [173, 49] width 95 height 15
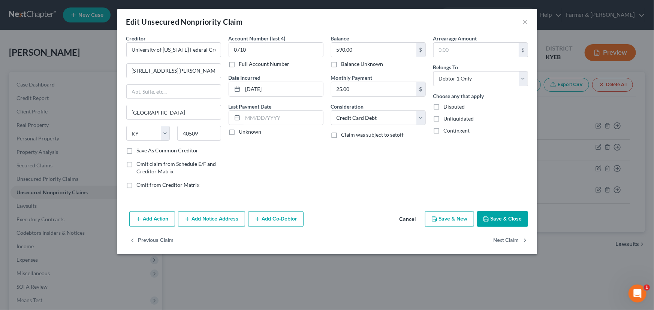
click at [239, 131] on label "Unknown" at bounding box center [250, 131] width 22 height 7
click at [242, 131] on input "Unknown" at bounding box center [244, 130] width 5 height 5
click at [318, 174] on div "Account Number (last 4) 0710 Full Account Number Date Incurred [DATE] Last Paym…" at bounding box center [276, 114] width 102 height 160
click at [494, 216] on button "Save & Close" at bounding box center [502, 219] width 51 height 16
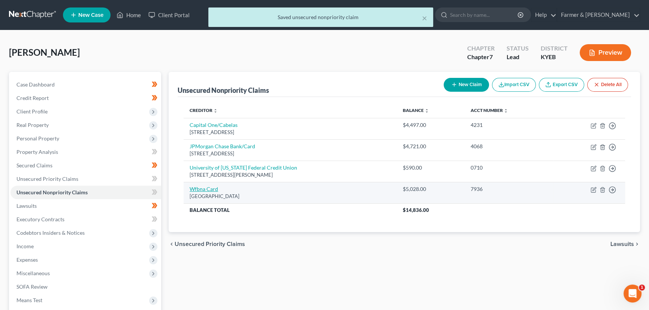
click at [214, 191] on link "Wfbna Card" at bounding box center [204, 189] width 28 height 6
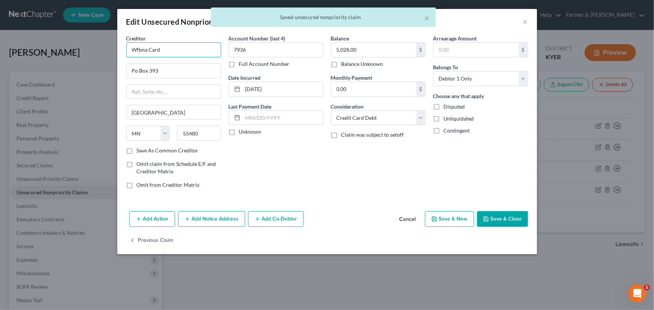
click at [148, 49] on input "Wfbna Card" at bounding box center [173, 49] width 95 height 15
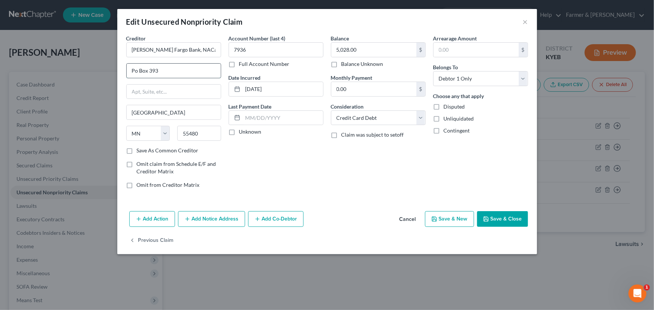
click at [171, 74] on input "Po Box 393" at bounding box center [174, 71] width 94 height 14
click at [264, 162] on div "Account Number (last 4) 7936 Full Account Number Date Incurred [DATE] Last Paym…" at bounding box center [276, 114] width 102 height 160
click at [239, 131] on label "Unknown" at bounding box center [250, 131] width 22 height 7
click at [242, 131] on input "Unknown" at bounding box center [244, 130] width 5 height 5
click at [484, 217] on icon "button" at bounding box center [486, 219] width 4 height 4
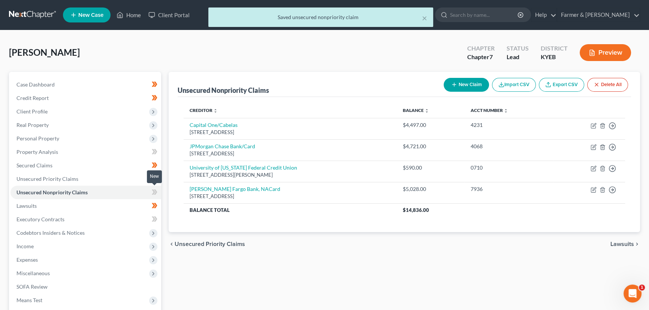
click at [157, 194] on icon at bounding box center [155, 192] width 6 height 9
click at [165, 175] on div "Unsecured Nonpriority Claims New Claim Import CSV Export CSV Delete All Credito…" at bounding box center [404, 221] width 479 height 298
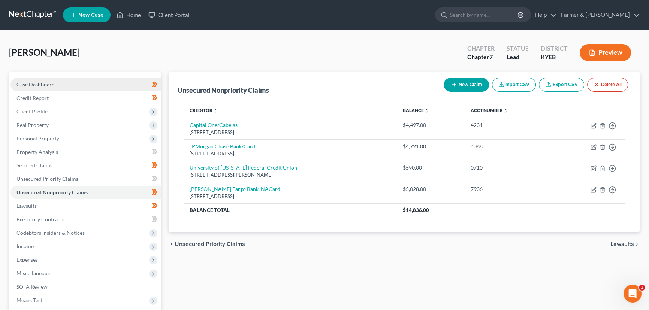
click at [54, 79] on link "Case Dashboard" at bounding box center [85, 84] width 151 height 13
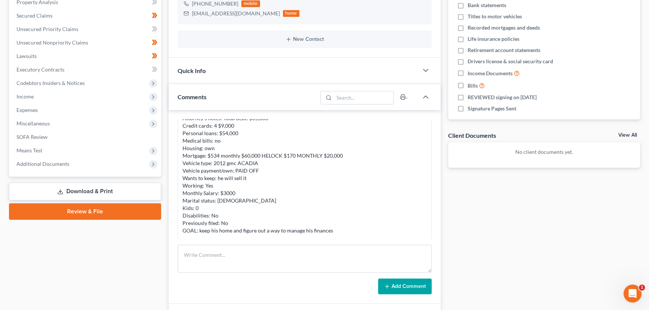
scroll to position [170, 0]
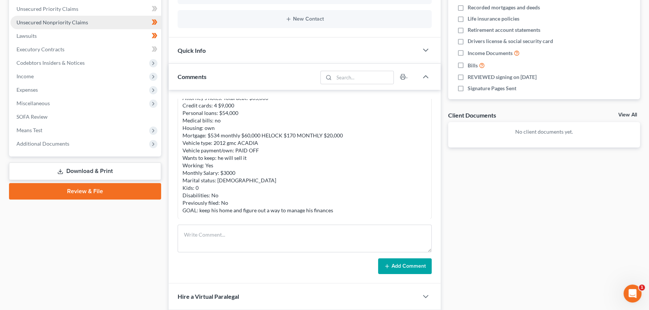
click at [65, 27] on link "Unsecured Nonpriority Claims" at bounding box center [85, 22] width 151 height 13
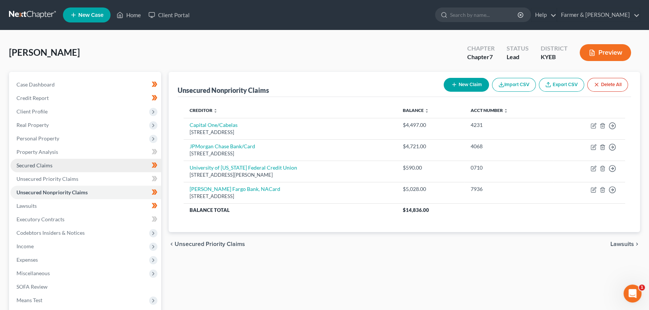
click at [42, 167] on span "Secured Claims" at bounding box center [34, 165] width 36 height 6
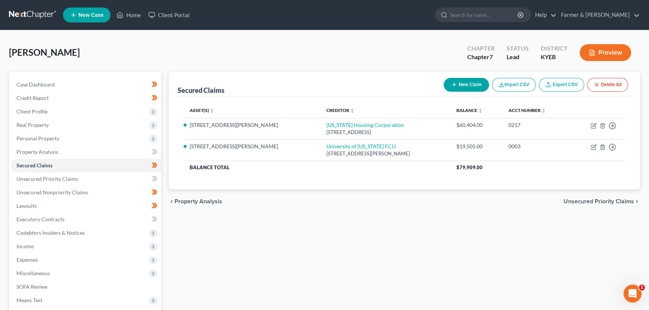
click at [315, 242] on div "Secured Claims New Claim Import CSV Export CSV Delete All Asset(s) expand_more …" at bounding box center [404, 221] width 479 height 298
click at [70, 82] on link "Case Dashboard" at bounding box center [85, 84] width 151 height 13
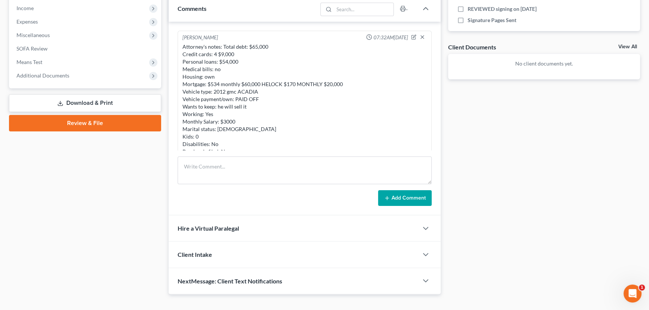
scroll to position [170, 0]
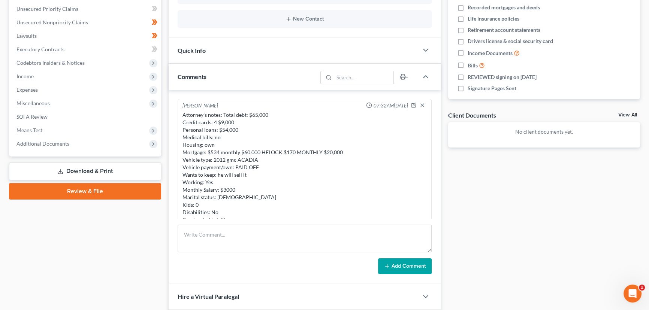
click at [120, 237] on div "Case Dashboard Payments Invoices Payments Payments Credit Report Client Profile" at bounding box center [85, 132] width 160 height 461
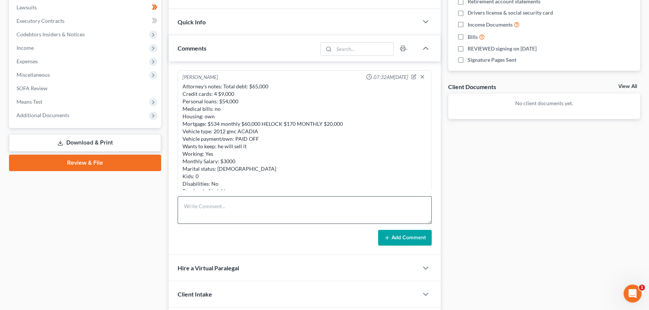
scroll to position [250, 0]
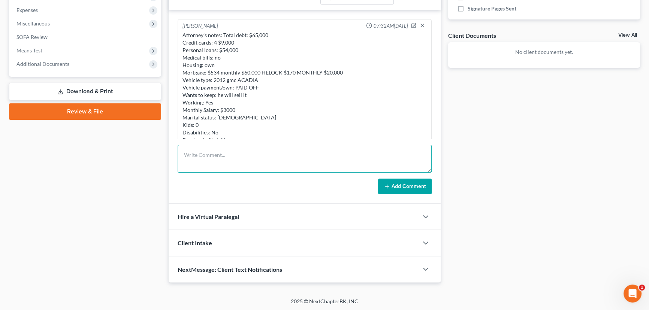
click at [207, 161] on textarea at bounding box center [305, 159] width 254 height 28
click at [243, 165] on textarea "Petition preparer notes:" at bounding box center [305, 159] width 254 height 28
paste textarea "⦁ Single, no dependents, home owner ⦁ Home market value of $132,517.00; MTG wit…"
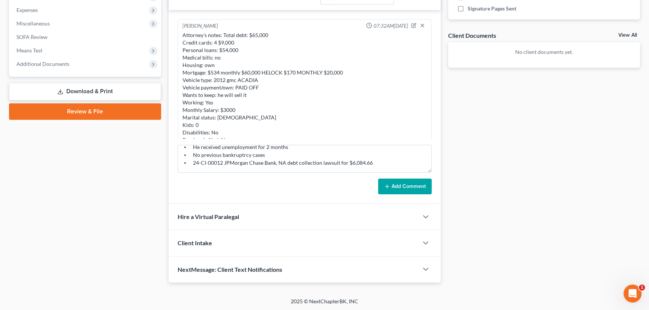
click at [393, 187] on button "Add Comment" at bounding box center [405, 187] width 54 height 16
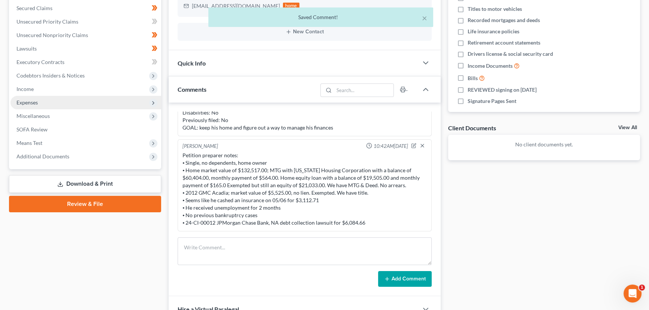
scroll to position [157, 0]
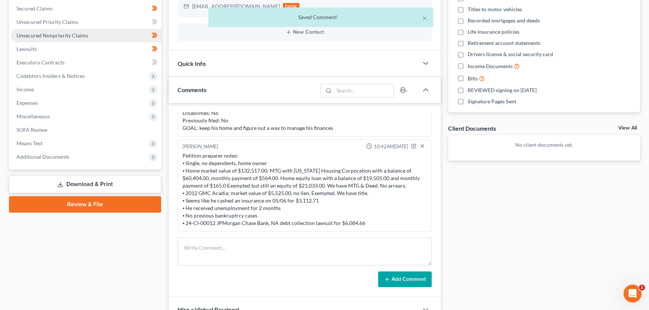
click at [99, 40] on link "Unsecured Nonpriority Claims" at bounding box center [85, 35] width 151 height 13
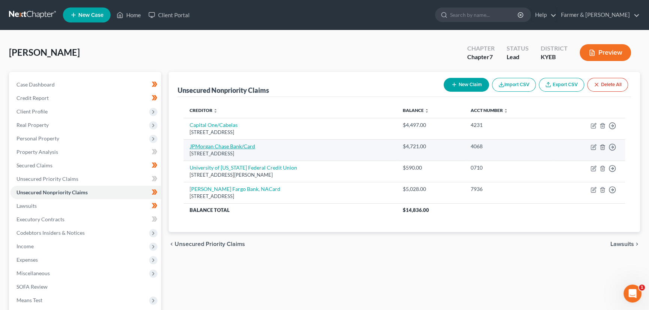
click at [229, 146] on link "JPMorgan Chase Bank/Card" at bounding box center [223, 146] width 66 height 6
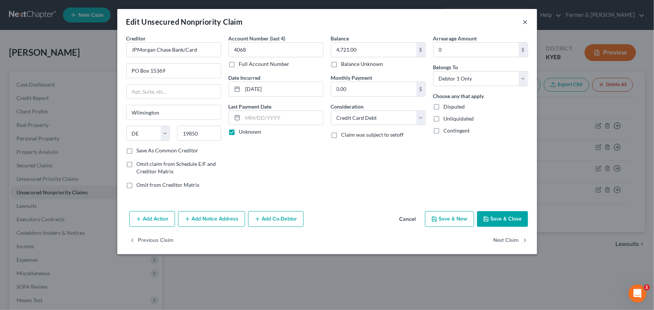
click at [524, 22] on button "×" at bounding box center [525, 21] width 5 height 9
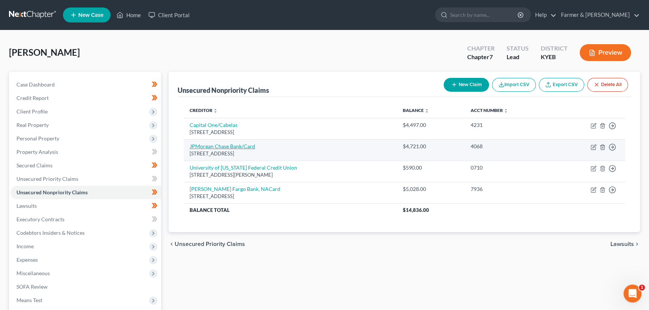
click at [234, 146] on link "JPMorgan Chase Bank/Card" at bounding box center [223, 146] width 66 height 6
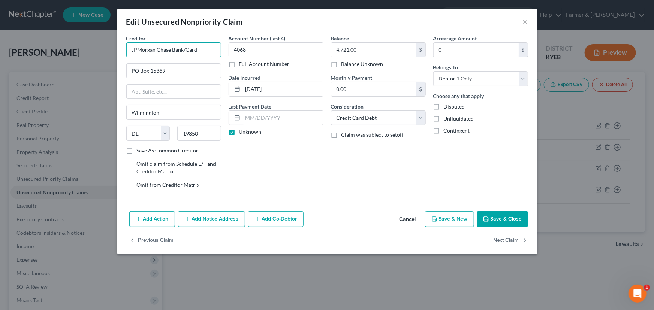
click at [204, 55] on input "JPMorgan Chase Bank/Card" at bounding box center [173, 49] width 95 height 15
click at [251, 182] on div "Account Number (last 4) 4068 Full Account Number Date Incurred [DATE] Last Paym…" at bounding box center [276, 114] width 102 height 160
click at [353, 116] on select "Select Cable / Satellite Services Collection Agency Credit Card Debt Debt Couns…" at bounding box center [378, 118] width 95 height 15
click at [331, 111] on select "Select Cable / Satellite Services Collection Agency Credit Card Debt Debt Couns…" at bounding box center [378, 118] width 95 height 15
click at [364, 48] on input "4,721.00" at bounding box center [373, 50] width 85 height 14
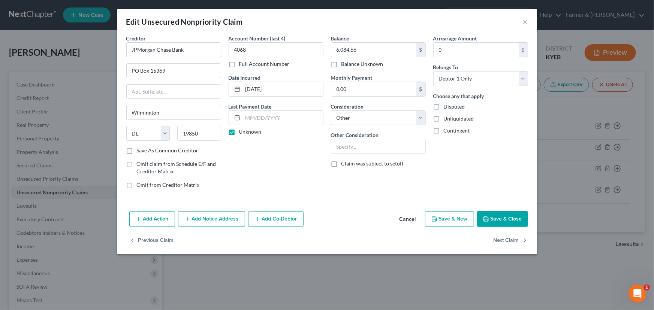
click at [299, 143] on div "Account Number (last 4) 4068 Full Account Number Date Incurred [DATE] Last Paym…" at bounding box center [276, 114] width 102 height 160
click at [394, 146] on input "text" at bounding box center [378, 146] width 94 height 14
paste input "24-CI-00012"
click at [462, 168] on div "Arrearage Amount 0 $ Belongs To * Select Debtor 1 Only Debtor 2 Only Debtor 1 A…" at bounding box center [480, 114] width 102 height 160
click at [229, 225] on button "Add Notice Address" at bounding box center [211, 219] width 67 height 16
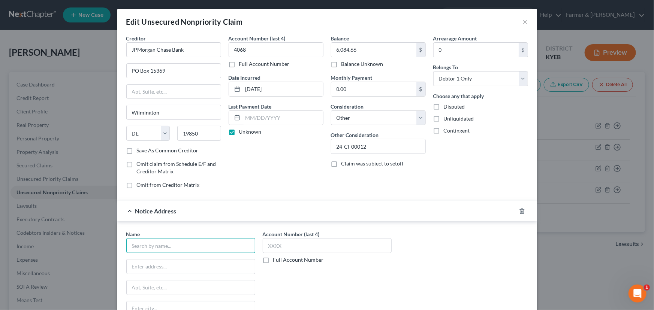
click at [140, 245] on input "text" at bounding box center [190, 245] width 129 height 15
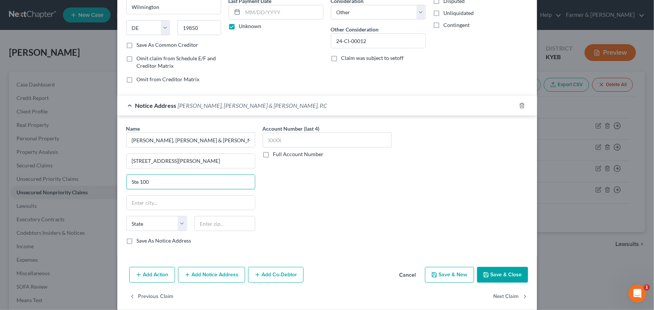
scroll to position [107, 0]
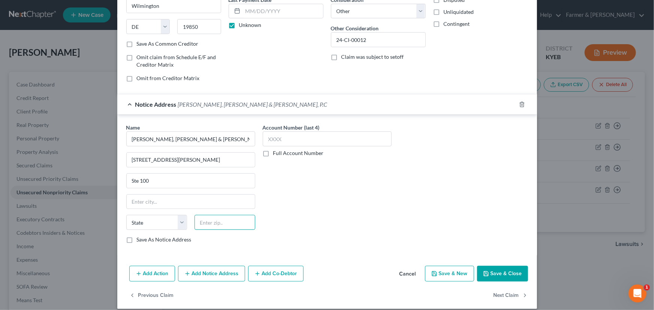
click at [207, 220] on input "text" at bounding box center [224, 222] width 61 height 15
click at [302, 219] on div "Account Number (last 4) Full Account Number" at bounding box center [327, 187] width 136 height 126
click at [344, 195] on div "Account Number (last 4) Full Account Number" at bounding box center [327, 187] width 136 height 126
click at [266, 107] on div "Notice Address [GEOGRAPHIC_DATA], [PERSON_NAME] & [PERSON_NAME], P.C" at bounding box center [316, 104] width 399 height 20
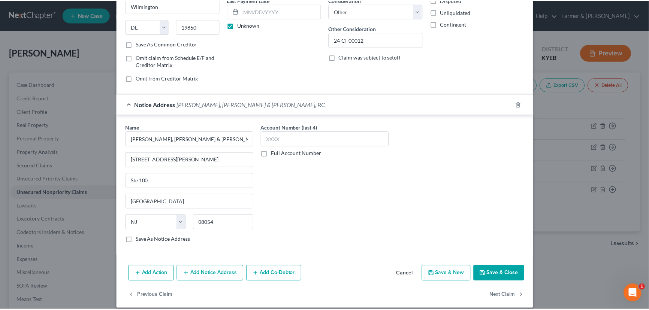
scroll to position [0, 0]
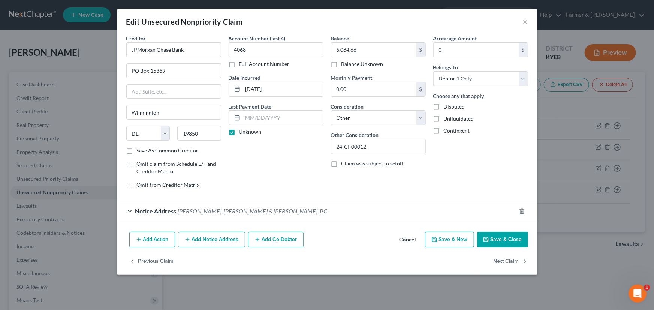
click at [329, 182] on div "Balance 6,084.66 $ Balance Unknown Balance Undetermined 6,084.66 $ Balance Unkn…" at bounding box center [378, 114] width 102 height 160
click at [501, 237] on button "Save & Close" at bounding box center [502, 240] width 51 height 16
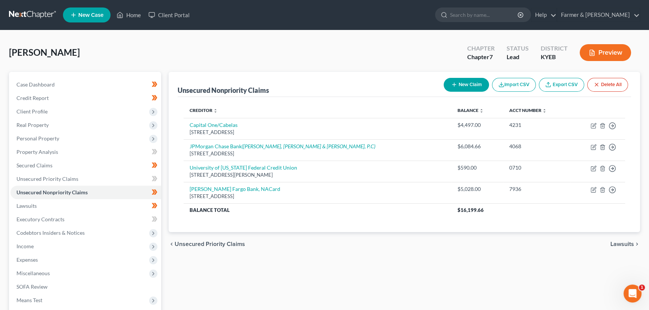
click at [324, 267] on div "Unsecured Nonpriority Claims New Claim Import CSV Export CSV Delete All Credito…" at bounding box center [404, 221] width 479 height 298
click at [40, 166] on span "Secured Claims" at bounding box center [34, 165] width 36 height 6
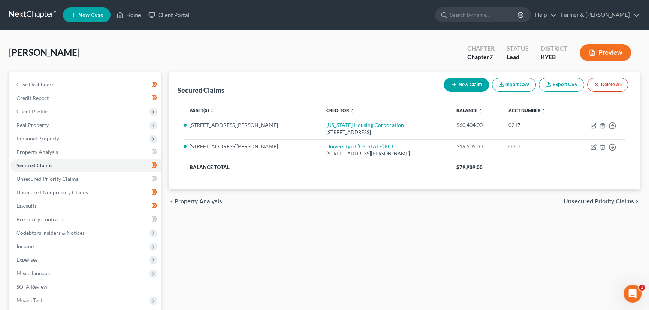
click at [562, 86] on link "Export CSV" at bounding box center [561, 85] width 45 height 14
drag, startPoint x: 75, startPoint y: 193, endPoint x: 126, endPoint y: 179, distance: 52.8
click at [75, 192] on span "Unsecured Nonpriority Claims" at bounding box center [52, 192] width 72 height 6
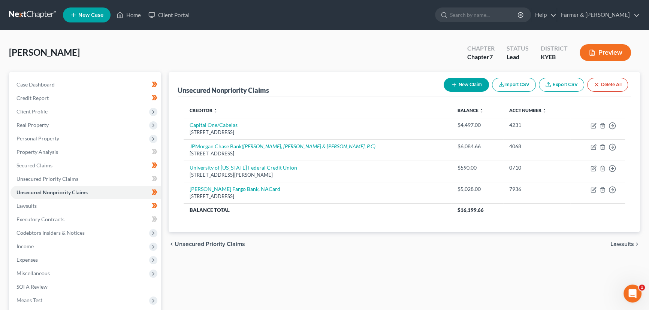
click at [560, 87] on link "Export CSV" at bounding box center [561, 85] width 45 height 14
click at [225, 55] on div "[PERSON_NAME] Upgraded Chapter Chapter 7 Status Lead District KYEB Preview" at bounding box center [324, 55] width 631 height 33
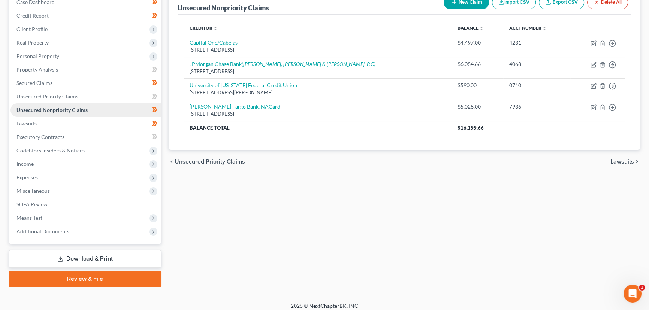
scroll to position [87, 0]
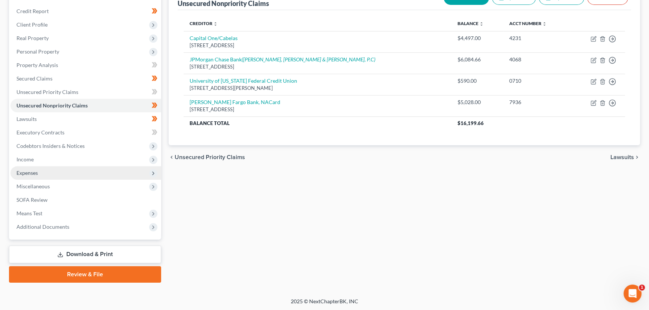
click at [40, 172] on span "Expenses" at bounding box center [85, 172] width 151 height 13
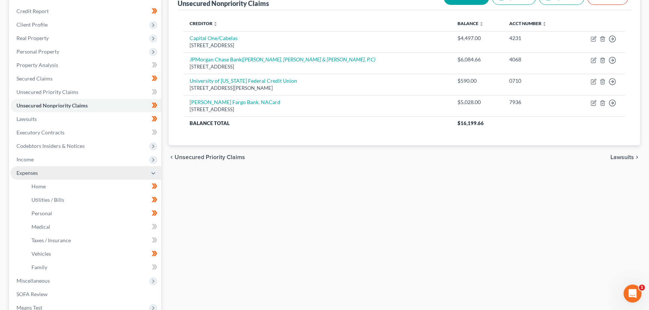
click at [39, 170] on span "Expenses" at bounding box center [85, 172] width 151 height 13
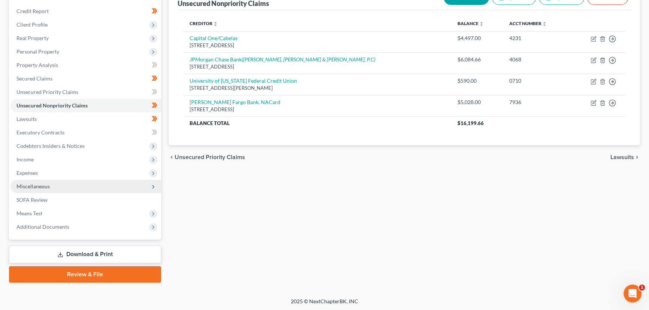
click at [46, 188] on span "Miscellaneous" at bounding box center [32, 186] width 33 height 6
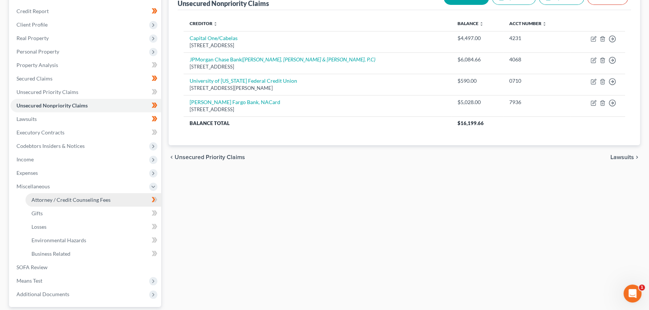
click at [78, 199] on span "Attorney / Credit Counseling Fees" at bounding box center [70, 200] width 79 height 6
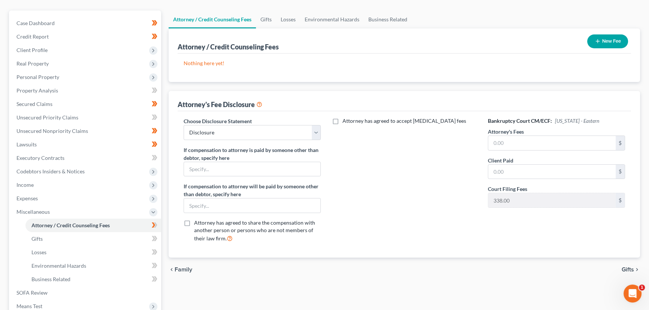
scroll to position [154, 0]
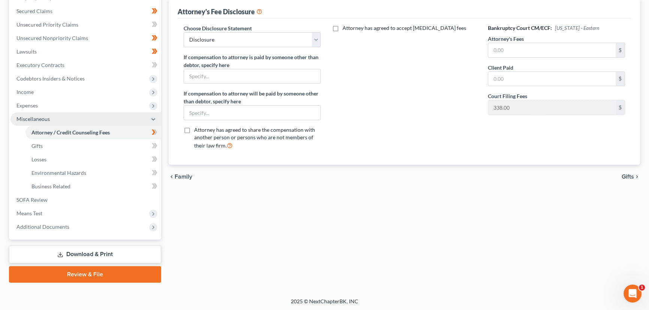
click at [42, 119] on span "Miscellaneous" at bounding box center [32, 119] width 33 height 6
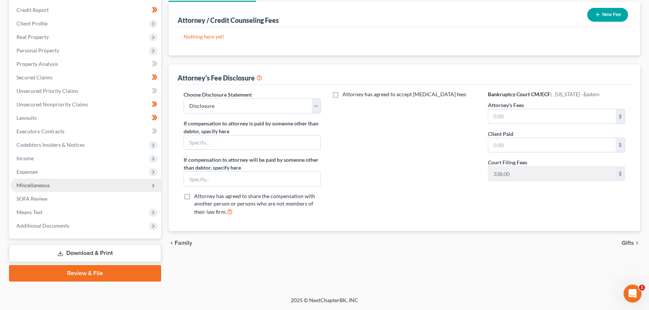
scroll to position [87, 0]
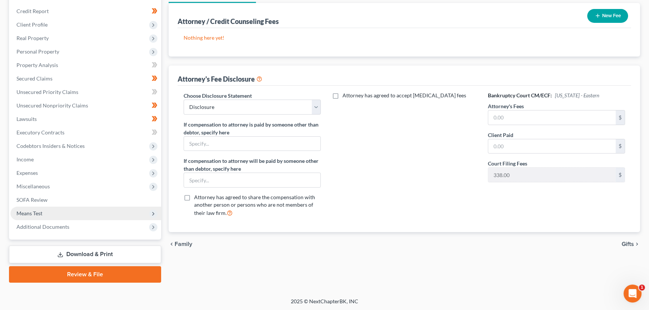
click at [43, 214] on span "Means Test" at bounding box center [85, 213] width 151 height 13
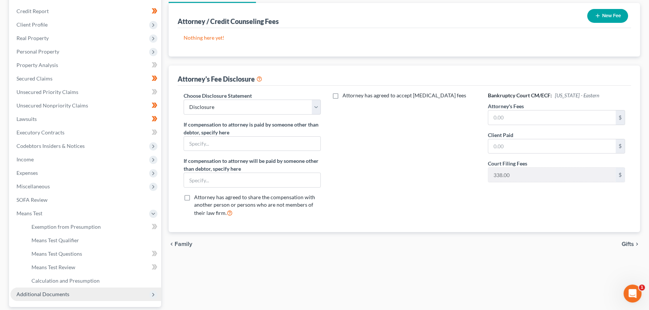
scroll to position [154, 0]
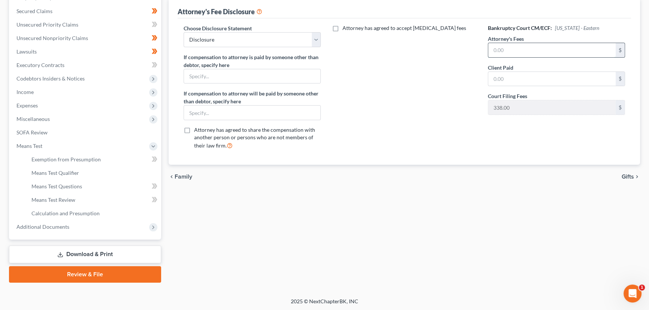
click at [491, 48] on input "text" at bounding box center [551, 50] width 127 height 14
click at [425, 105] on div "Attorney has agreed to accept [MEDICAL_DATA] fees" at bounding box center [404, 89] width 152 height 131
click at [28, 146] on span "Means Test" at bounding box center [29, 146] width 26 height 6
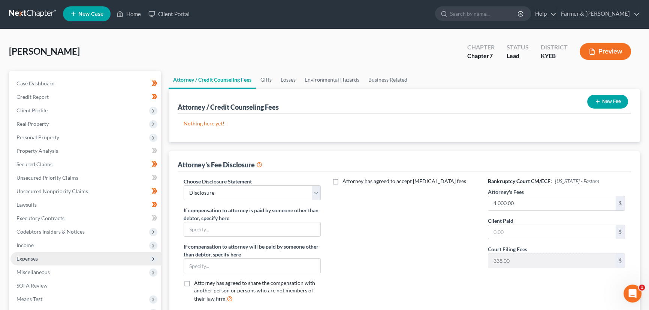
scroll to position [0, 0]
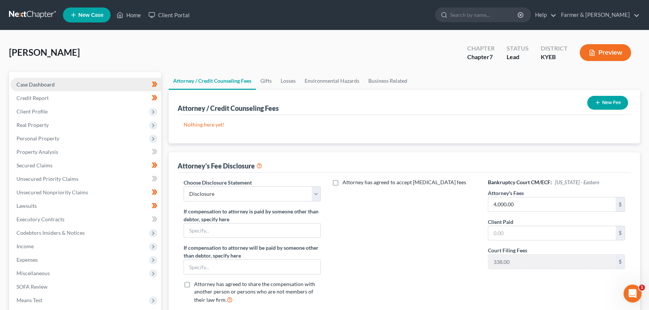
click at [49, 85] on span "Case Dashboard" at bounding box center [35, 84] width 38 height 6
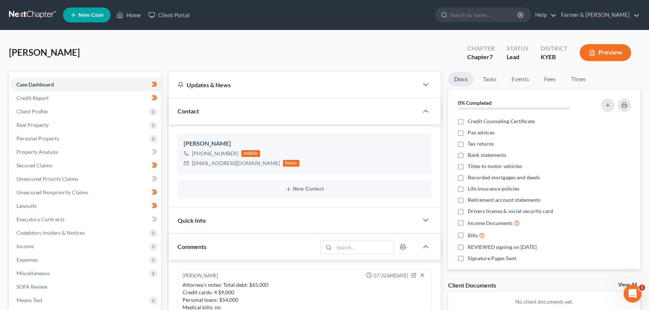
scroll to position [112, 0]
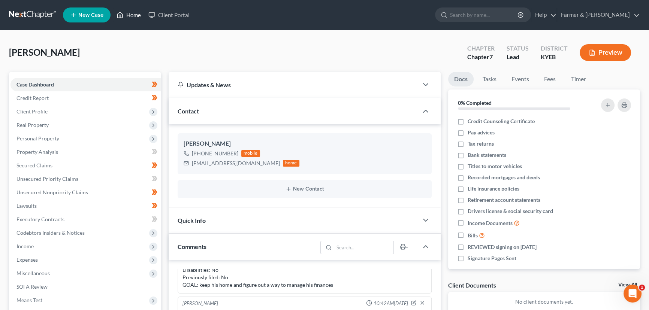
click at [131, 14] on link "Home" at bounding box center [129, 14] width 32 height 13
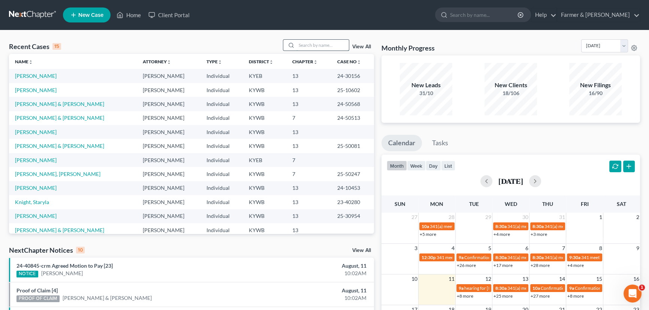
click at [321, 46] on input "search" at bounding box center [322, 45] width 52 height 11
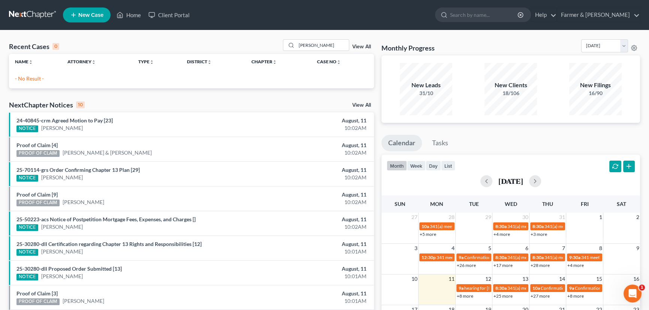
click at [193, 97] on div "Recent Cases 0 [PERSON_NAME] View All Name unfold_more expand_more expand_less …" at bounding box center [191, 224] width 372 height 371
click at [236, 103] on div "NextChapter Notices 10 View All" at bounding box center [191, 106] width 365 height 12
click at [131, 43] on div "Recent Cases 0 [PERSON_NAME] View All" at bounding box center [191, 46] width 365 height 15
click at [218, 45] on div "Recent Cases 0 [PERSON_NAME] View All" at bounding box center [191, 46] width 365 height 15
click at [93, 8] on link "New Case" at bounding box center [87, 14] width 48 height 15
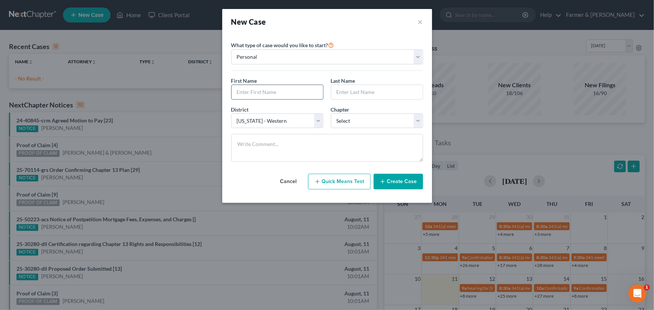
click at [267, 90] on input "text" at bounding box center [276, 92] width 91 height 14
click at [345, 128] on div "District * Select [US_STATE] - [GEOGRAPHIC_DATA] [US_STATE] - [GEOGRAPHIC_DATA]…" at bounding box center [326, 120] width 199 height 29
click at [354, 122] on select "Select 7 11 12 13" at bounding box center [377, 120] width 92 height 15
click at [331, 113] on select "Select 7 11 12 13" at bounding box center [377, 120] width 92 height 15
click at [391, 180] on button "Create Case" at bounding box center [397, 182] width 49 height 16
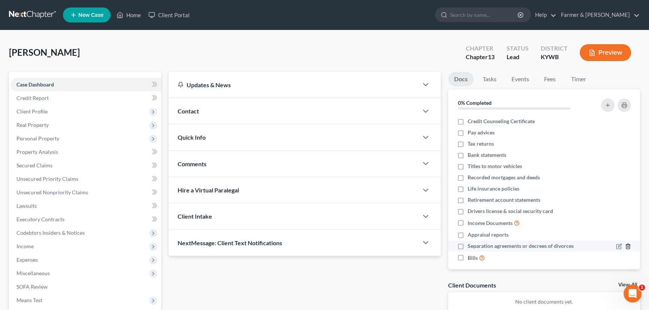
click at [626, 244] on icon "button" at bounding box center [627, 246] width 3 height 5
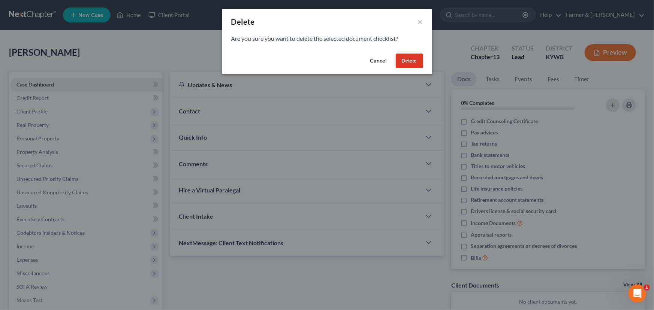
click at [408, 59] on button "Delete" at bounding box center [409, 61] width 27 height 15
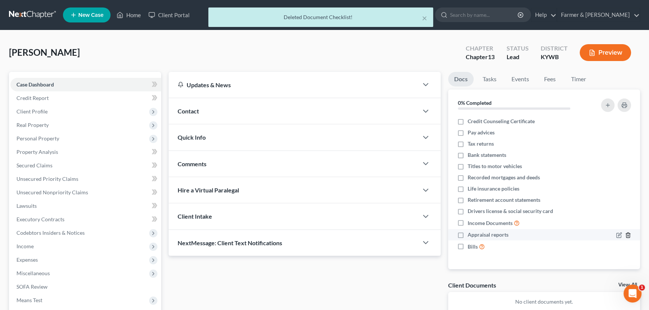
click at [626, 236] on icon "button" at bounding box center [628, 235] width 6 height 6
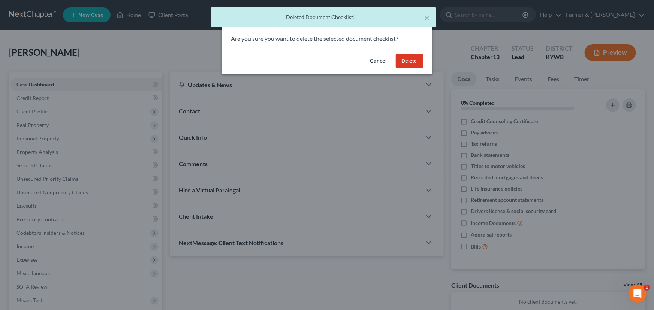
click at [414, 60] on button "Delete" at bounding box center [409, 61] width 27 height 15
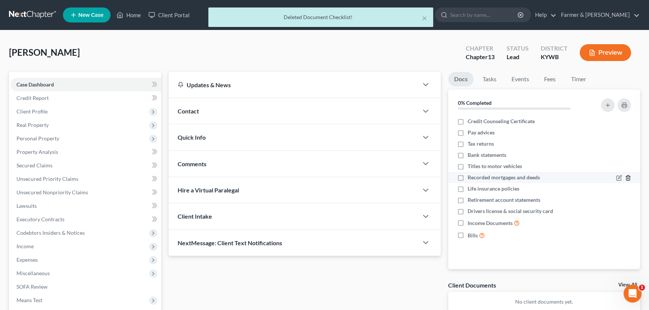
click at [629, 178] on icon "button" at bounding box center [628, 178] width 6 height 6
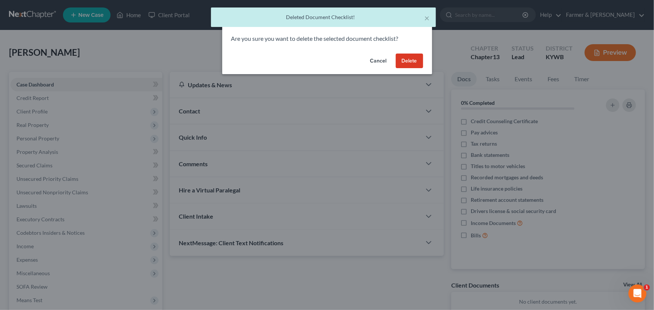
click at [412, 62] on button "Delete" at bounding box center [409, 61] width 27 height 15
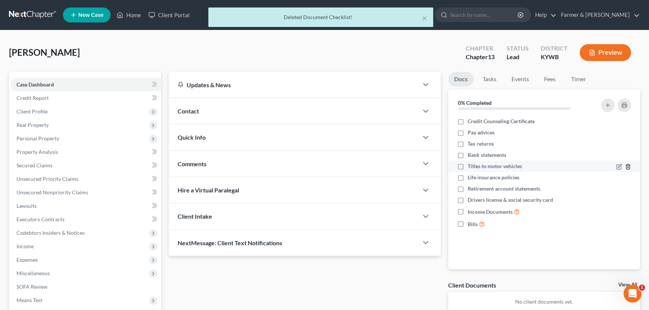
click at [628, 166] on icon "button" at bounding box center [628, 167] width 6 height 6
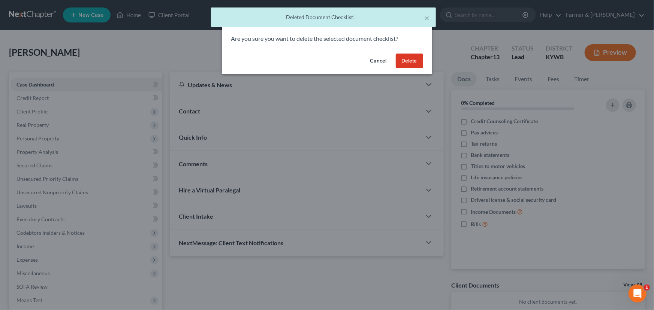
click at [411, 56] on button "Delete" at bounding box center [409, 61] width 27 height 15
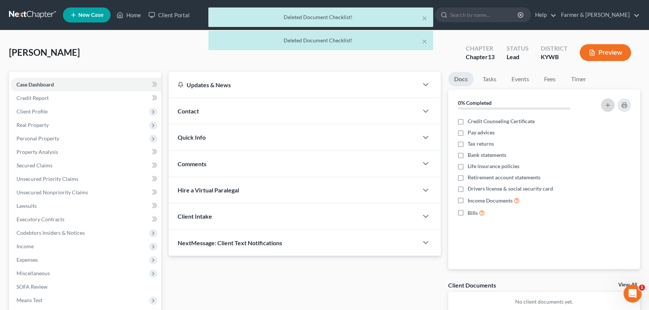
click at [610, 103] on icon "button" at bounding box center [608, 105] width 6 height 6
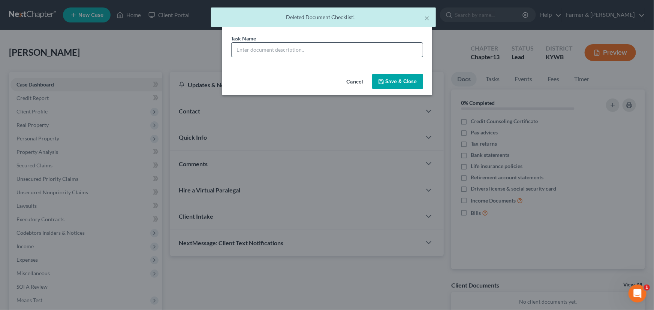
click at [275, 49] on input "text" at bounding box center [326, 50] width 191 height 14
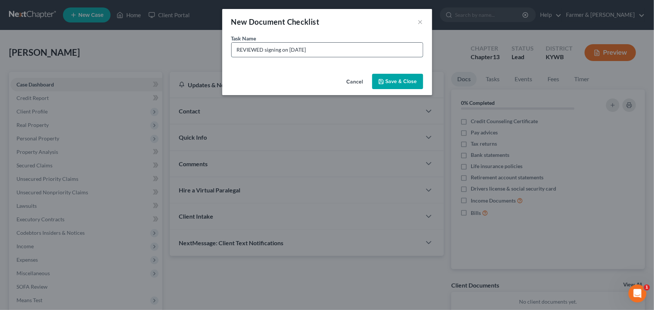
drag, startPoint x: 316, startPoint y: 48, endPoint x: 290, endPoint y: 50, distance: 26.3
click at [290, 50] on input "REVIEWED signing on [DATE]" at bounding box center [326, 50] width 191 height 14
click at [387, 82] on button "Save & Close" at bounding box center [397, 82] width 51 height 16
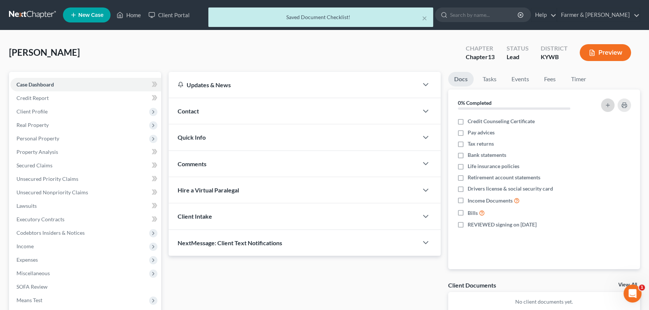
click at [606, 105] on icon "button" at bounding box center [608, 105] width 6 height 6
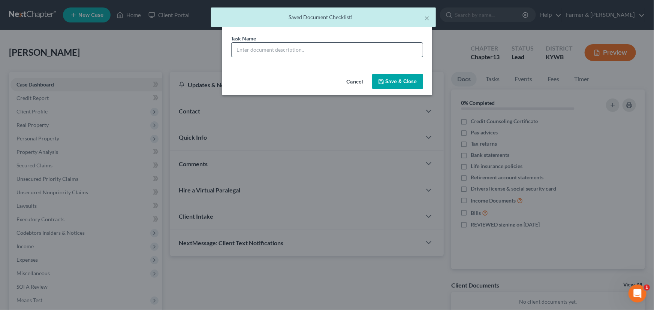
click at [314, 48] on input "text" at bounding box center [326, 50] width 191 height 14
drag, startPoint x: 388, startPoint y: 76, endPoint x: 388, endPoint y: 81, distance: 4.9
click at [388, 76] on button "Save & Close" at bounding box center [397, 82] width 51 height 16
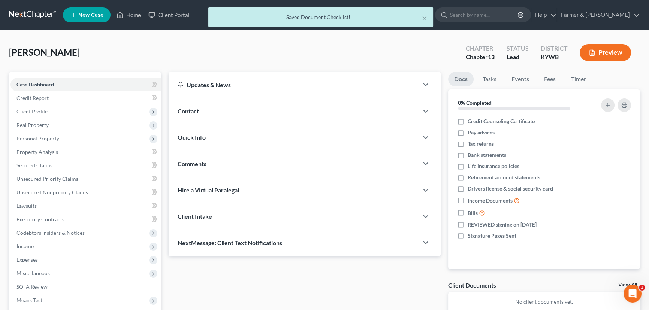
click at [393, 269] on div "Updates & News × Western [US_STATE]: Faster Filing Times! Updates have been mad…" at bounding box center [304, 201] width 279 height 258
click at [219, 109] on div "Contact" at bounding box center [293, 111] width 249 height 26
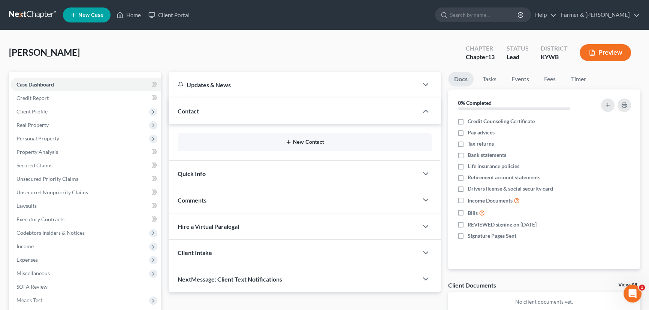
click at [307, 144] on button "New Contact" at bounding box center [305, 142] width 242 height 6
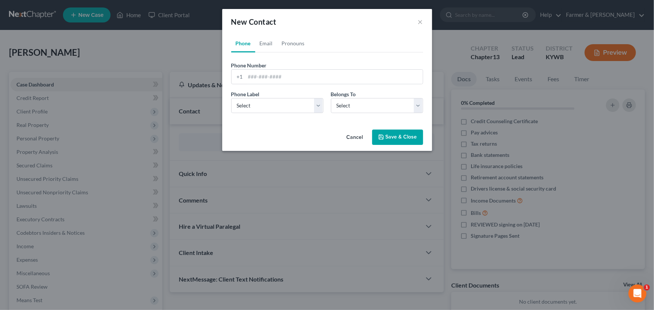
click at [358, 139] on button "Cancel" at bounding box center [354, 137] width 28 height 15
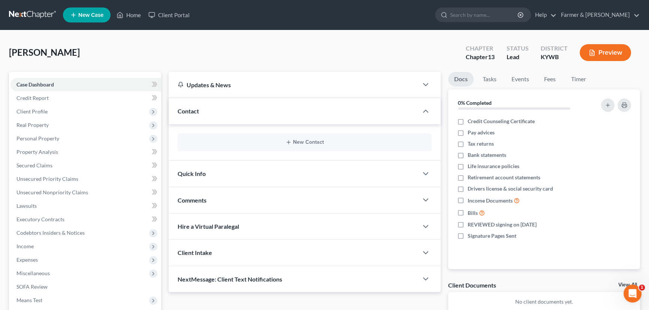
click at [211, 202] on div "Comments" at bounding box center [293, 200] width 249 height 26
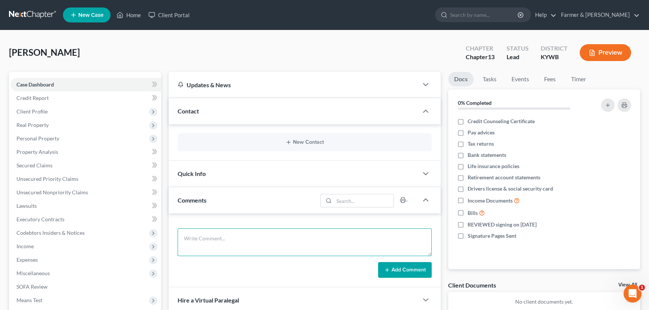
click at [229, 245] on textarea at bounding box center [305, 242] width 254 height 28
paste textarea "Car, $22k owed. Paying $750 a month. 2019 dodge charger xst. Wants to keep it. …"
click at [393, 269] on button "Add Comment" at bounding box center [405, 270] width 54 height 16
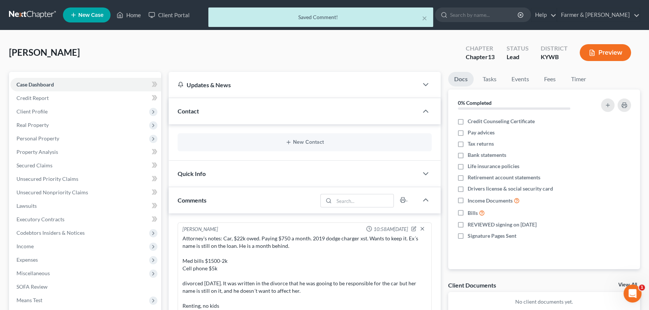
scroll to position [0, 0]
click at [294, 142] on button "New Contact" at bounding box center [305, 142] width 242 height 6
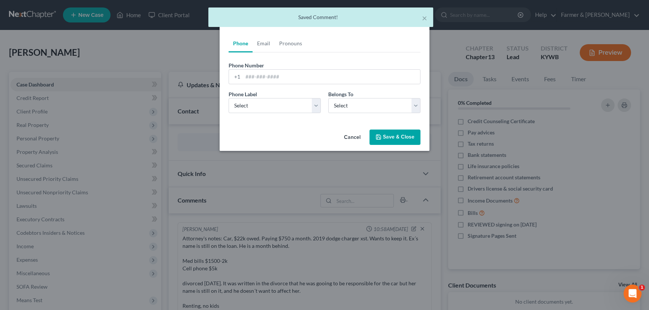
scroll to position [17, 0]
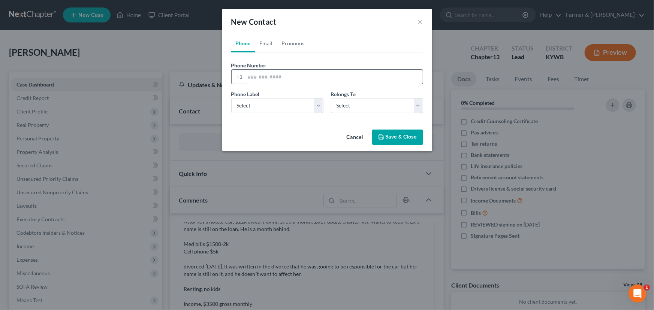
click at [267, 79] on input "tel" at bounding box center [333, 77] width 177 height 14
paste input "2707064672"
click at [255, 112] on select "Select Mobile Home Work Other" at bounding box center [277, 105] width 92 height 15
click at [231, 98] on select "Select Mobile Home Work Other" at bounding box center [277, 105] width 92 height 15
click at [353, 109] on select "Select Client Other" at bounding box center [377, 105] width 92 height 15
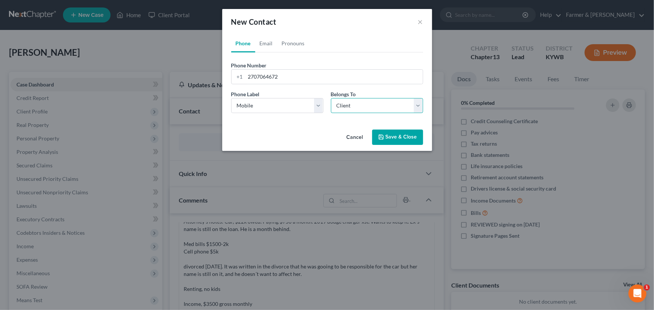
click at [331, 98] on select "Select Client Other" at bounding box center [377, 105] width 92 height 15
click at [267, 39] on link "Email" at bounding box center [266, 43] width 22 height 18
click at [295, 77] on input "email" at bounding box center [333, 77] width 177 height 14
paste input "[EMAIL_ADDRESS][DOMAIN_NAME]"
drag, startPoint x: 256, startPoint y: 107, endPoint x: 256, endPoint y: 112, distance: 5.6
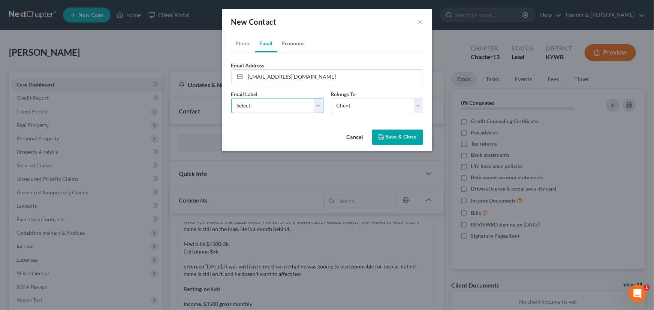
click at [256, 107] on select "Select Home Work Other" at bounding box center [277, 105] width 92 height 15
click at [231, 98] on select "Select Home Work Other" at bounding box center [277, 105] width 92 height 15
click at [389, 136] on button "Save & Close" at bounding box center [397, 138] width 51 height 16
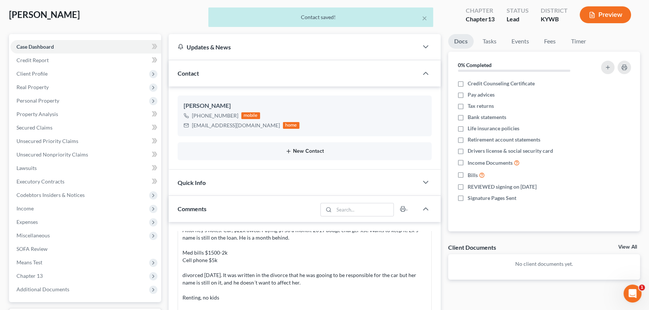
scroll to position [34, 0]
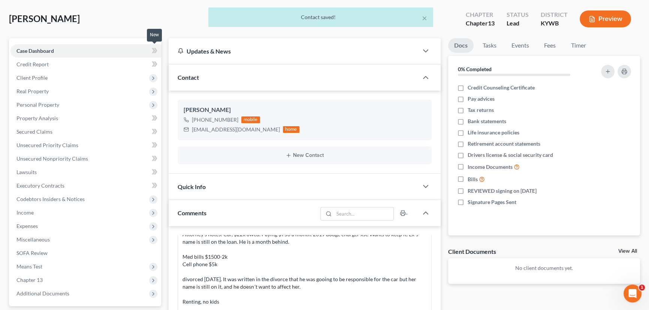
click at [155, 51] on icon at bounding box center [155, 50] width 3 height 5
click at [152, 22] on div "× Contact saved!" at bounding box center [320, 18] width 649 height 23
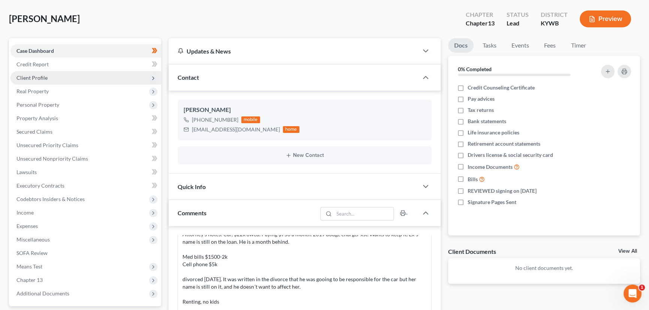
click at [63, 76] on span "Client Profile" at bounding box center [85, 77] width 151 height 13
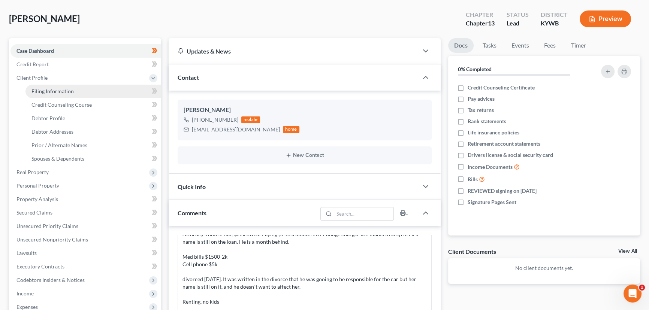
click at [73, 91] on link "Filing Information" at bounding box center [93, 91] width 136 height 13
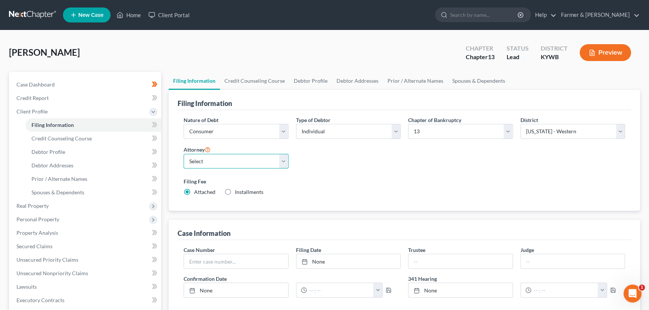
drag, startPoint x: 232, startPoint y: 162, endPoint x: 231, endPoint y: 166, distance: 4.5
click at [232, 162] on select "Select [PERSON_NAME] - KYWB [PERSON_NAME] - [PERSON_NAME] - KYWB" at bounding box center [236, 161] width 105 height 15
click at [184, 154] on select "Select [PERSON_NAME] - KYWB [PERSON_NAME] - [PERSON_NAME] - KYWB" at bounding box center [236, 161] width 105 height 15
click at [366, 164] on div "Nature of Debt Select Business Consumer Other Nature of Business Select Clearin…" at bounding box center [404, 159] width 449 height 86
click at [153, 125] on icon at bounding box center [153, 124] width 3 height 5
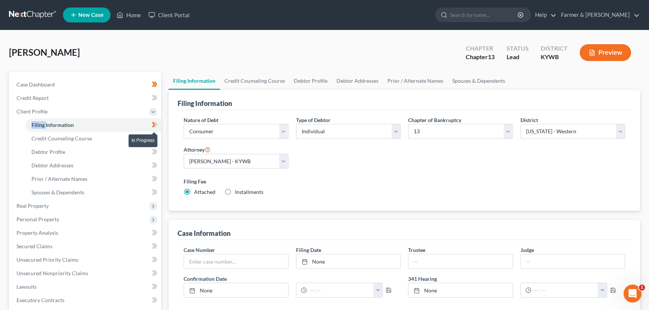
click at [153, 125] on icon at bounding box center [153, 124] width 3 height 5
click at [119, 139] on link "Credit Counseling Course" at bounding box center [93, 138] width 136 height 13
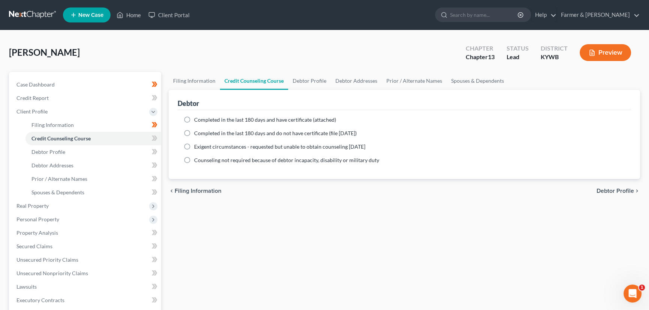
click at [194, 118] on label "Completed in the last 180 days and have certificate (attached)" at bounding box center [265, 119] width 142 height 7
click at [197, 118] on input "Completed in the last 180 days and have certificate (attached)" at bounding box center [199, 118] width 5 height 5
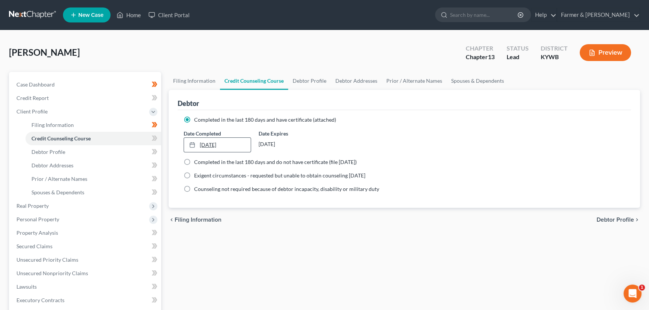
click at [211, 145] on link "[DATE]" at bounding box center [217, 145] width 67 height 14
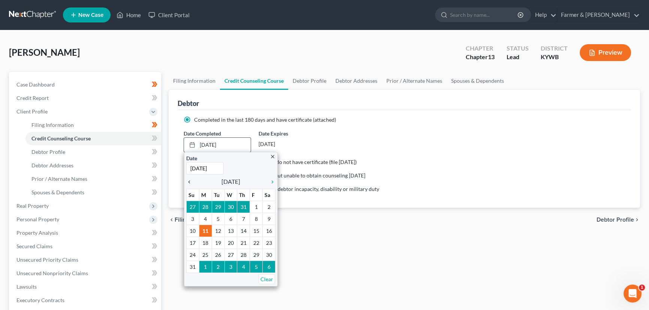
click at [191, 182] on icon "chevron_left" at bounding box center [191, 182] width 10 height 6
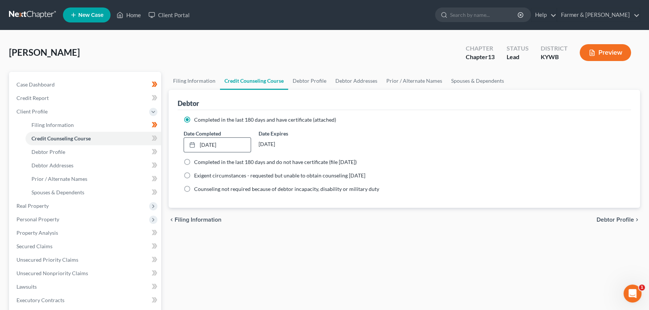
click at [302, 249] on div "Filing Information Credit Counseling Course Debtor Profile Debtor Addresses Pri…" at bounding box center [404, 268] width 479 height 392
click at [157, 139] on span at bounding box center [154, 139] width 13 height 11
click at [215, 284] on div "Filing Information Credit Counseling Course Debtor Profile Debtor Addresses Pri…" at bounding box center [404, 268] width 479 height 392
click at [78, 150] on link "Debtor Profile" at bounding box center [93, 151] width 136 height 13
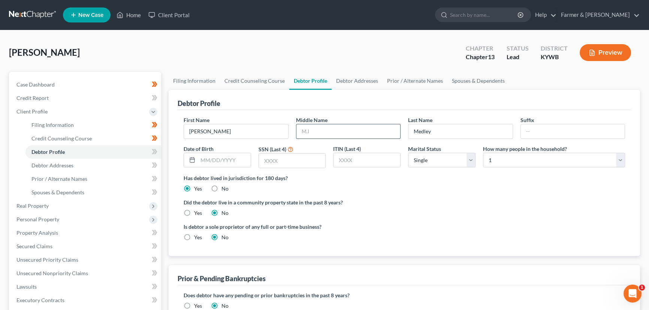
click at [351, 127] on input "text" at bounding box center [348, 131] width 104 height 14
click at [210, 161] on input "text" at bounding box center [224, 160] width 53 height 14
click at [291, 157] on input "text" at bounding box center [292, 161] width 67 height 14
click at [408, 213] on div "Did the debtor live in a community property state in the past 8 years? Yes No" at bounding box center [404, 208] width 441 height 18
click at [426, 163] on select "Select Single Married Separated Divorced Widowed" at bounding box center [441, 160] width 67 height 15
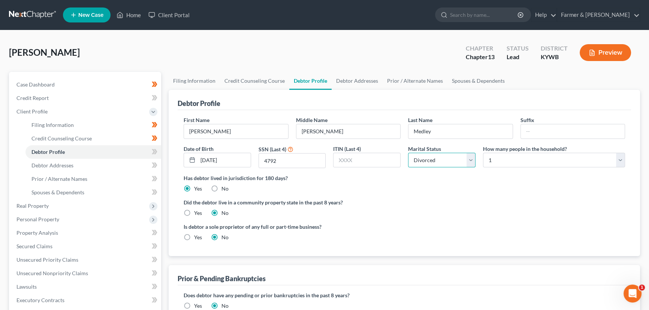
click at [408, 153] on select "Select Single Married Separated Divorced Widowed" at bounding box center [441, 160] width 67 height 15
click at [433, 199] on label "Did the debtor live in a community property state in the past 8 years?" at bounding box center [404, 203] width 441 height 8
click at [157, 150] on span at bounding box center [154, 152] width 13 height 11
click at [172, 157] on div "Debtor Profile First Name [PERSON_NAME] Middle Name [PERSON_NAME] Last Name [PE…" at bounding box center [404, 173] width 471 height 166
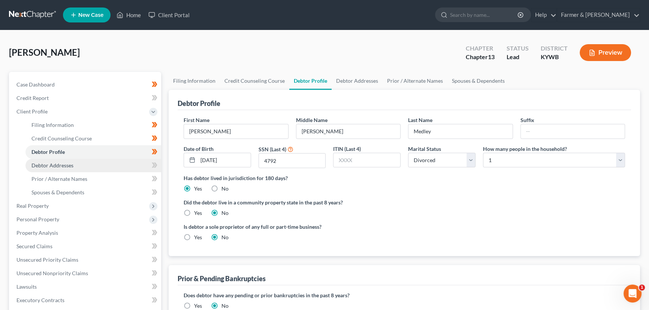
click at [88, 168] on link "Debtor Addresses" at bounding box center [93, 165] width 136 height 13
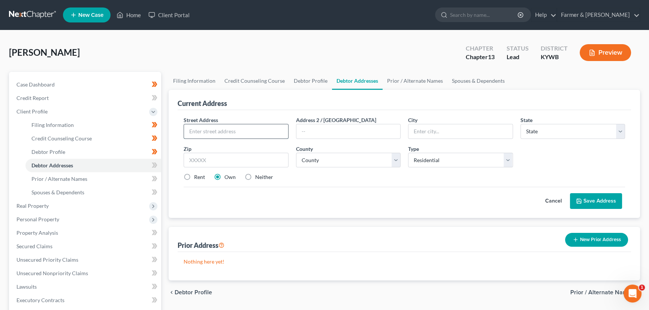
click at [202, 133] on input "text" at bounding box center [236, 131] width 104 height 14
paste input "[STREET_ADDRESS]"
click at [265, 160] on input "text" at bounding box center [236, 160] width 105 height 15
paste input "42701"
click at [309, 188] on div "Cancel Save Address" at bounding box center [404, 198] width 441 height 22
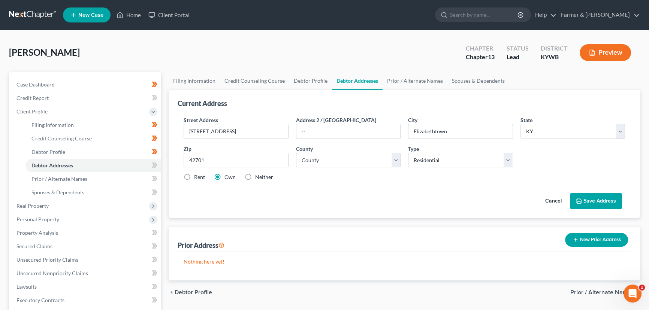
click at [194, 177] on label "Rent" at bounding box center [199, 176] width 11 height 7
click at [197, 177] on input "Rent" at bounding box center [199, 175] width 5 height 5
click at [319, 149] on div "County * County [GEOGRAPHIC_DATA] [GEOGRAPHIC_DATA] [GEOGRAPHIC_DATA] [GEOGRAPH…" at bounding box center [348, 156] width 112 height 23
click at [319, 160] on select "County [GEOGRAPHIC_DATA] [GEOGRAPHIC_DATA] [GEOGRAPHIC_DATA] [GEOGRAPHIC_DATA] …" at bounding box center [348, 160] width 105 height 15
click at [296, 153] on select "County [GEOGRAPHIC_DATA] [GEOGRAPHIC_DATA] [GEOGRAPHIC_DATA] [GEOGRAPHIC_DATA] …" at bounding box center [348, 160] width 105 height 15
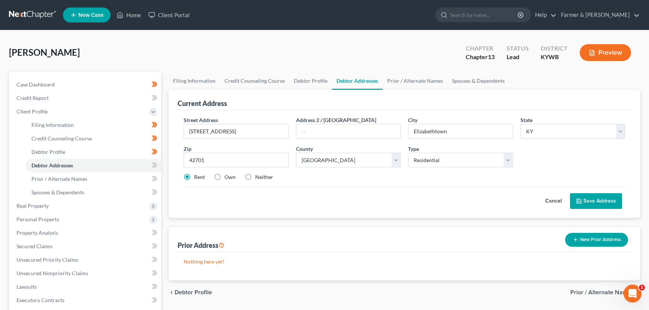
click at [346, 185] on div "Street Address * [STREET_ADDRESS] Address 2 / [GEOGRAPHIC_DATA] * [GEOGRAPHIC_D…" at bounding box center [404, 151] width 449 height 71
click at [579, 200] on icon at bounding box center [579, 201] width 6 height 6
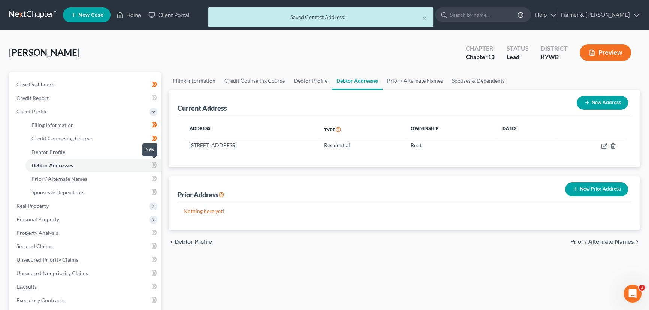
click at [154, 164] on icon at bounding box center [153, 165] width 3 height 5
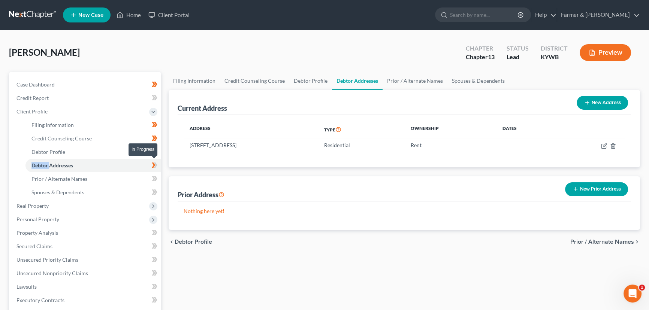
click at [154, 164] on icon at bounding box center [153, 165] width 3 height 5
click at [165, 175] on div "Filing Information Credit Counseling Course Debtor Profile Debtor Addresses Pri…" at bounding box center [404, 268] width 479 height 392
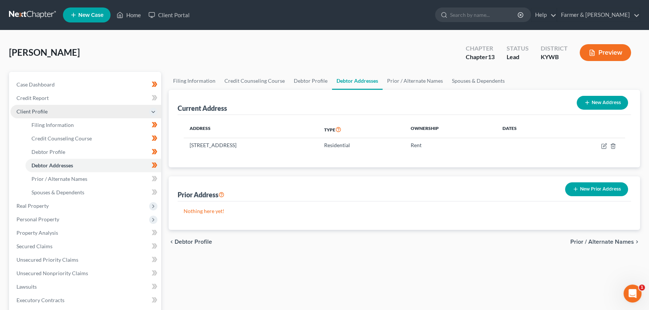
click at [56, 111] on span "Client Profile" at bounding box center [85, 111] width 151 height 13
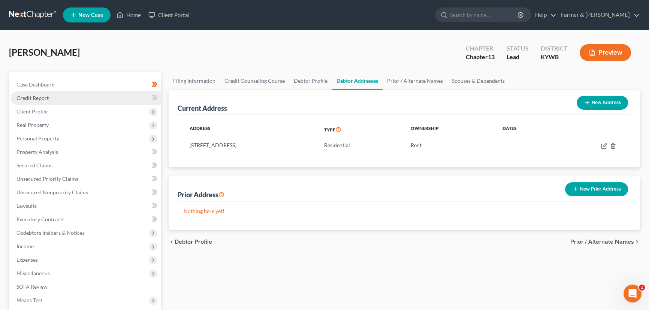
click at [51, 98] on link "Credit Report" at bounding box center [85, 97] width 151 height 13
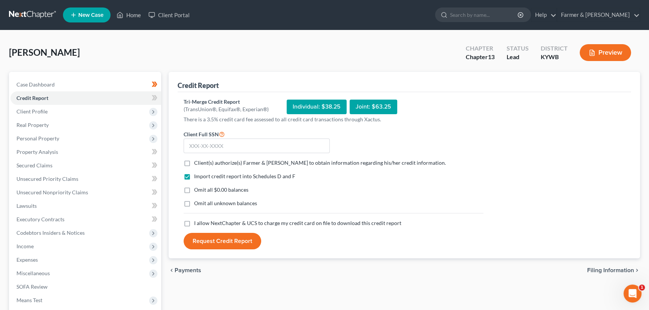
click at [194, 165] on label "Client(s) authorize(s) Farmer & [PERSON_NAME] to obtain information regarding h…" at bounding box center [320, 162] width 252 height 7
click at [197, 164] on input "Client(s) authorize(s) Farmer & [PERSON_NAME] to obtain information regarding h…" at bounding box center [199, 161] width 5 height 5
click at [191, 184] on div "Import credit report into Schedules D and F Omit all $0.00 balances Omit all un…" at bounding box center [333, 196] width 307 height 47
click at [194, 193] on label "Omit all $0.00 balances" at bounding box center [221, 189] width 54 height 7
click at [197, 191] on input "Omit all $0.00 balances" at bounding box center [199, 188] width 5 height 5
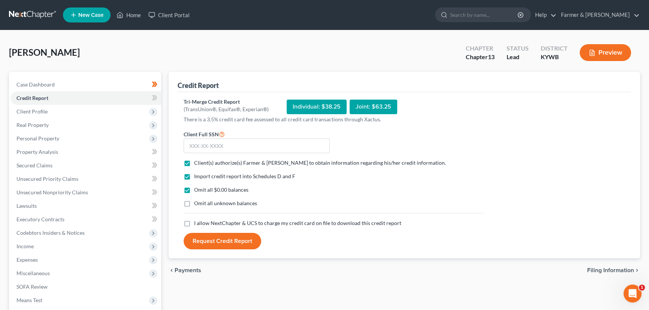
click at [194, 221] on label "I allow NextChapter & UCS to charge my credit card on file to download this cre…" at bounding box center [297, 223] width 207 height 7
click at [197, 221] on input "I allow NextChapter & UCS to charge my credit card on file to download this cre…" at bounding box center [199, 222] width 5 height 5
click at [230, 152] on input "text" at bounding box center [257, 146] width 146 height 15
click at [221, 238] on button "Request Credit Report" at bounding box center [223, 241] width 78 height 16
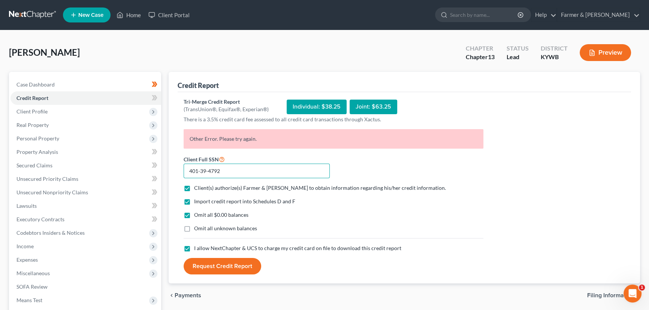
click at [222, 169] on input "401-39-4792" at bounding box center [257, 171] width 146 height 15
